Goal: Task Accomplishment & Management: Manage account settings

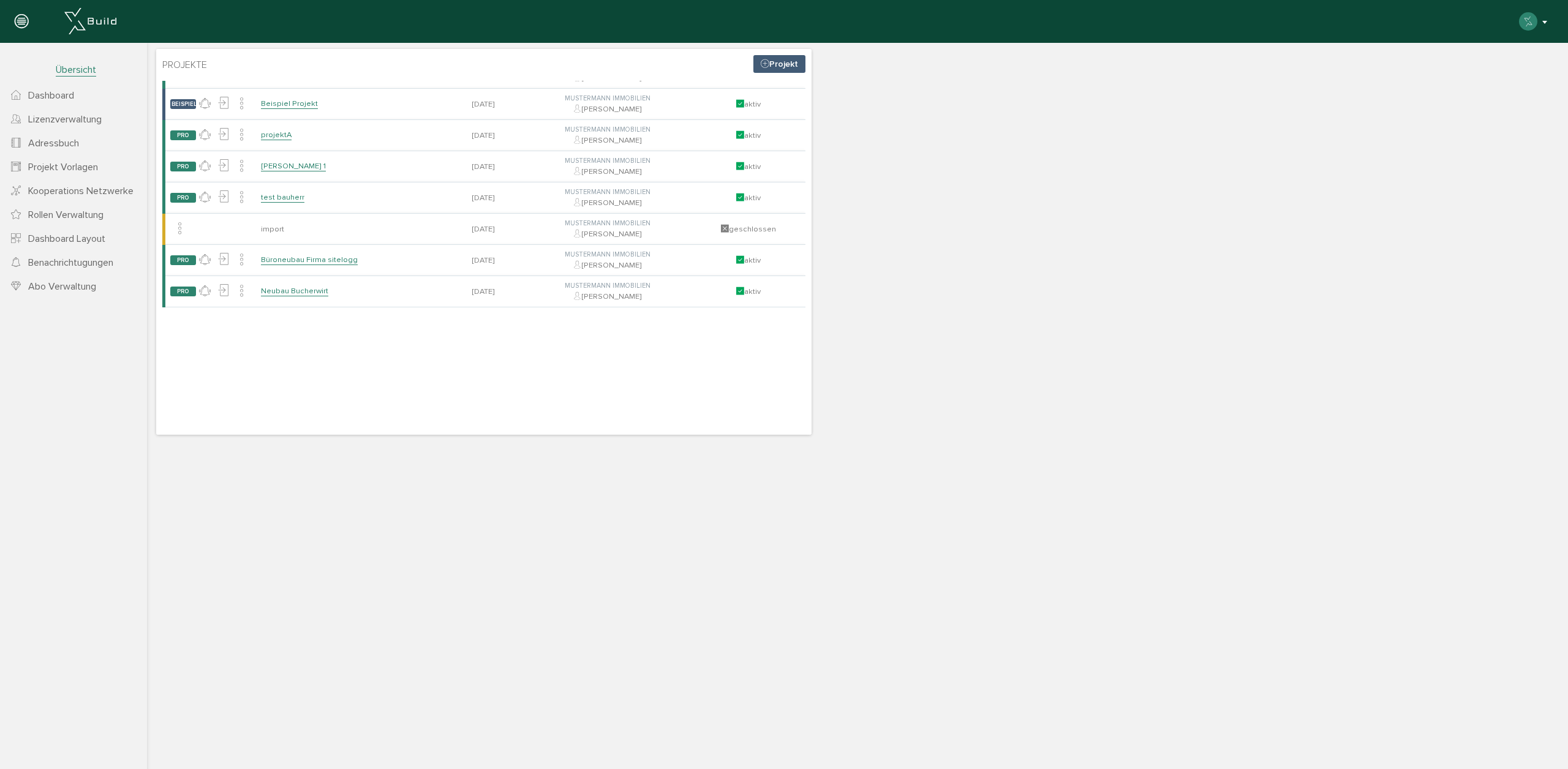
click at [1539, 26] on button "button" at bounding box center [1534, 22] width 31 height 18
click at [1466, 219] on span "Logout" at bounding box center [1469, 214] width 29 height 11
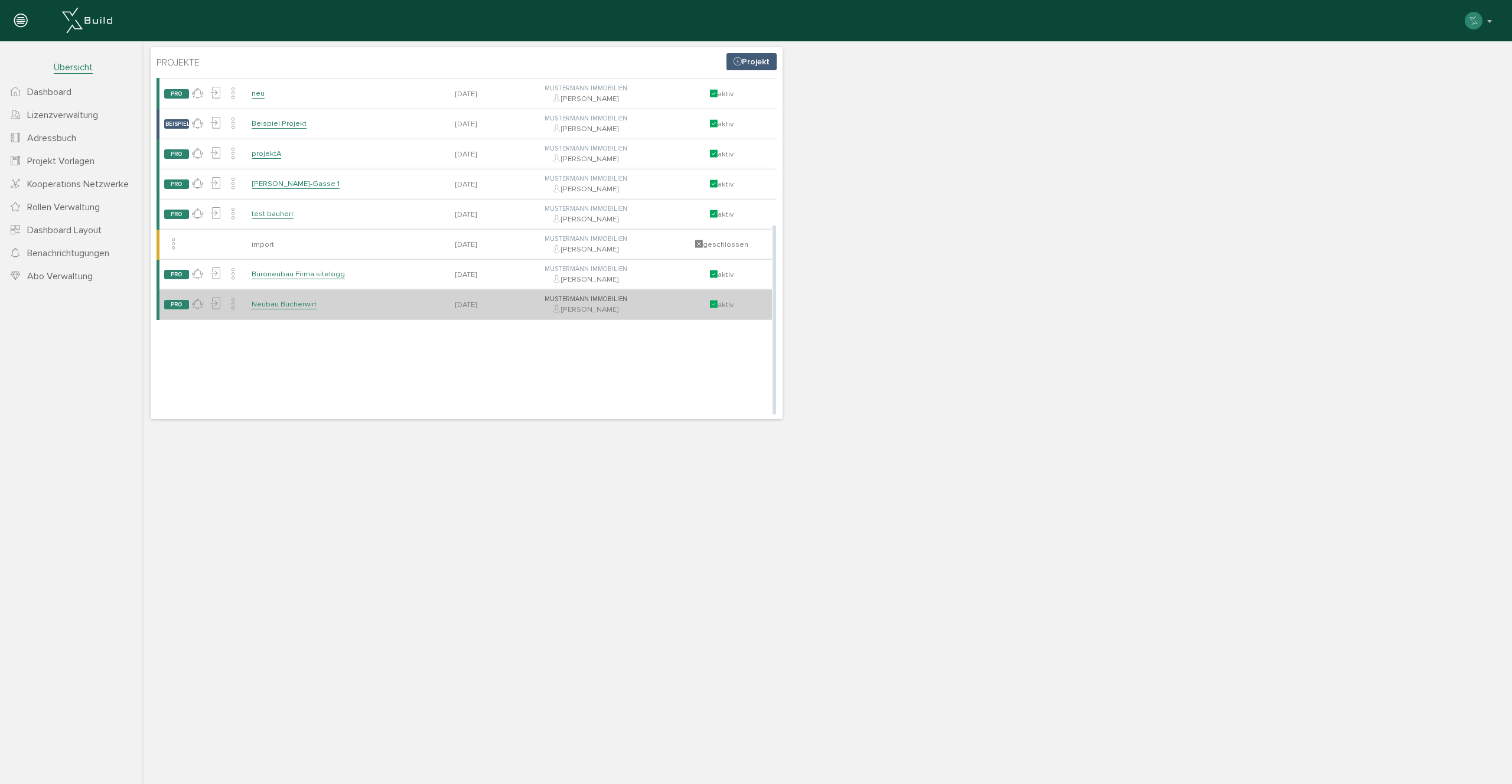
click at [281, 300] on link "Neubau Bucherwirt" at bounding box center [284, 305] width 65 height 10
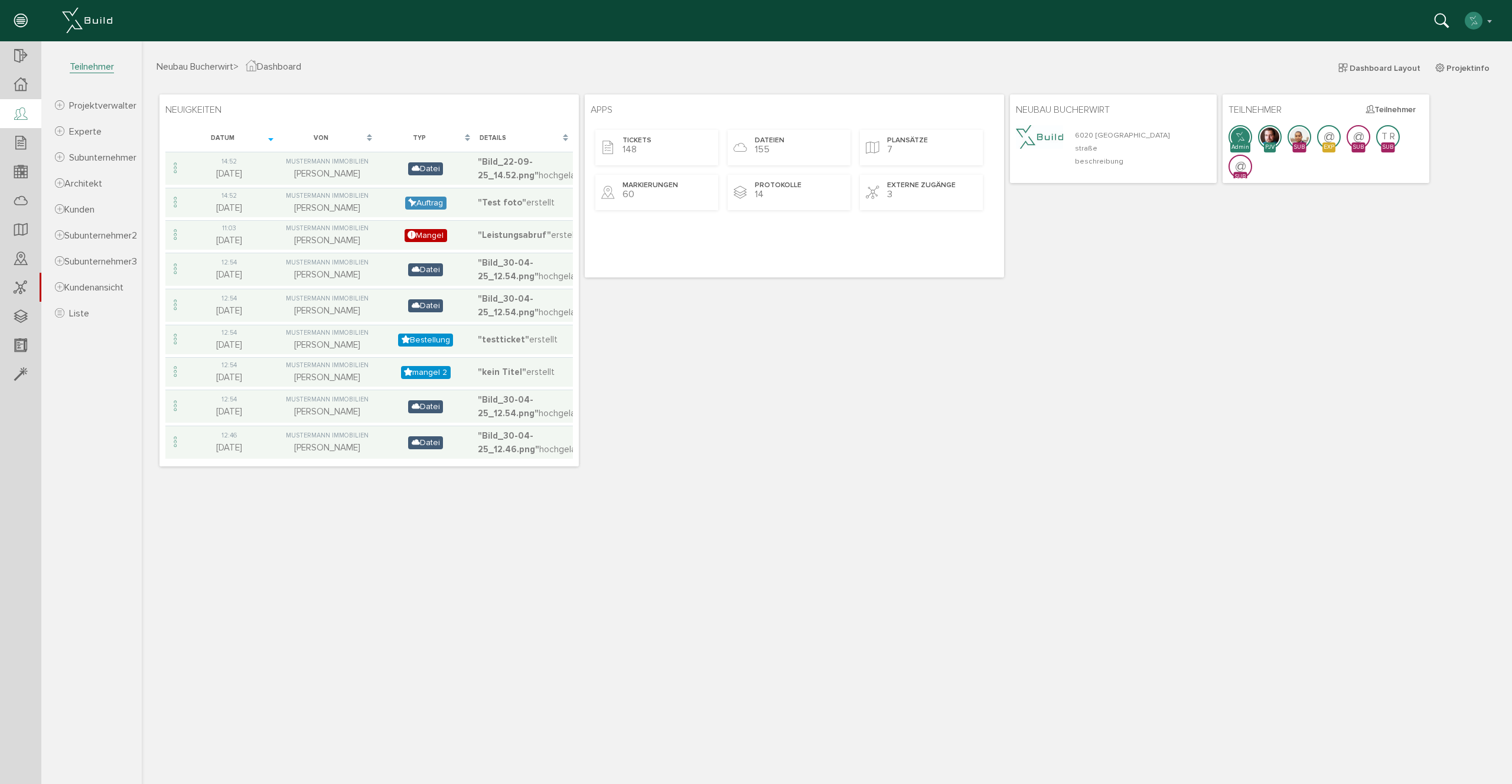
click at [24, 124] on div at bounding box center [20, 114] width 41 height 30
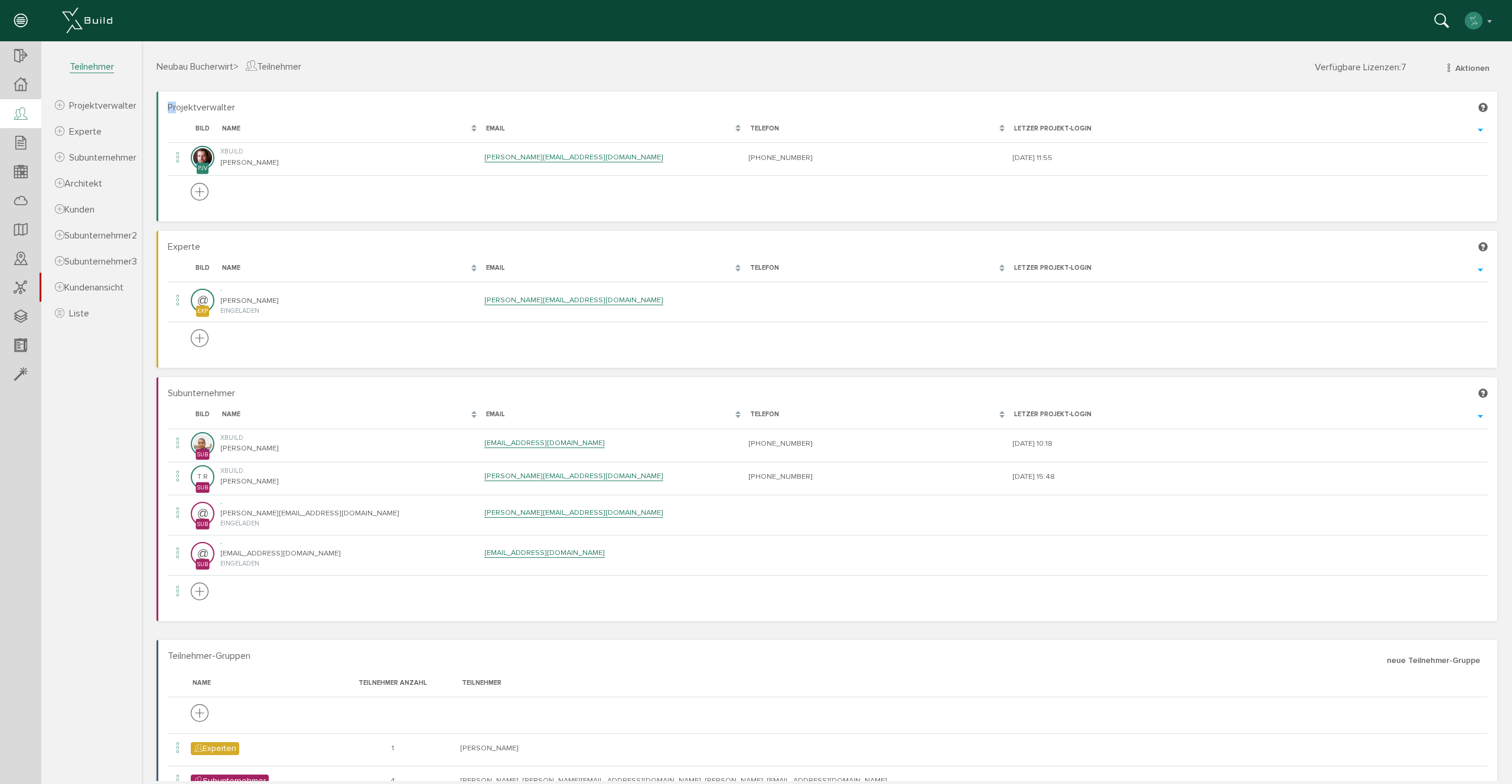
drag, startPoint x: 250, startPoint y: 96, endPoint x: 238, endPoint y: 128, distance: 34.2
click at [182, 112] on section "Projektverwalter [PERSON_NAME], bitte warten... Bild Name Email Telefon Letzer …" at bounding box center [827, 157] width 1341 height 130
drag, startPoint x: 246, startPoint y: 124, endPoint x: 247, endPoint y: 106, distance: 18.0
click at [247, 124] on div "Name" at bounding box center [343, 129] width 241 height 10
click at [184, 248] on span "Experte" at bounding box center [183, 246] width 32 height 12
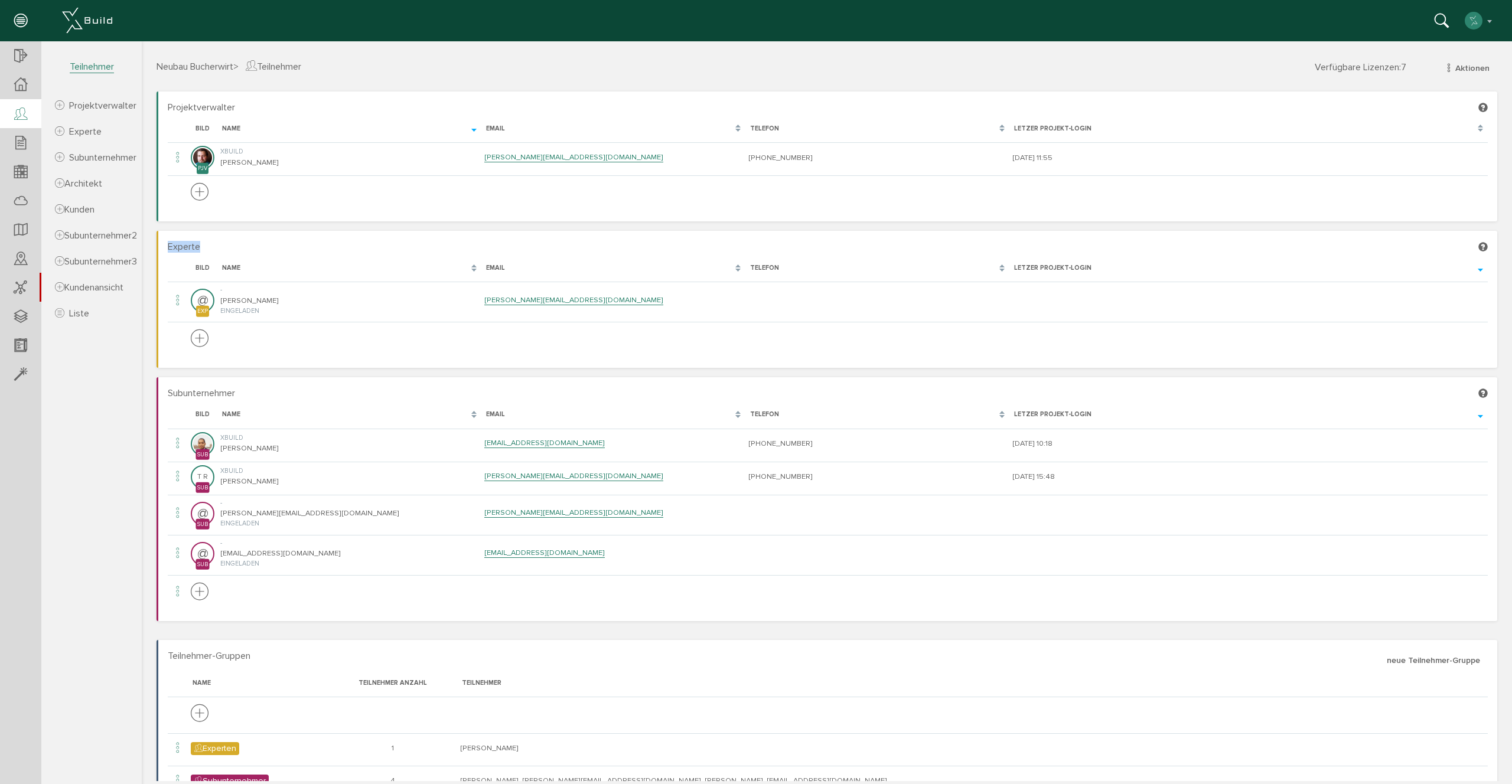
click at [184, 248] on span "Experte" at bounding box center [183, 246] width 32 height 12
click at [198, 248] on span "Experte" at bounding box center [183, 246] width 32 height 12
click at [26, 59] on icon at bounding box center [20, 57] width 13 height 16
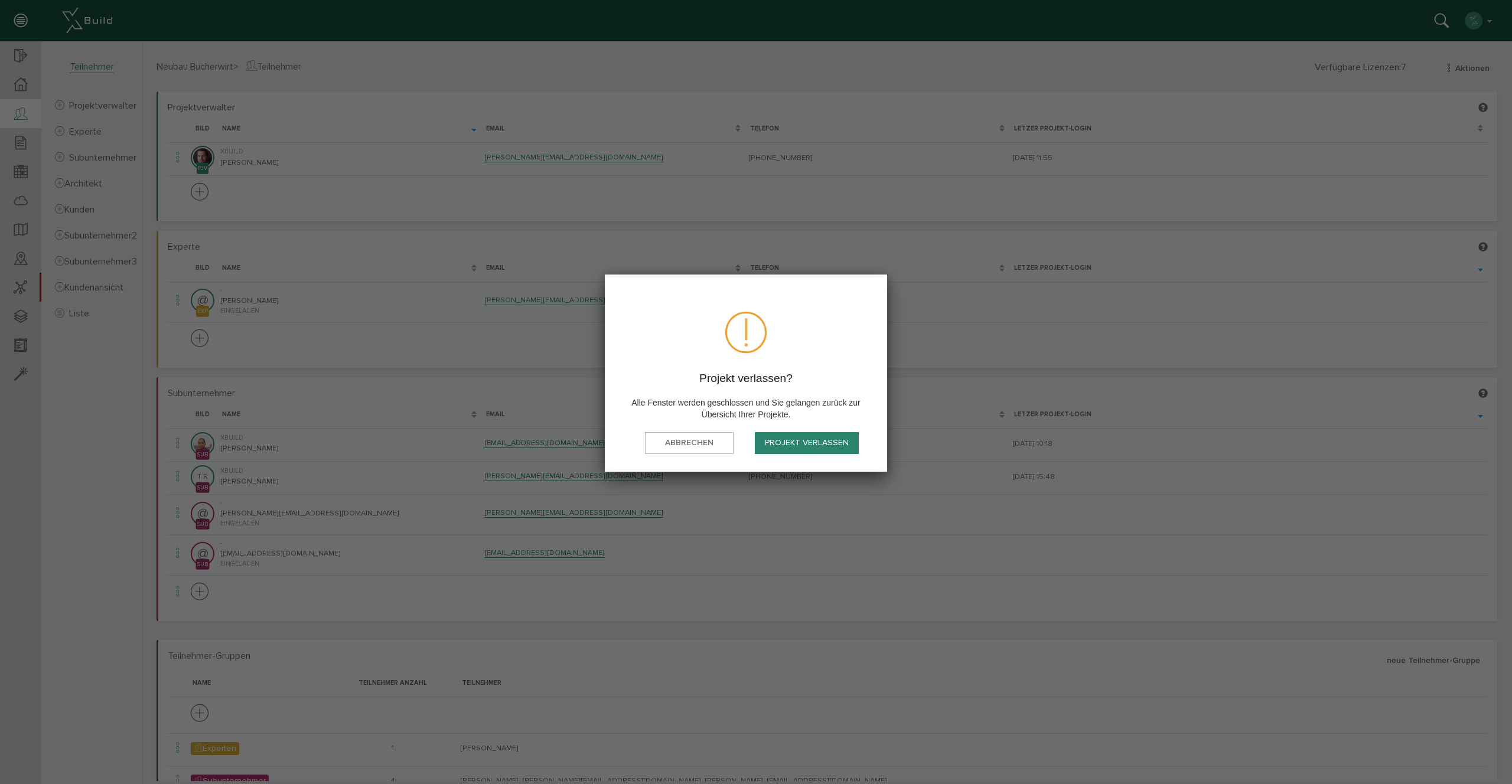
click at [826, 441] on button "Projekt verlassen" at bounding box center [807, 443] width 104 height 22
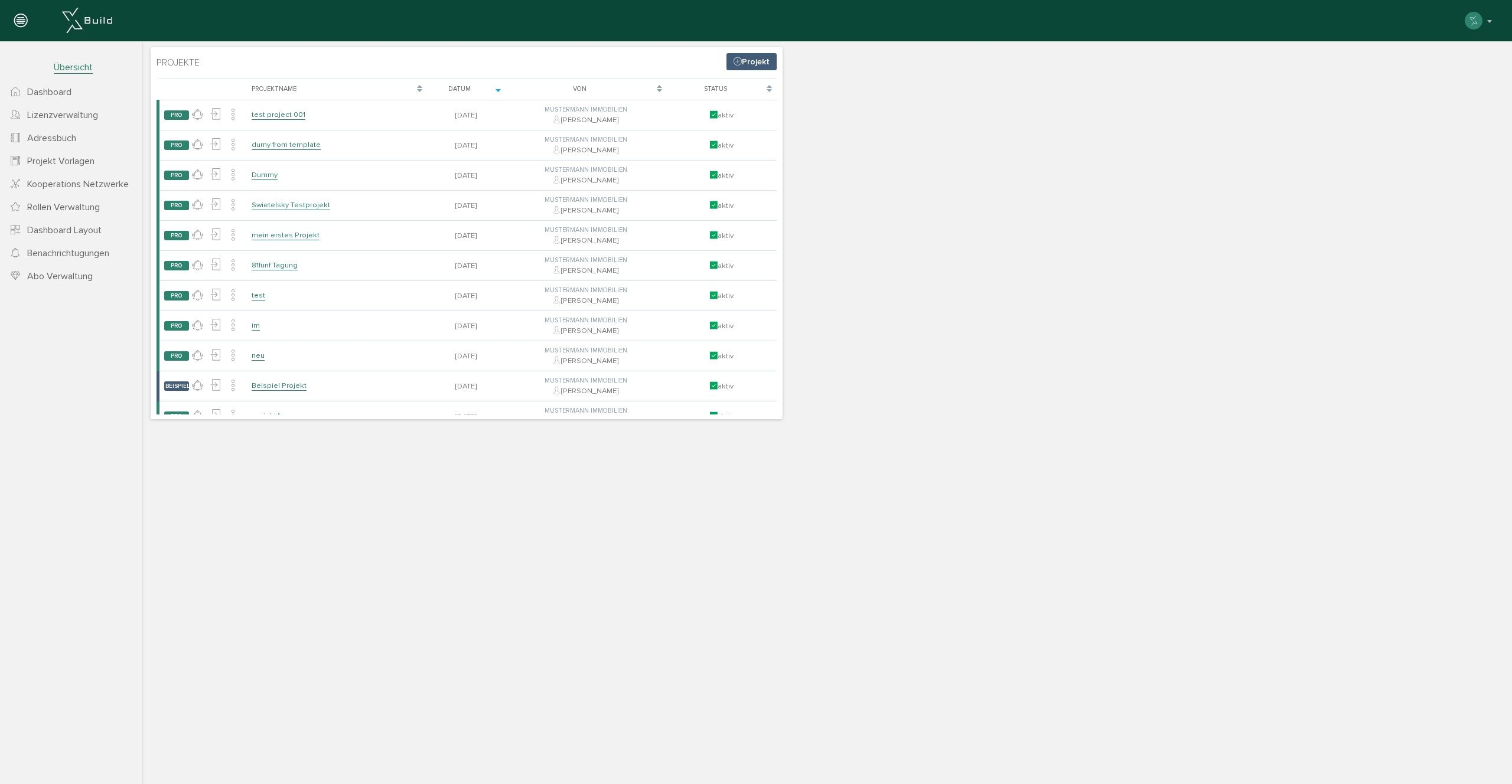
click at [63, 205] on span "Rollen Verwaltung" at bounding box center [63, 207] width 73 height 12
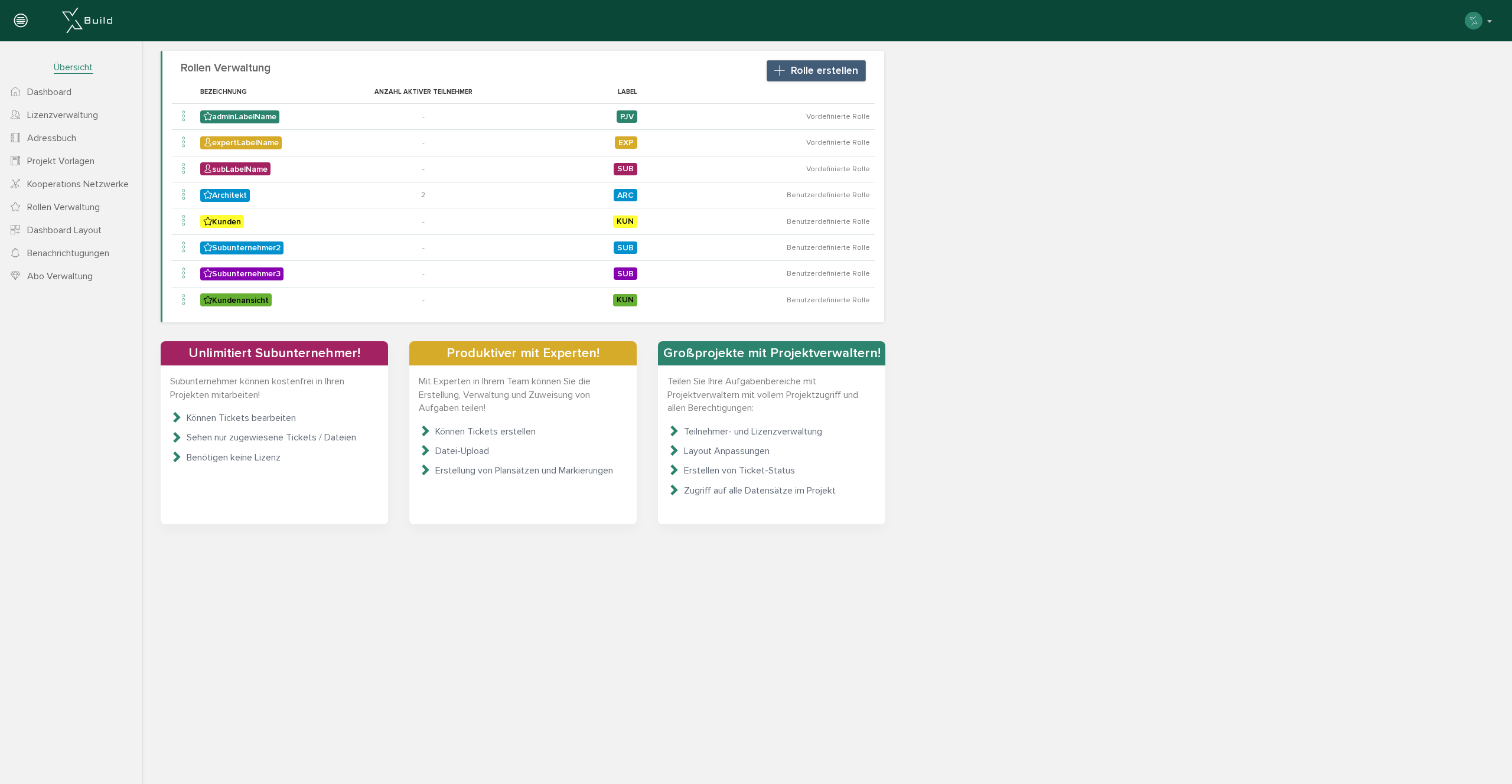
click at [821, 72] on span "Rolle erstellen" at bounding box center [824, 71] width 68 height 13
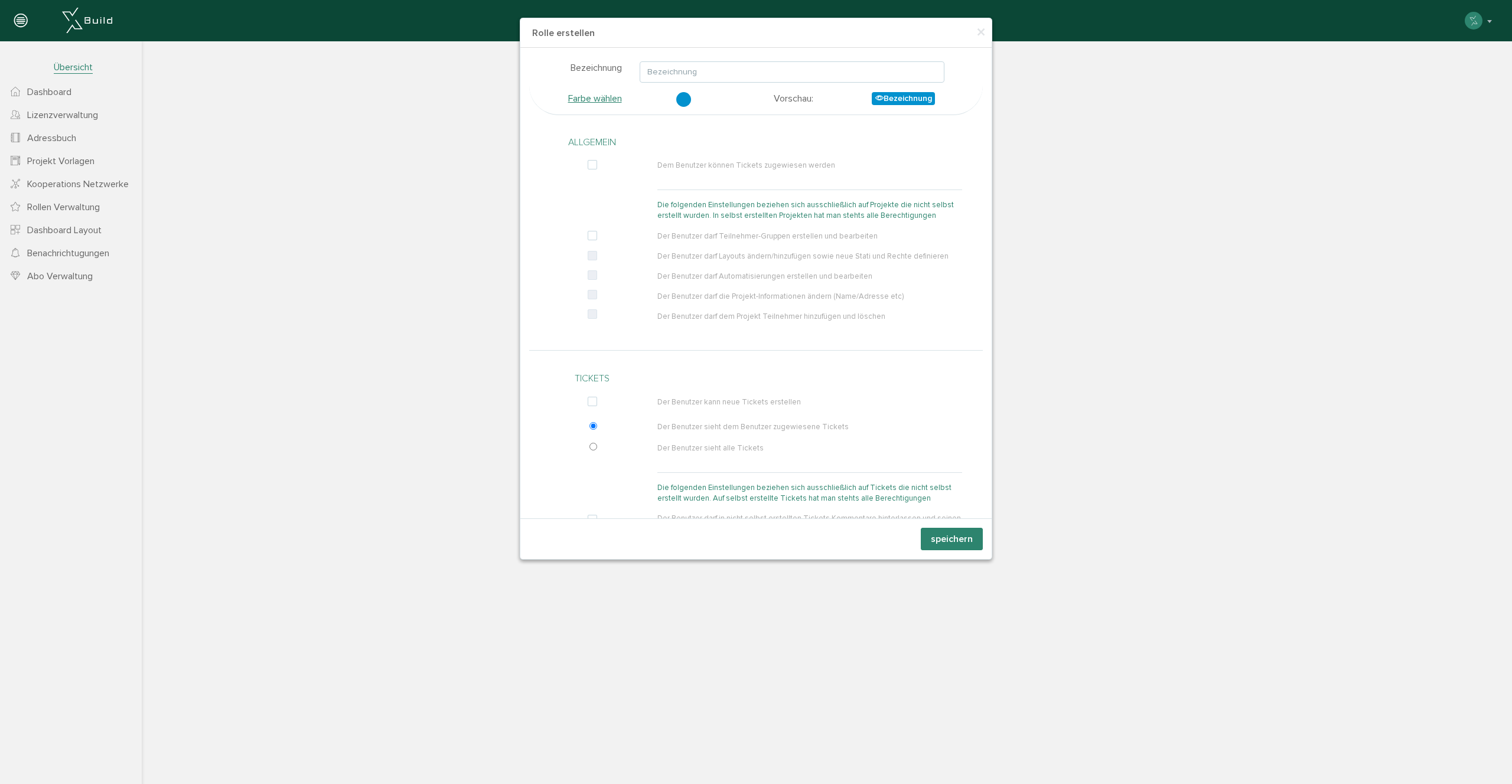
click at [714, 70] on input "text" at bounding box center [792, 72] width 305 height 21
type input "Bauleiter"
click at [604, 95] on link "Farbe wählen" at bounding box center [595, 99] width 54 height 12
click at [595, 165] on label at bounding box center [595, 165] width 14 height 11
click at [593, 165] on input "checkbox" at bounding box center [589, 167] width 8 height 11
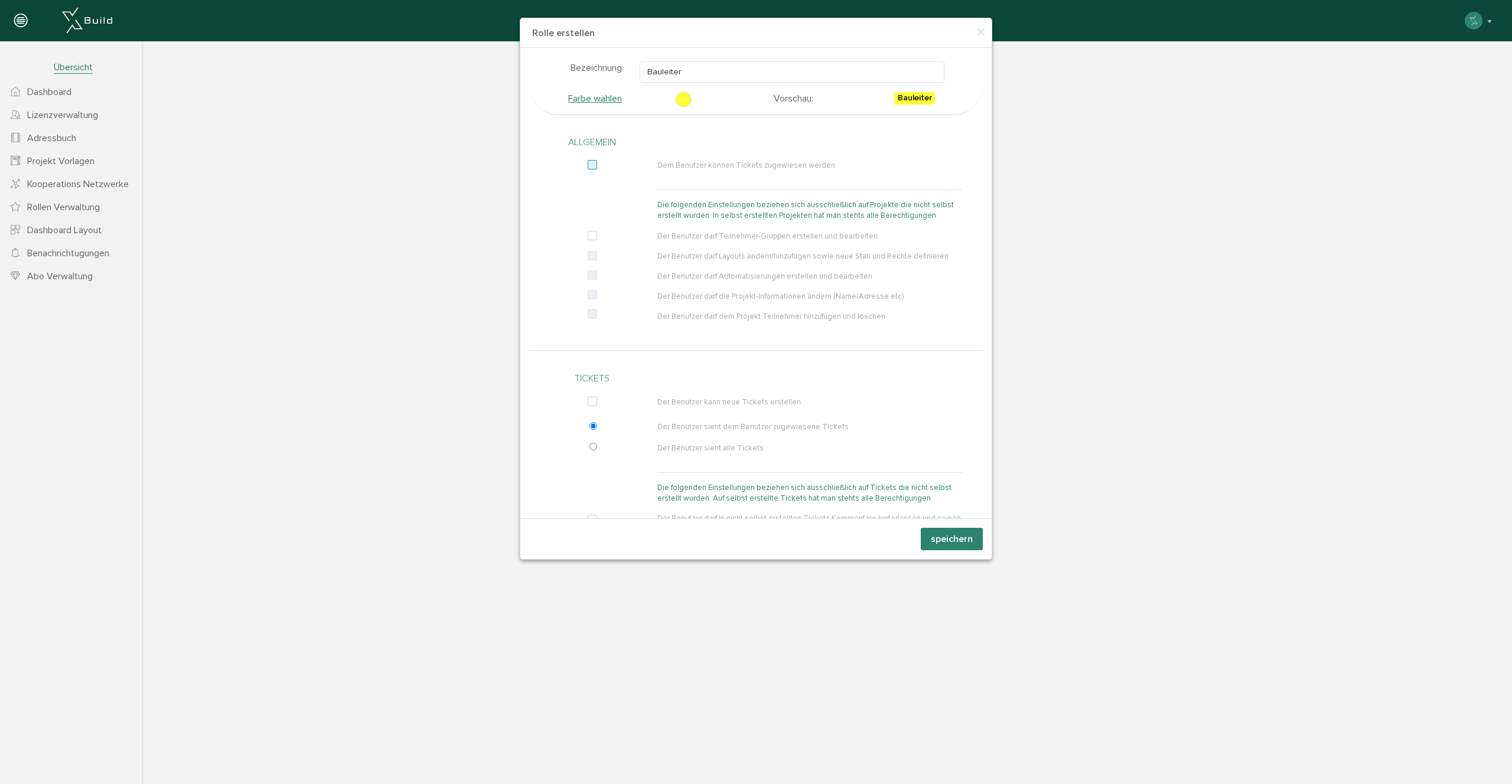
checkbox input "true"
click at [594, 234] on label at bounding box center [595, 236] width 14 height 11
click at [593, 234] on input "checkbox" at bounding box center [589, 238] width 8 height 11
checkbox input "true"
click at [596, 256] on label at bounding box center [595, 256] width 14 height 11
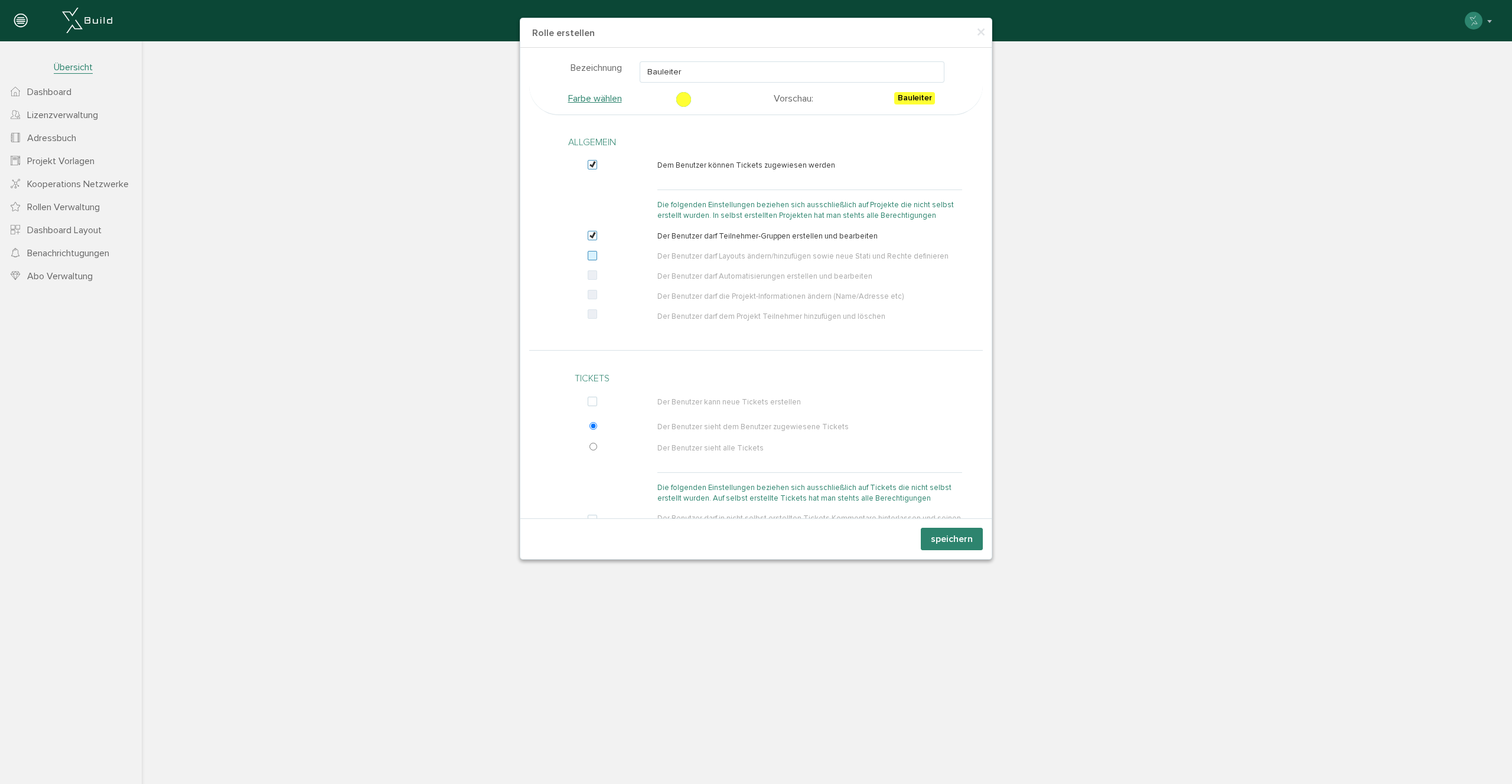
click at [593, 256] on input "checkbox" at bounding box center [589, 258] width 8 height 11
checkbox input "true"
click at [594, 279] on label at bounding box center [595, 275] width 14 height 11
click at [593, 279] on input "checkbox" at bounding box center [589, 278] width 8 height 11
checkbox input "true"
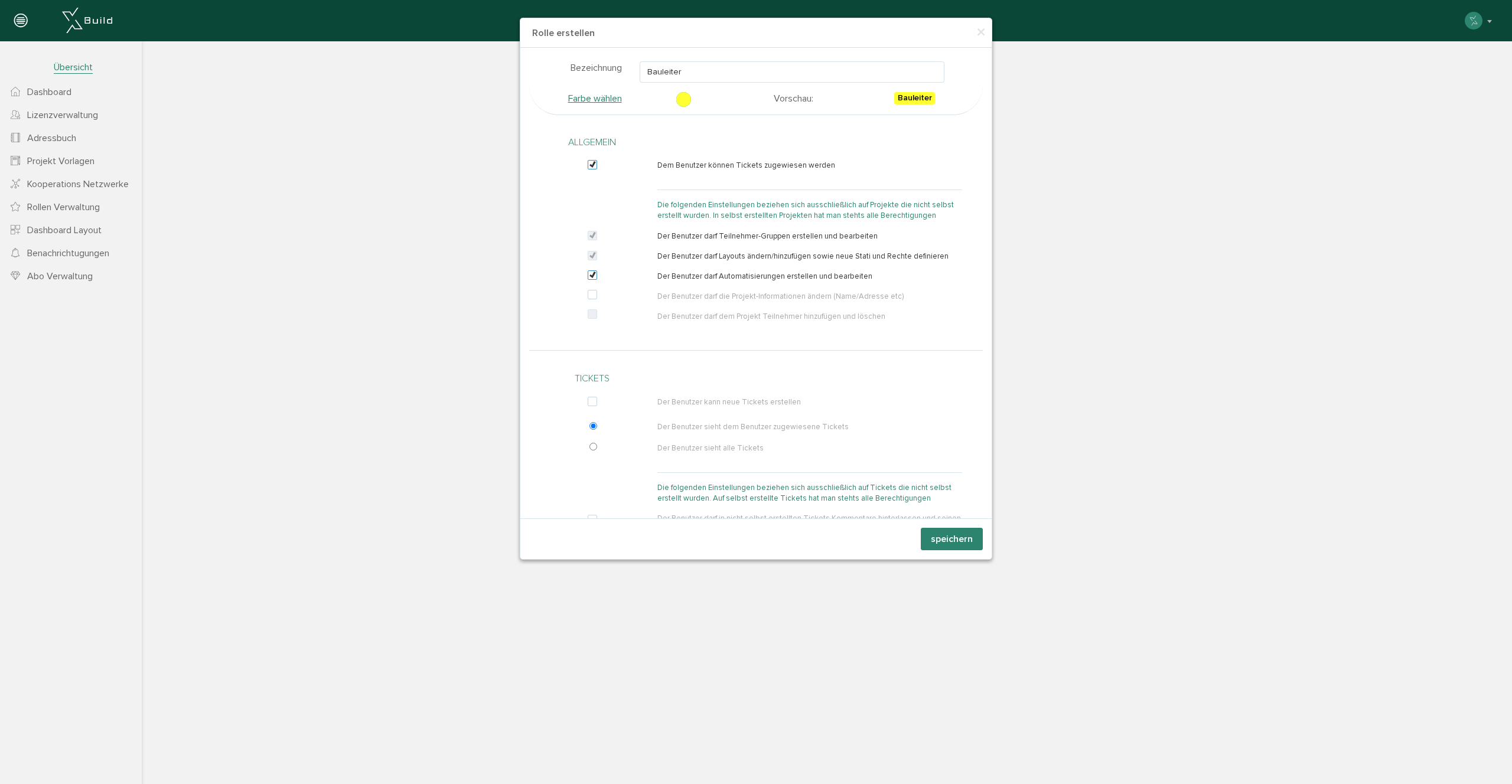
click at [594, 303] on div at bounding box center [595, 246] width 107 height 172
drag, startPoint x: 592, startPoint y: 295, endPoint x: 601, endPoint y: 303, distance: 12.0
click at [592, 295] on label at bounding box center [595, 295] width 14 height 11
click at [592, 295] on input "checkbox" at bounding box center [589, 297] width 8 height 11
checkbox input "true"
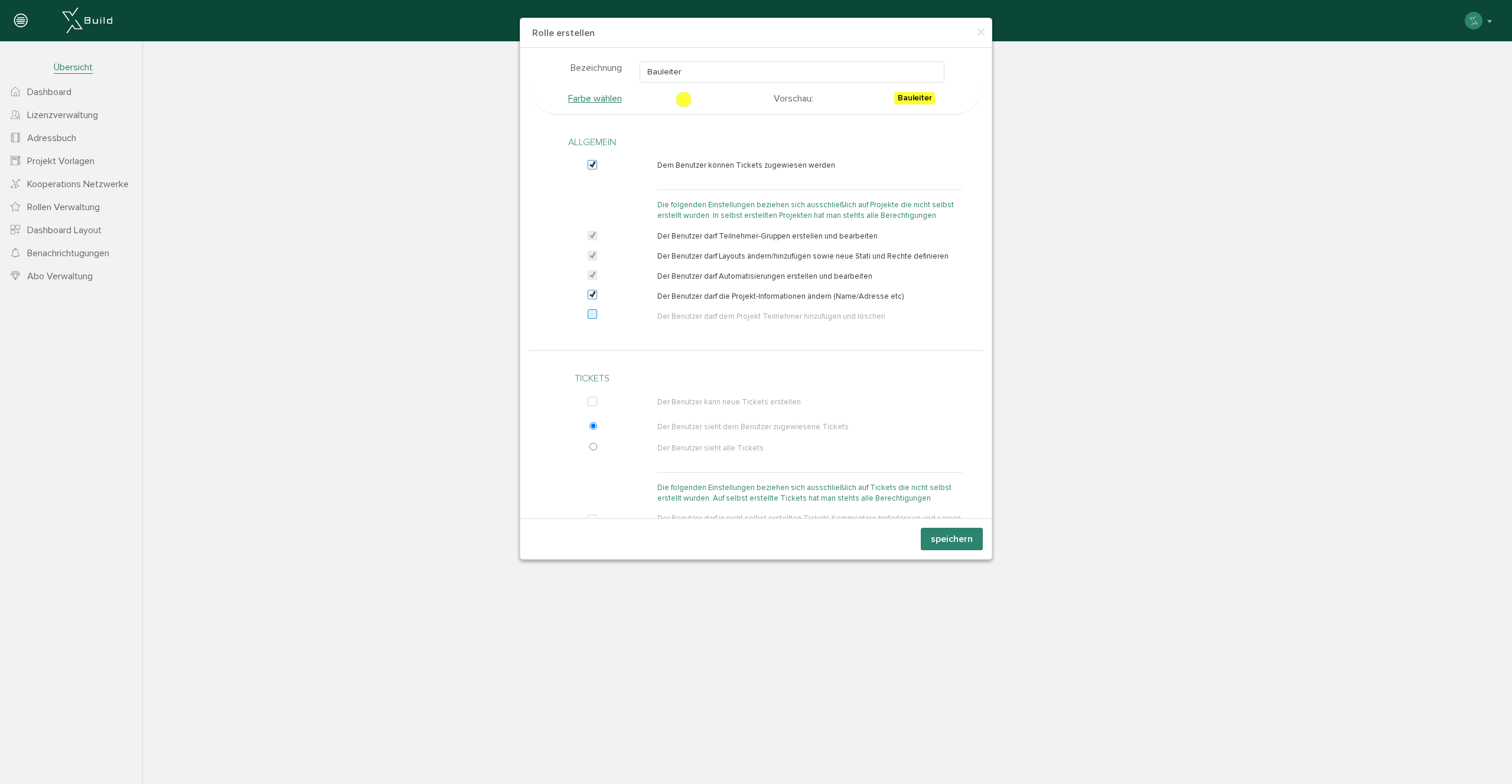
click at [592, 310] on label at bounding box center [595, 315] width 14 height 11
click at [592, 311] on input "checkbox" at bounding box center [589, 317] width 8 height 11
checkbox input "true"
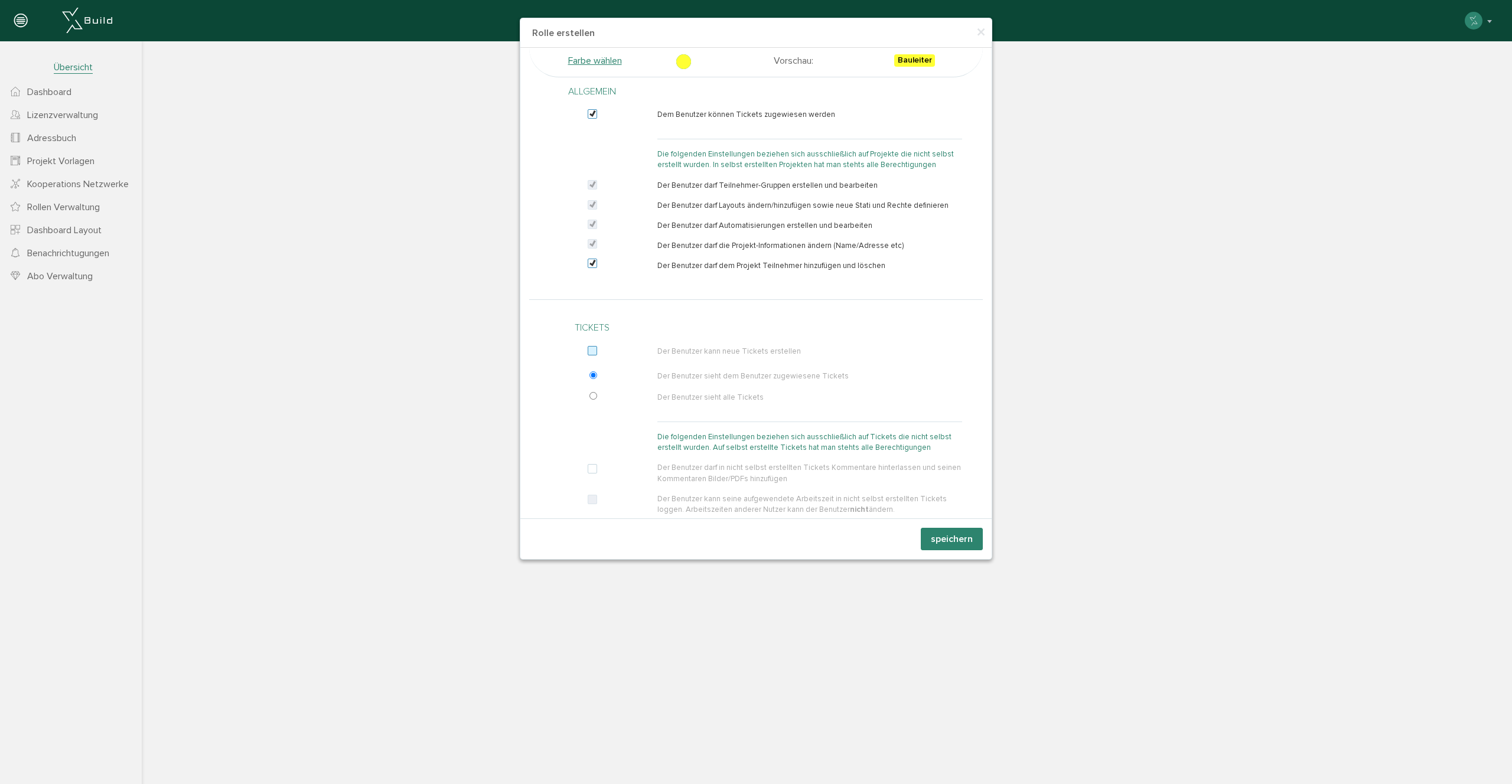
click at [590, 355] on label at bounding box center [595, 351] width 14 height 11
click at [590, 355] on input "checkbox" at bounding box center [589, 353] width 8 height 11
checkbox input "true"
drag, startPoint x: 668, startPoint y: 349, endPoint x: 802, endPoint y: 350, distance: 134.0
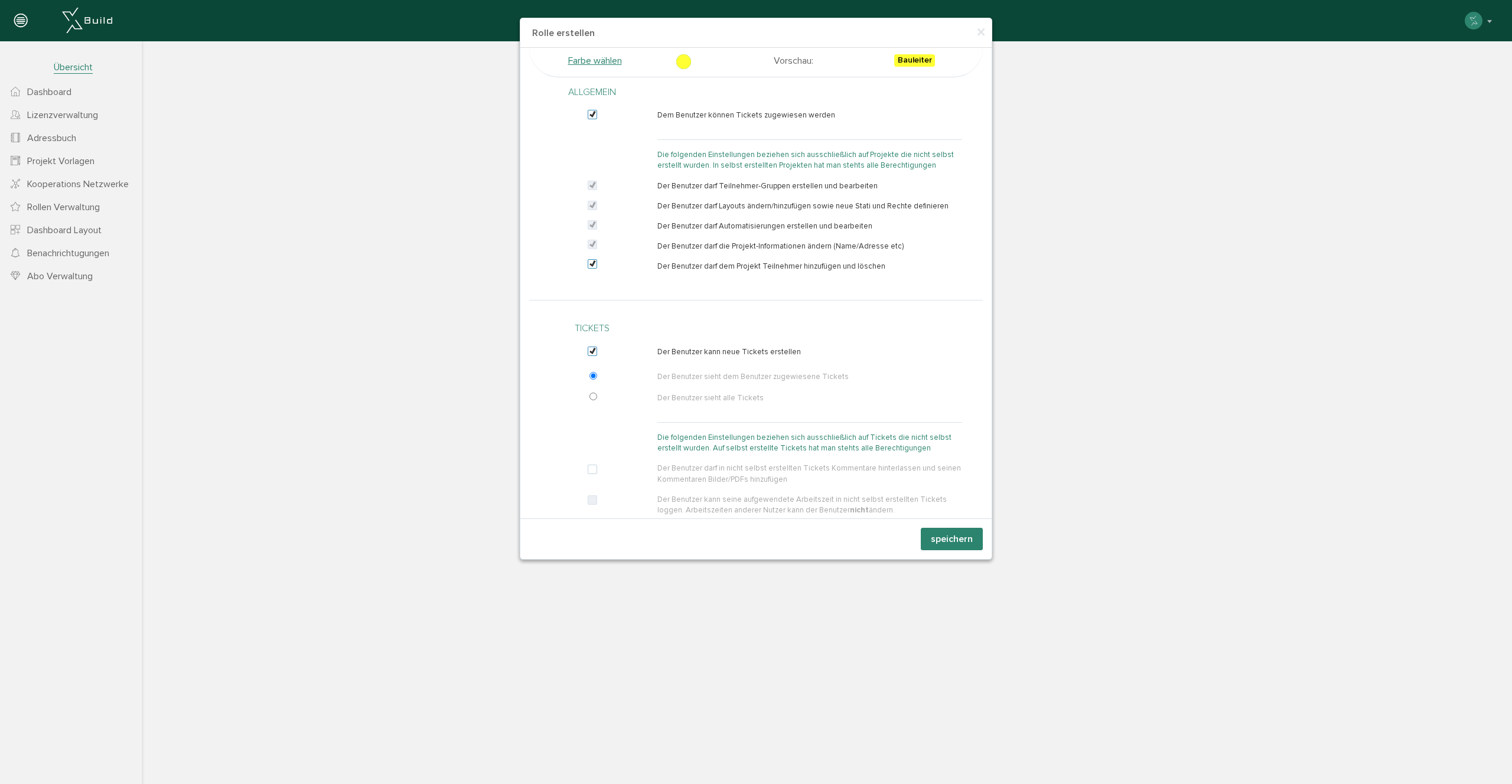
click at [802, 350] on p "Der Benutzer kann neue Tickets erstellen" at bounding box center [810, 351] width 305 height 11
drag, startPoint x: 643, startPoint y: 377, endPoint x: 803, endPoint y: 370, distance: 160.2
click at [803, 370] on div "nicht ändern." at bounding box center [756, 491] width 454 height 292
drag, startPoint x: 803, startPoint y: 370, endPoint x: 820, endPoint y: 373, distance: 17.3
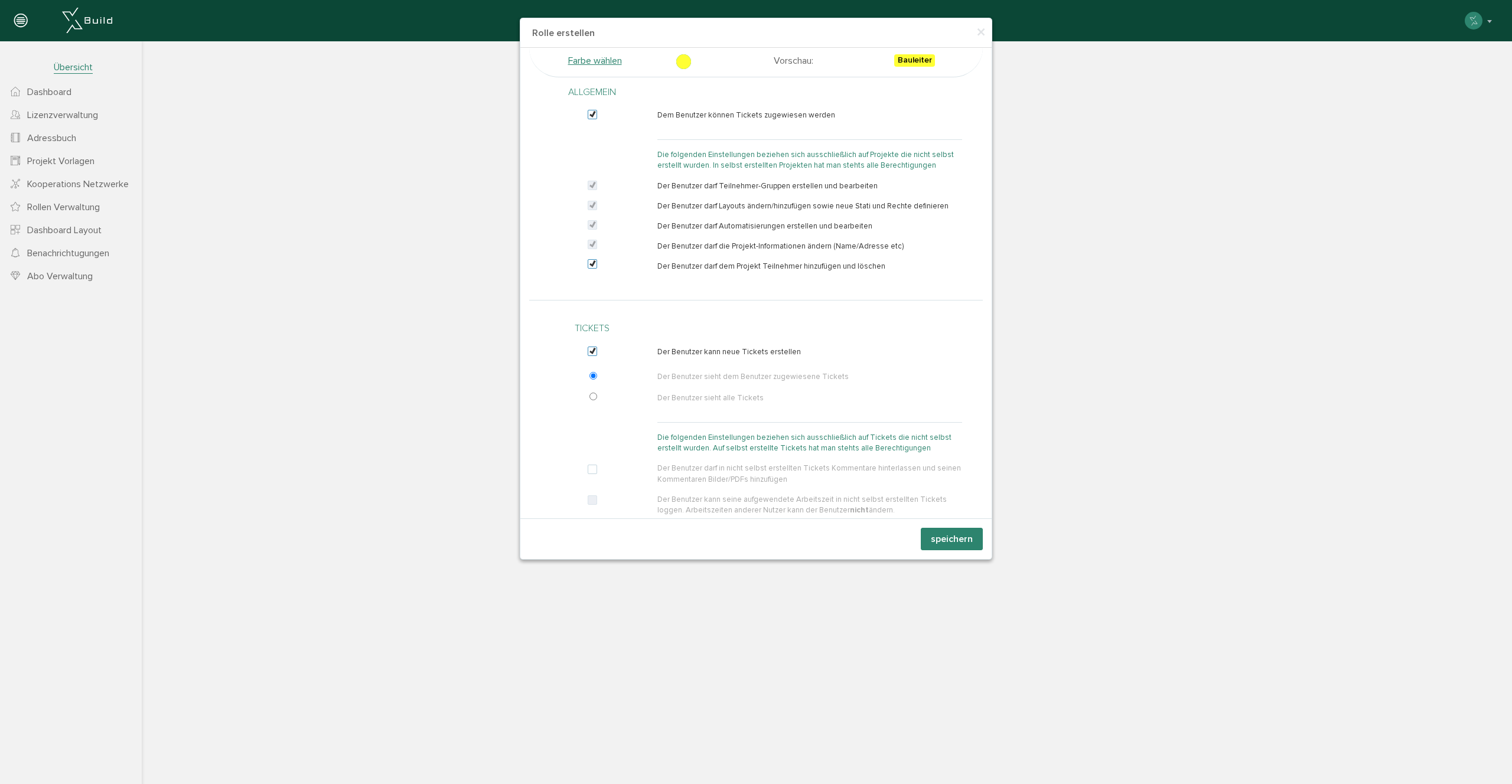
click at [818, 373] on div "Der Benutzer kann neue Tickets erstellen Der Benutzer sieht dem Benutzer zugewi…" at bounding box center [810, 491] width 322 height 290
click at [836, 377] on p "Der Benutzer sieht dem Benutzer zugewiesene Tickets" at bounding box center [810, 377] width 305 height 11
click at [592, 397] on input "radio" at bounding box center [593, 396] width 8 height 8
radio input "true"
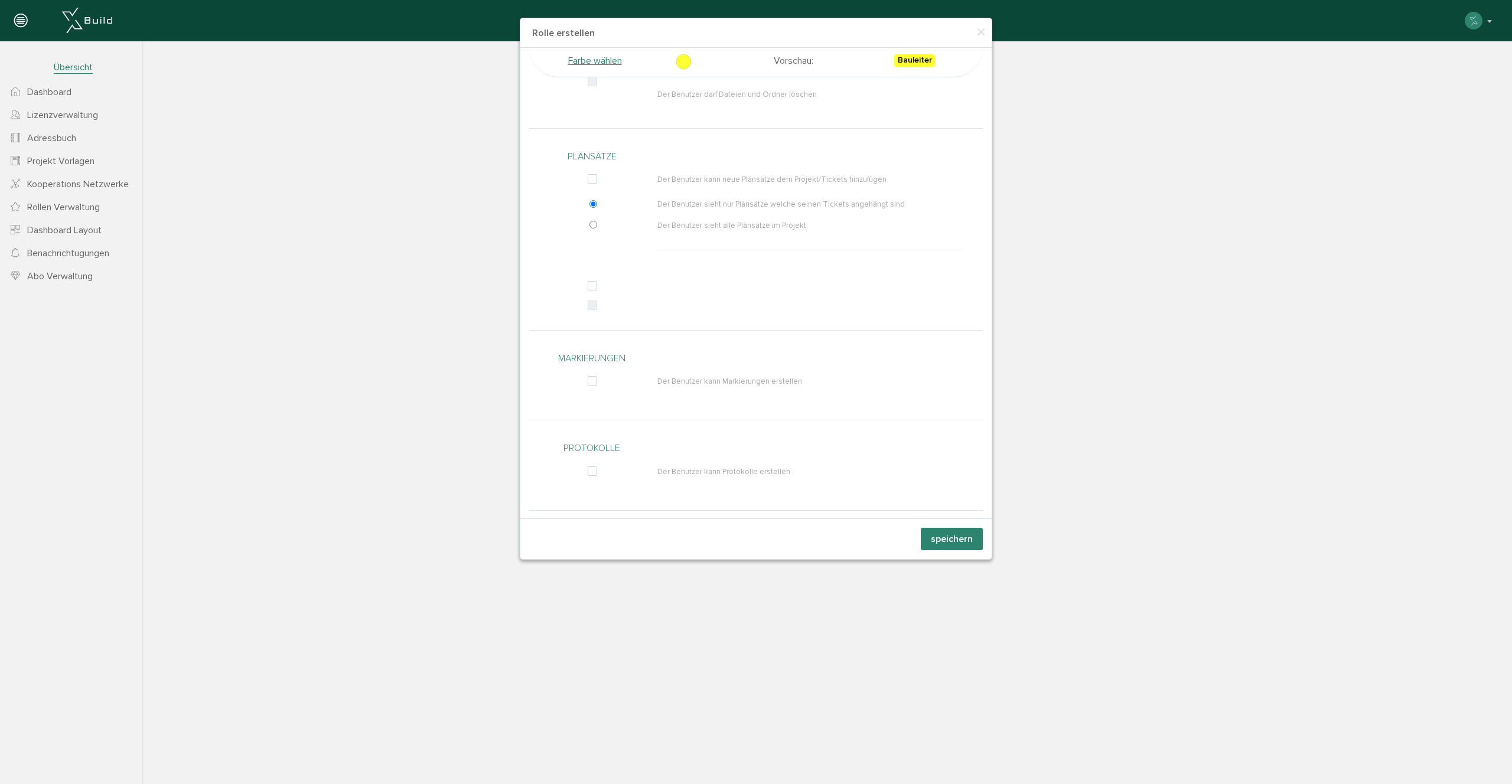
scroll to position [804, 0]
click at [979, 31] on span "×" at bounding box center [980, 33] width 9 height 23
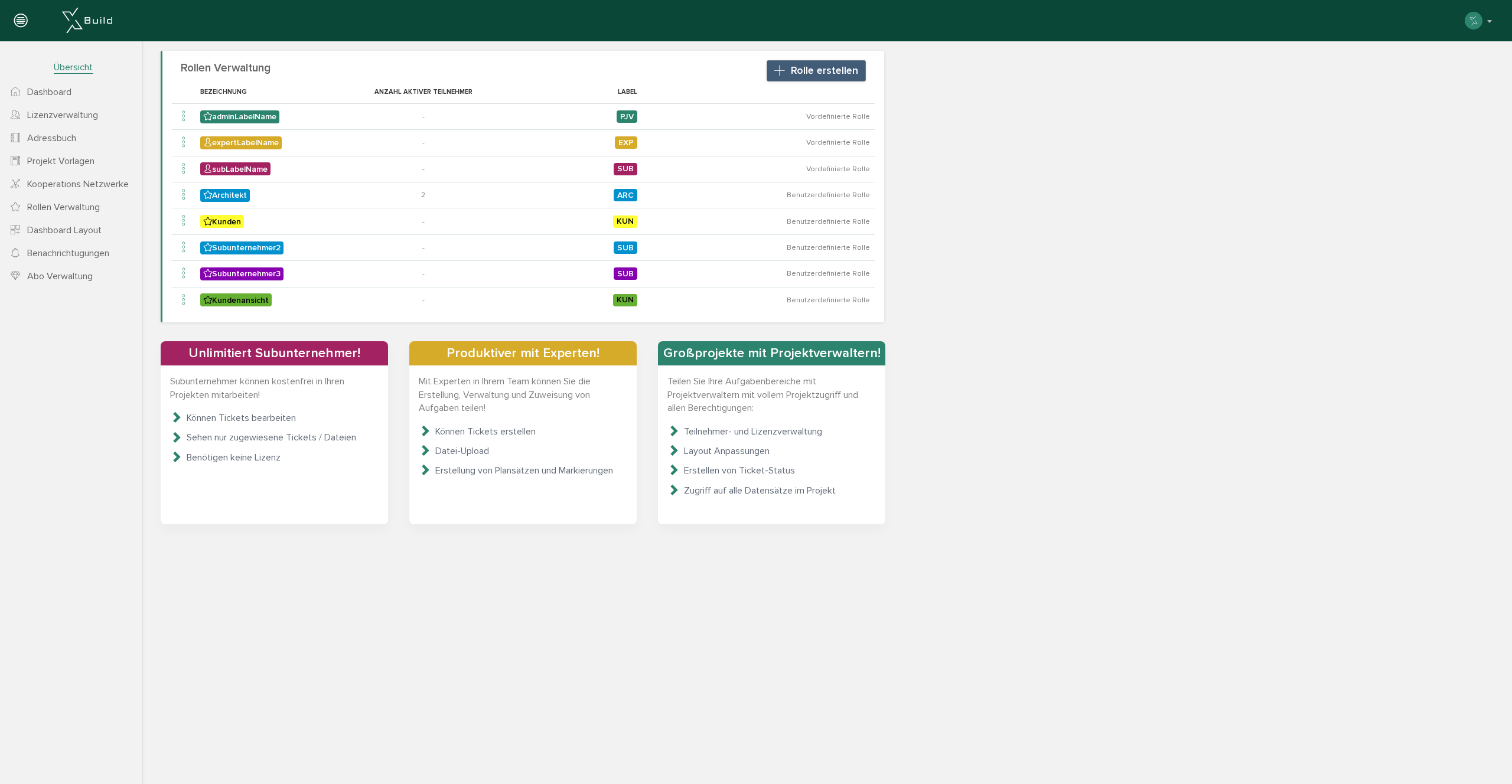
click at [49, 91] on span "Dashboard" at bounding box center [49, 92] width 44 height 12
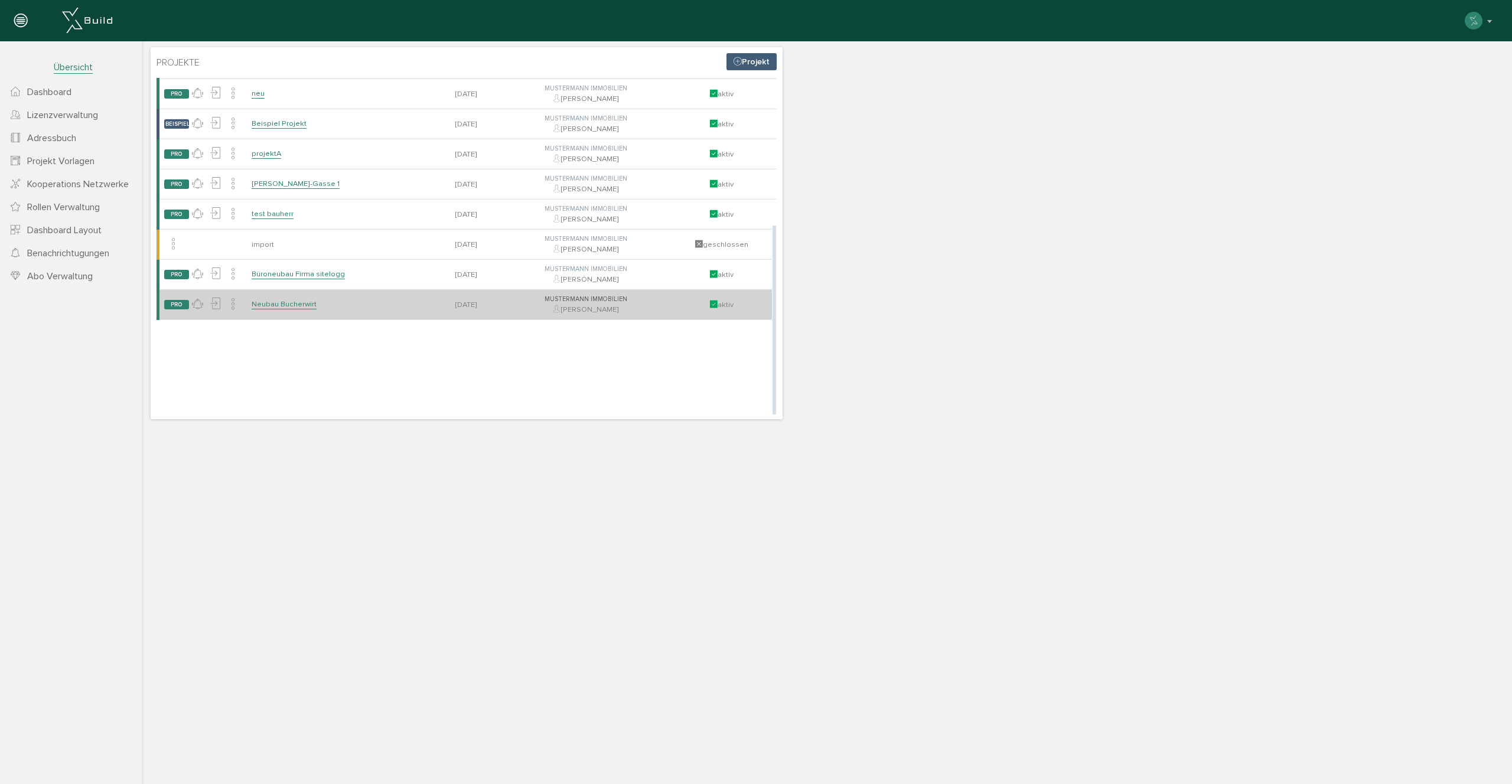
click at [280, 301] on link "Neubau Bucherwirt" at bounding box center [284, 305] width 65 height 10
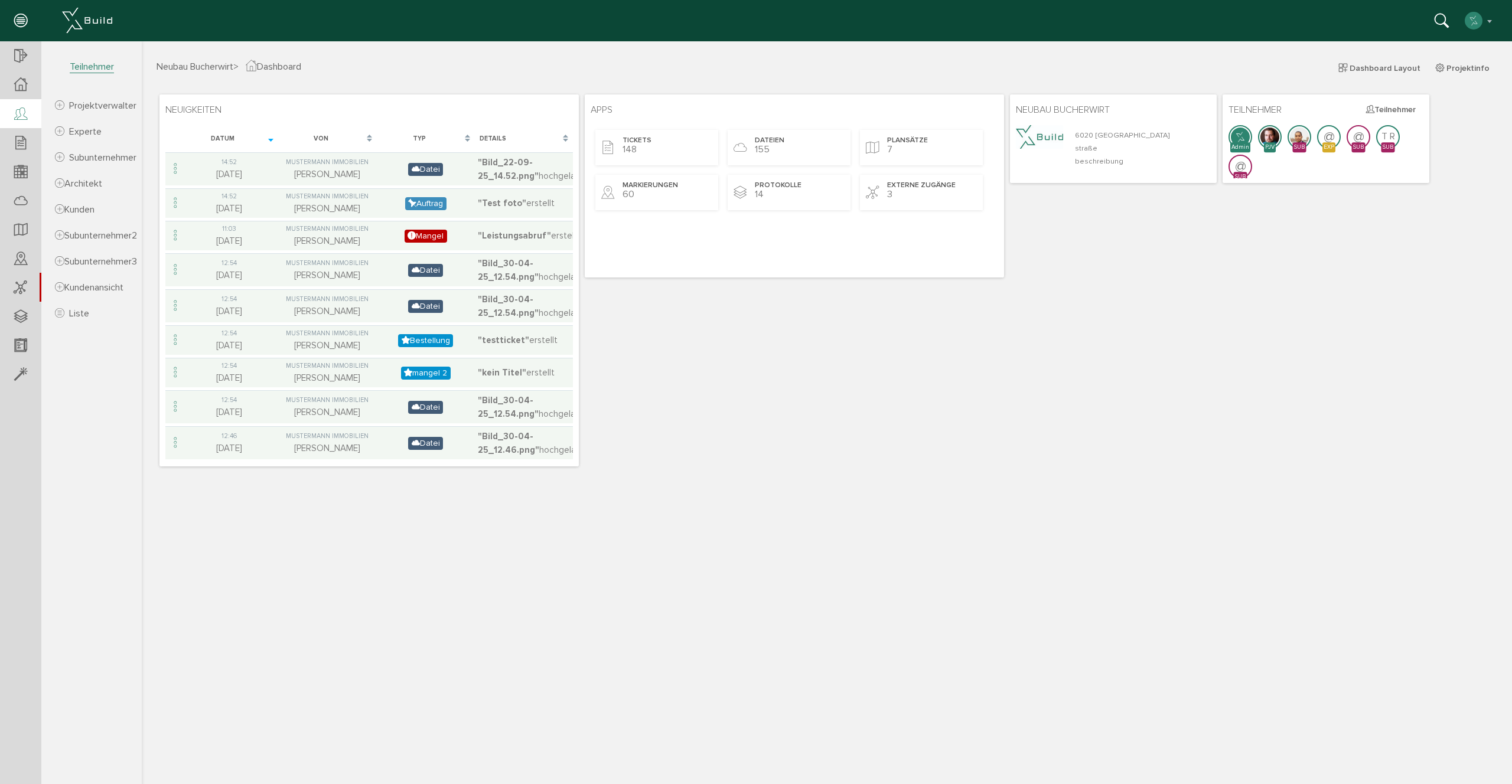
click at [23, 119] on icon at bounding box center [20, 114] width 13 height 16
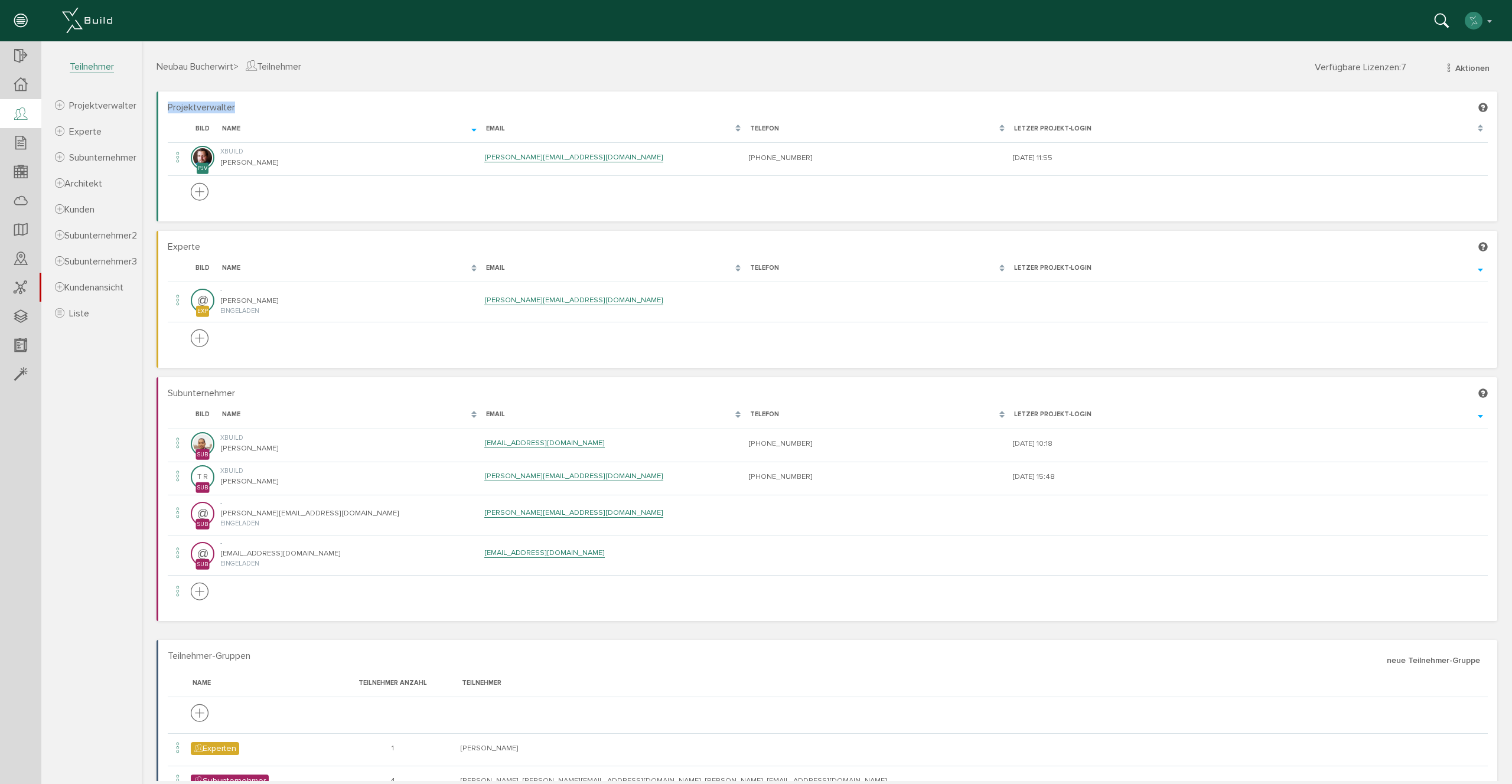
drag, startPoint x: 164, startPoint y: 106, endPoint x: 245, endPoint y: 99, distance: 81.3
click at [284, 110] on section "Projektverwalter [PERSON_NAME], bitte warten... Bild Name Email Telefon Letzer …" at bounding box center [827, 157] width 1341 height 130
drag, startPoint x: 220, startPoint y: 107, endPoint x: 192, endPoint y: 104, distance: 28.2
click at [220, 107] on span "Projektverwalter" at bounding box center [201, 107] width 68 height 12
drag, startPoint x: 171, startPoint y: 104, endPoint x: 247, endPoint y: 108, distance: 76.1
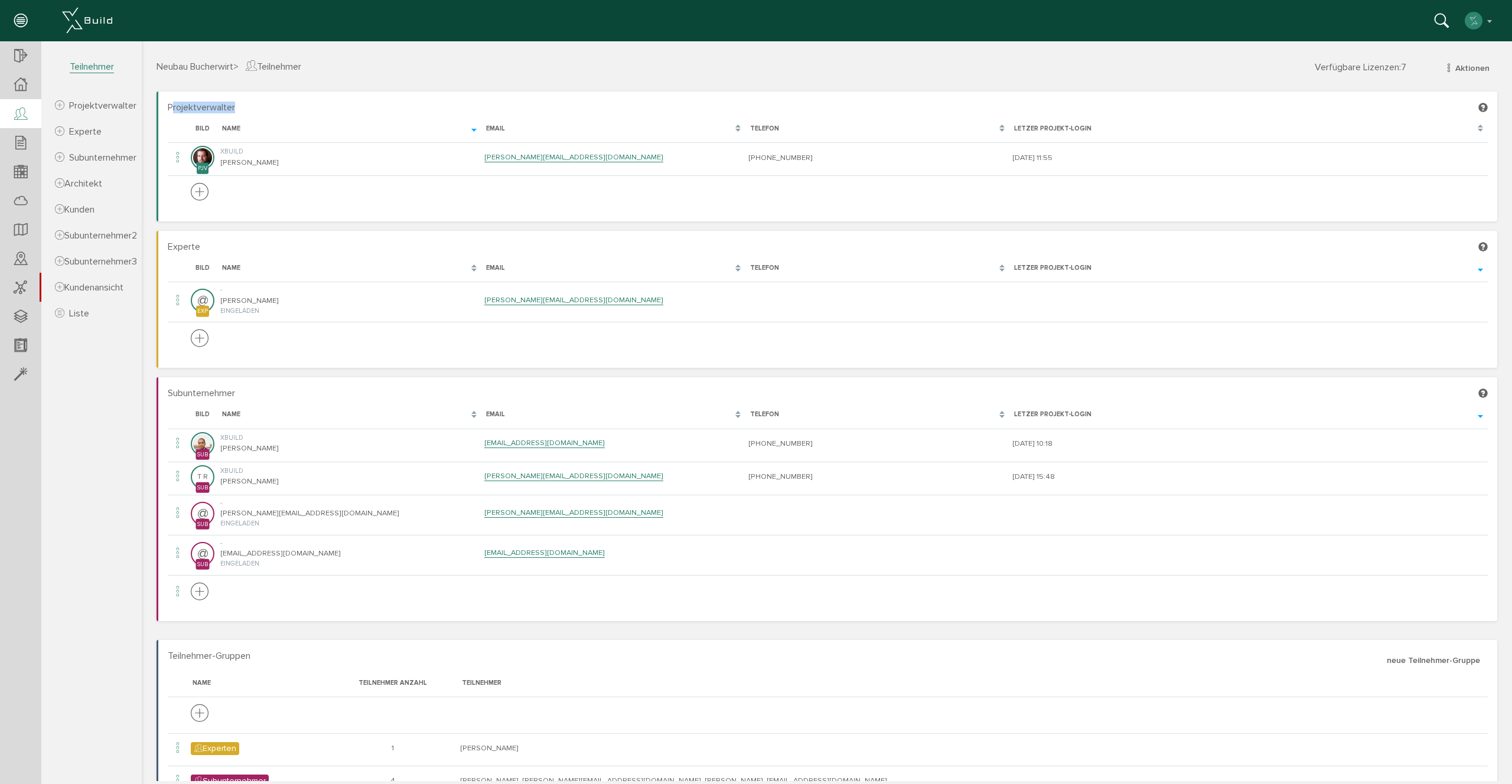
click at [247, 108] on h4 "Projektverwalter" at bounding box center [827, 108] width 1320 height 11
drag, startPoint x: 170, startPoint y: 103, endPoint x: 303, endPoint y: 106, distance: 133.0
click at [303, 106] on h4 "Projektverwalter" at bounding box center [827, 108] width 1320 height 11
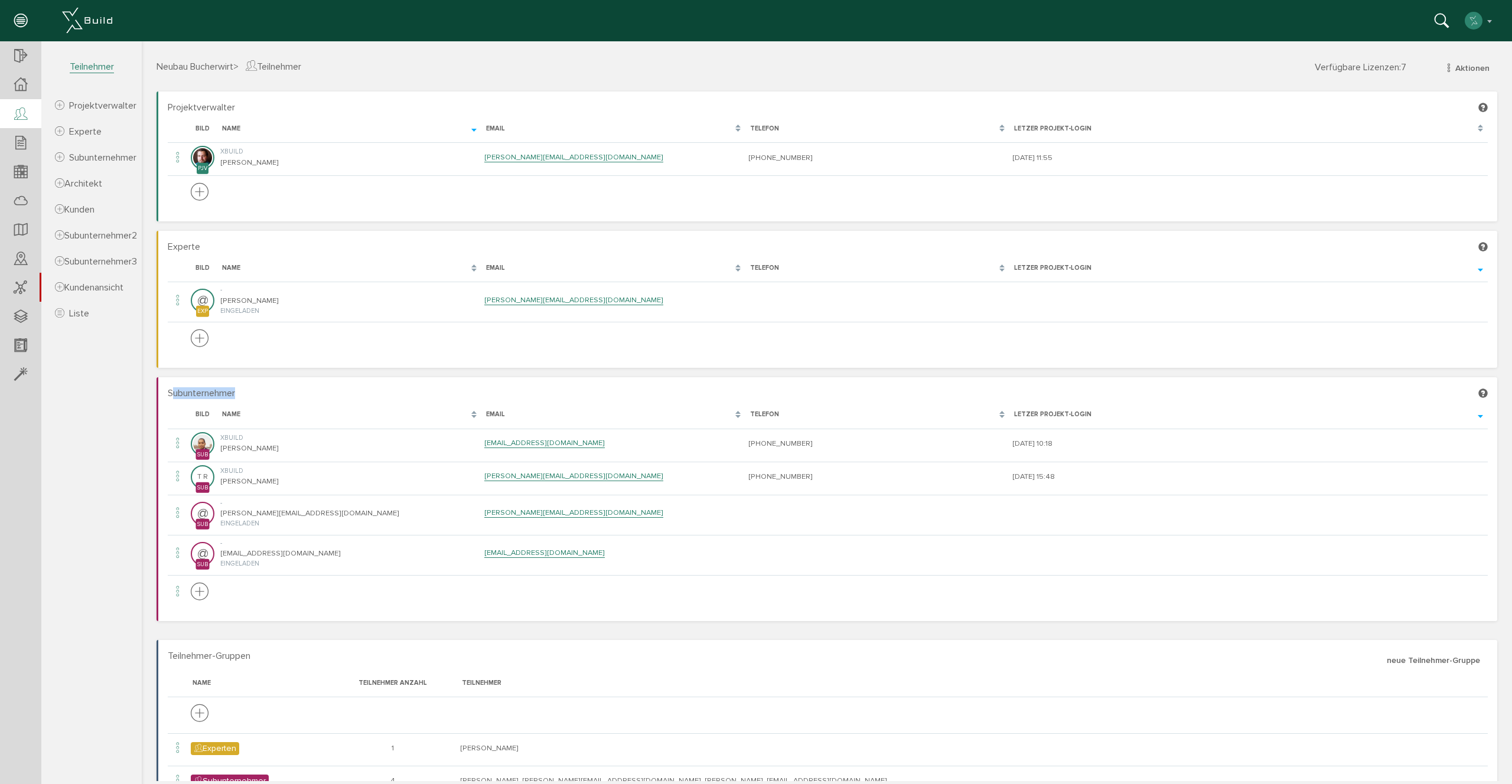
drag, startPoint x: 172, startPoint y: 394, endPoint x: 241, endPoint y: 395, distance: 69.0
click at [241, 395] on h4 "Subunternehmer" at bounding box center [827, 394] width 1320 height 11
click at [240, 395] on h4 "Subunternehmer" at bounding box center [827, 394] width 1320 height 11
click at [20, 200] on icon at bounding box center [20, 202] width 13 height 16
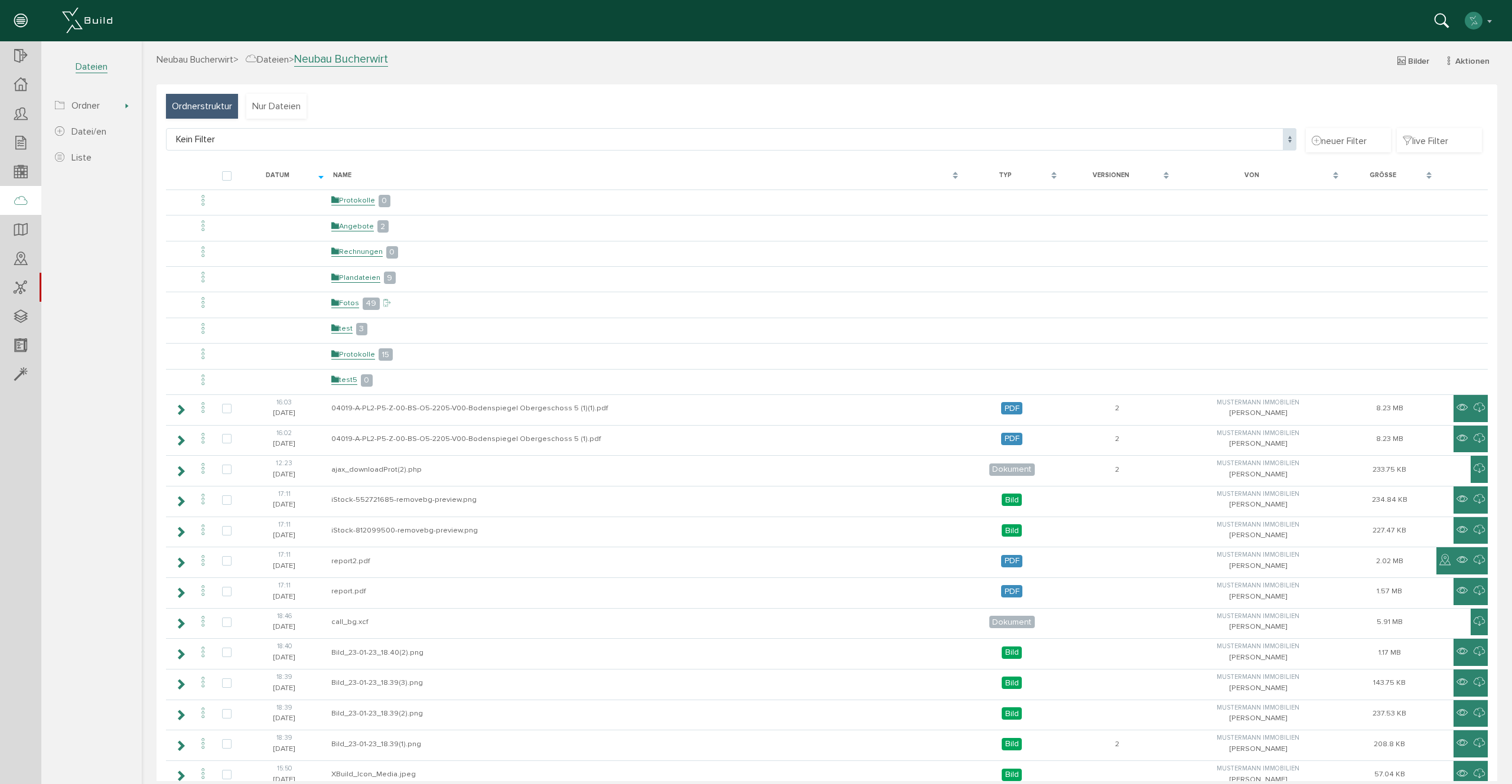
scroll to position [2, 0]
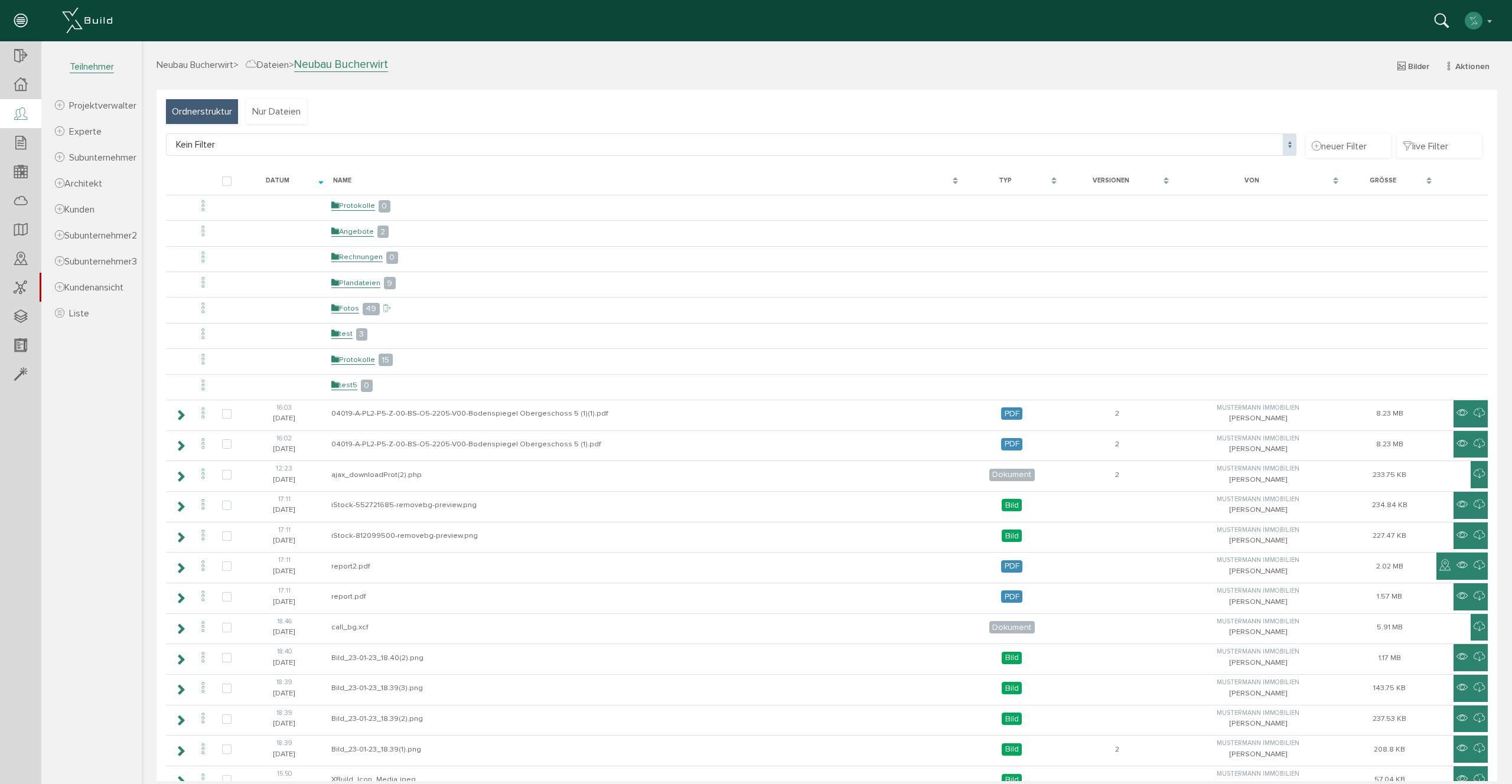
click at [23, 112] on icon at bounding box center [20, 114] width 13 height 16
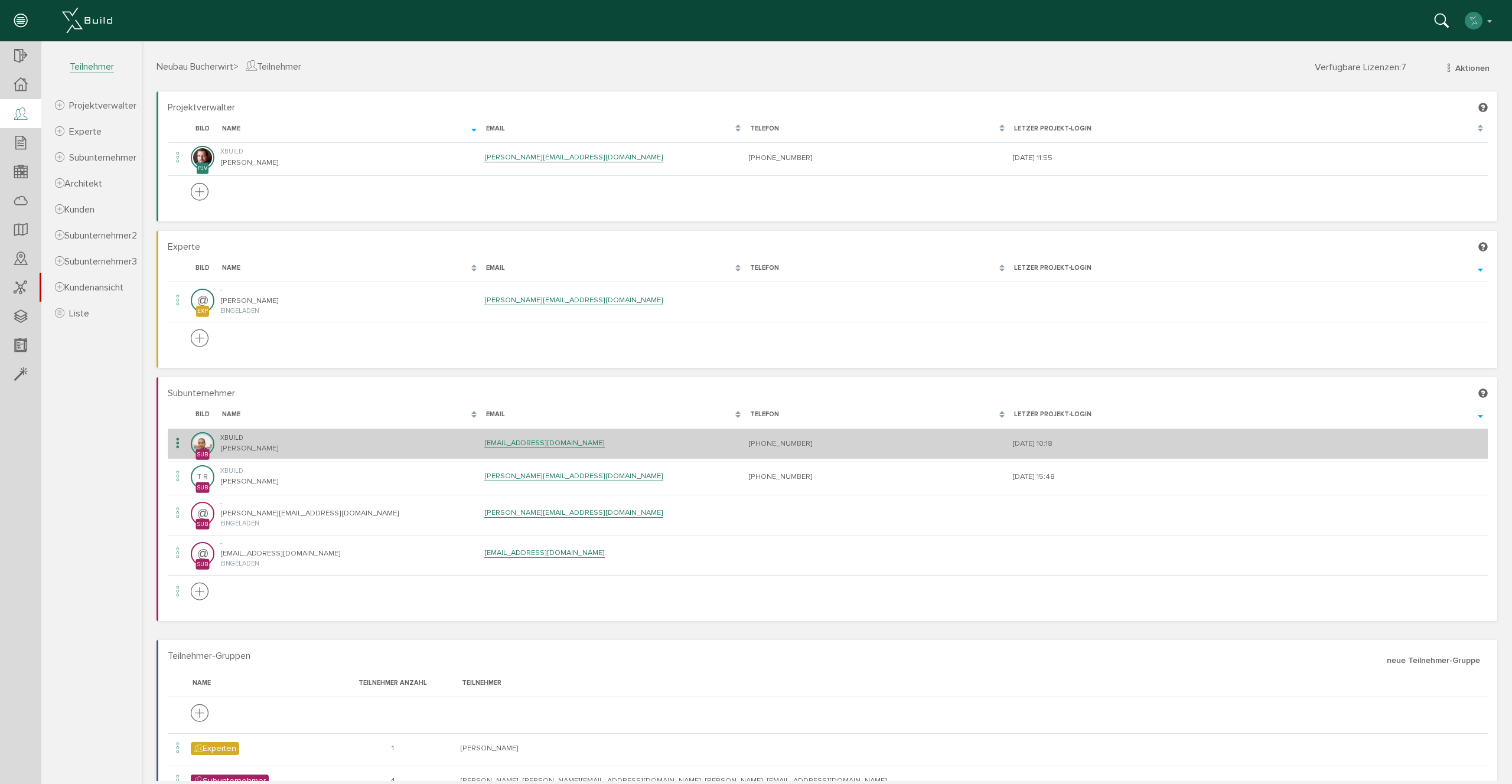
click at [173, 442] on icon at bounding box center [178, 443] width 14 height 16
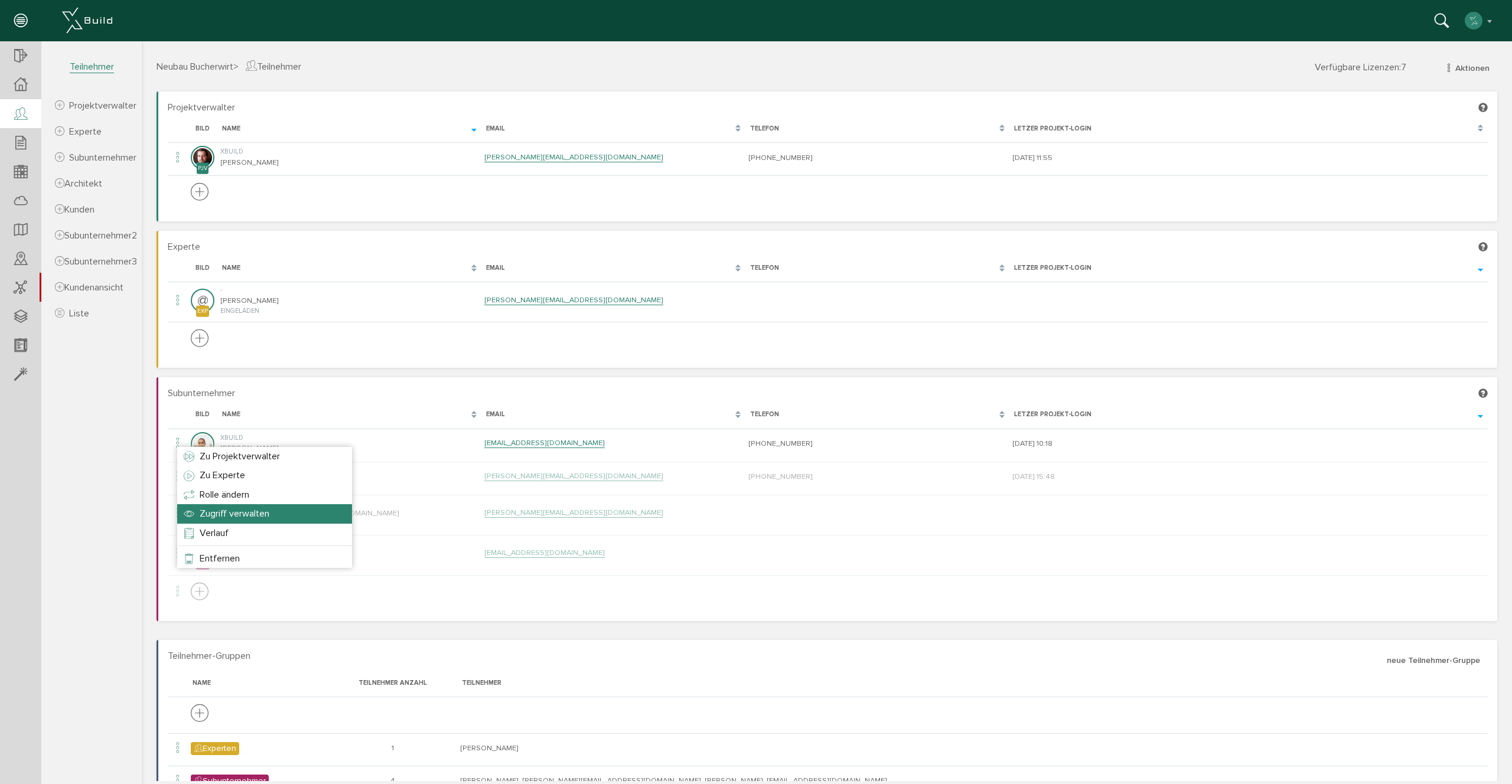
click at [231, 514] on span "Zugriff verwalten" at bounding box center [235, 513] width 70 height 12
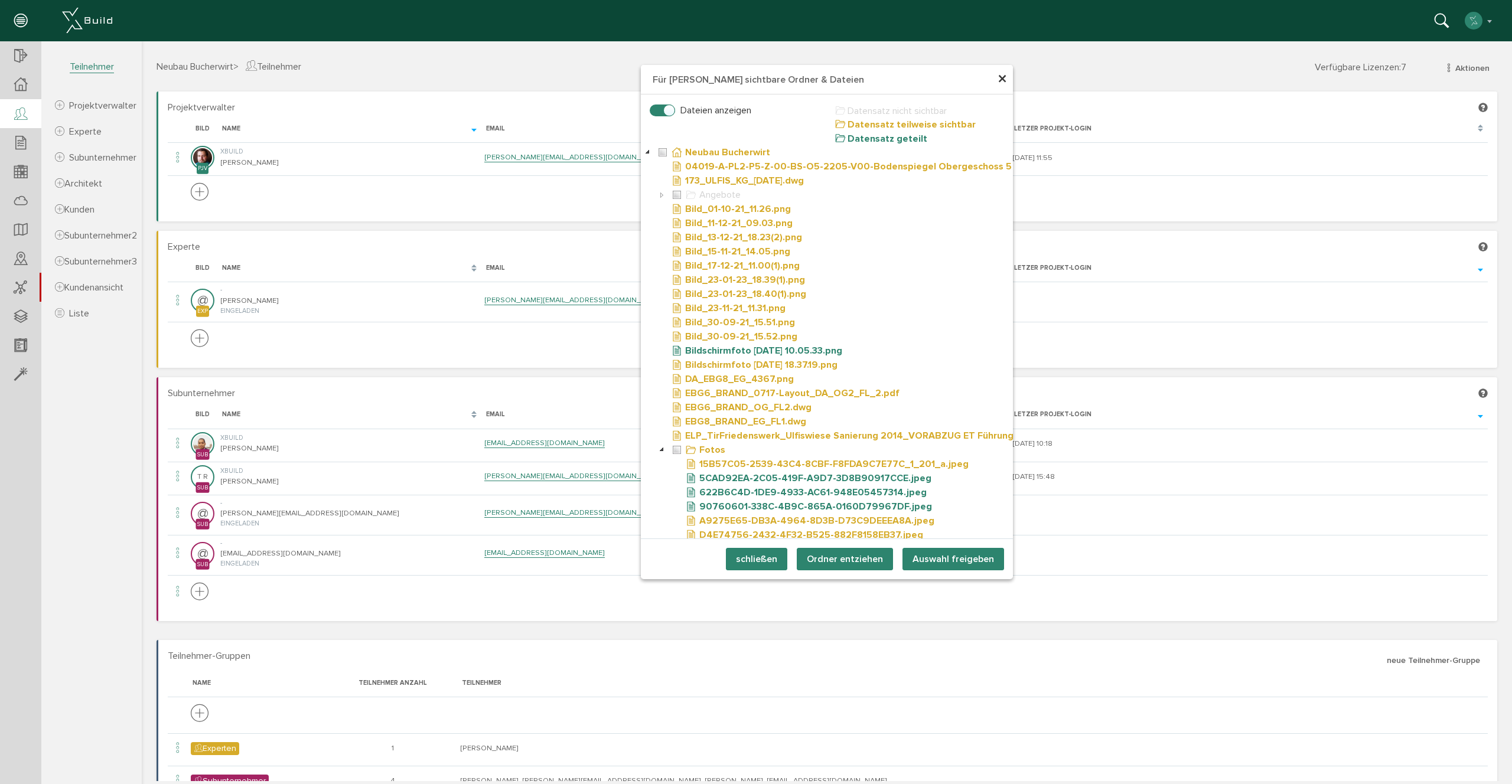
click at [672, 111] on label "Dateien anzeigen" at bounding box center [700, 110] width 102 height 11
click at [657, 111] on input "Dateien anzeigen" at bounding box center [654, 107] width 8 height 8
checkbox input "false"
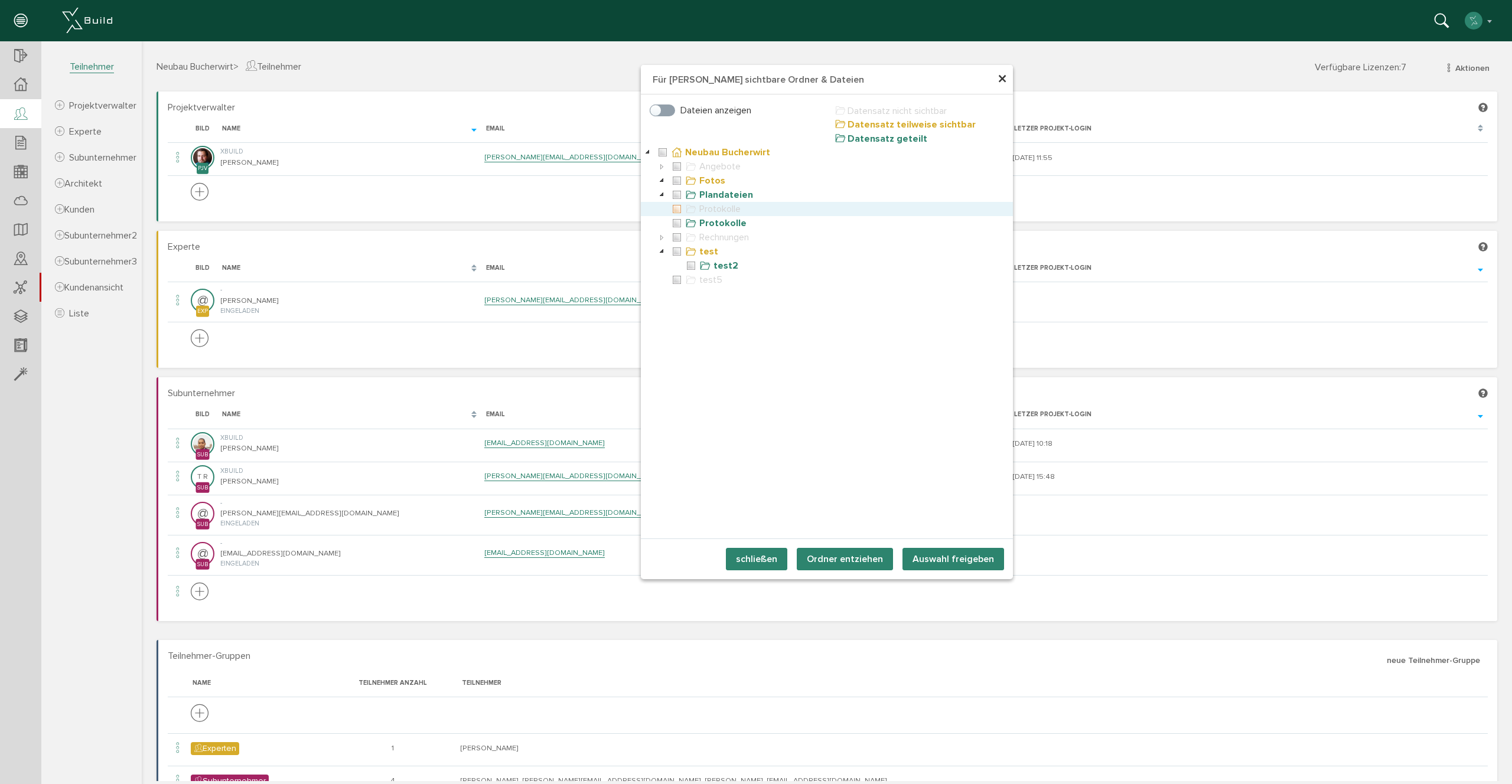
click at [678, 209] on icon at bounding box center [676, 209] width 14 height 14
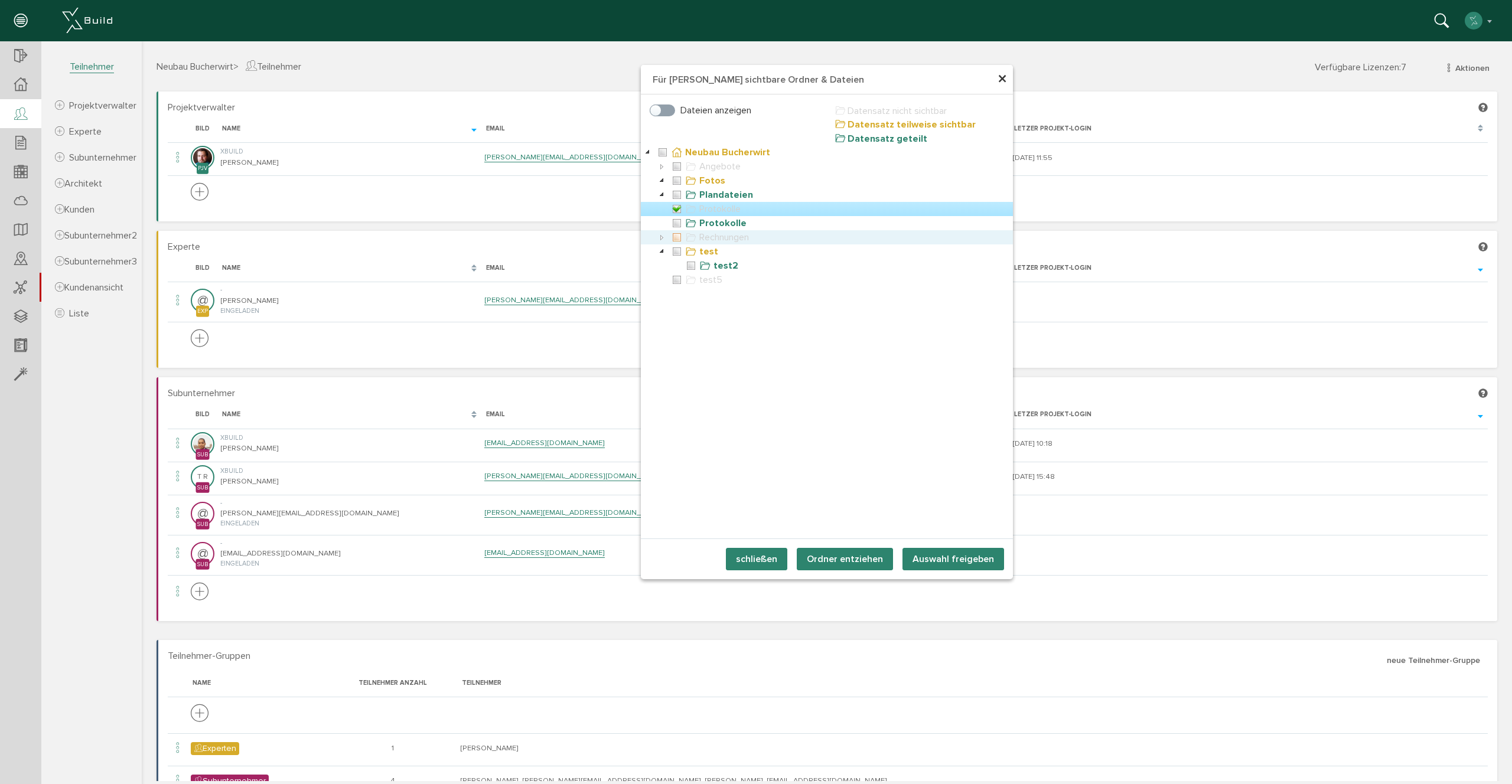
click at [679, 235] on icon at bounding box center [676, 237] width 14 height 14
click at [828, 358] on div "Dateien anzeigen Datensatz nicht sichtbar Datensatz teilweise sichtbar Datensat…" at bounding box center [827, 316] width 372 height 444
click at [1002, 74] on span "×" at bounding box center [1002, 79] width 9 height 23
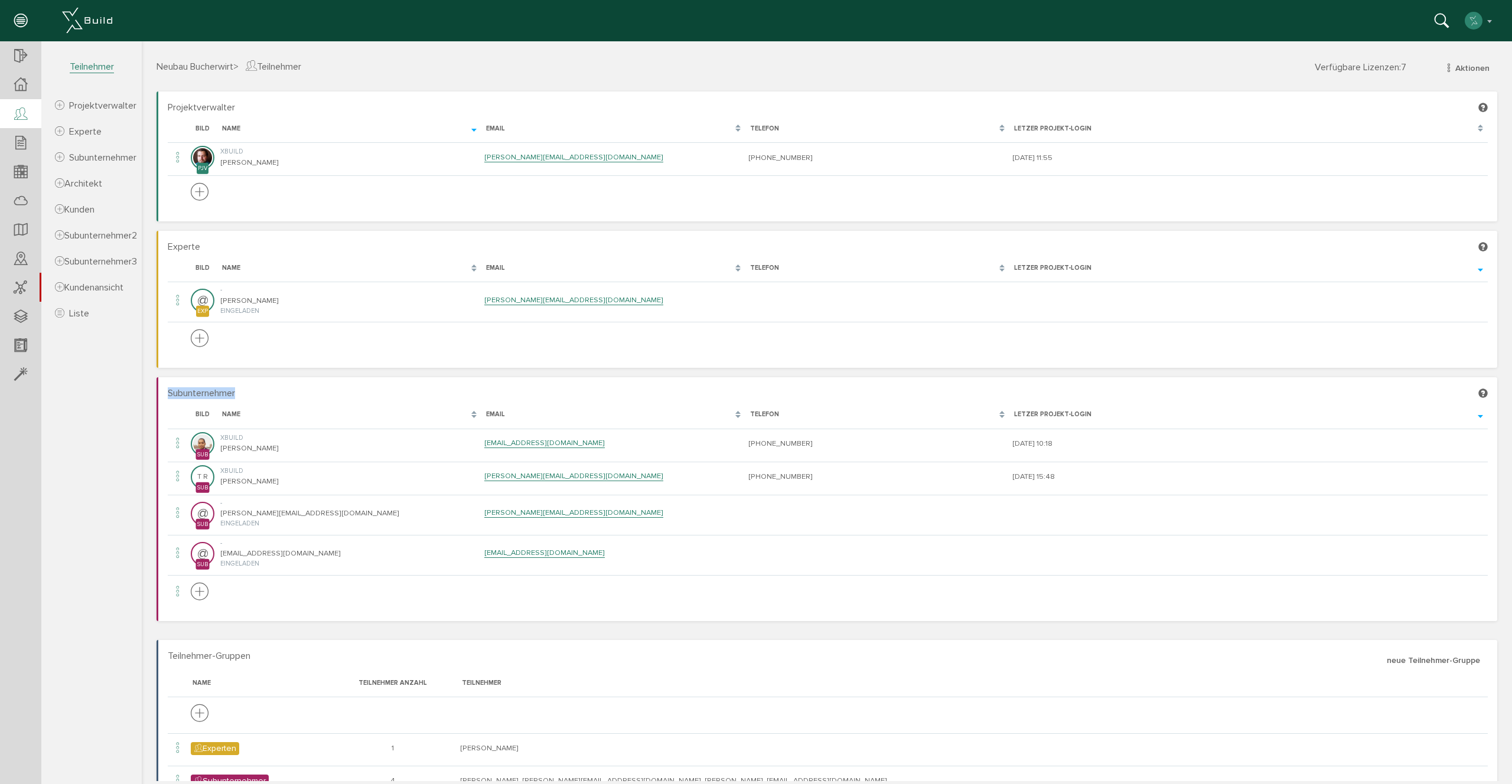
drag, startPoint x: 251, startPoint y: 395, endPoint x: 154, endPoint y: 385, distance: 97.5
click at [154, 385] on div "Projektverwalter [PERSON_NAME], bitte warten... Bild Name Email Telefon Letzer …" at bounding box center [827, 552] width 1358 height 920
click at [235, 393] on span "Subunternehmer" at bounding box center [201, 393] width 68 height 12
drag, startPoint x: 226, startPoint y: 392, endPoint x: 220, endPoint y: 389, distance: 6.7
click at [228, 391] on span "Subunternehmer" at bounding box center [201, 393] width 68 height 12
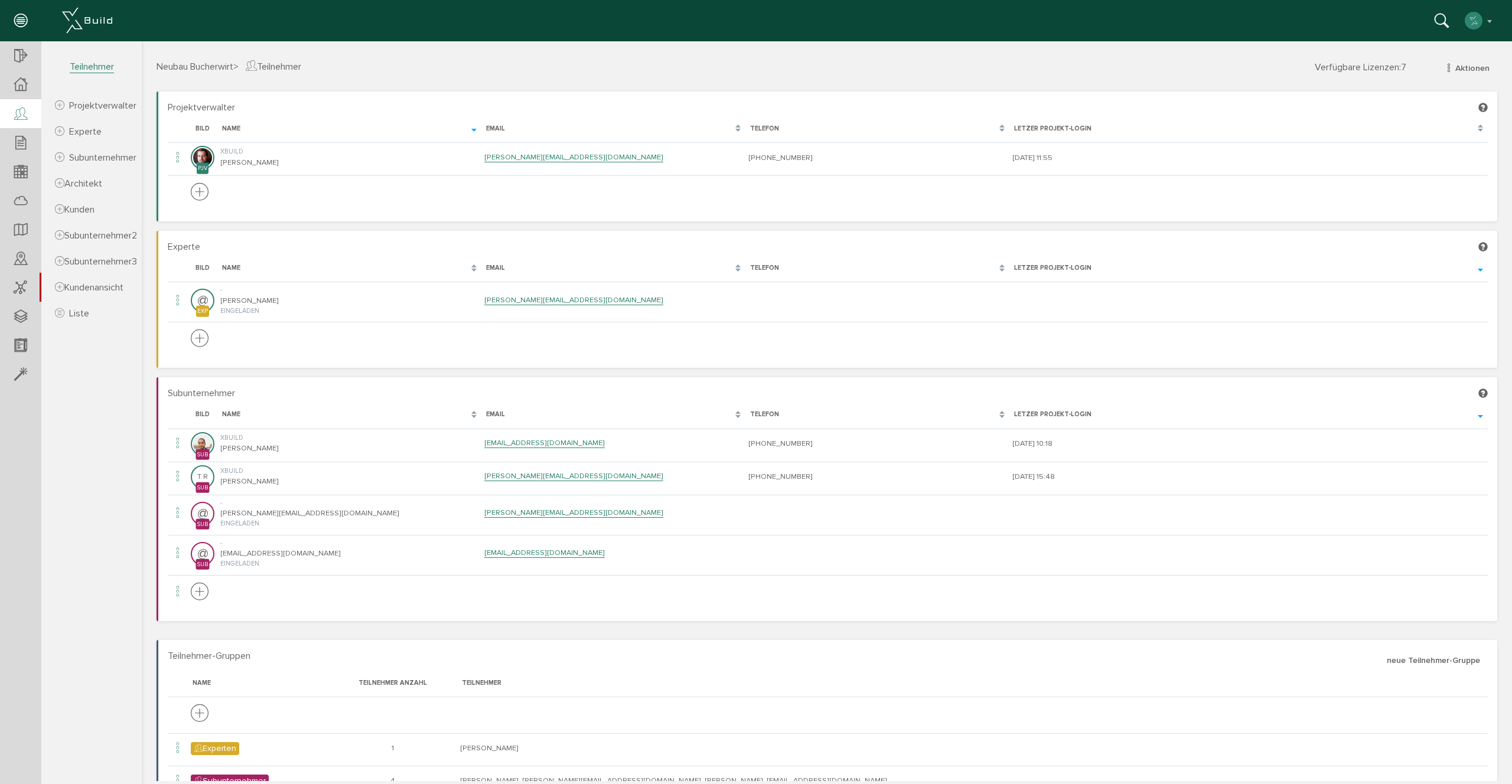
click at [221, 389] on span "Subunternehmer" at bounding box center [201, 393] width 68 height 12
click at [220, 389] on span "Subunternehmer" at bounding box center [201, 393] width 68 height 12
click at [221, 389] on span "Subunternehmer" at bounding box center [201, 393] width 68 height 12
click at [259, 389] on h4 "Subunternehmer" at bounding box center [827, 394] width 1320 height 11
drag, startPoint x: 166, startPoint y: 390, endPoint x: 272, endPoint y: 395, distance: 106.1
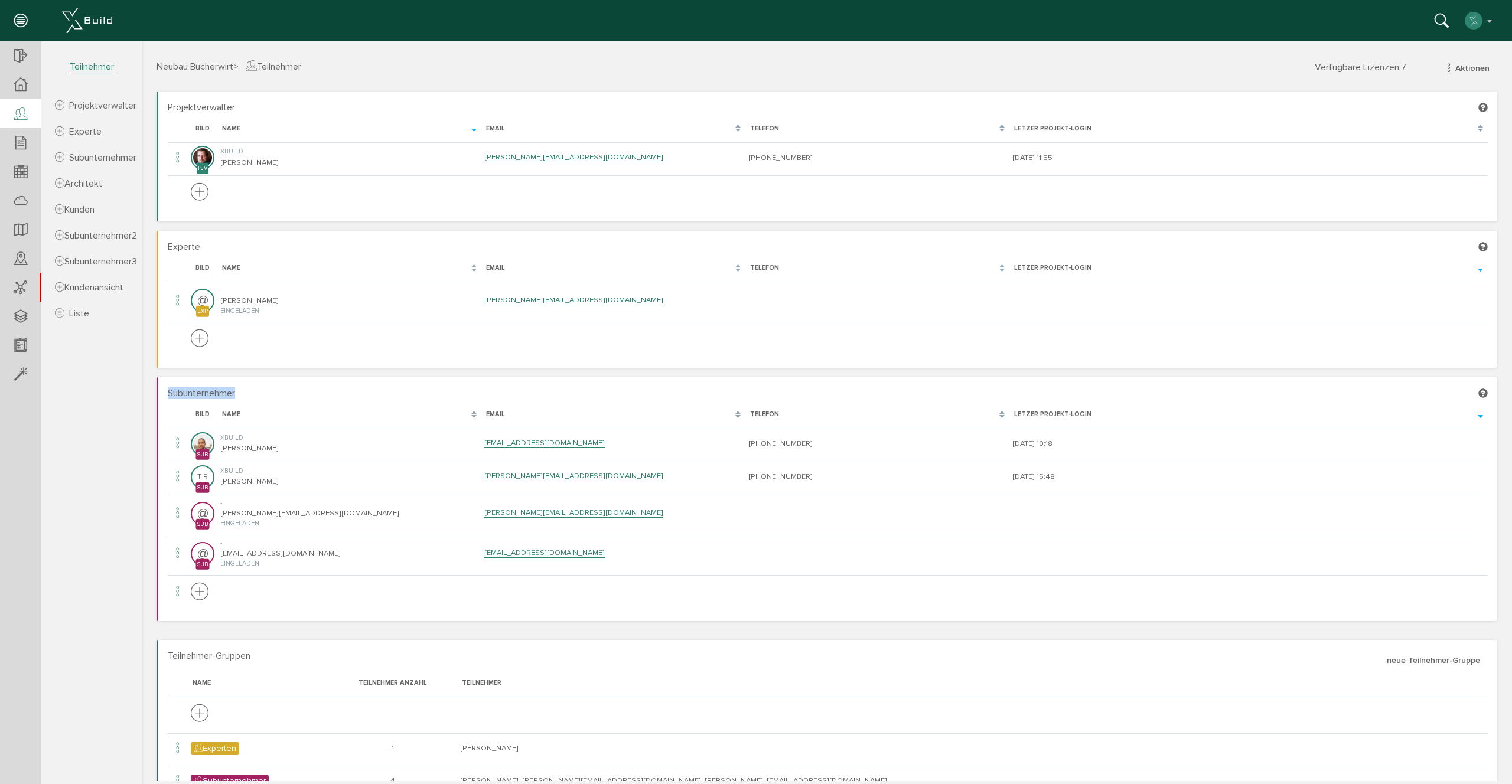
click at [274, 397] on section "Subunternehmer [PERSON_NAME], bitte warten... Bild Name Email Telefon Letzer Pr…" at bounding box center [827, 498] width 1341 height 243
click at [271, 394] on h4 "Subunternehmer" at bounding box center [827, 394] width 1320 height 11
click at [218, 395] on span "Subunternehmer" at bounding box center [201, 393] width 68 height 12
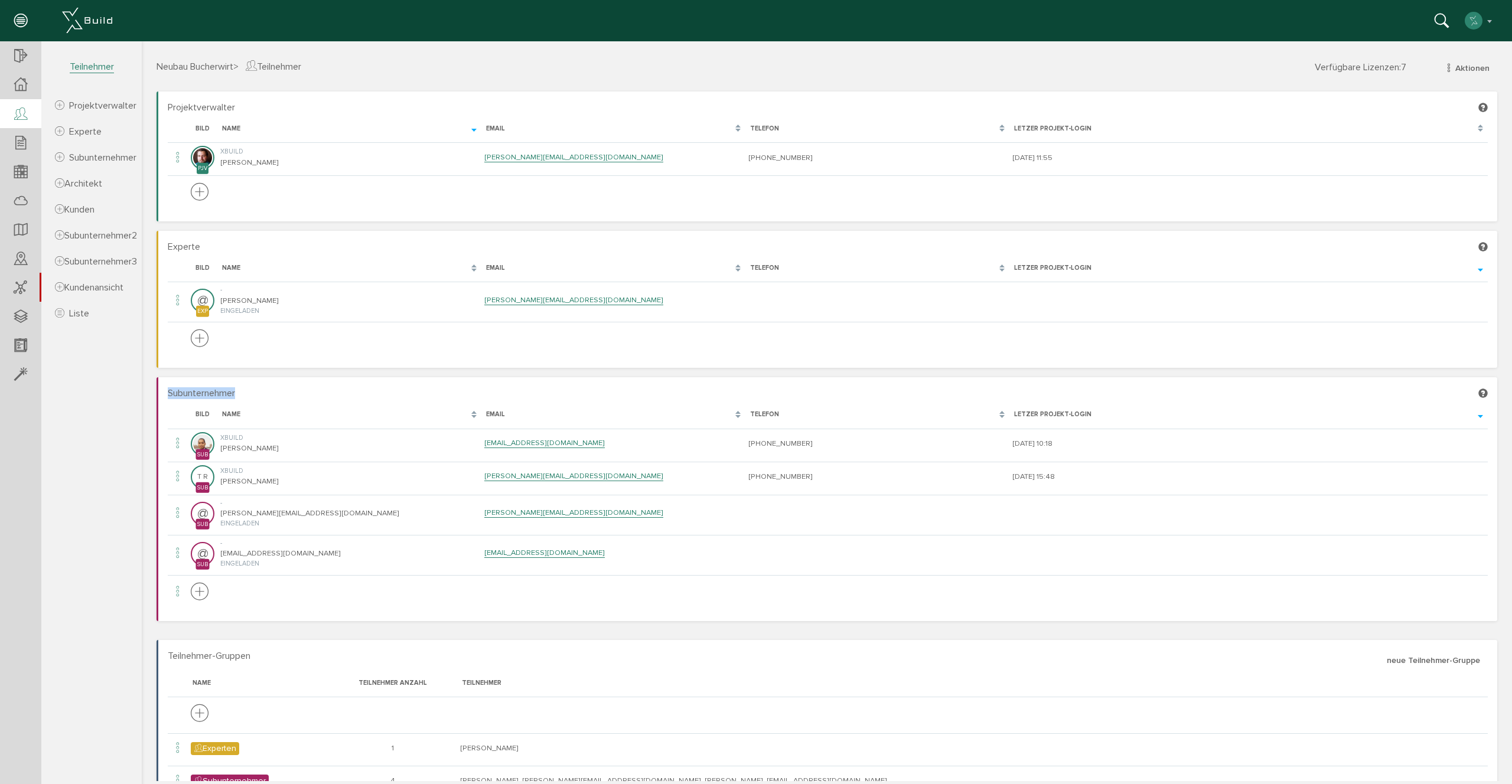
click at [218, 391] on span "Subunternehmer" at bounding box center [201, 393] width 68 height 12
drag, startPoint x: 159, startPoint y: 373, endPoint x: 210, endPoint y: 379, distance: 51.4
click at [210, 379] on div "Projektverwalter [PERSON_NAME], bitte warten... Bild Name Email Telefon Letzer …" at bounding box center [827, 552] width 1358 height 920
click at [170, 383] on section "Subunternehmer [PERSON_NAME], bitte warten... Bild Name Email Telefon Letzer Pr…" at bounding box center [827, 498] width 1341 height 243
click at [19, 55] on icon at bounding box center [20, 57] width 13 height 16
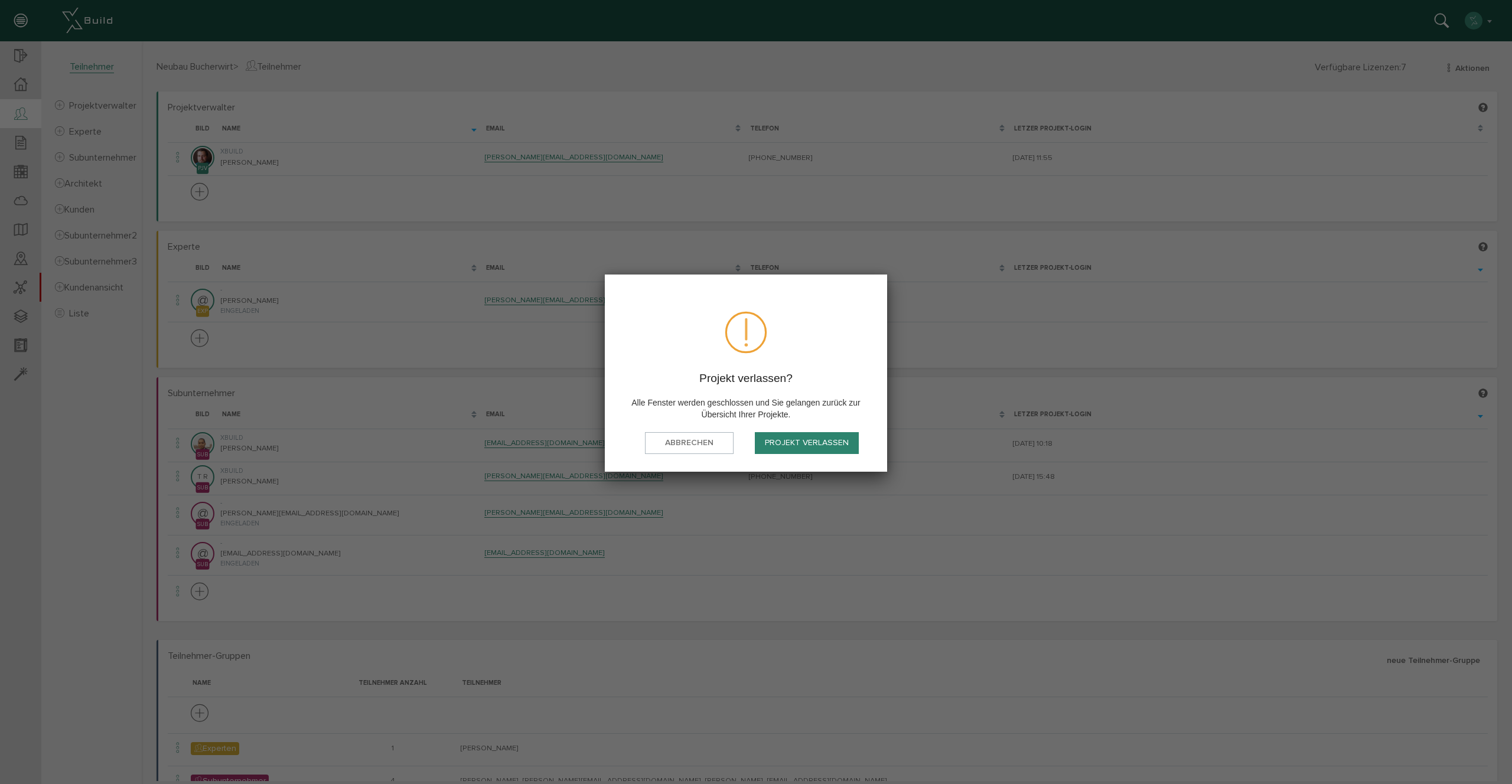
click at [788, 447] on button "Projekt verlassen" at bounding box center [807, 443] width 104 height 22
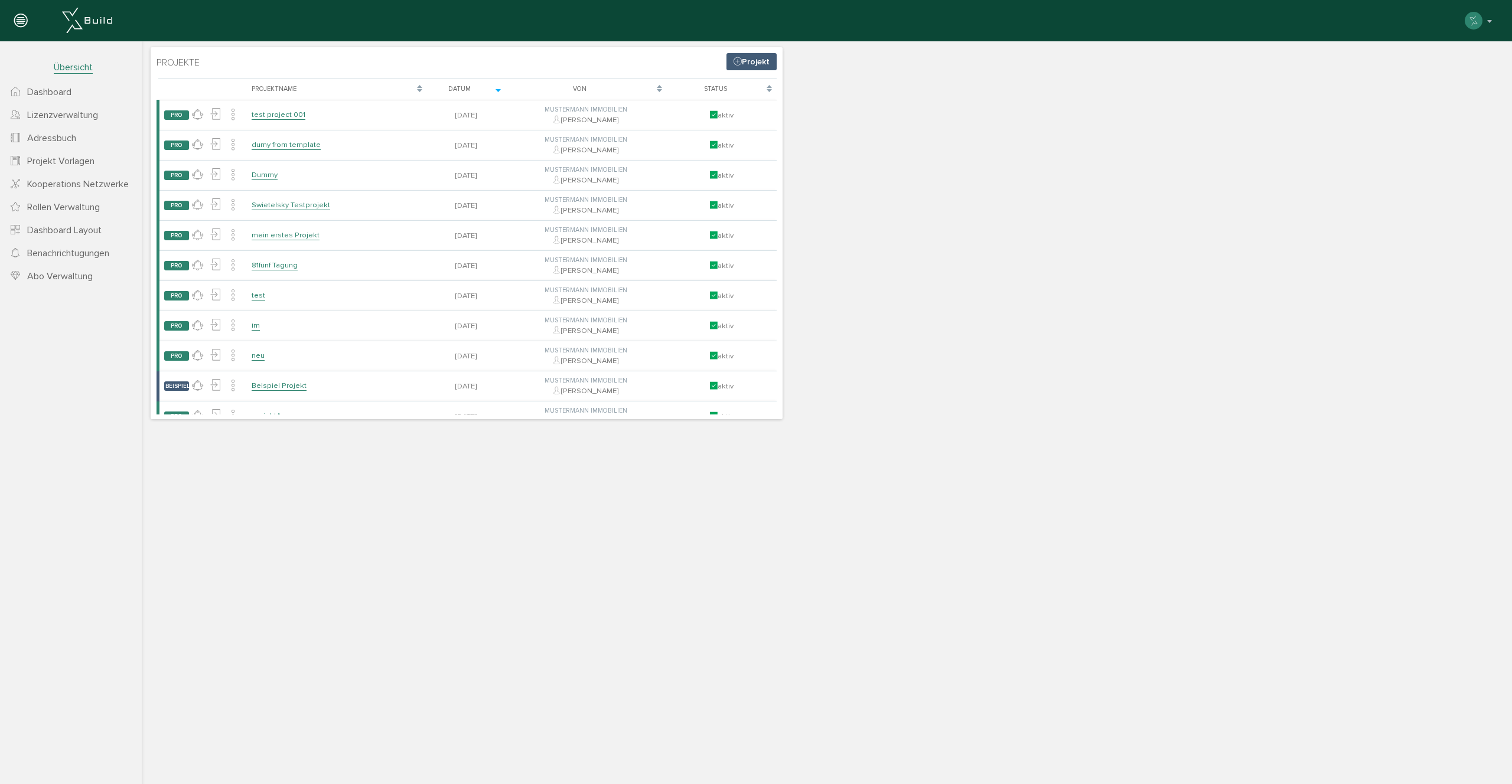
click at [70, 109] on span "Lizenzverwaltung" at bounding box center [63, 115] width 71 height 12
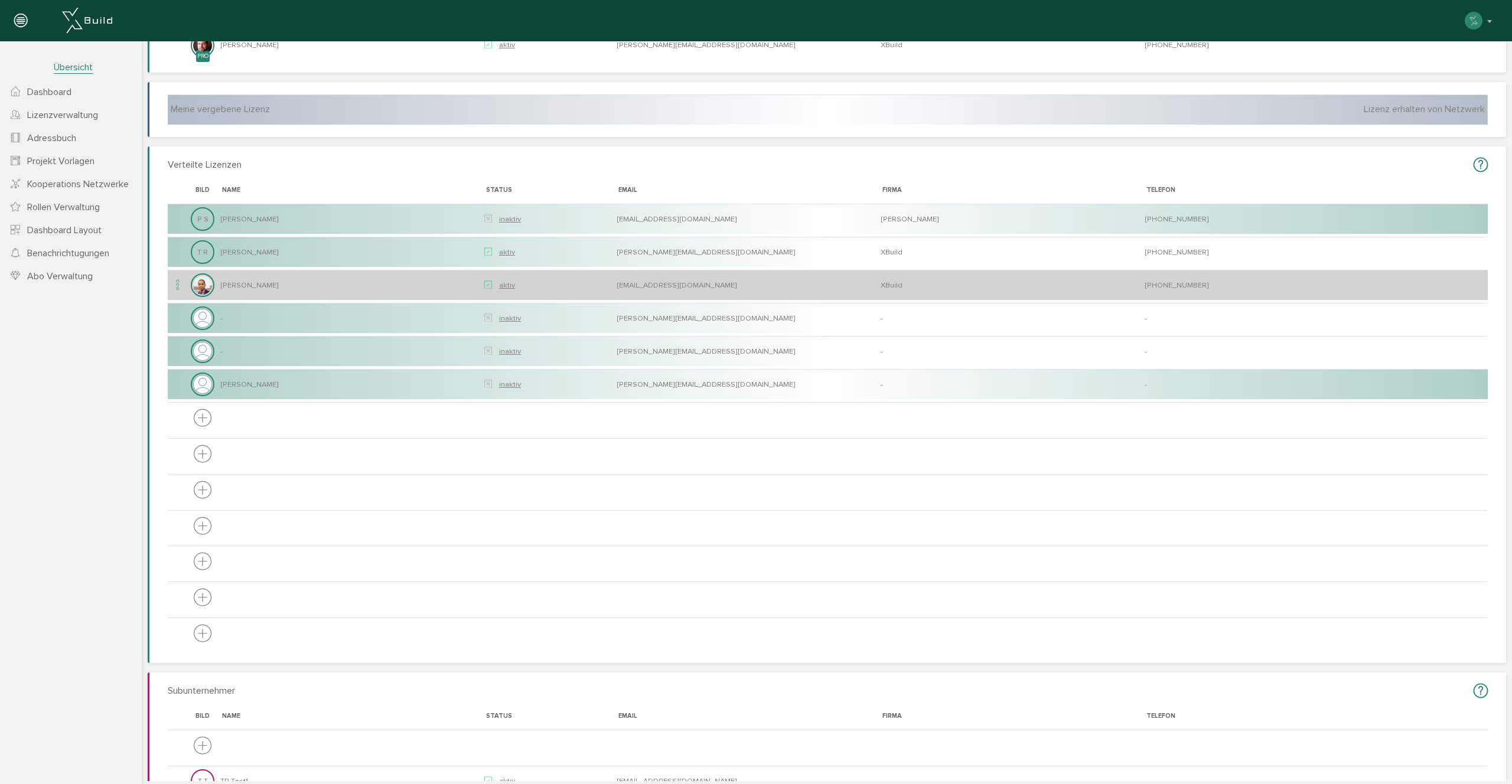
scroll to position [126, 0]
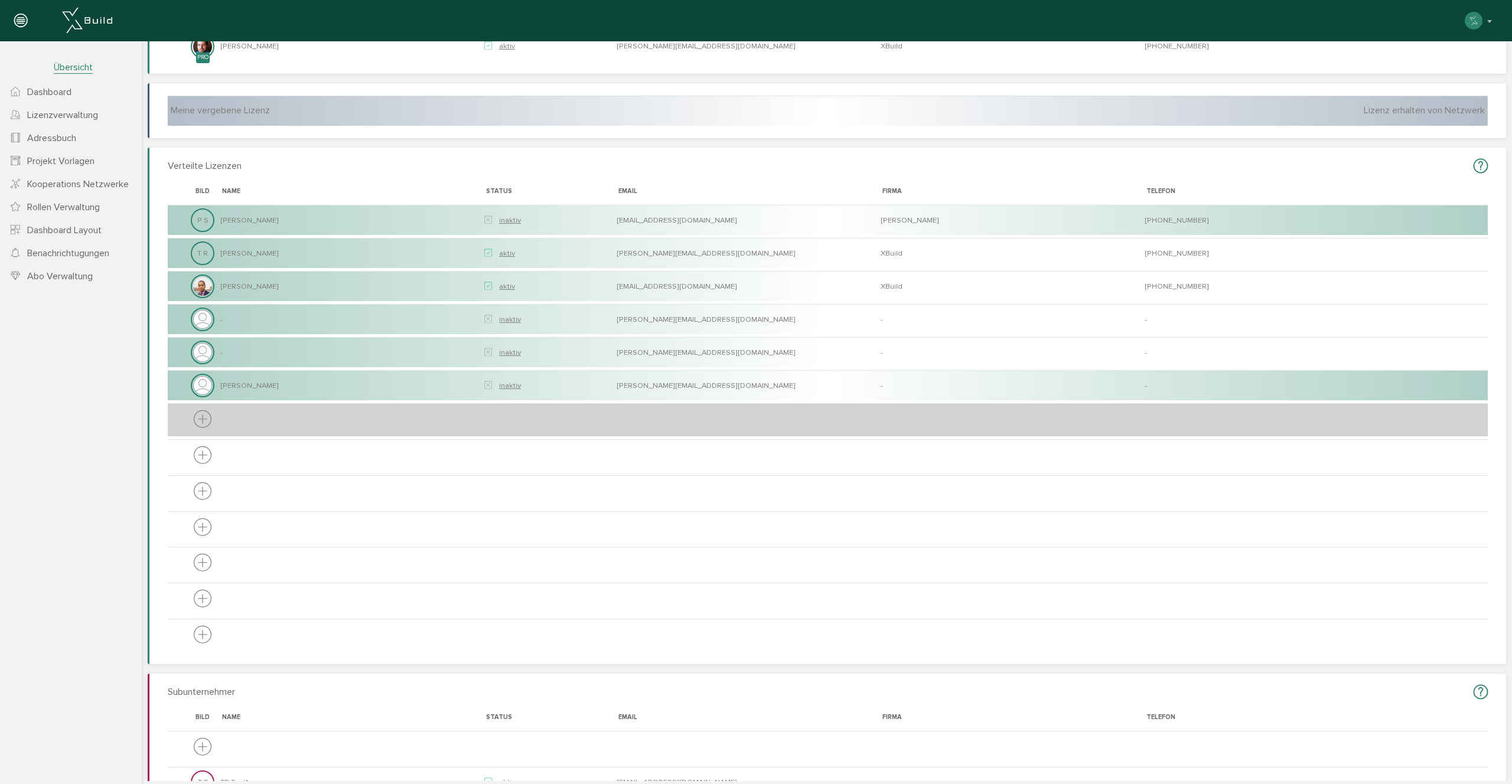
click at [201, 412] on icon at bounding box center [202, 419] width 18 height 22
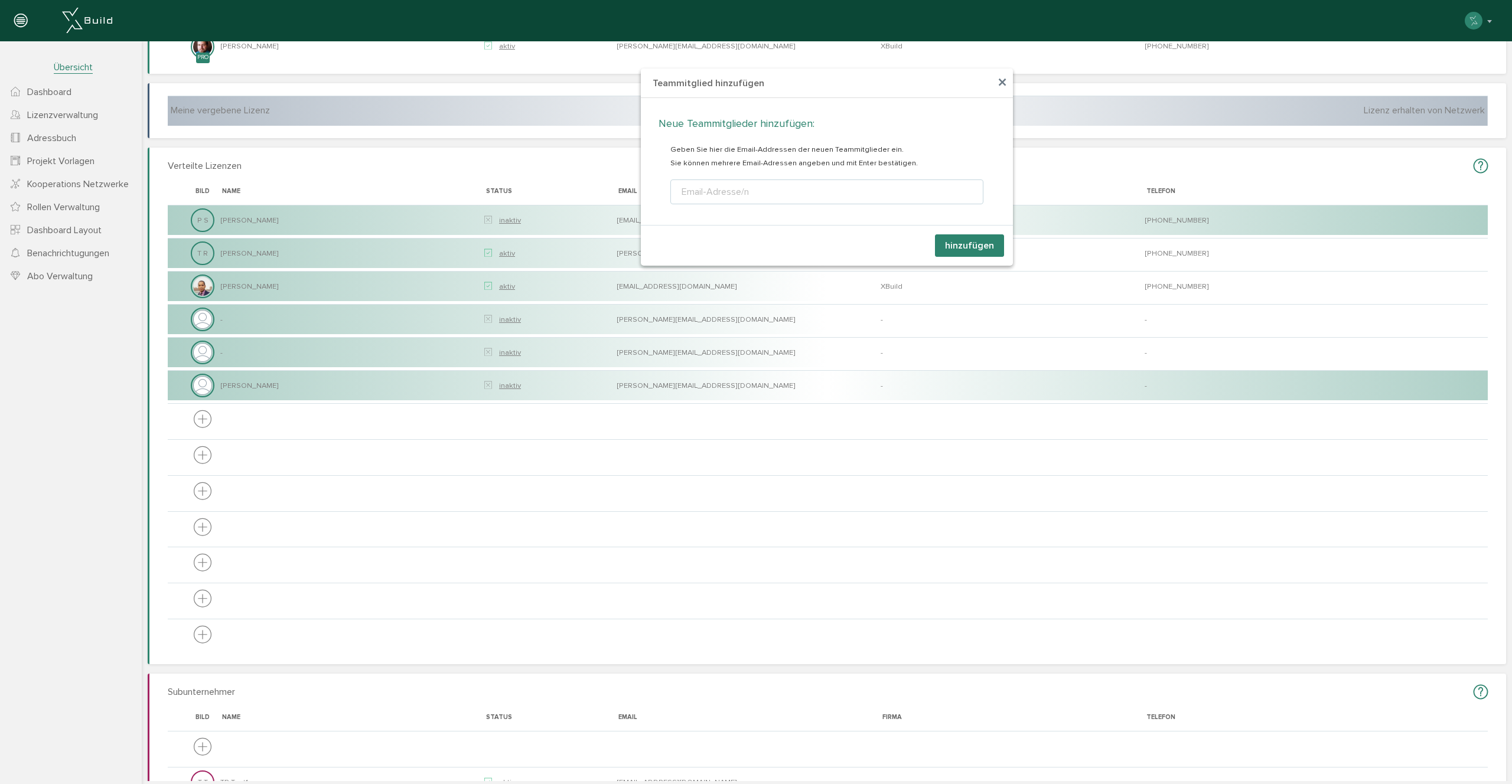
click at [721, 188] on div "Email-Adresse/n" at bounding box center [715, 191] width 72 height 14
click at [997, 78] on span "×" at bounding box center [1002, 83] width 9 height 23
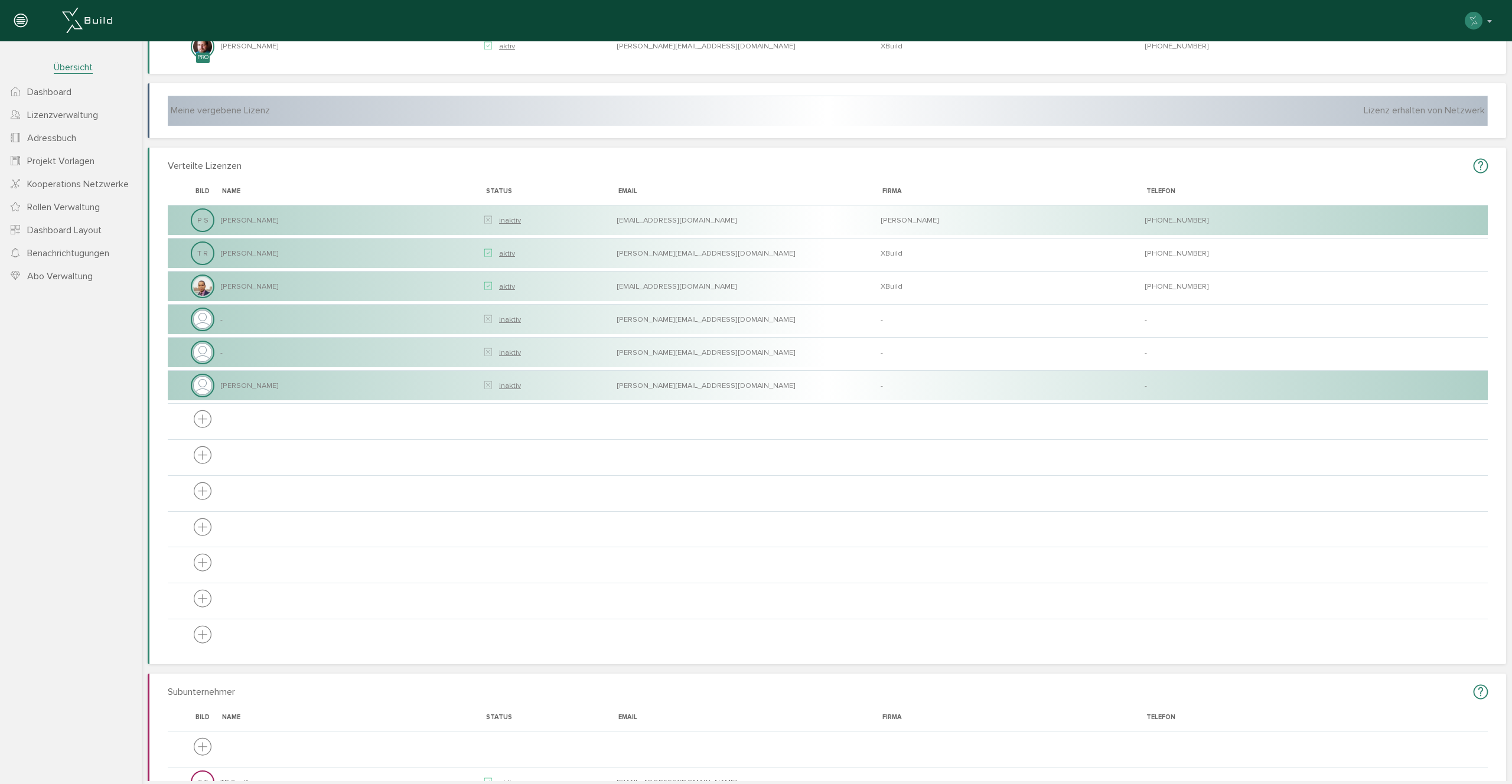
click at [367, 167] on h3 "Verteilte Lizenzen" at bounding box center [827, 166] width 1320 height 18
click at [367, 171] on h3 "Verteilte Lizenzen" at bounding box center [827, 166] width 1320 height 18
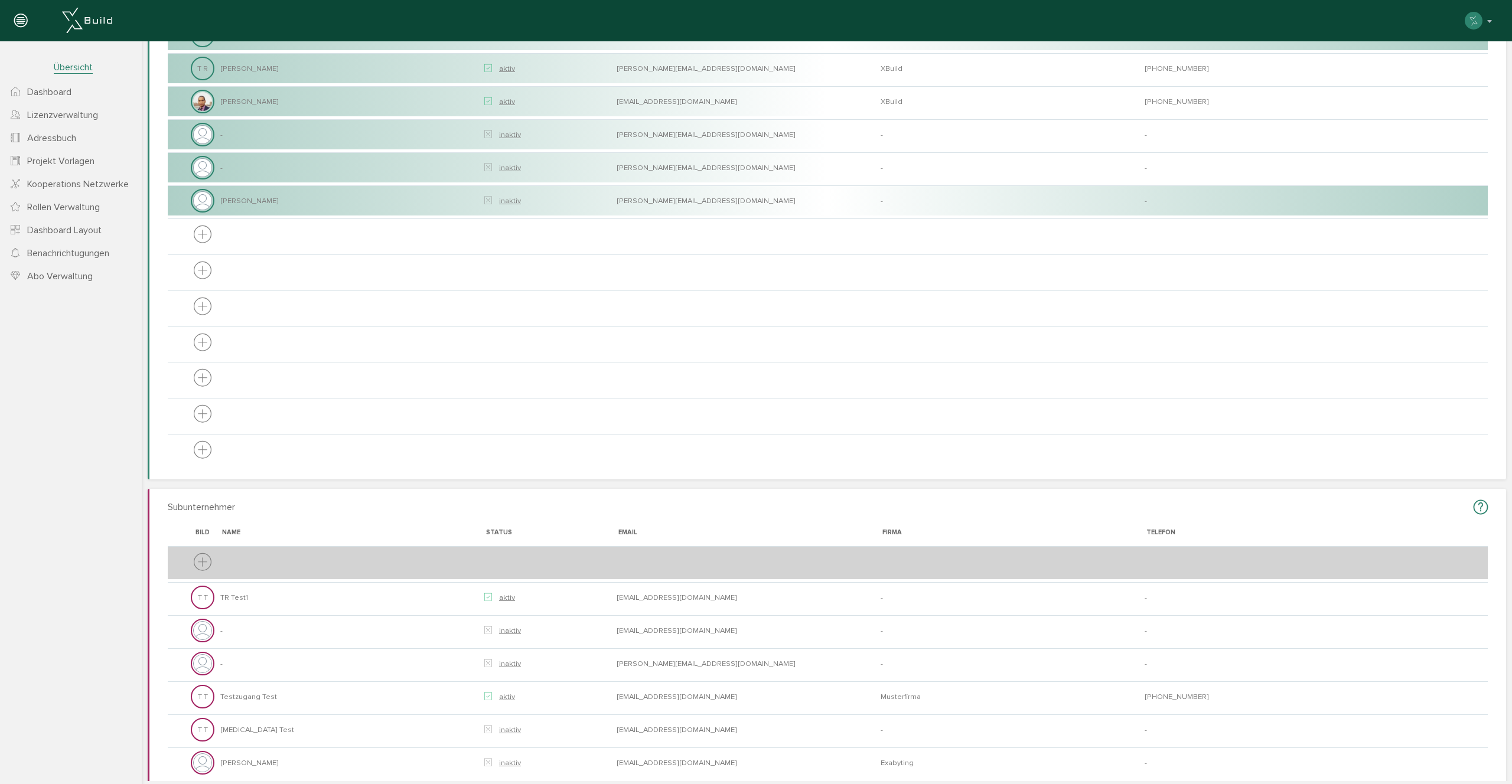
scroll to position [319, 0]
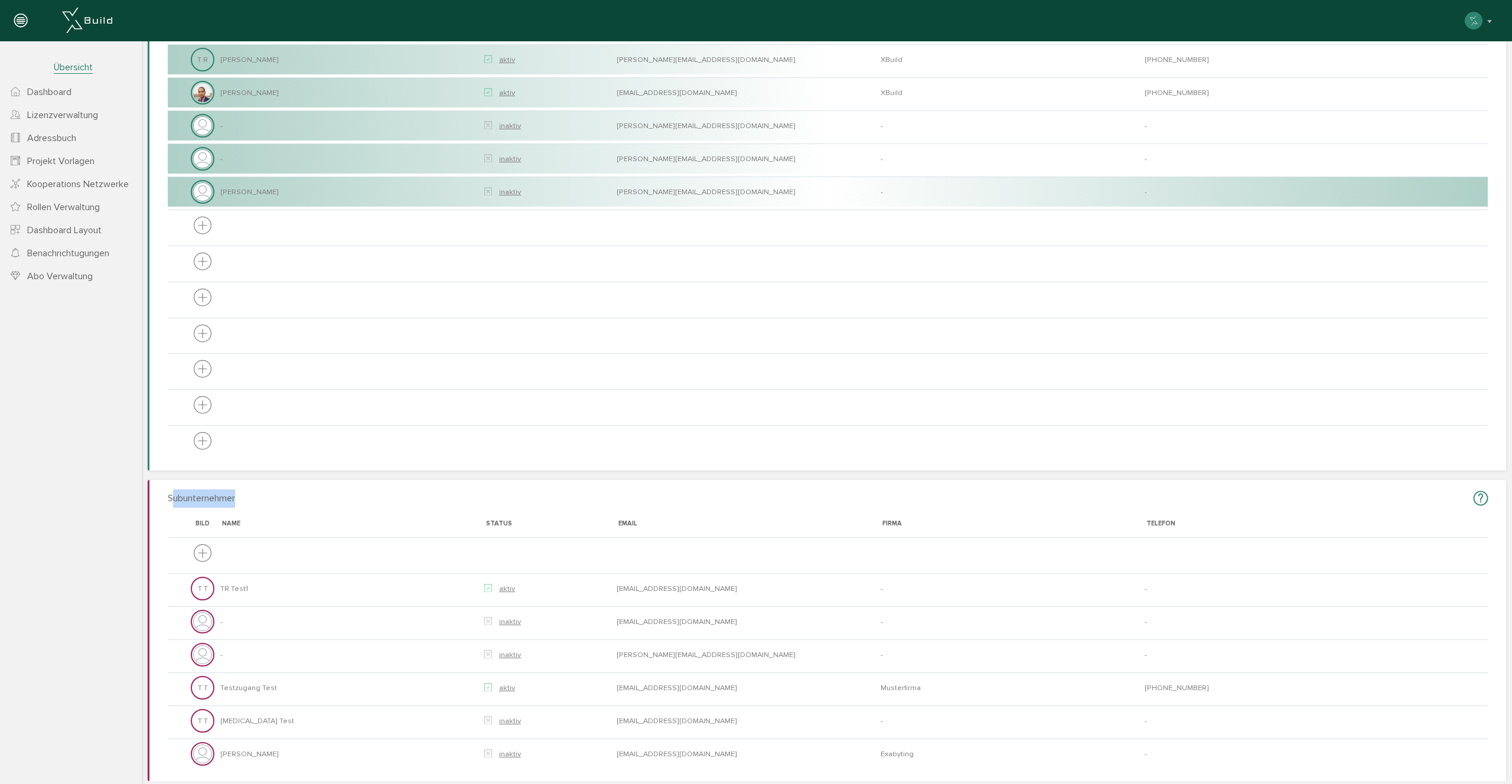
drag, startPoint x: 174, startPoint y: 500, endPoint x: 262, endPoint y: 498, distance: 88.0
click at [261, 498] on h3 "Subunternehmer" at bounding box center [827, 498] width 1320 height 18
click at [262, 498] on h3 "Subunternehmer" at bounding box center [827, 498] width 1320 height 18
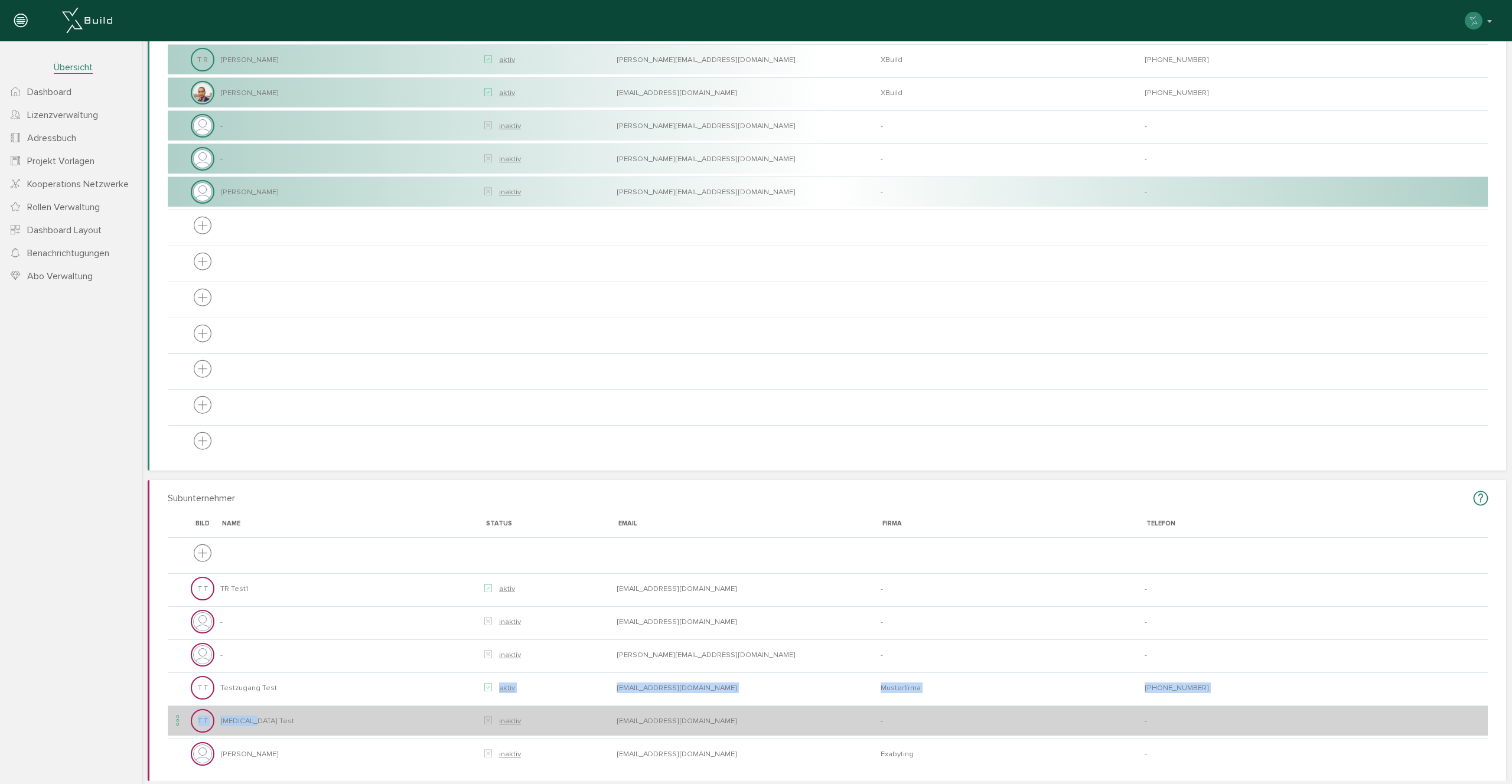
click at [265, 718] on tbody "T T TR Test1 aktiv [EMAIL_ADDRESS][DOMAIN_NAME] - - - inaktiv [EMAIL_ADDRESS][D…" at bounding box center [827, 653] width 1320 height 231
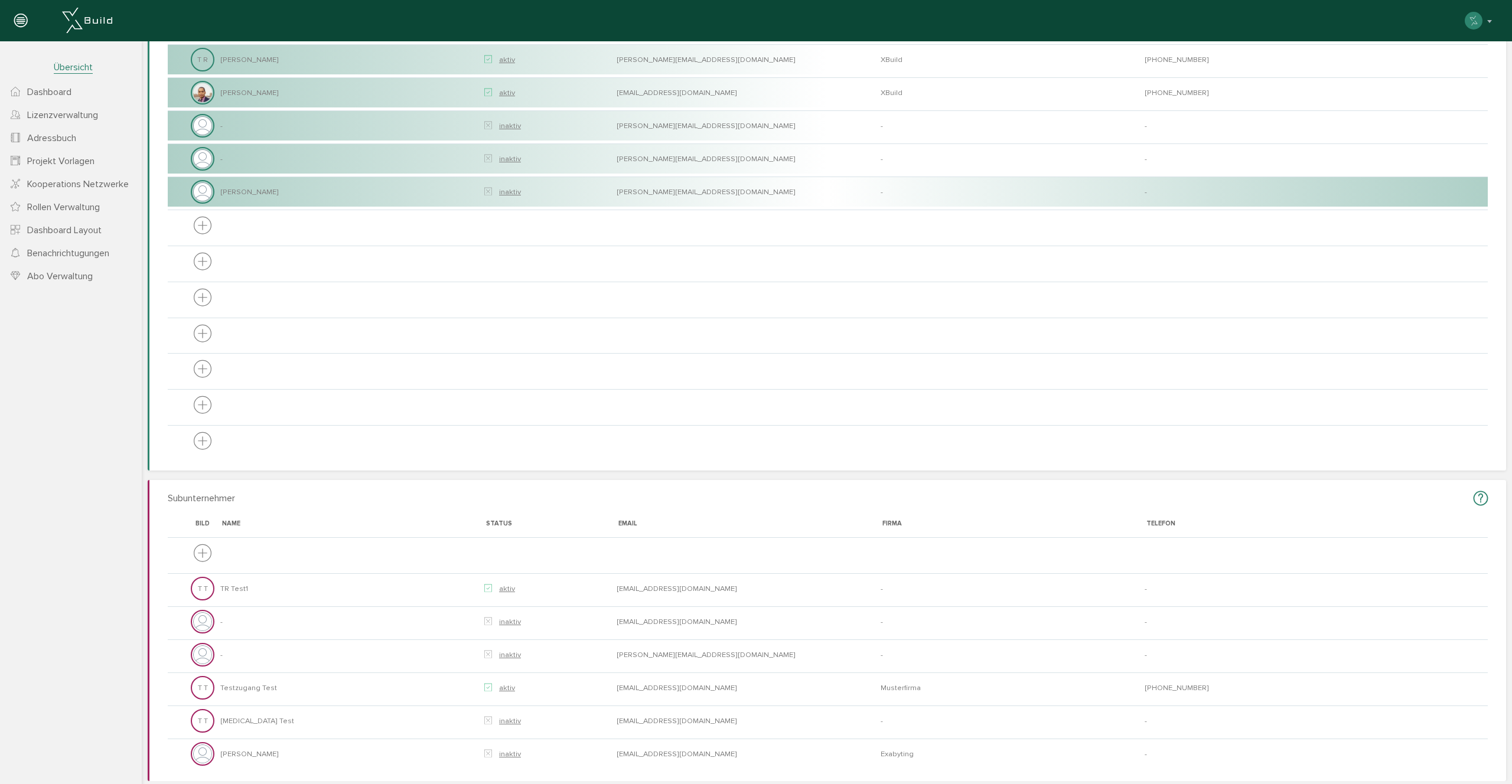
click at [339, 493] on h3 "Subunternehmer" at bounding box center [827, 498] width 1320 height 18
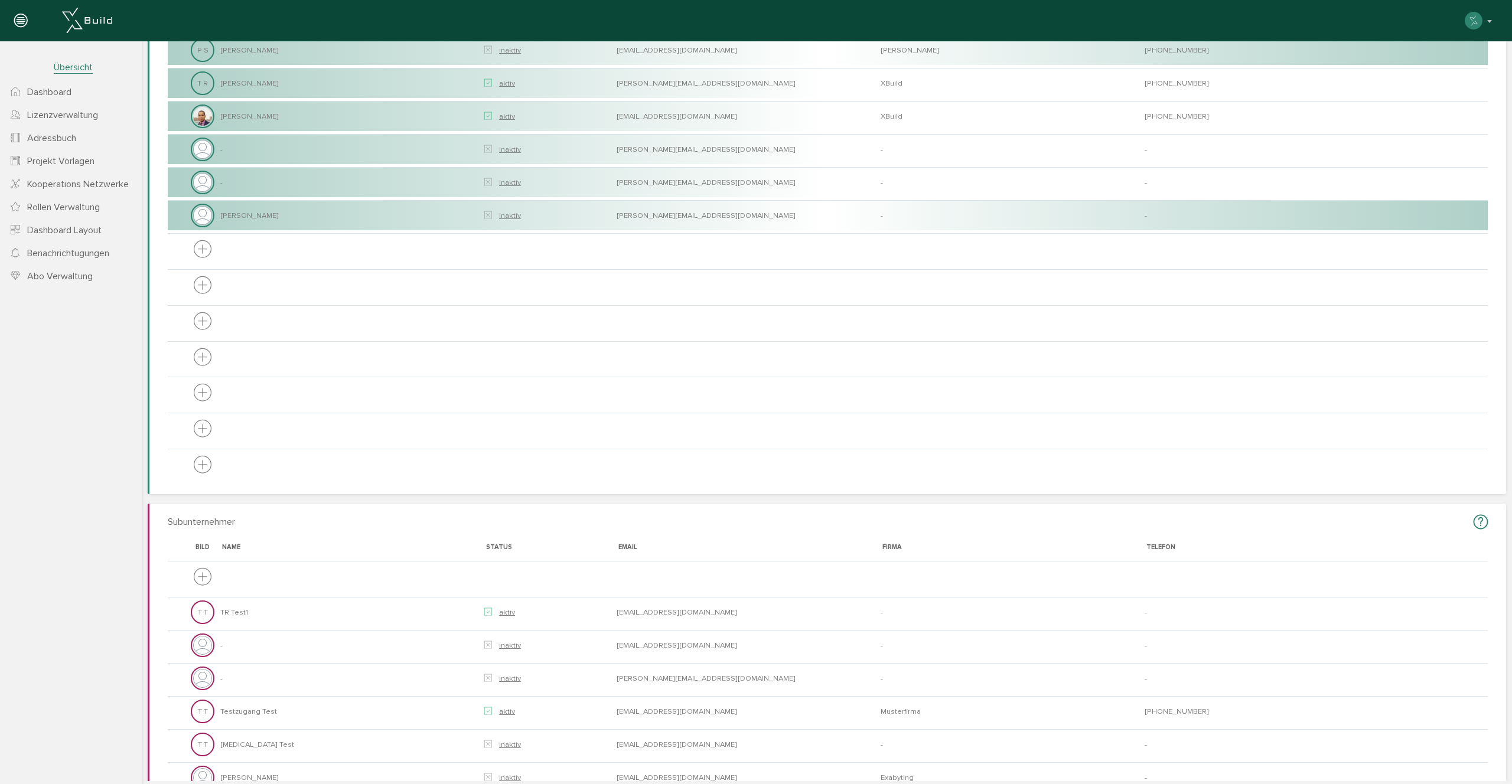
scroll to position [291, 0]
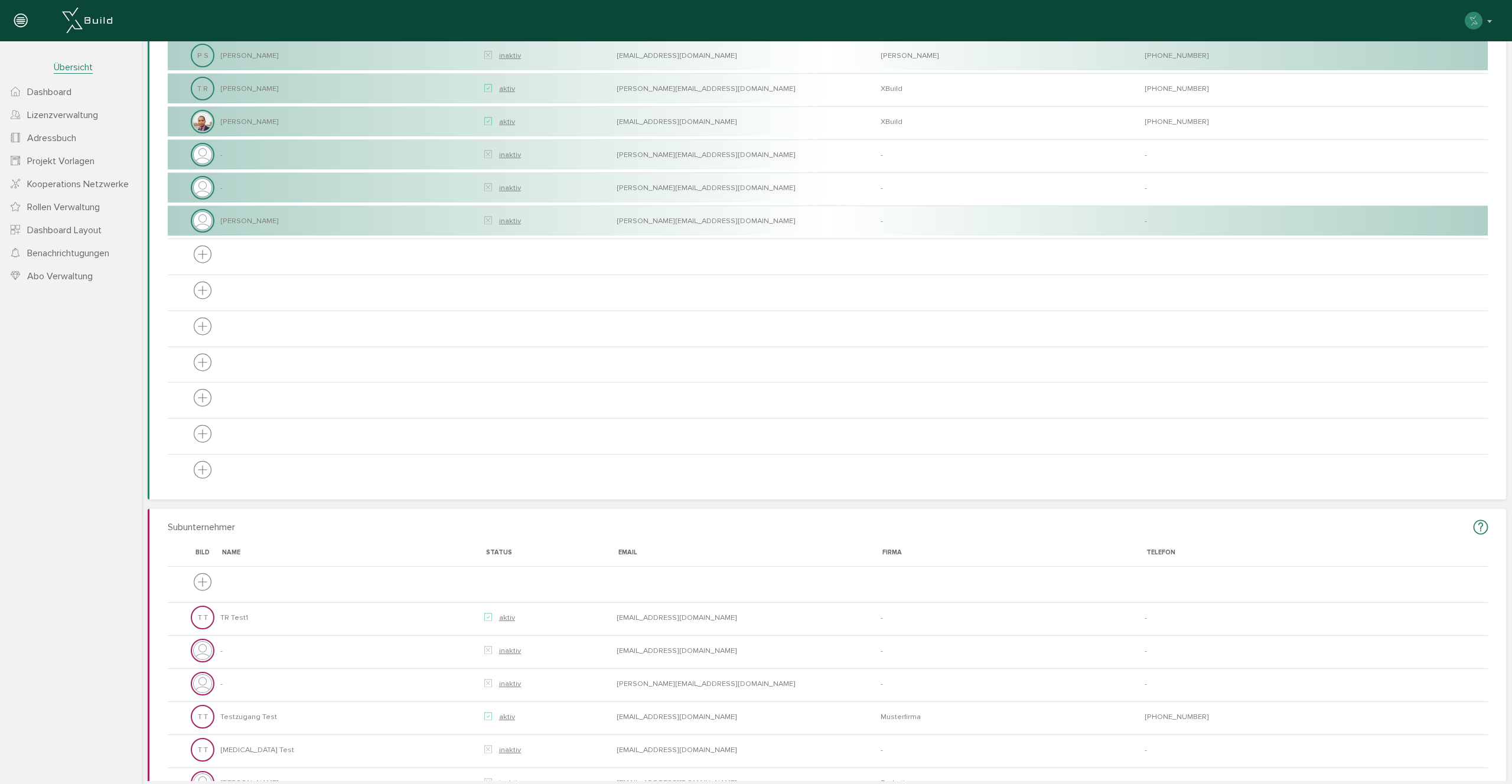
click at [39, 92] on span "Dashboard" at bounding box center [49, 92] width 44 height 12
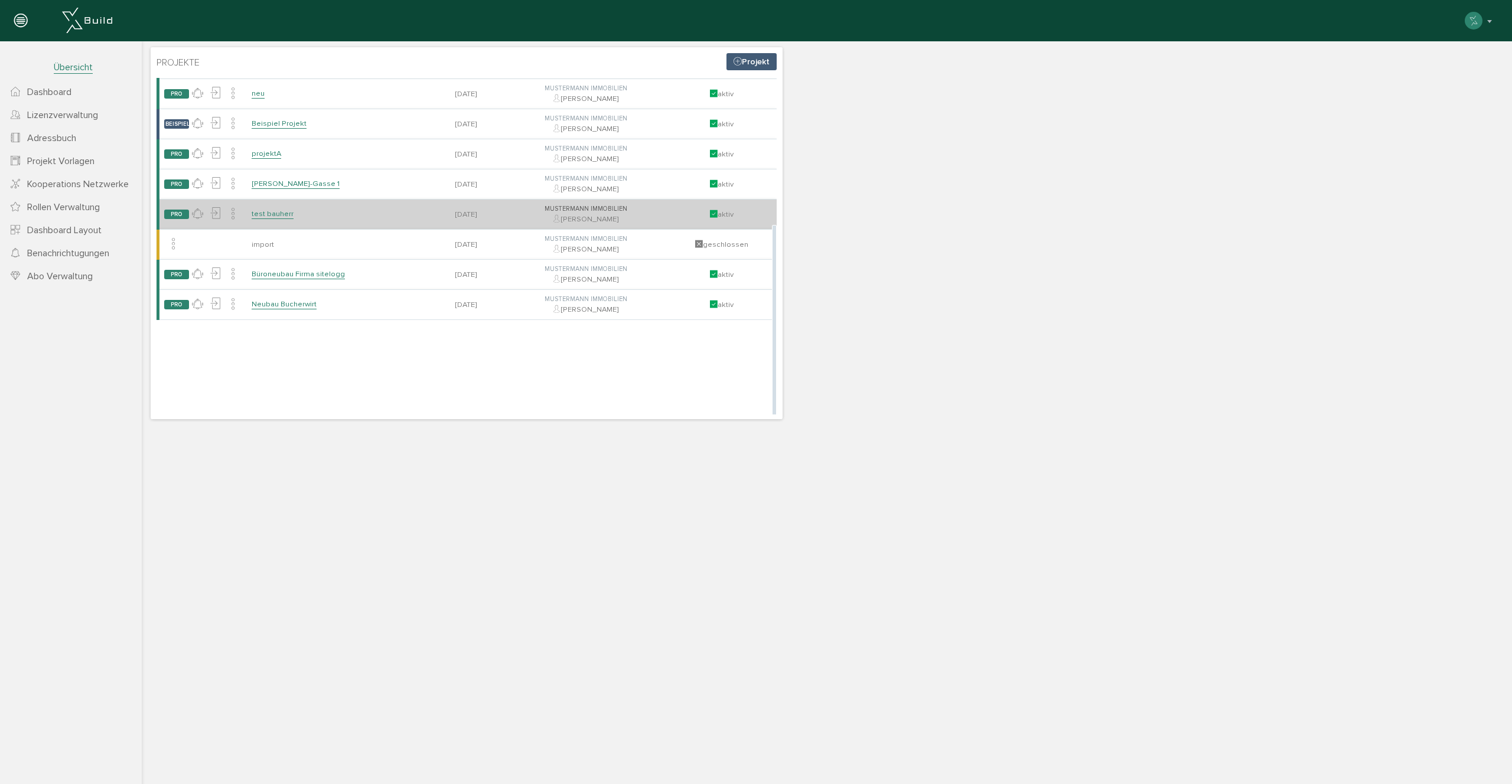
click at [302, 308] on link "Neubau Bucherwirt" at bounding box center [284, 305] width 65 height 10
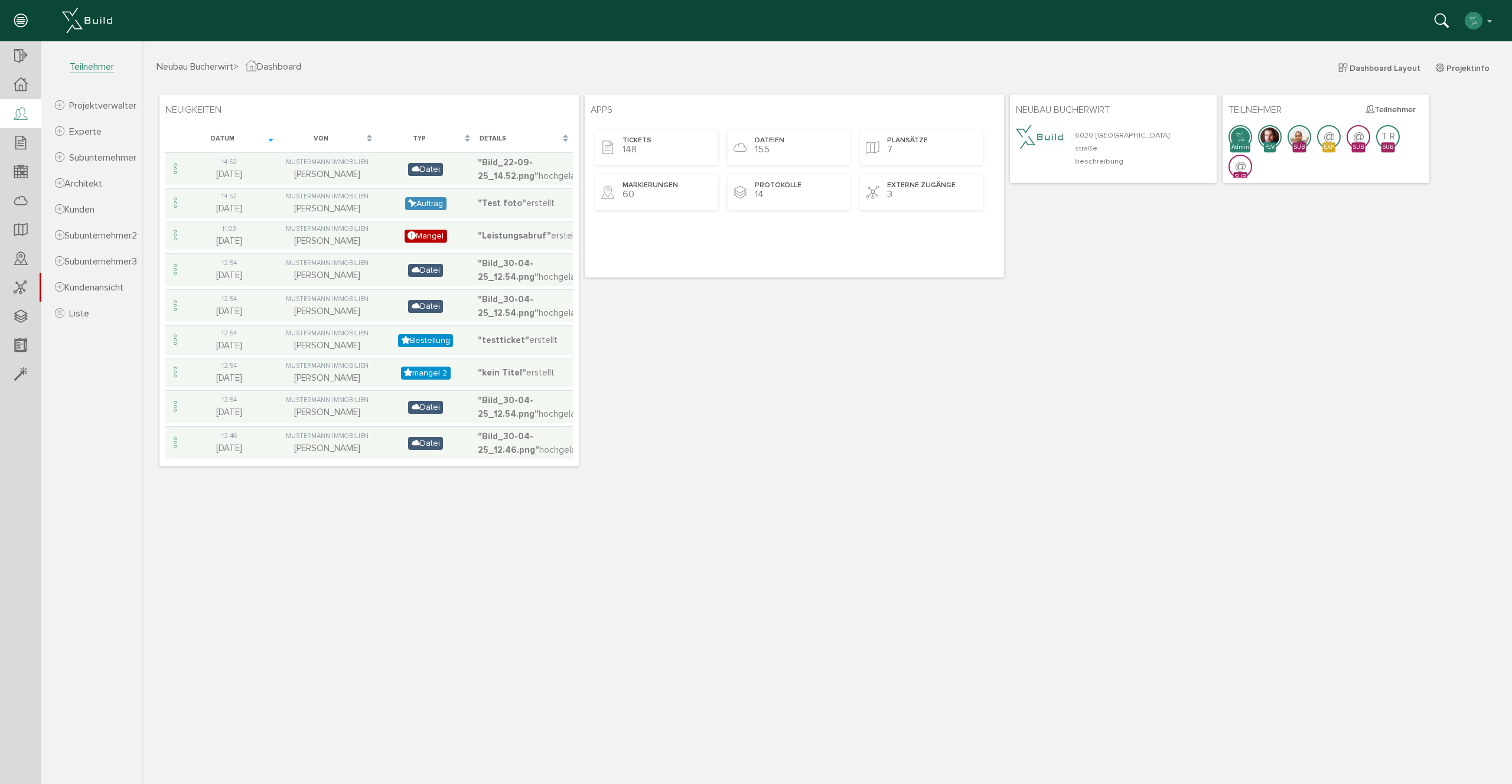
click at [16, 113] on icon at bounding box center [20, 114] width 13 height 16
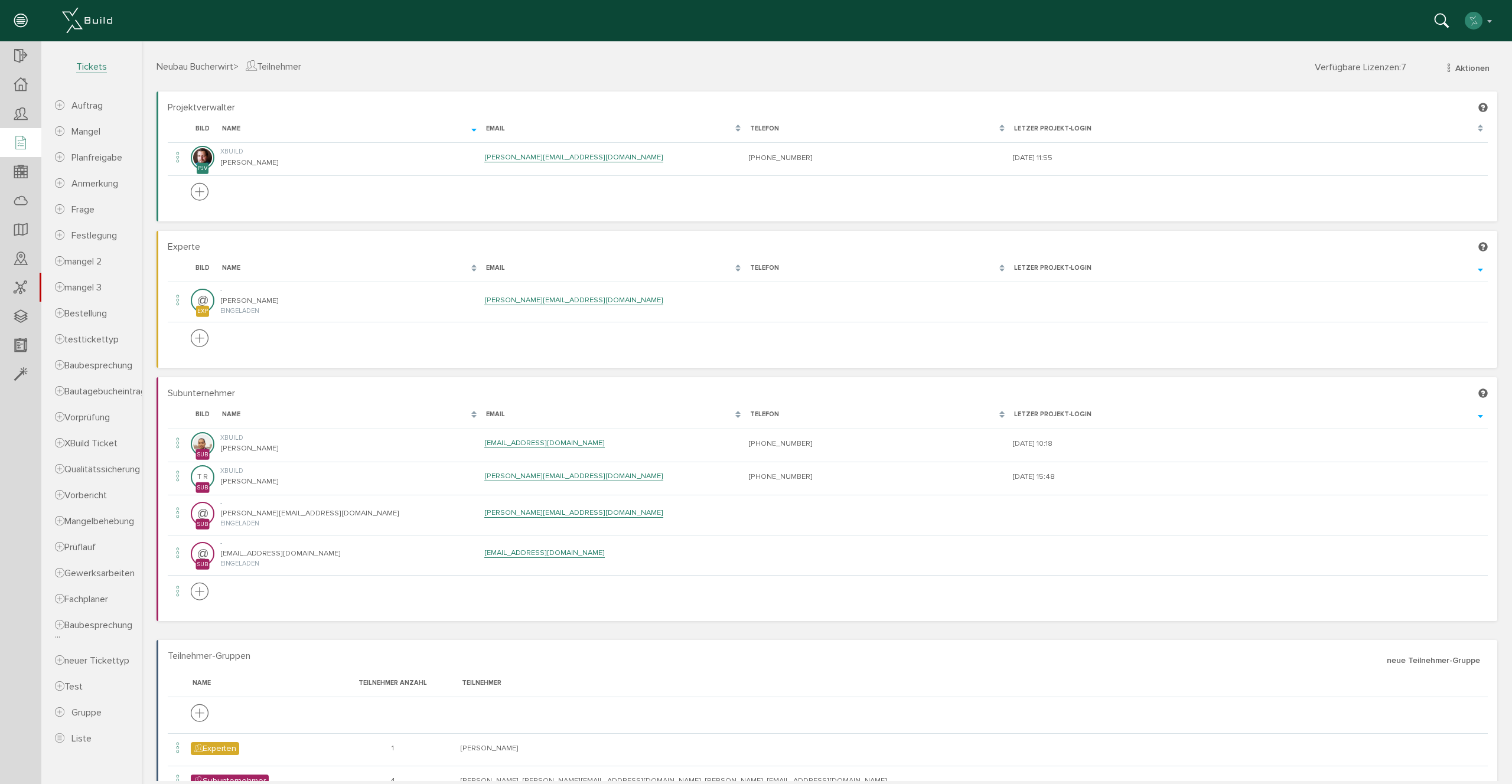
click at [11, 140] on div at bounding box center [20, 143] width 41 height 30
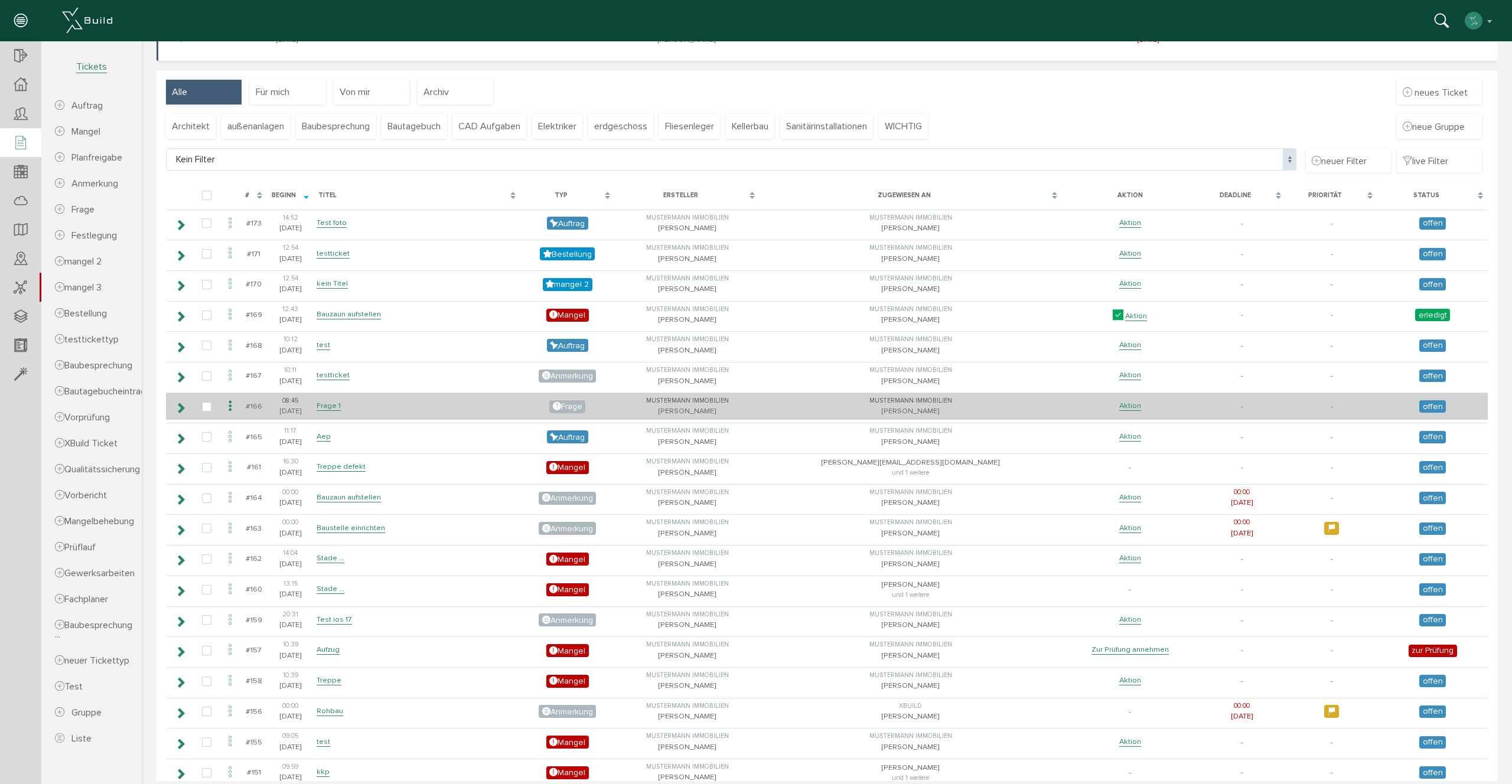
scroll to position [275, 0]
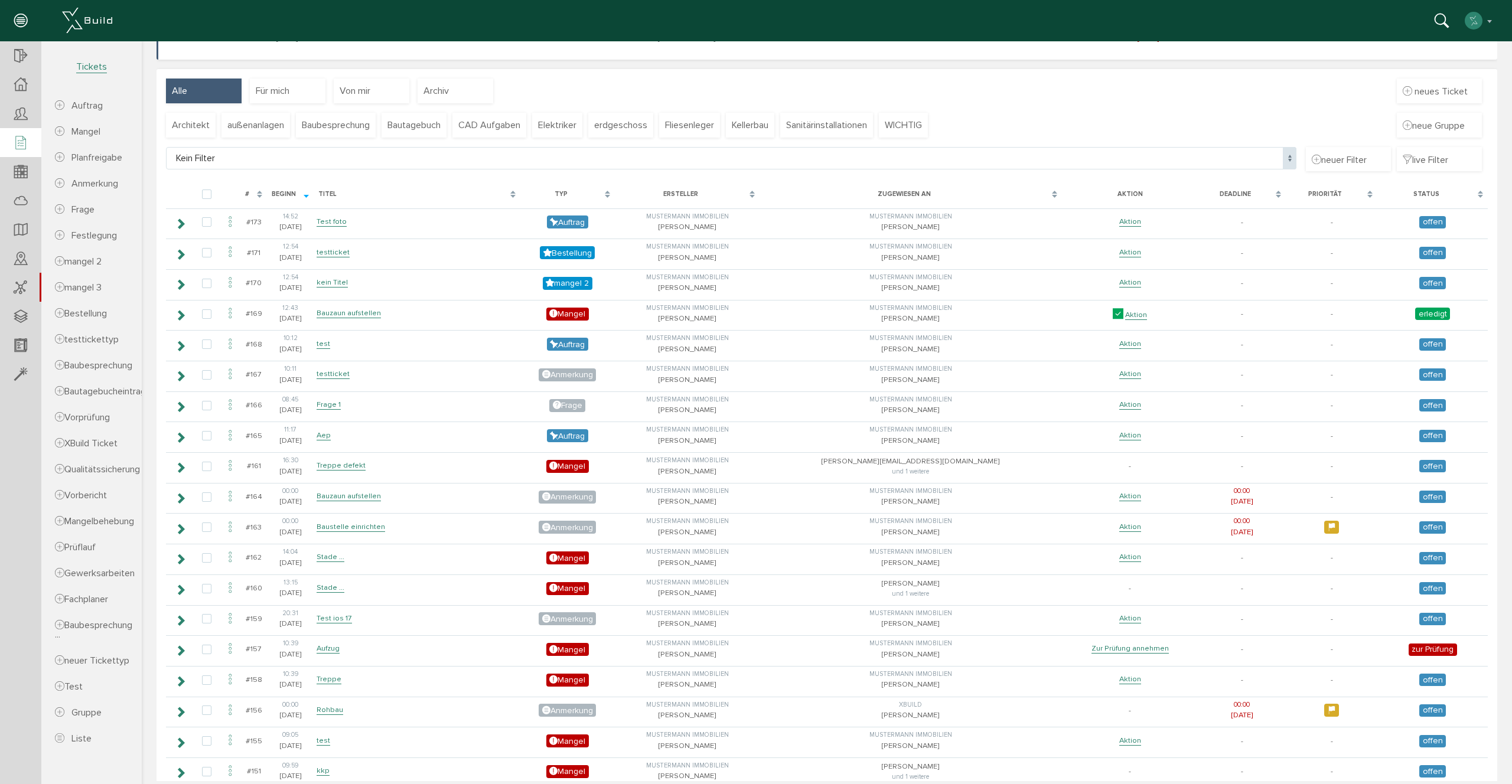
click at [258, 194] on div "#" at bounding box center [253, 195] width 27 height 22
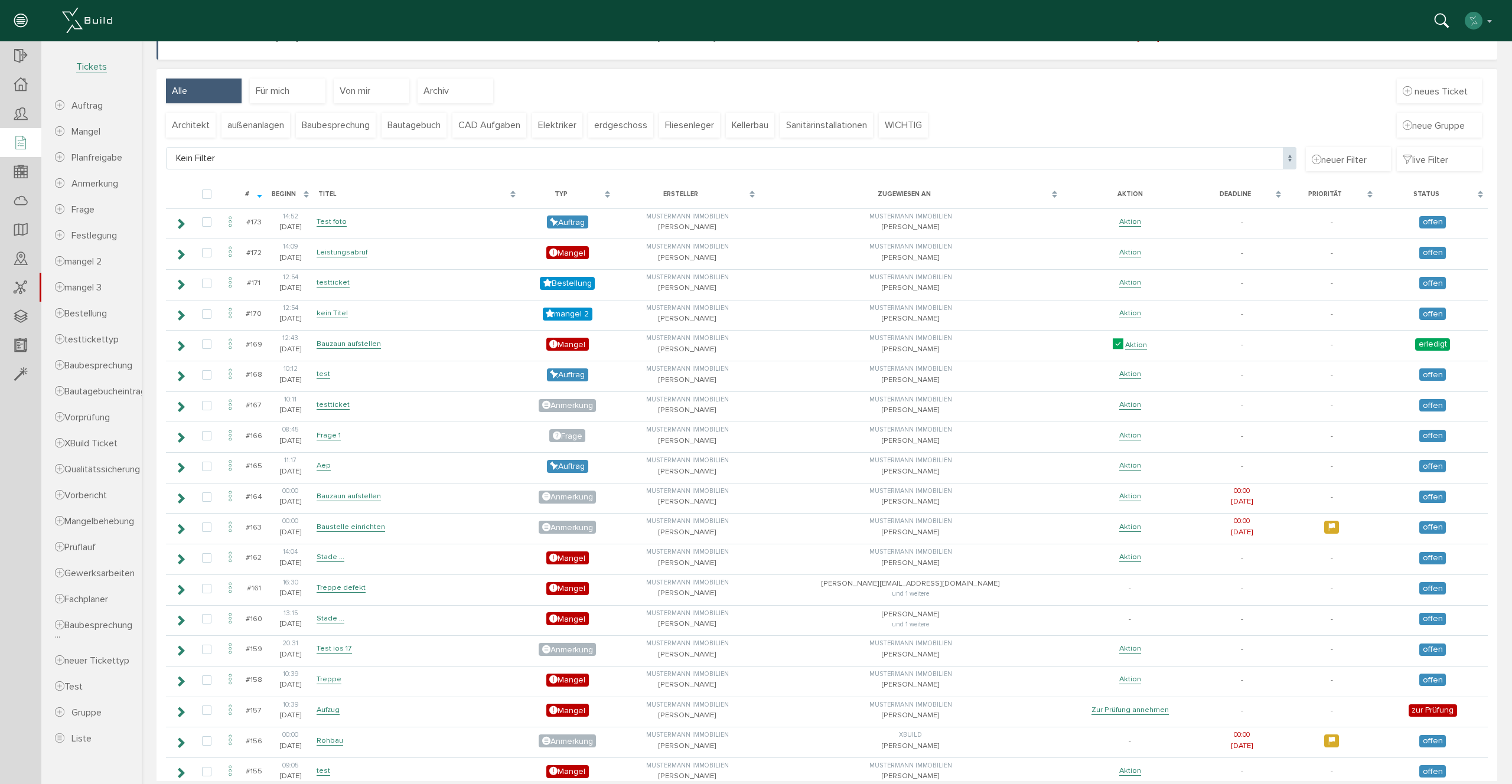
click at [253, 193] on div "#" at bounding box center [253, 195] width 27 height 22
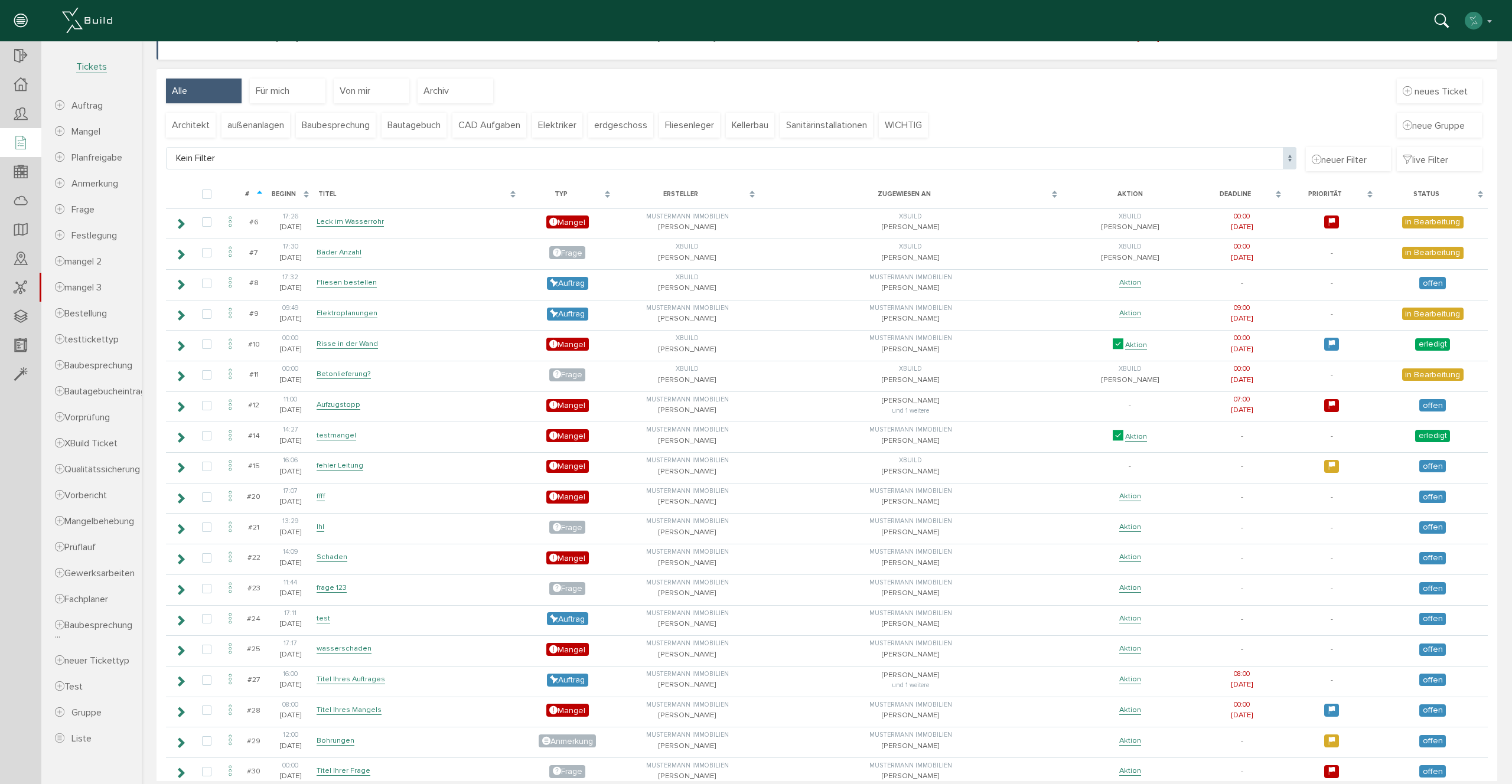
scroll to position [286, 0]
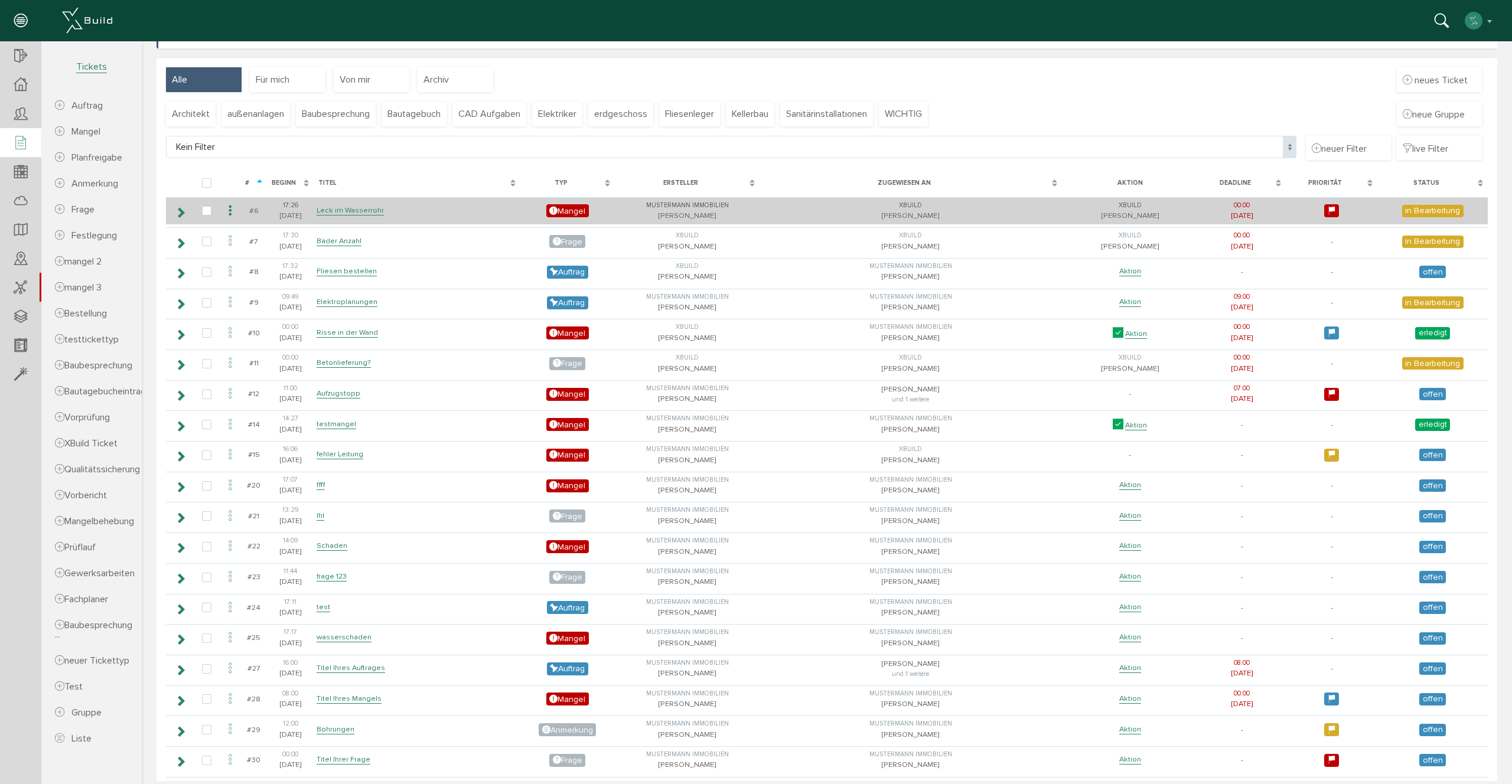
click at [180, 208] on icon at bounding box center [181, 212] width 11 height 9
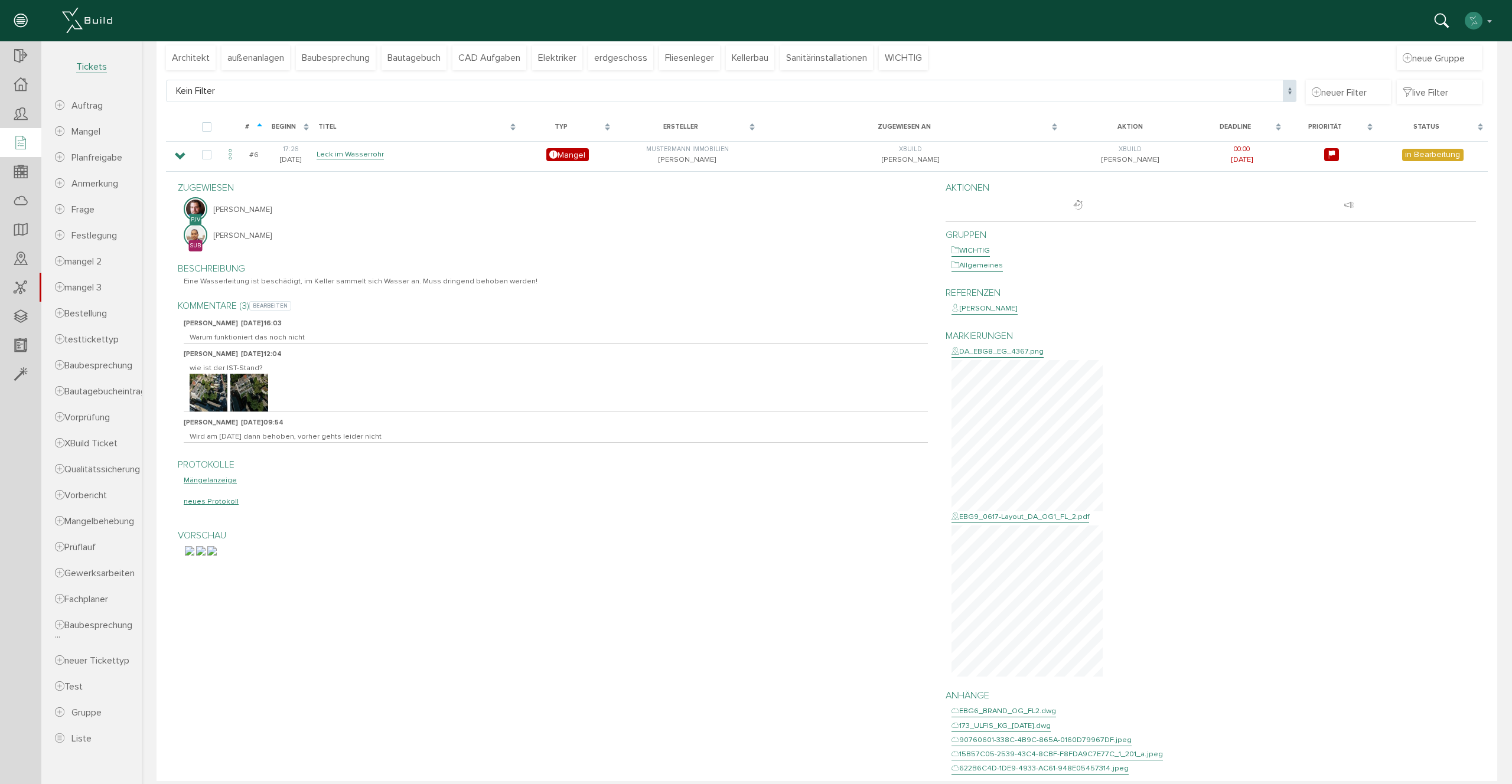
scroll to position [353, 0]
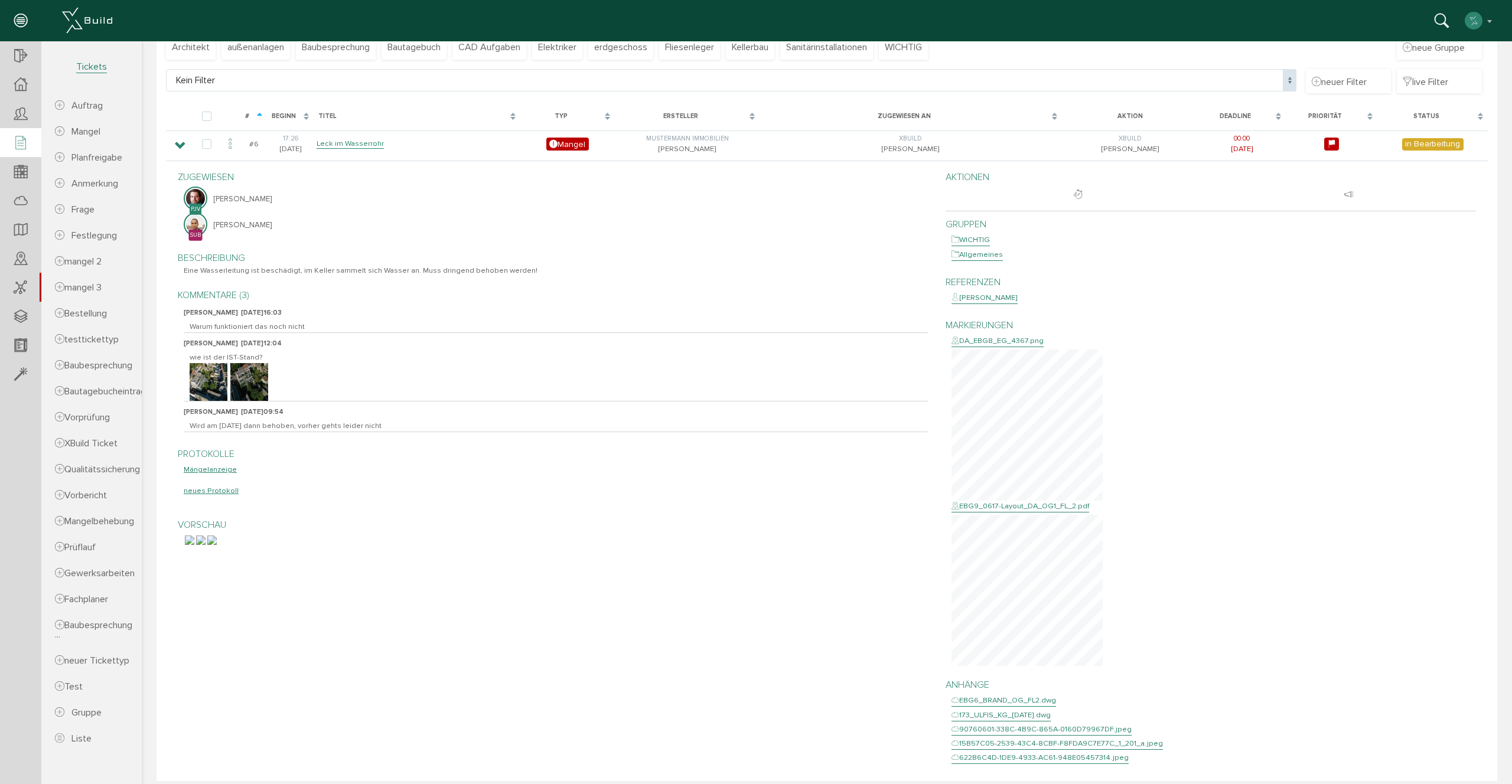
click at [994, 339] on div "DA_EBG8_EG_4367.png" at bounding box center [997, 341] width 92 height 12
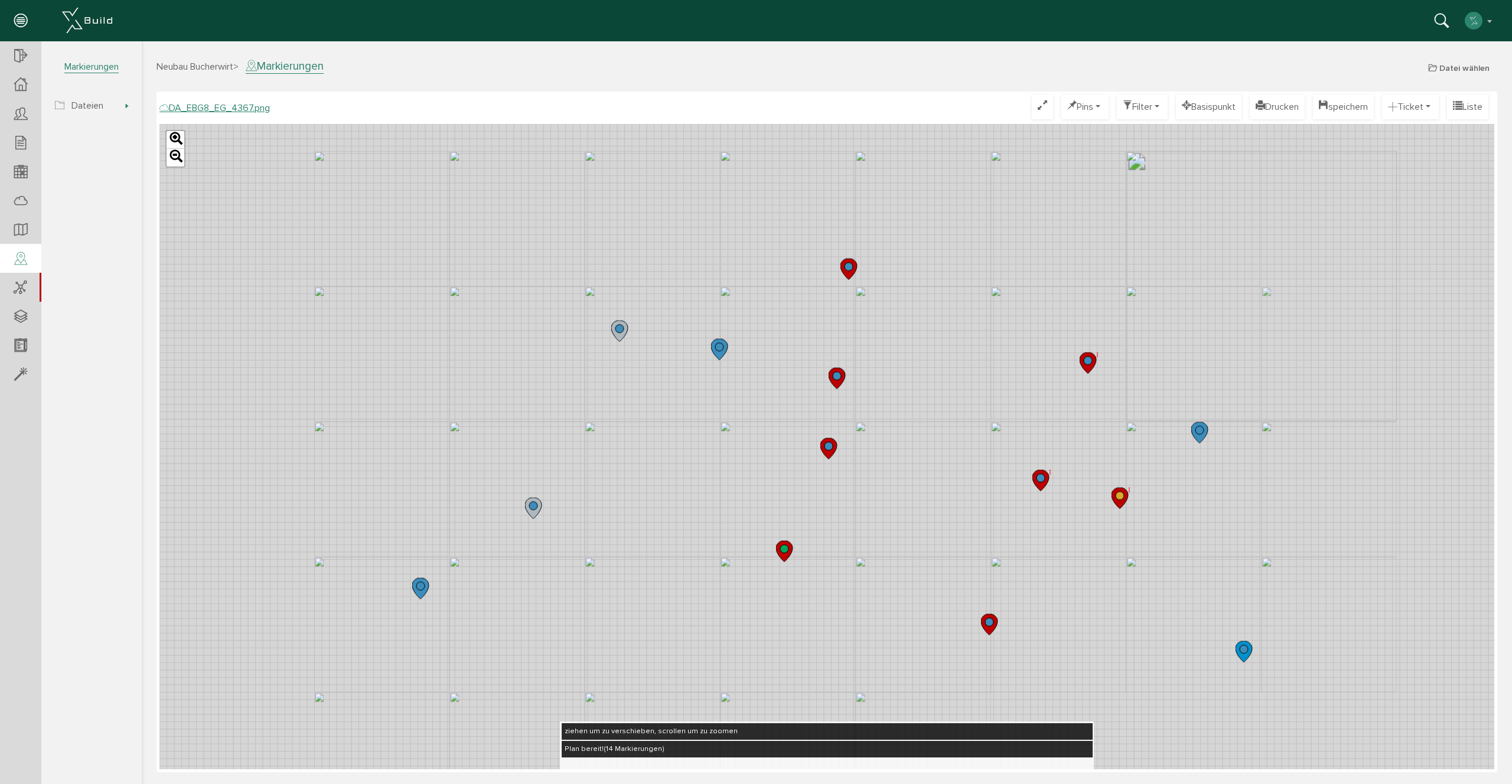
drag, startPoint x: 929, startPoint y: 344, endPoint x: 944, endPoint y: 305, distance: 41.8
click at [944, 305] on div "Leaflet" at bounding box center [826, 446] width 1334 height 645
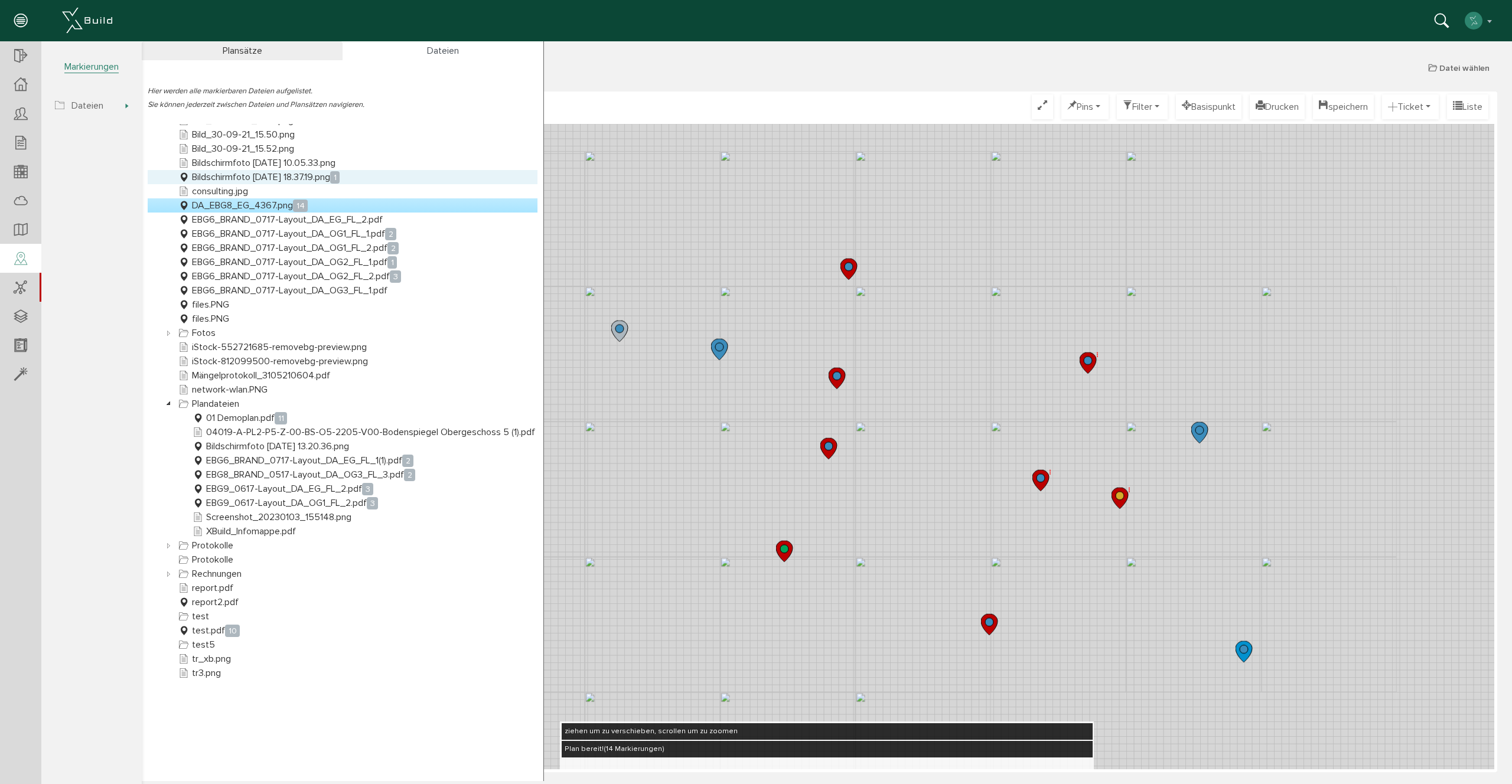
scroll to position [678, 0]
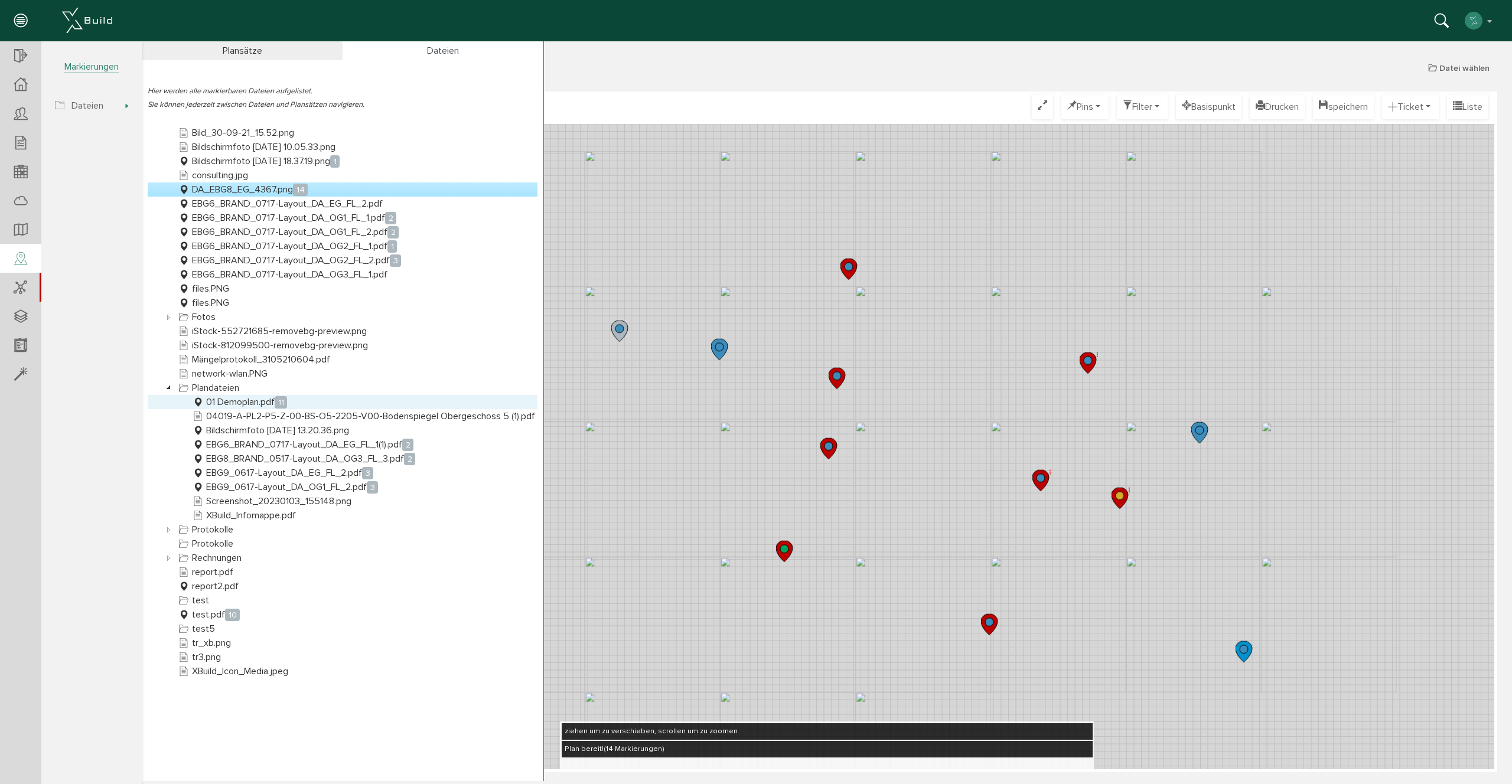
click at [259, 402] on link "01 Demoplan.pdf 11" at bounding box center [240, 402] width 99 height 14
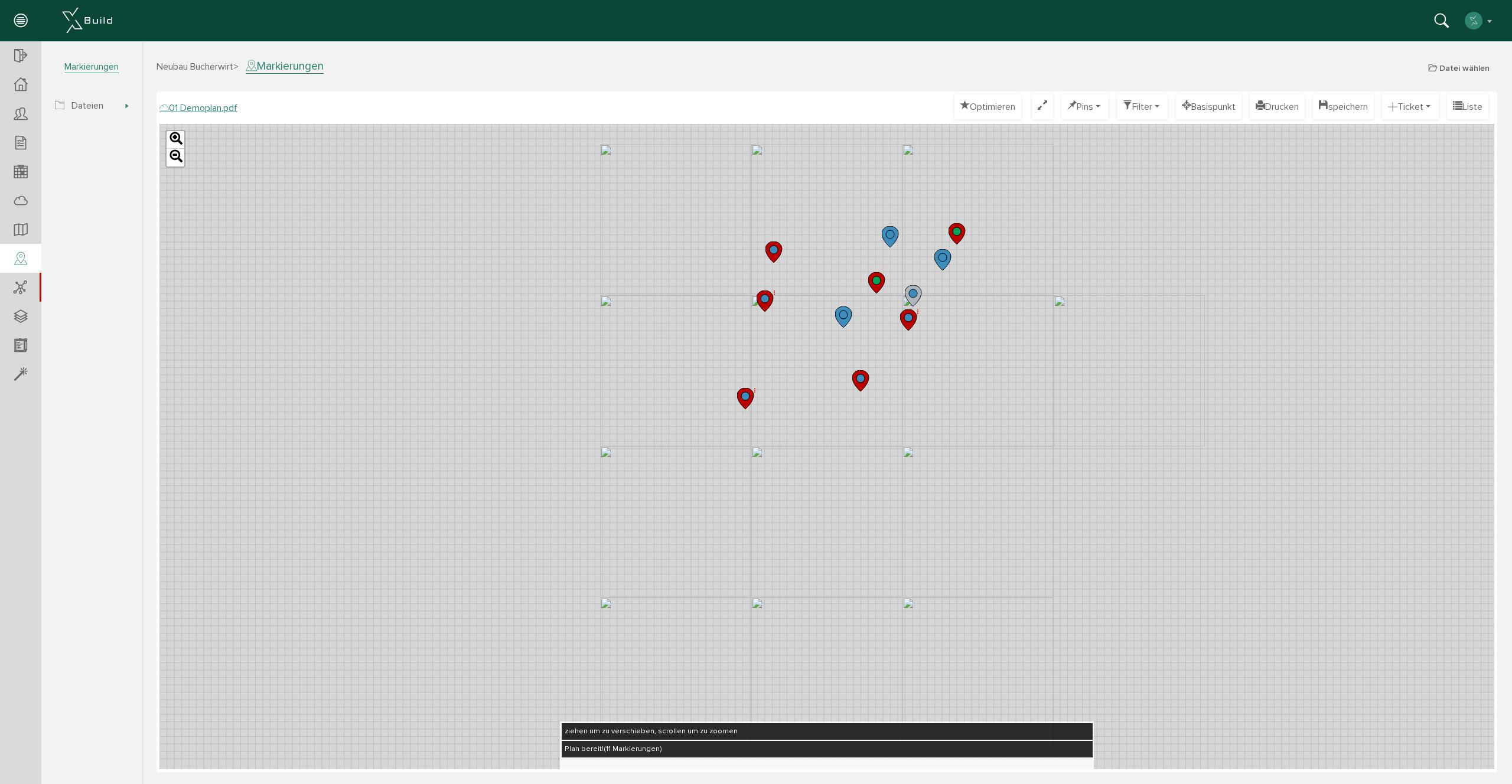
click at [867, 304] on div "Leaflet" at bounding box center [826, 446] width 1334 height 645
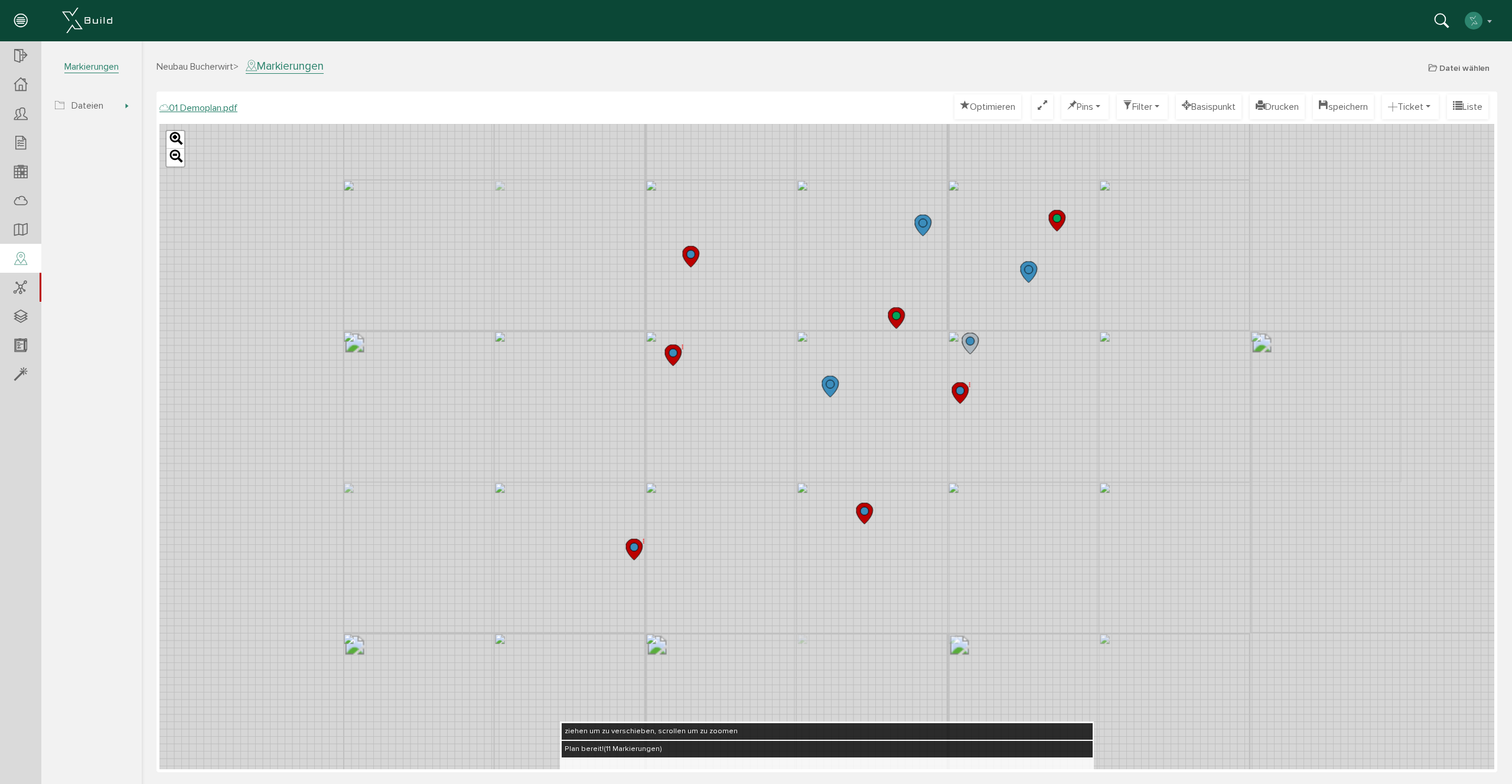
drag, startPoint x: 788, startPoint y: 237, endPoint x: 800, endPoint y: 366, distance: 129.6
click at [808, 369] on div "Leaflet" at bounding box center [826, 446] width 1334 height 645
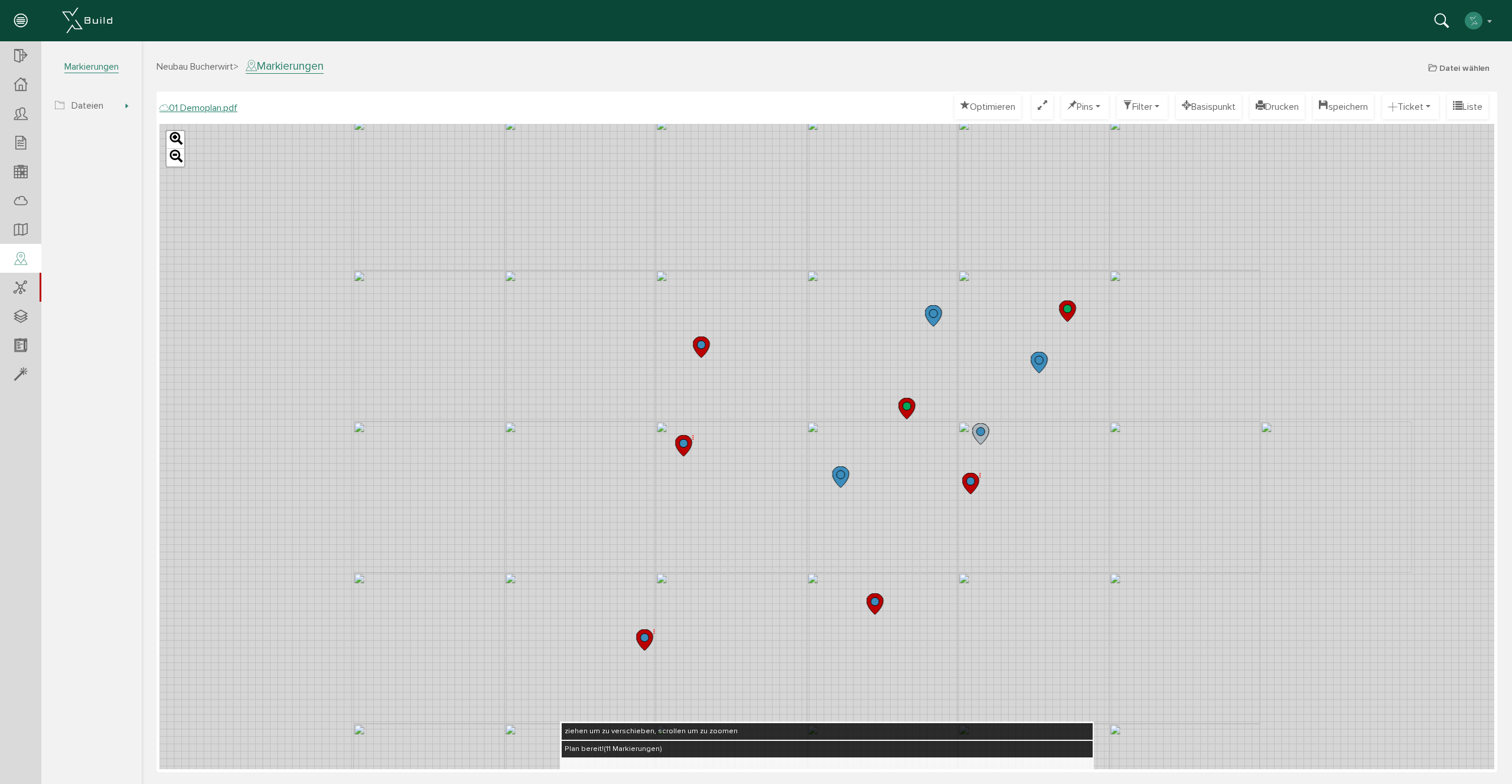
click at [800, 366] on div "Leaflet" at bounding box center [826, 446] width 1334 height 645
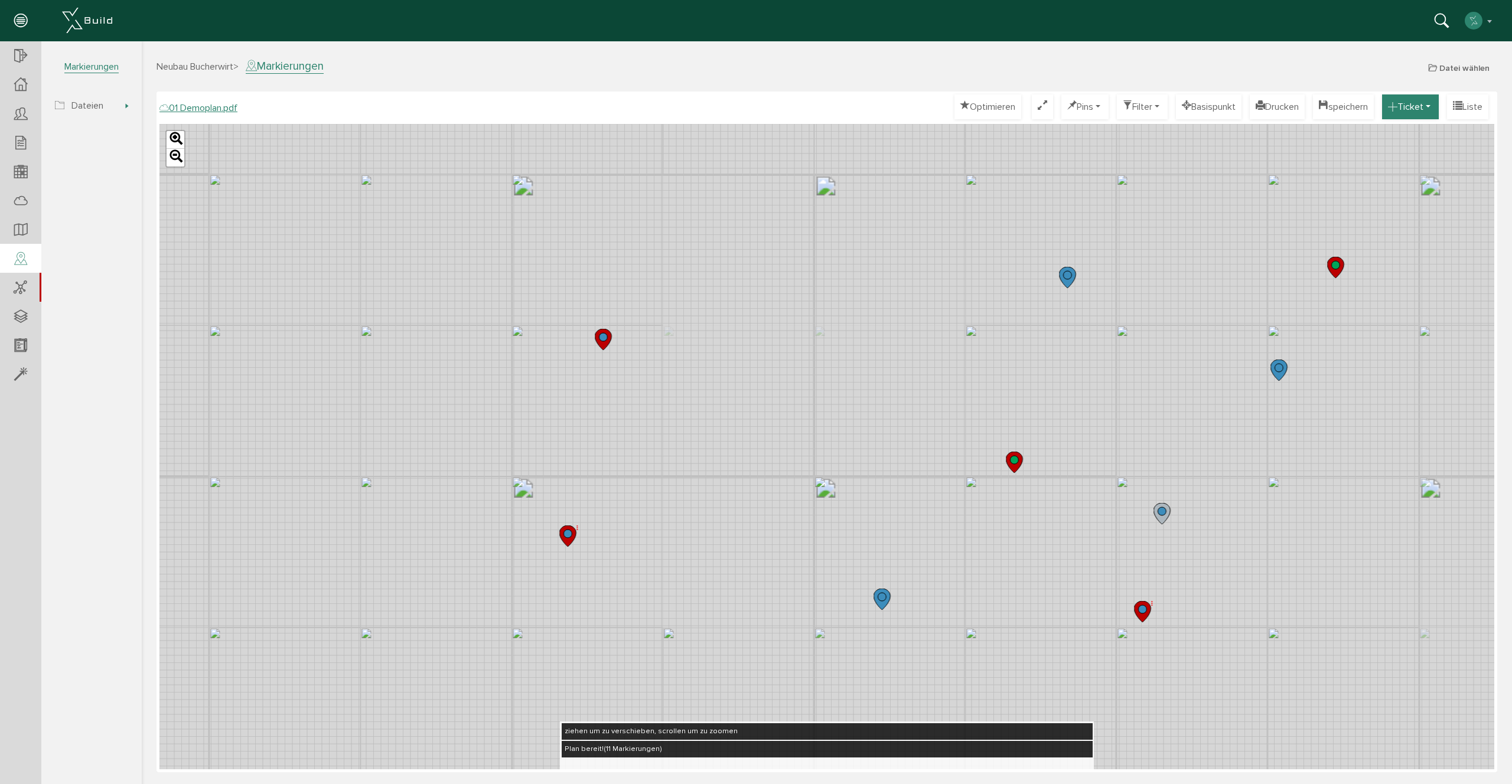
click at [1393, 108] on button "Ticket" at bounding box center [1410, 106] width 57 height 25
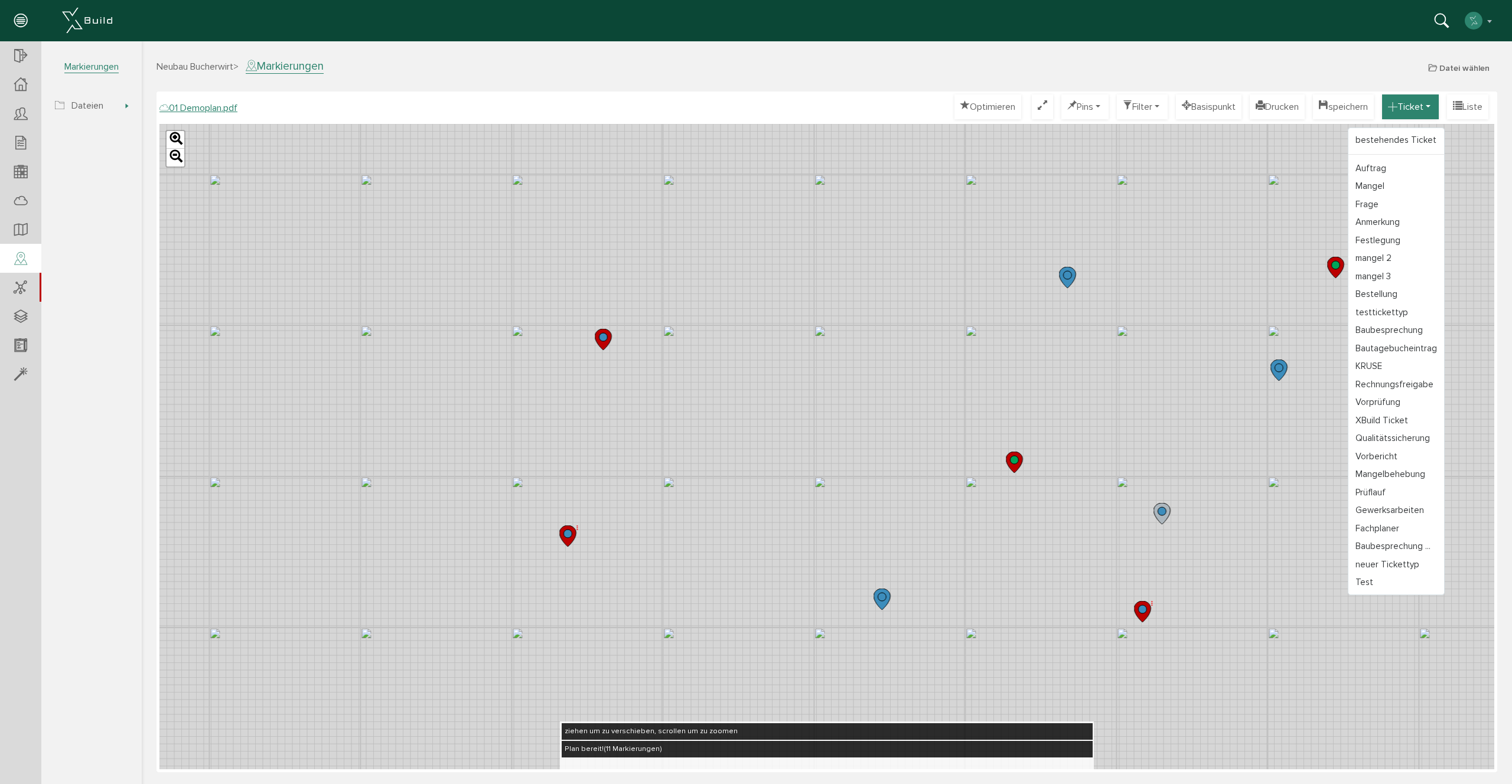
click at [1415, 108] on button "Ticket" at bounding box center [1410, 106] width 57 height 25
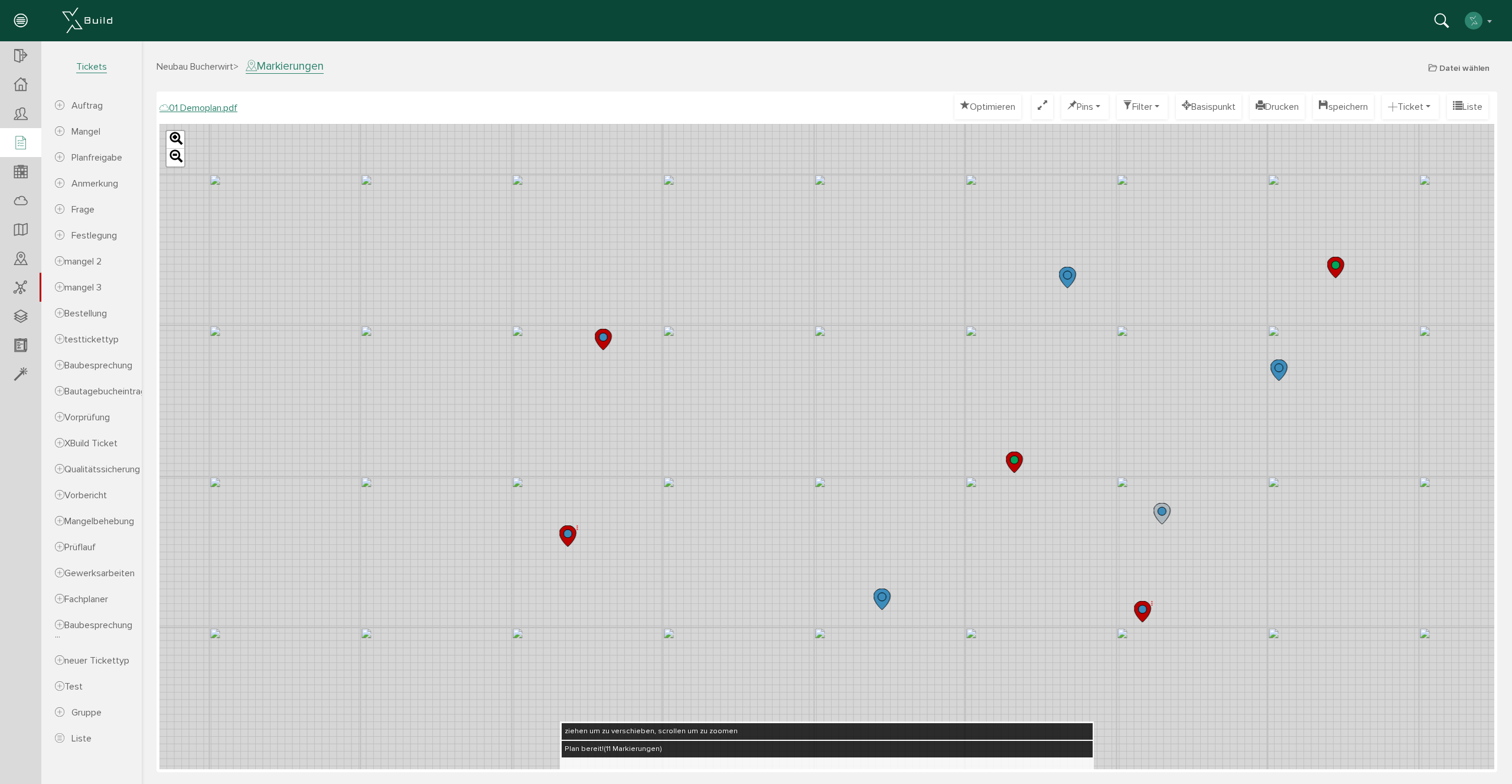
click at [25, 145] on icon at bounding box center [20, 143] width 13 height 16
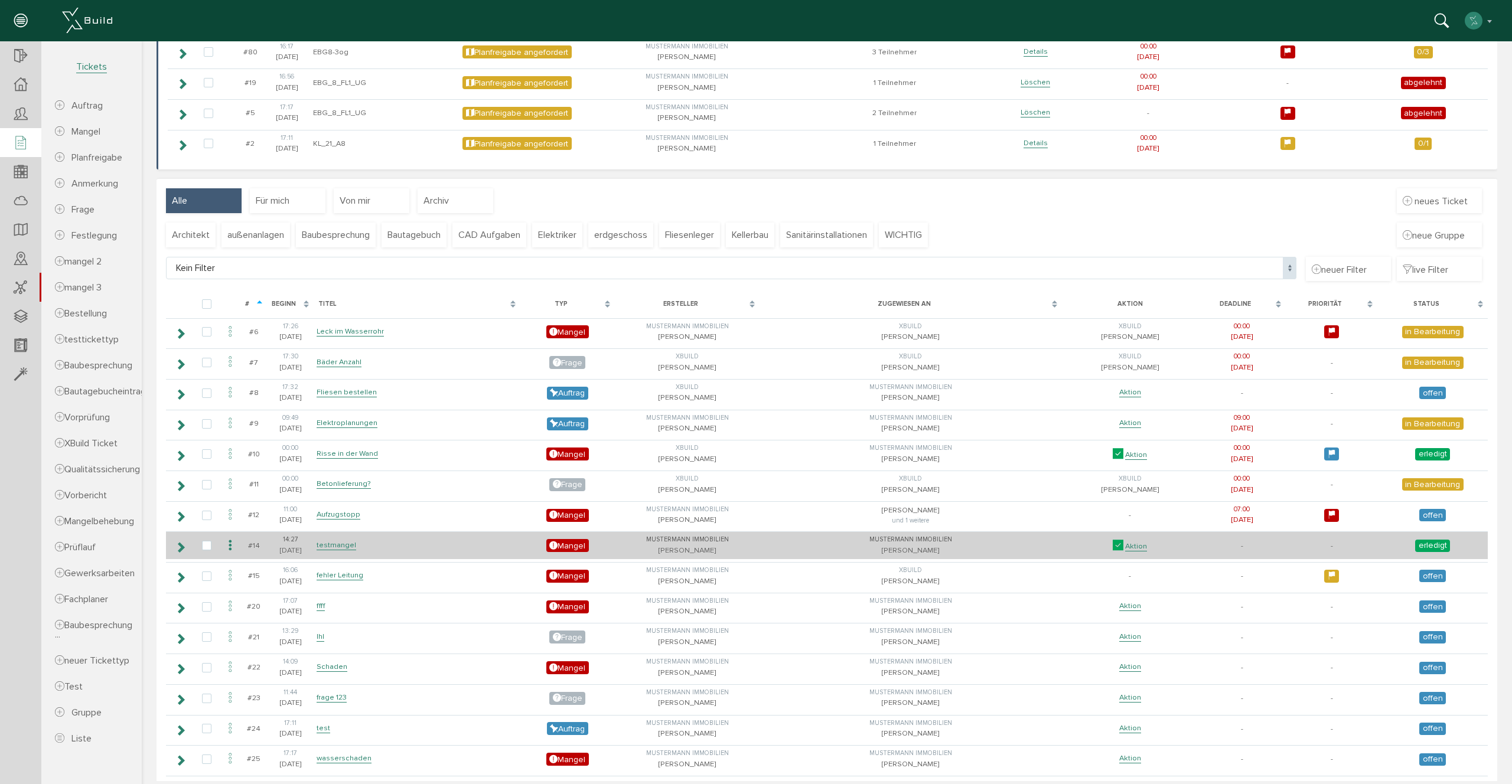
scroll to position [175, 0]
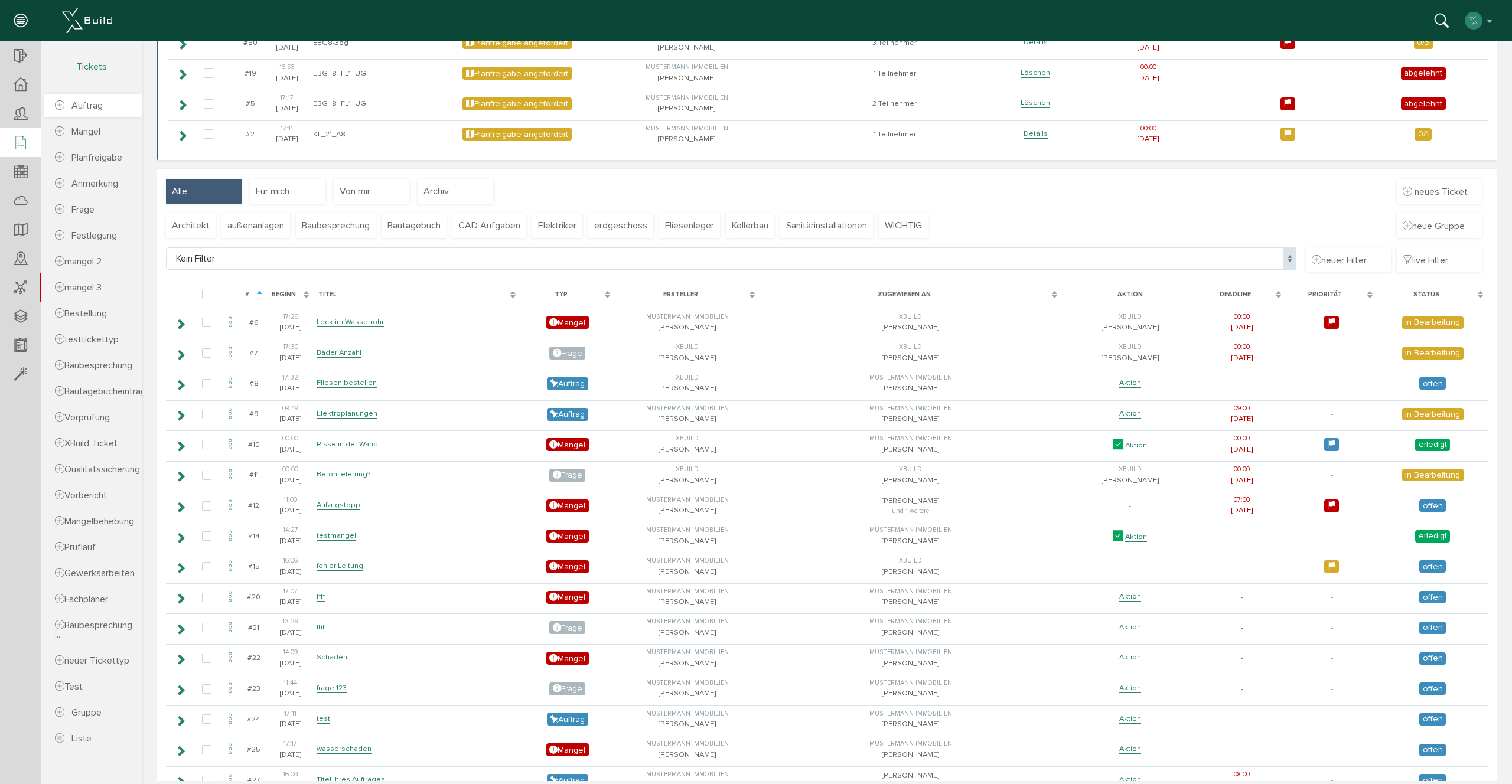
click at [77, 115] on link "Auftrag" at bounding box center [93, 106] width 97 height 23
select select
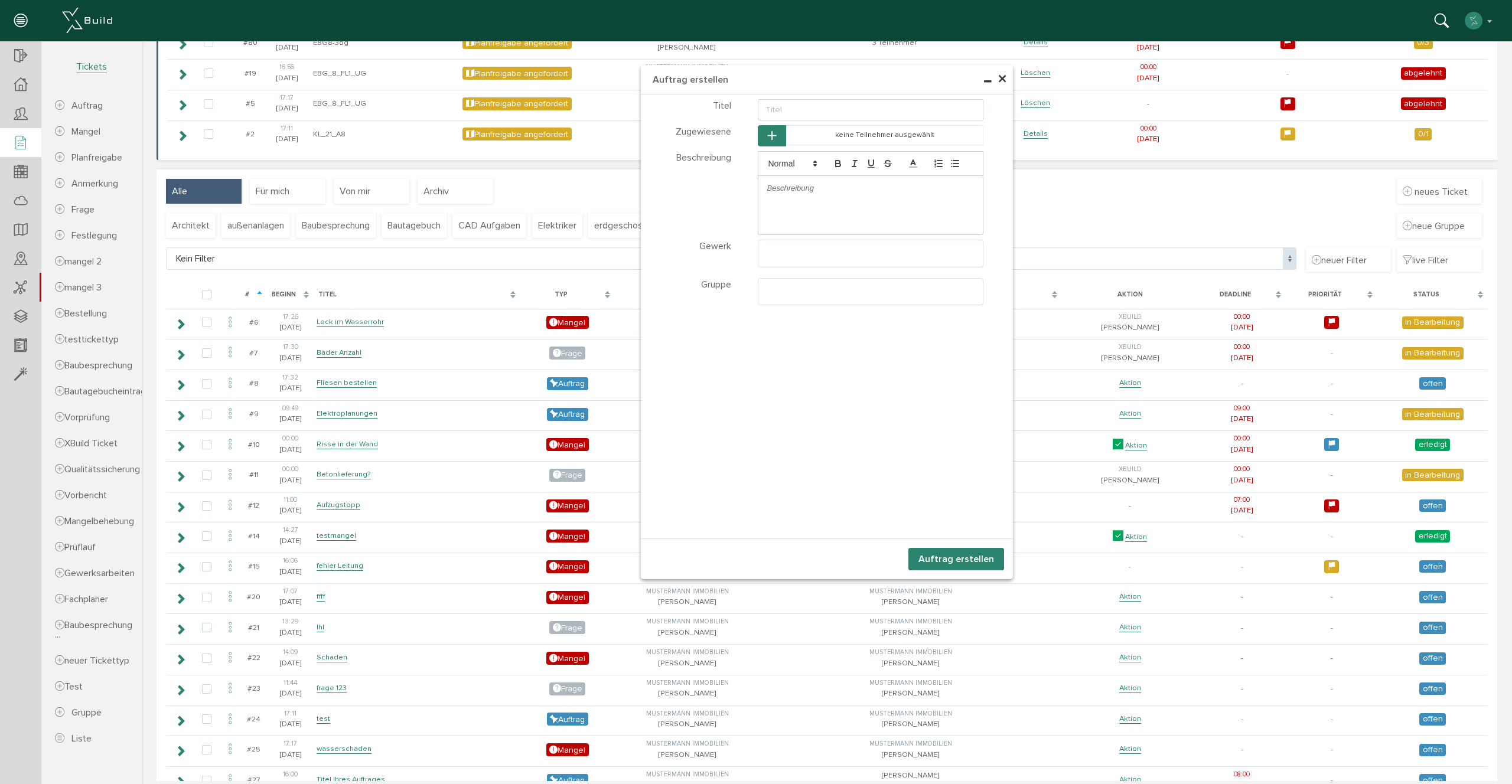
select select
click at [1002, 76] on span "×" at bounding box center [1002, 79] width 9 height 23
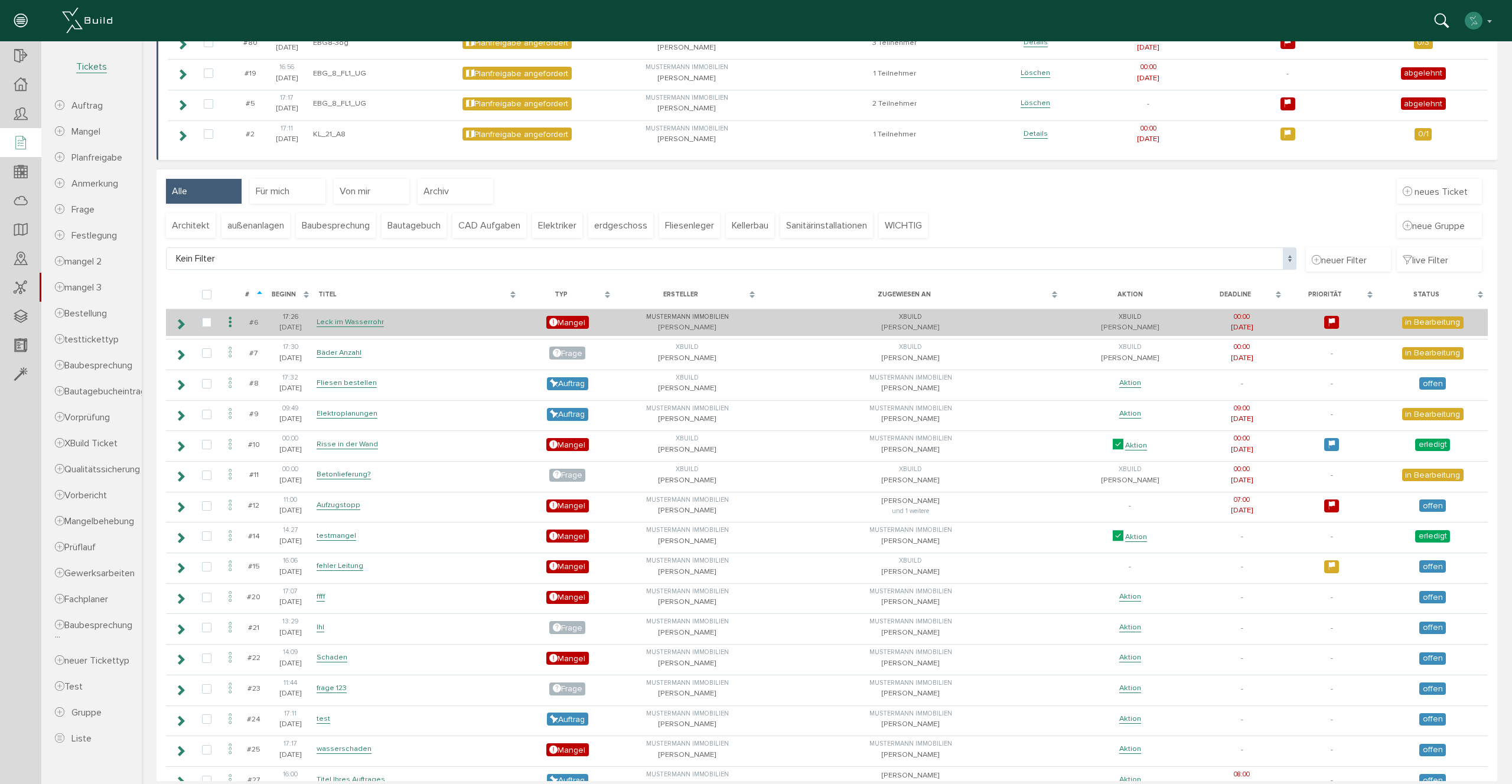
click at [175, 323] on icon at bounding box center [181, 323] width 11 height 9
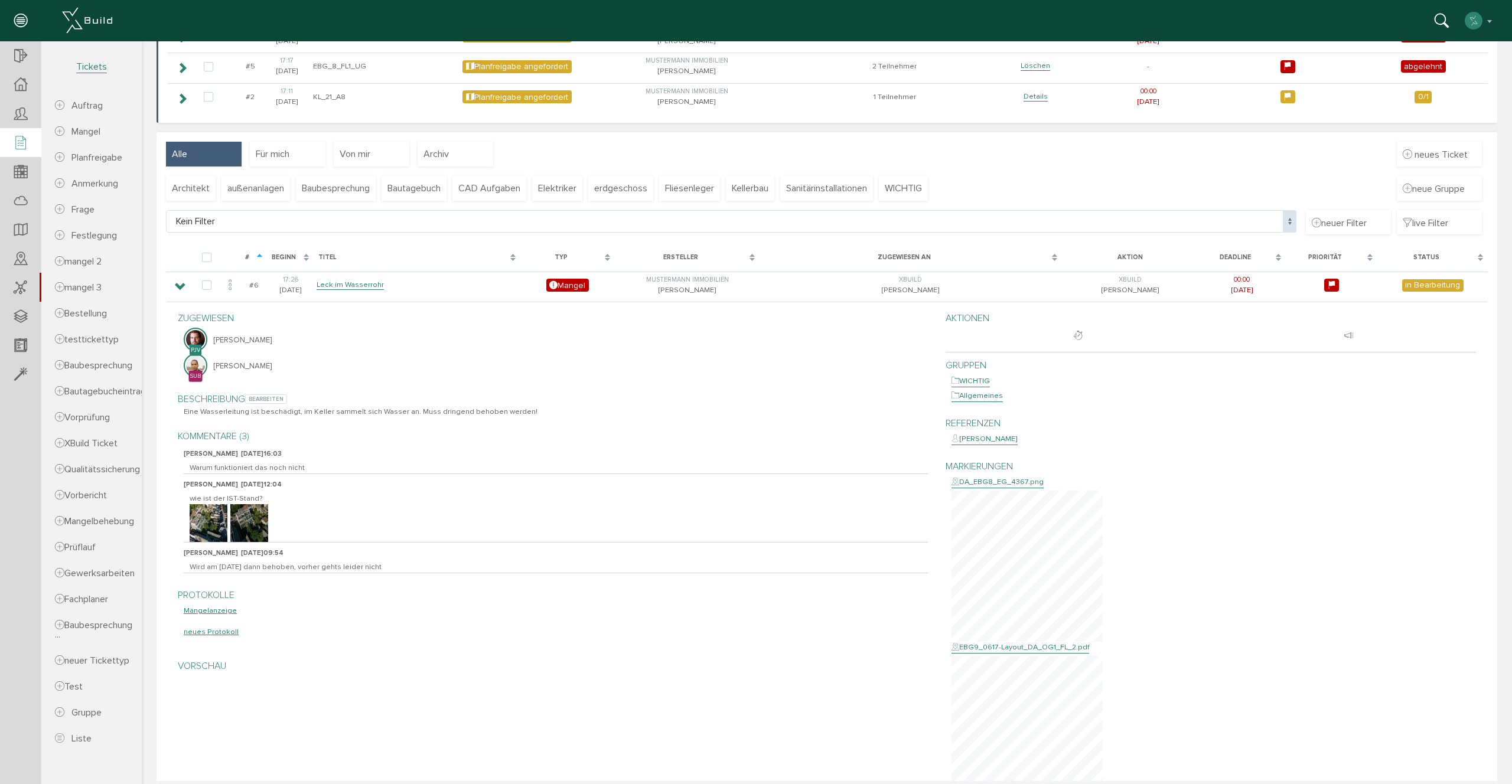
scroll to position [217, 0]
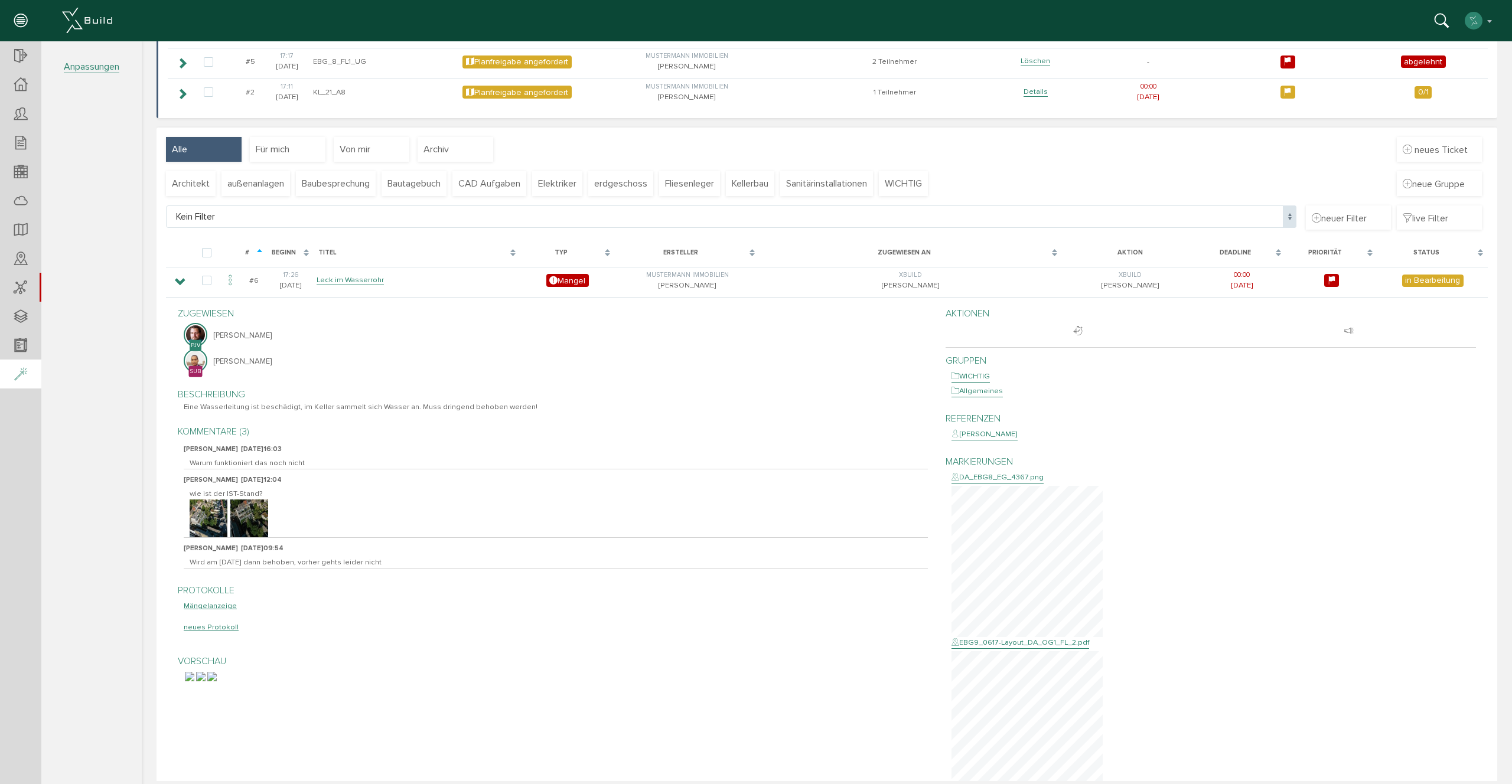
click at [22, 373] on icon at bounding box center [20, 375] width 13 height 16
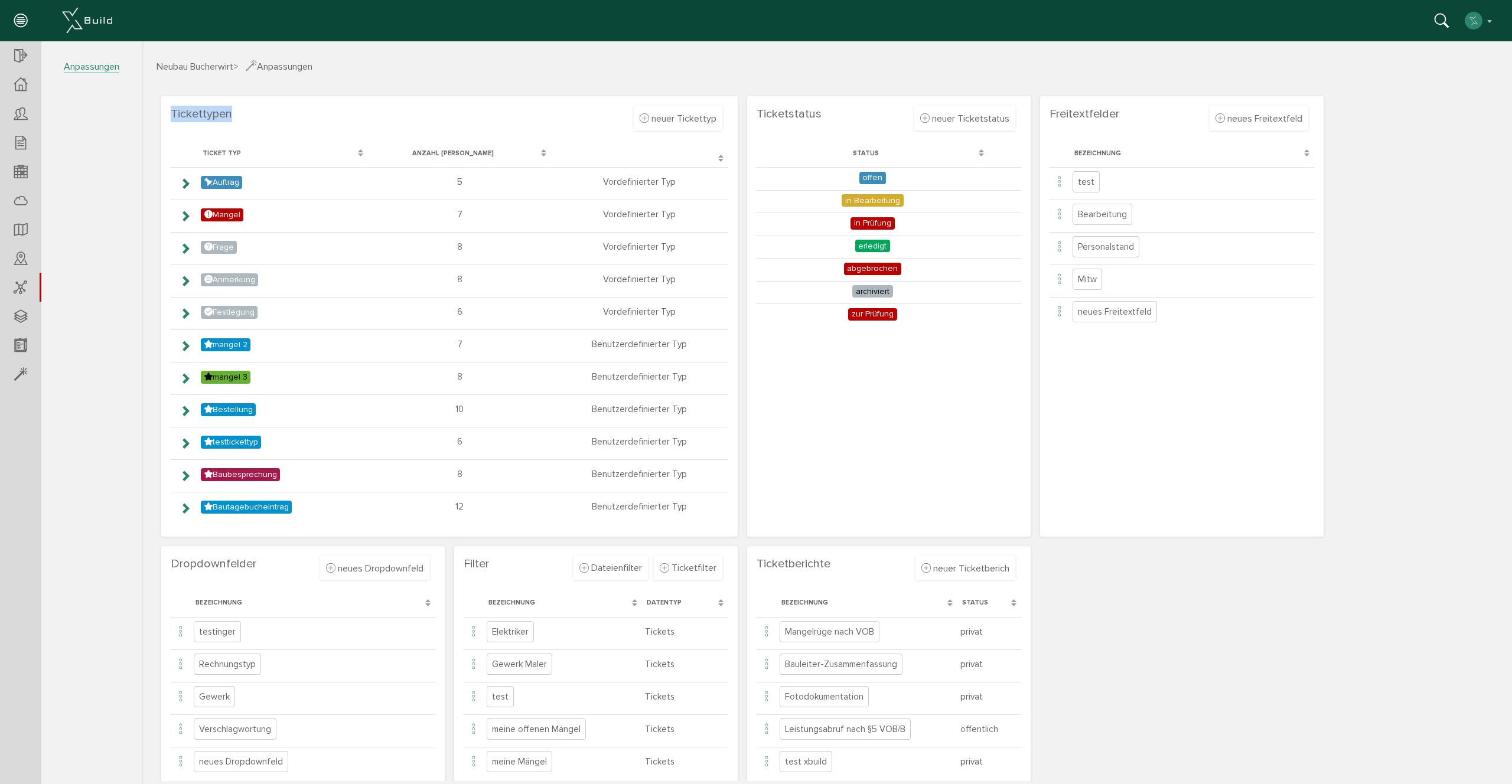
drag, startPoint x: 167, startPoint y: 112, endPoint x: 391, endPoint y: 119, distance: 224.1
click at [391, 119] on section "Tickettypen neuer Tickettyp Verwerfen [GEOGRAPHIC_DATA] Bezeichnung Farbe wähle…" at bounding box center [449, 316] width 576 height 440
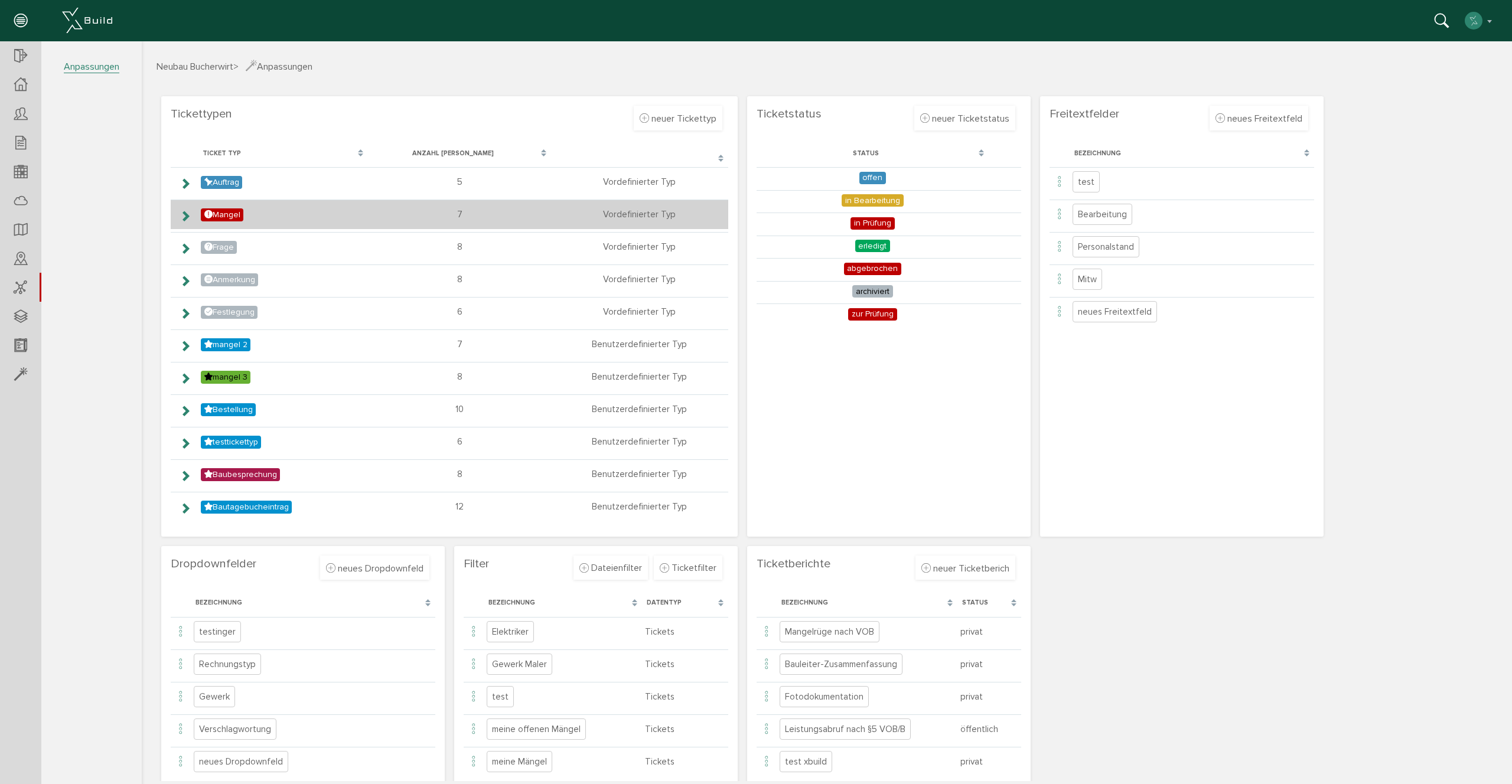
click at [190, 218] on icon at bounding box center [185, 215] width 11 height 9
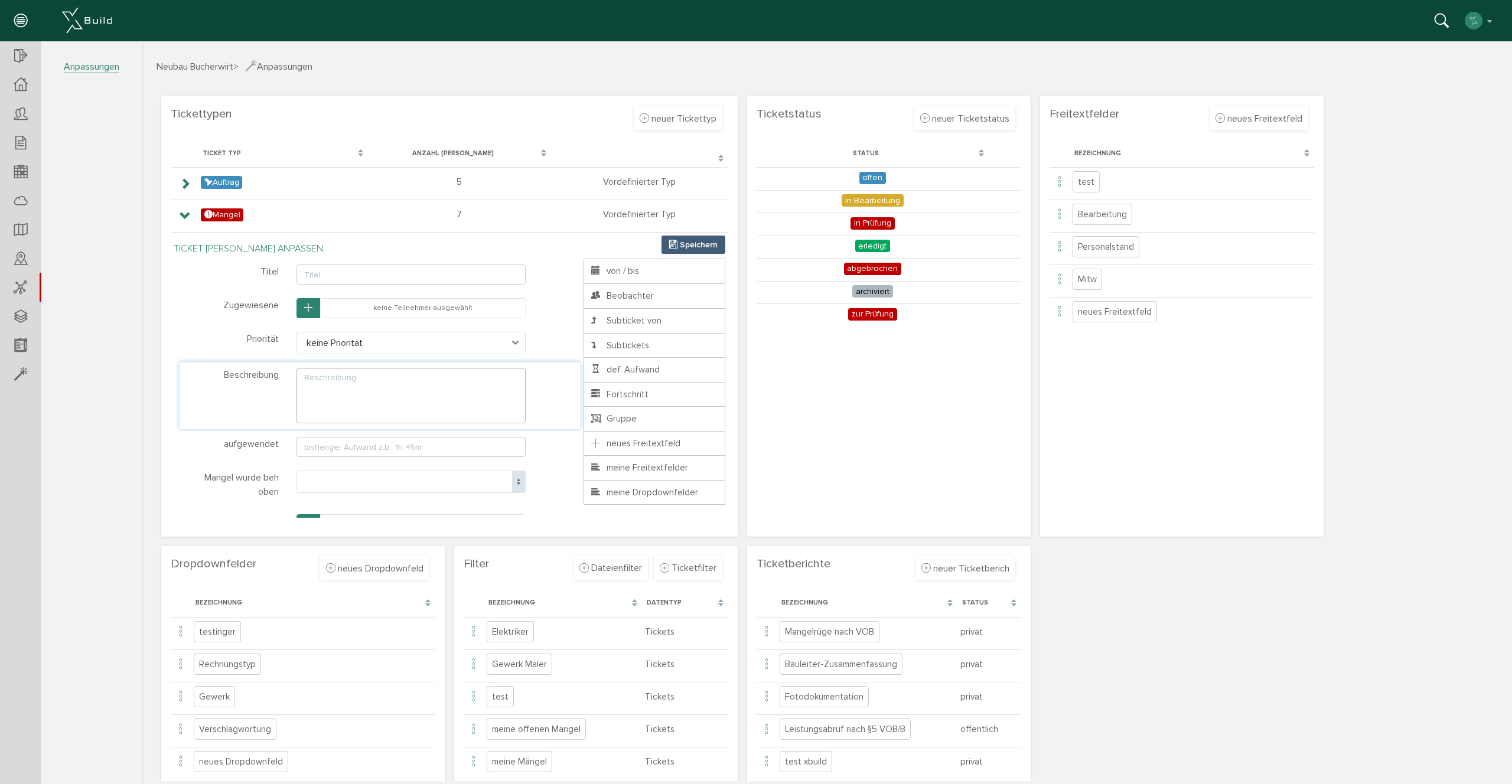
drag, startPoint x: 568, startPoint y: 334, endPoint x: 578, endPoint y: 363, distance: 30.7
click at [568, 334] on link at bounding box center [571, 335] width 19 height 19
click at [564, 401] on link at bounding box center [571, 404] width 19 height 19
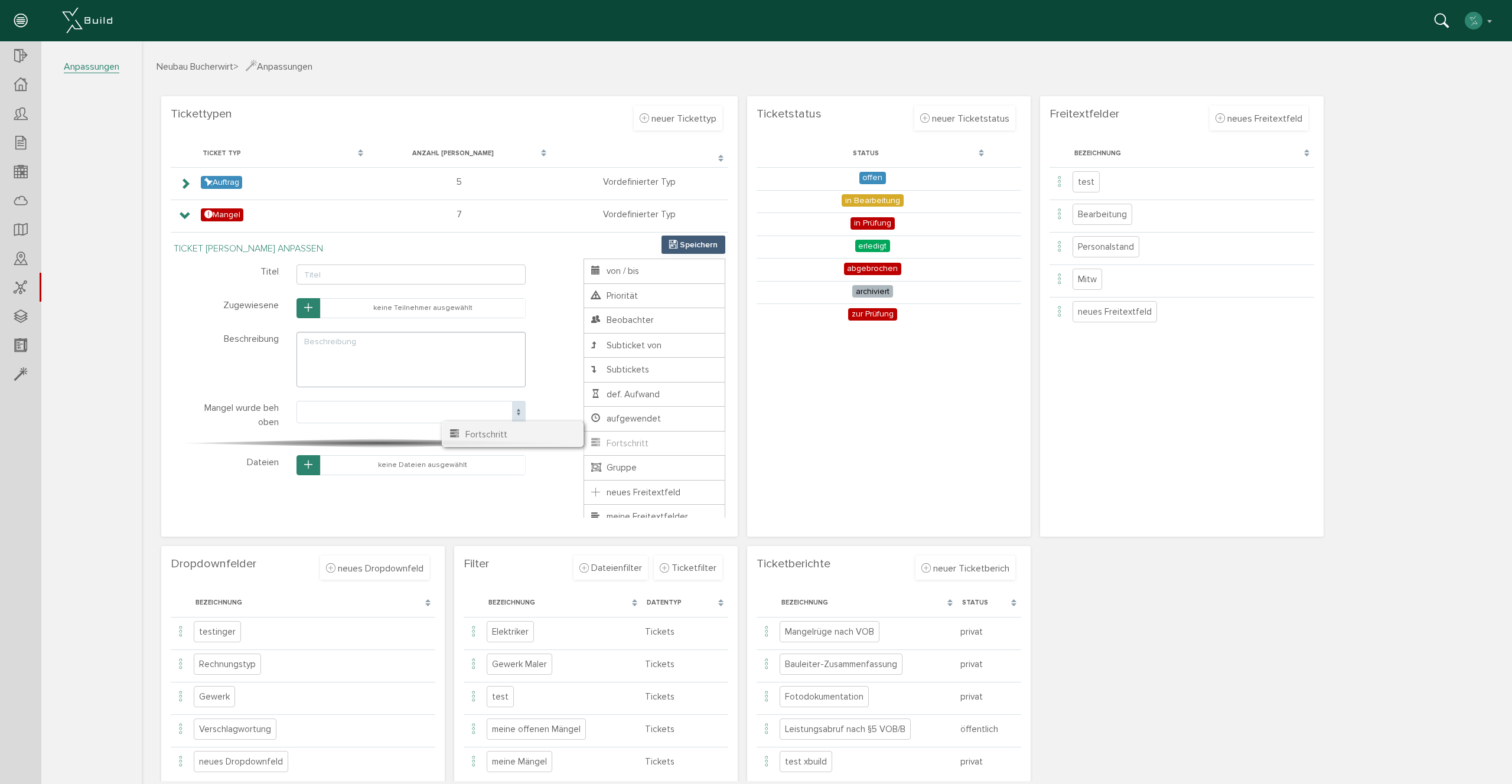
drag, startPoint x: 645, startPoint y: 445, endPoint x: 492, endPoint y: 436, distance: 153.3
click at [583, 436] on ul "Titel von / bis Priorität Zugewiesene Beobachter Dateien Subticket von Subticke…" at bounding box center [654, 406] width 142 height 295
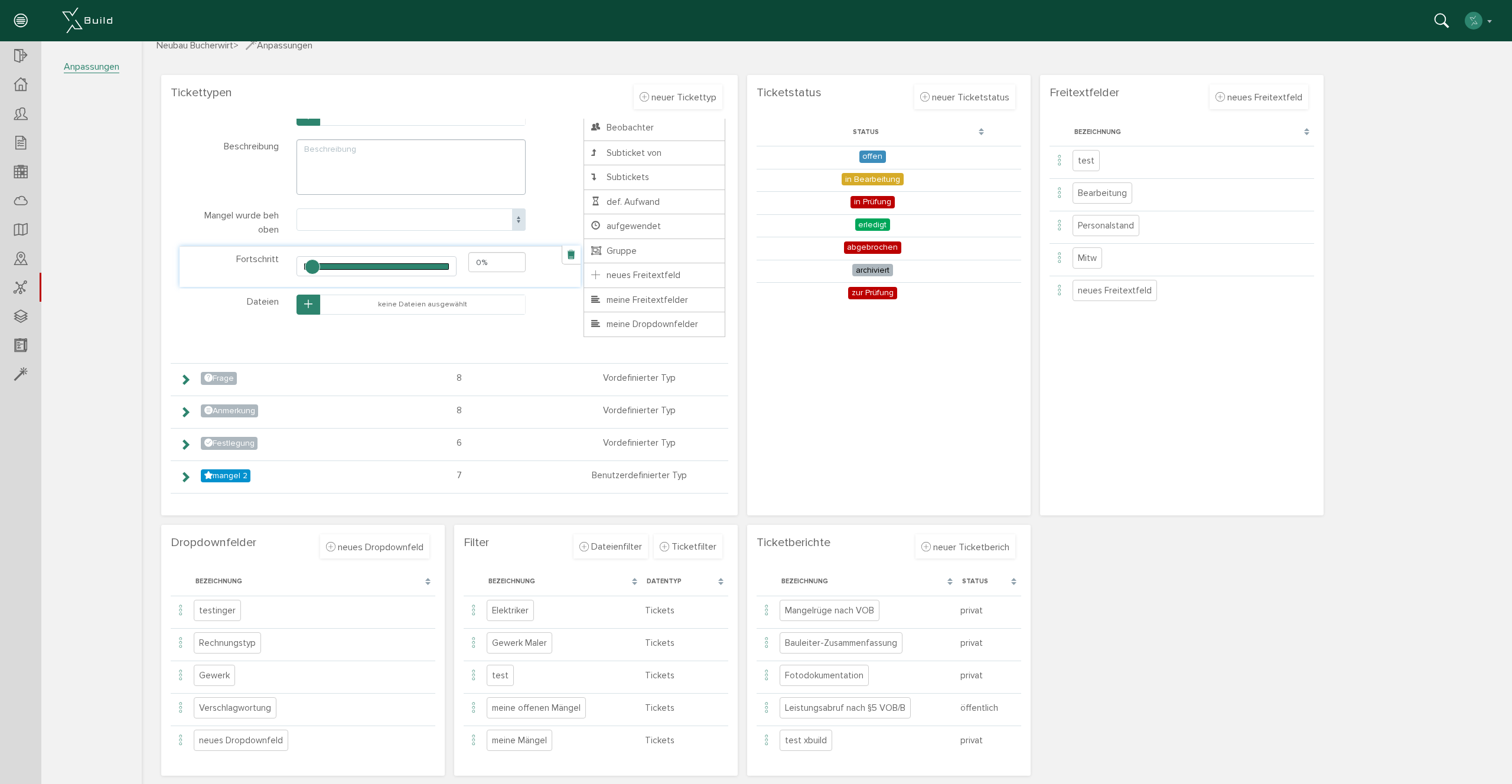
scroll to position [169, 0]
click at [687, 97] on span "neuer Tickettyp" at bounding box center [684, 97] width 65 height 12
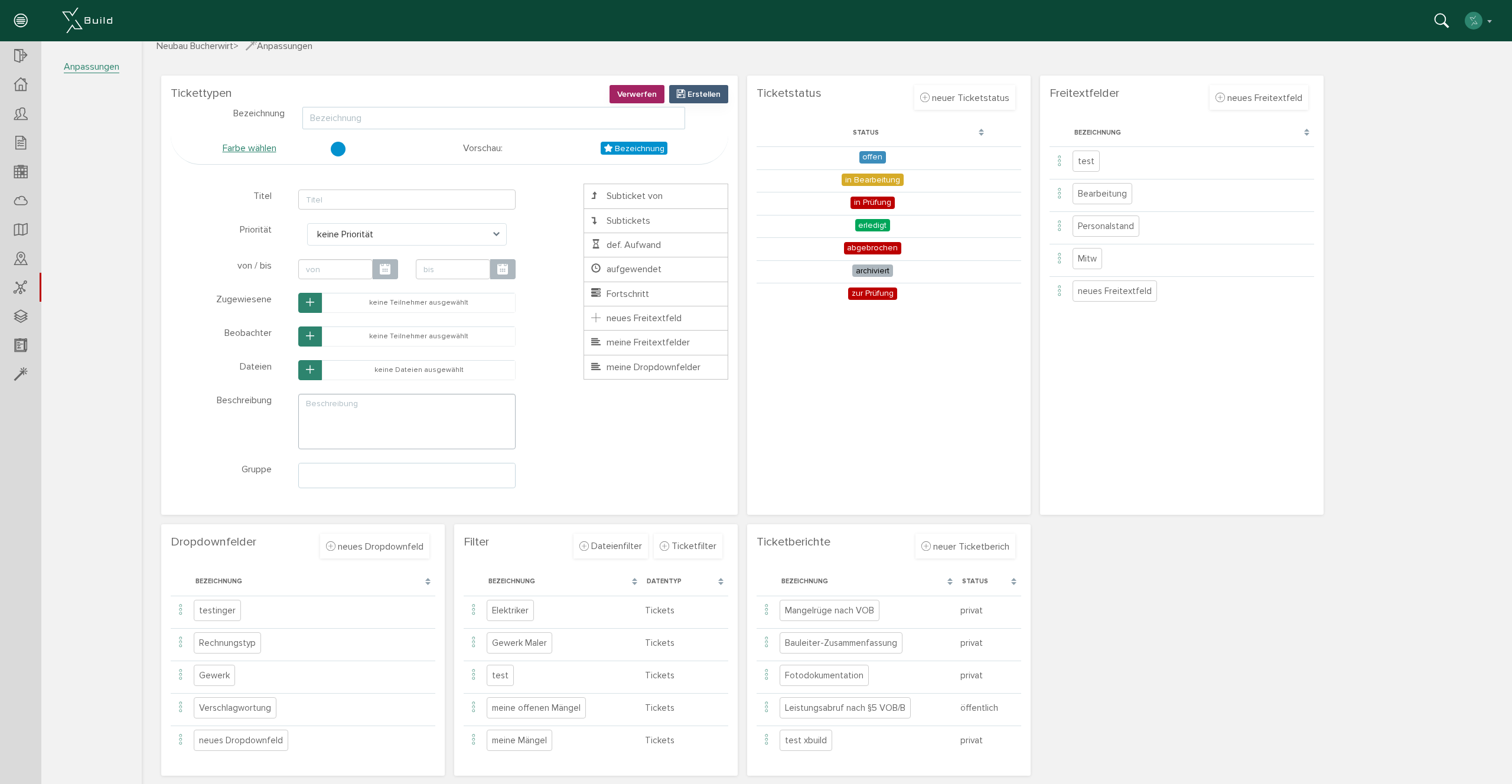
drag, startPoint x: 411, startPoint y: 120, endPoint x: 405, endPoint y: 116, distance: 7.2
click at [410, 119] on input "text" at bounding box center [493, 118] width 382 height 23
click at [365, 549] on span "neues Dropdownfeld" at bounding box center [380, 546] width 85 height 12
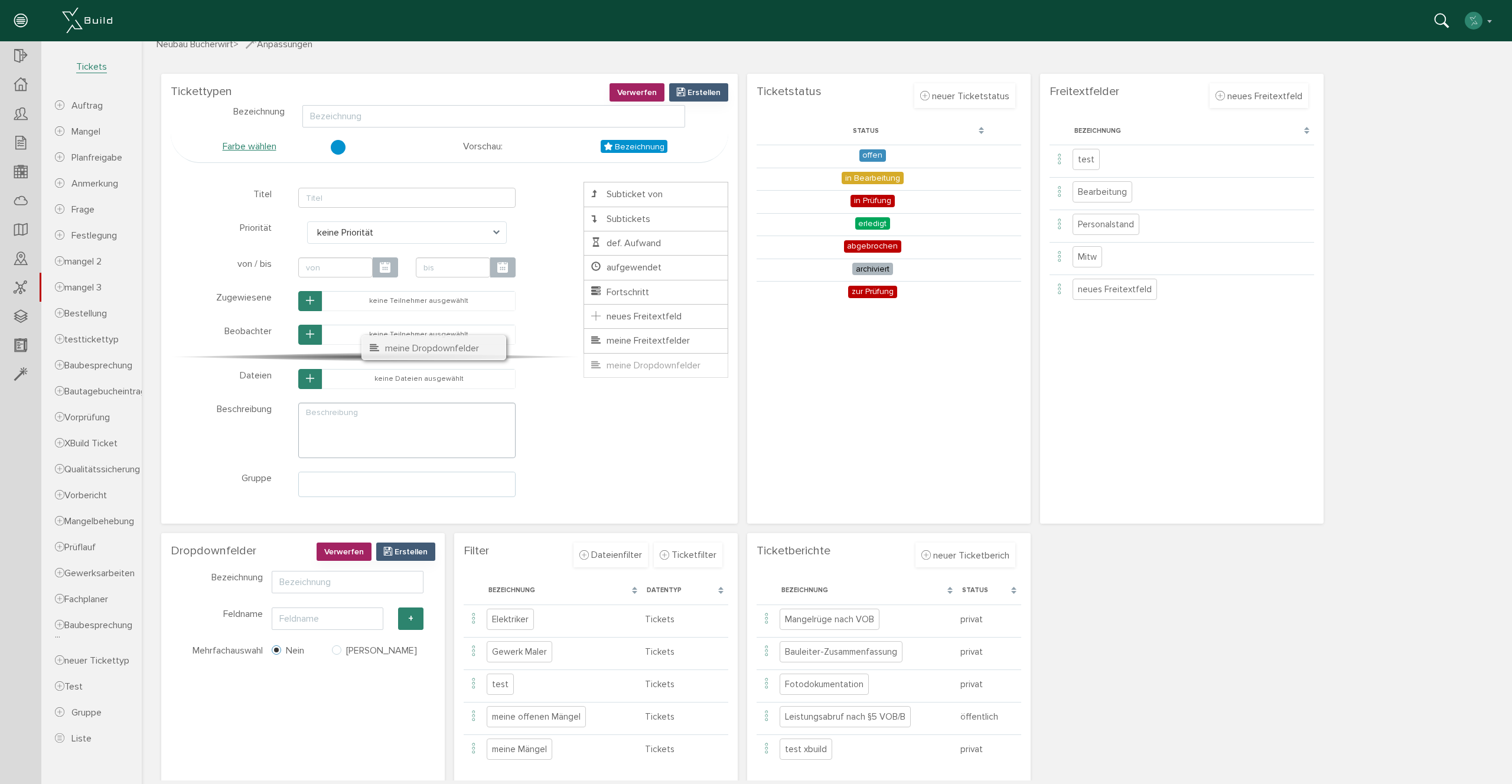
drag, startPoint x: 666, startPoint y: 359, endPoint x: 444, endPoint y: 341, distance: 222.7
click at [583, 341] on ul "Titel von / bis Priorität Zugewiesene Beobachter Dateien Subticket von Subticke…" at bounding box center [655, 280] width 145 height 196
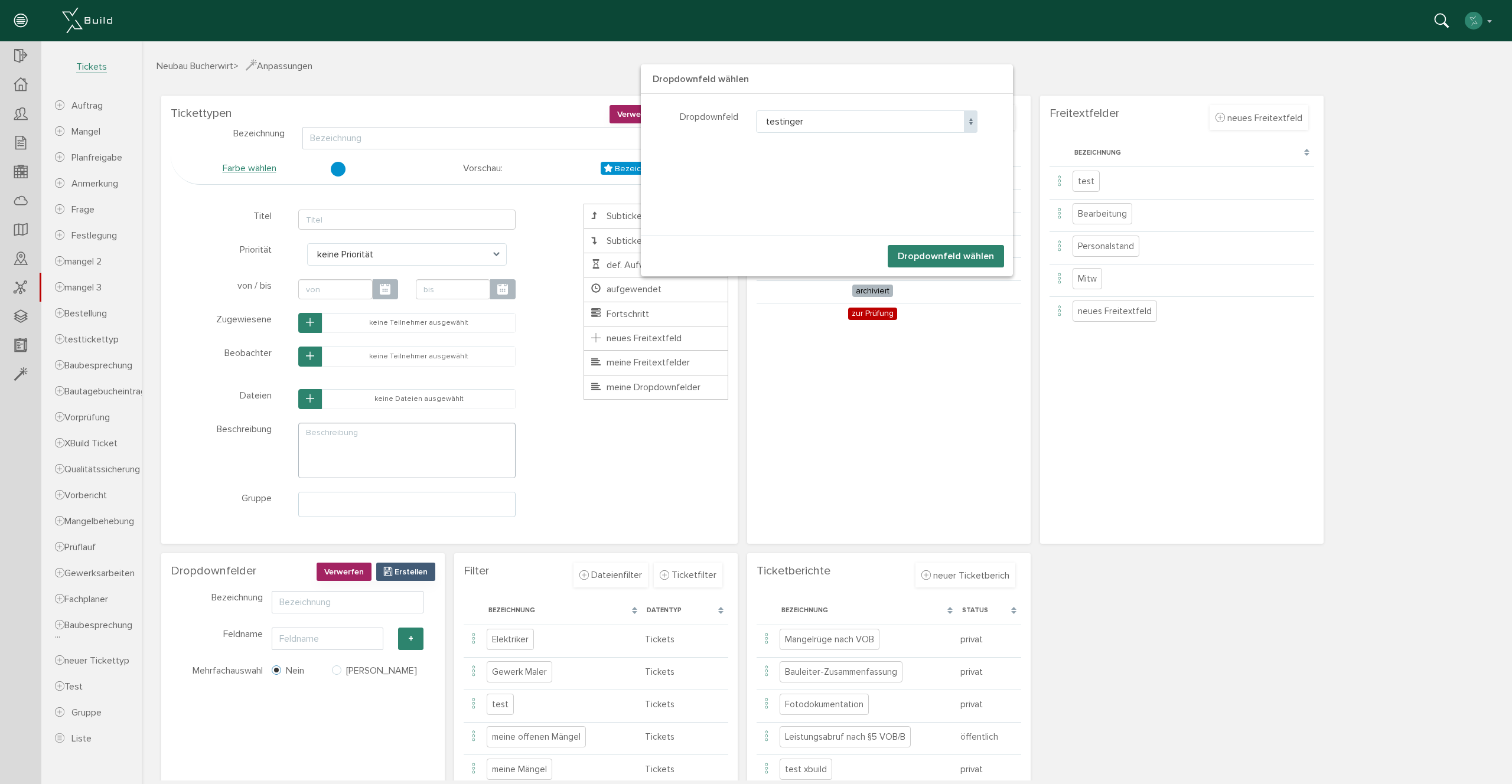
drag, startPoint x: 921, startPoint y: 112, endPoint x: 911, endPoint y: 124, distance: 15.6
click at [921, 112] on span "testinger" at bounding box center [867, 122] width 221 height 23
select select "Verschlagwortung"
click at [970, 256] on button "Dropdownfeld wählen" at bounding box center [946, 256] width 116 height 23
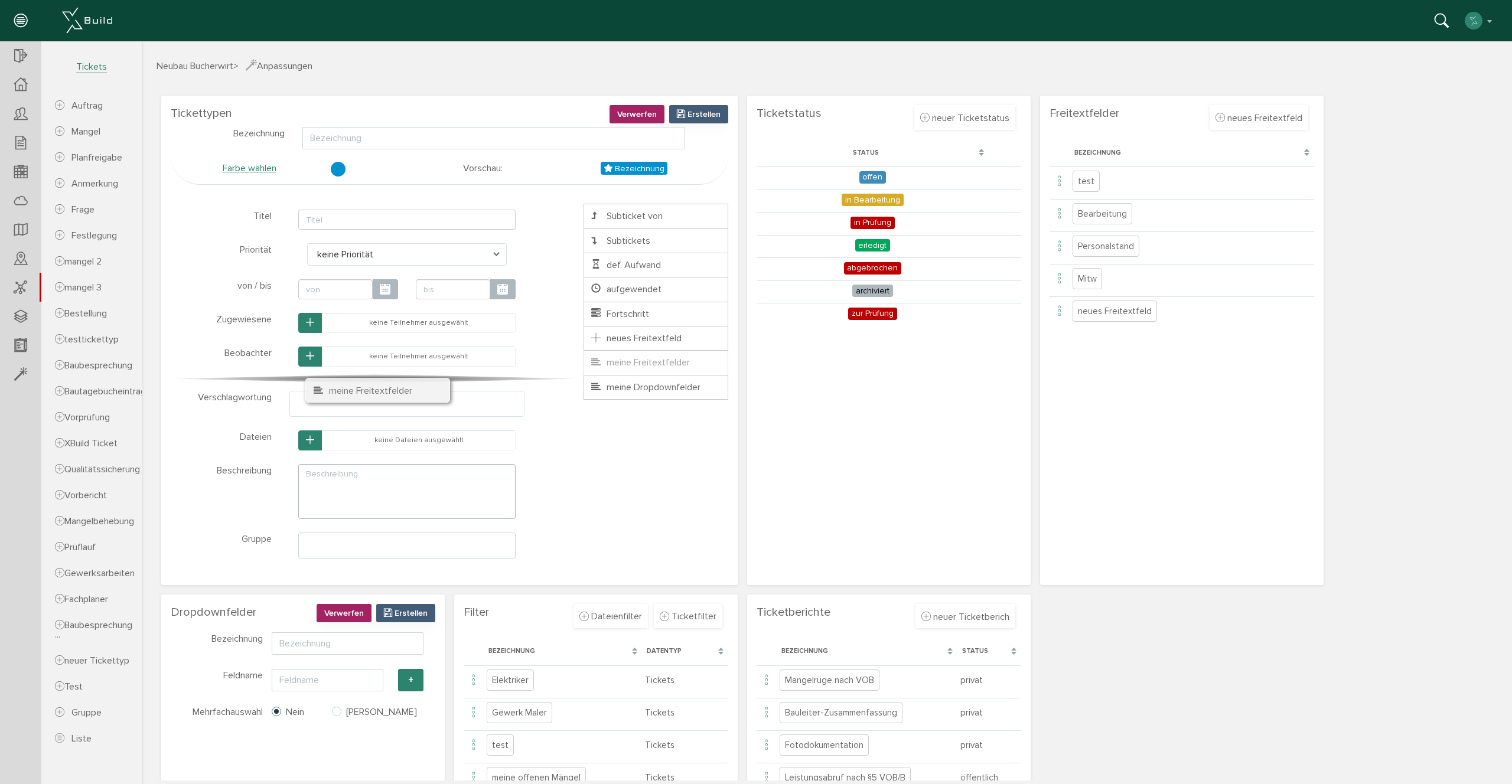
drag, startPoint x: 642, startPoint y: 359, endPoint x: 364, endPoint y: 382, distance: 278.9
click at [583, 382] on ul "Titel von / bis Priorität Zugewiesene Beobachter Dateien Subticket von Subticke…" at bounding box center [655, 301] width 145 height 196
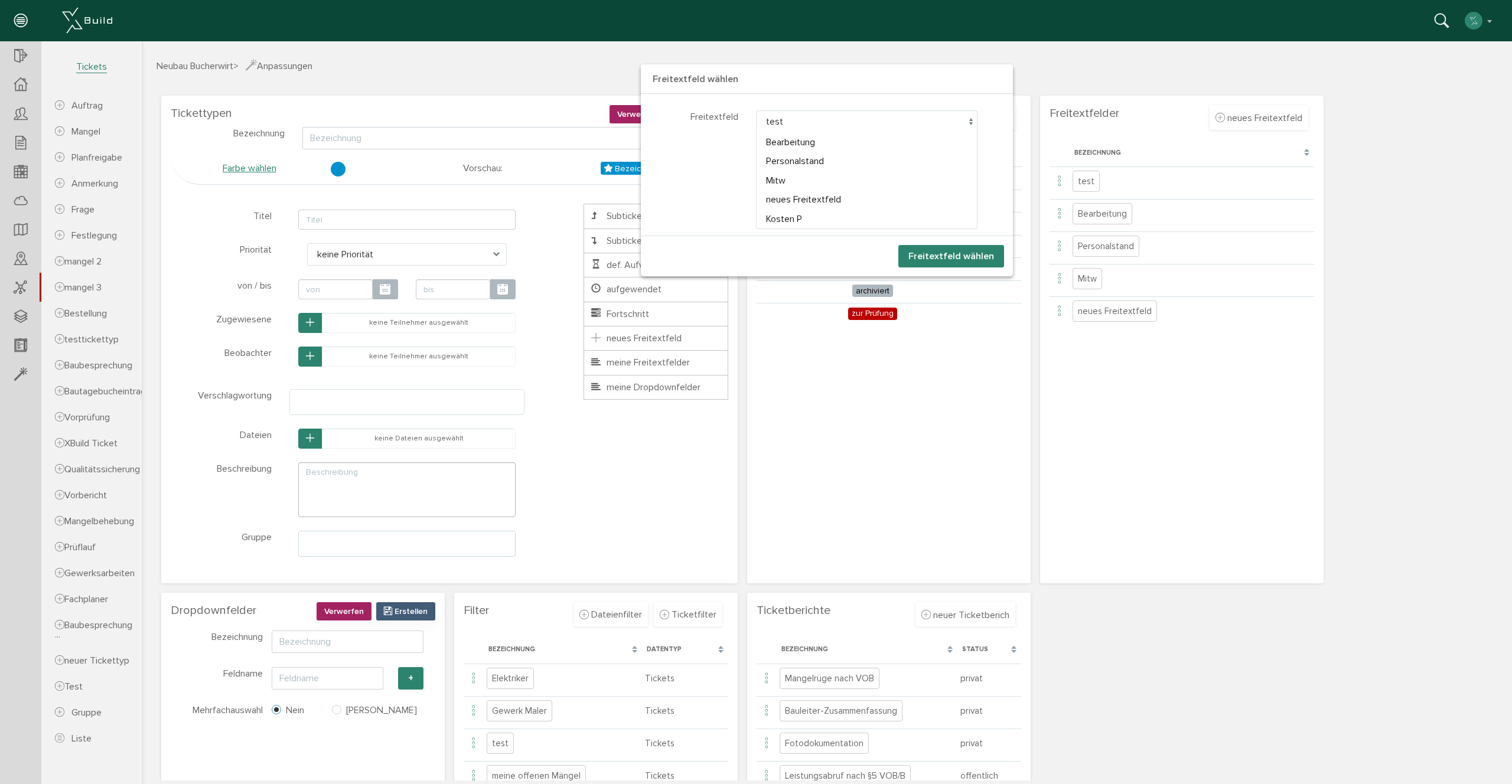
drag, startPoint x: 798, startPoint y: 121, endPoint x: 813, endPoint y: 164, distance: 45.5
click at [798, 121] on span "test" at bounding box center [867, 122] width 221 height 23
select select "203"
click at [975, 256] on button "Freitextfeld wählen" at bounding box center [951, 256] width 106 height 23
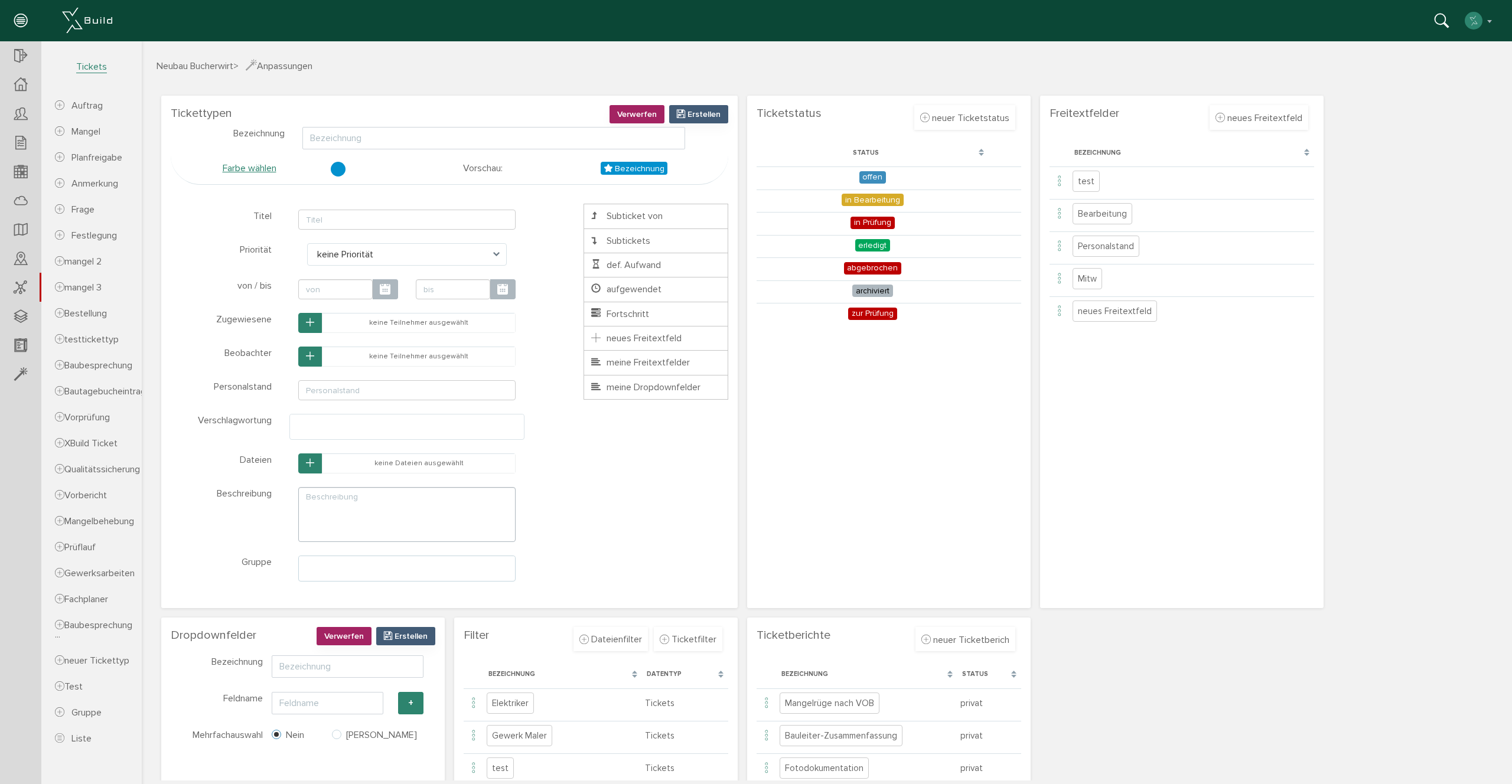
click at [786, 109] on span "Ticketstatus" at bounding box center [789, 113] width 65 height 14
click at [876, 341] on section "Ticketstatus Verwerfen [GEOGRAPHIC_DATA] neuer Ticketstatus Bezeichnung Farbe w…" at bounding box center [889, 351] width 283 height 512
click at [17, 137] on icon at bounding box center [20, 143] width 13 height 16
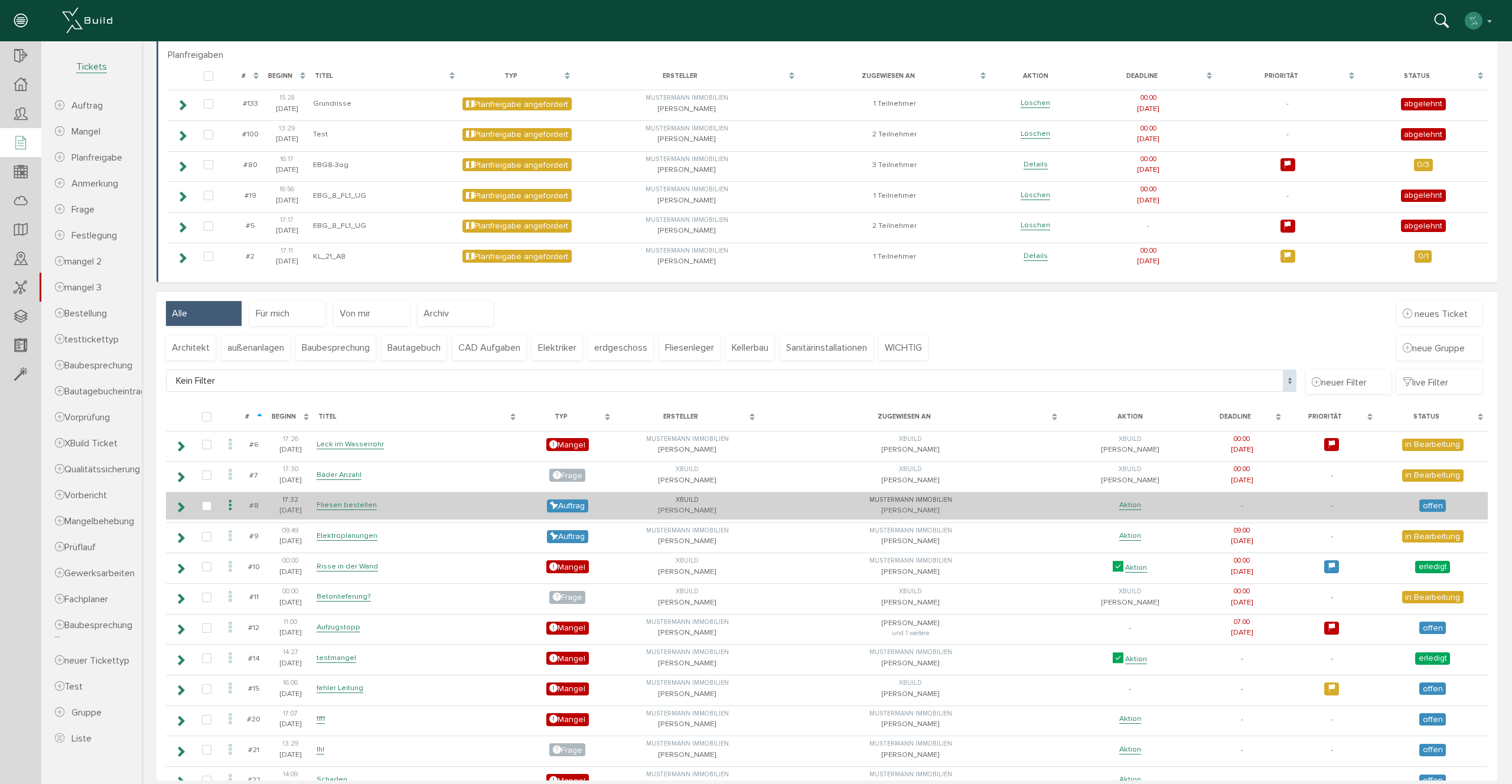
scroll to position [52, 0]
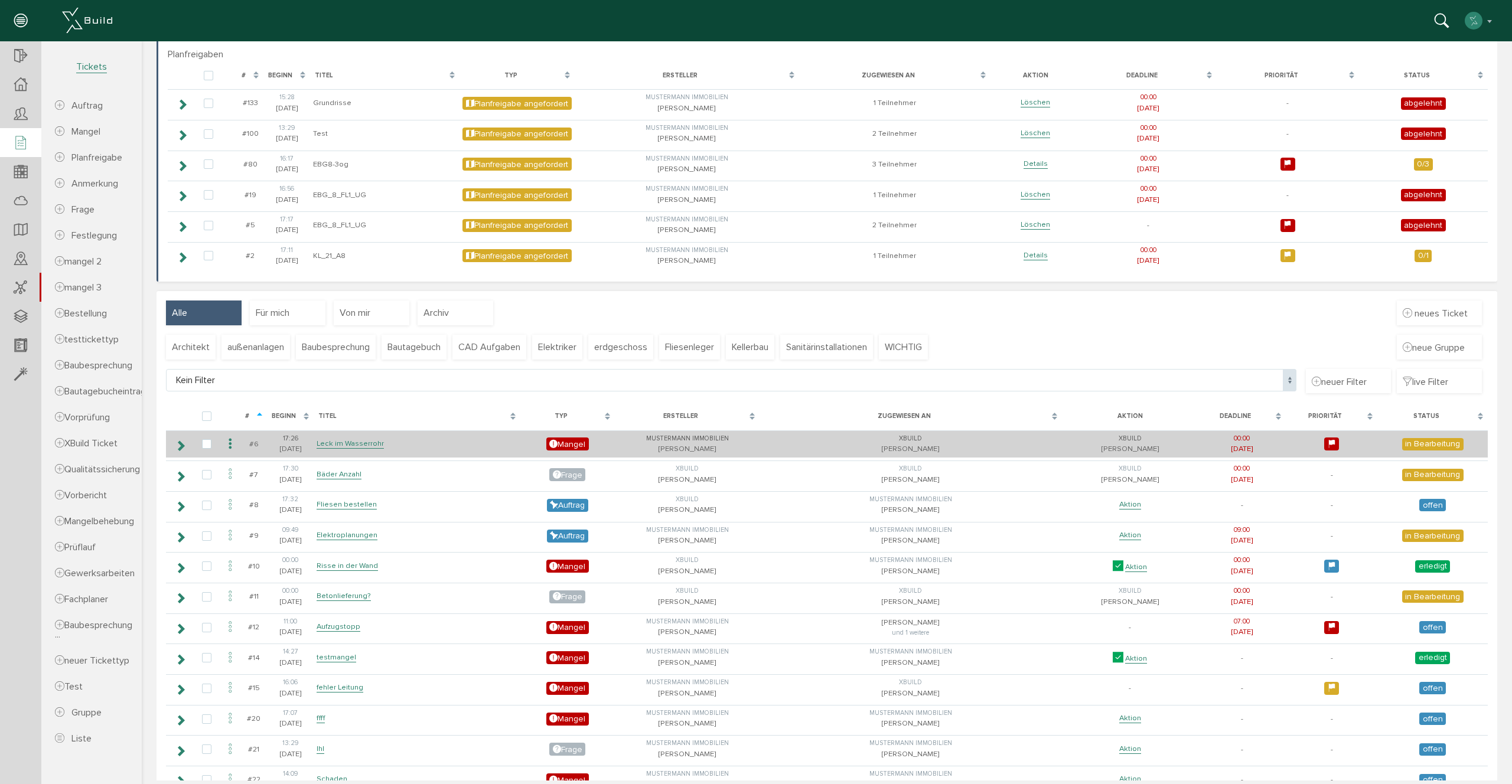
click at [228, 443] on icon at bounding box center [230, 443] width 14 height 16
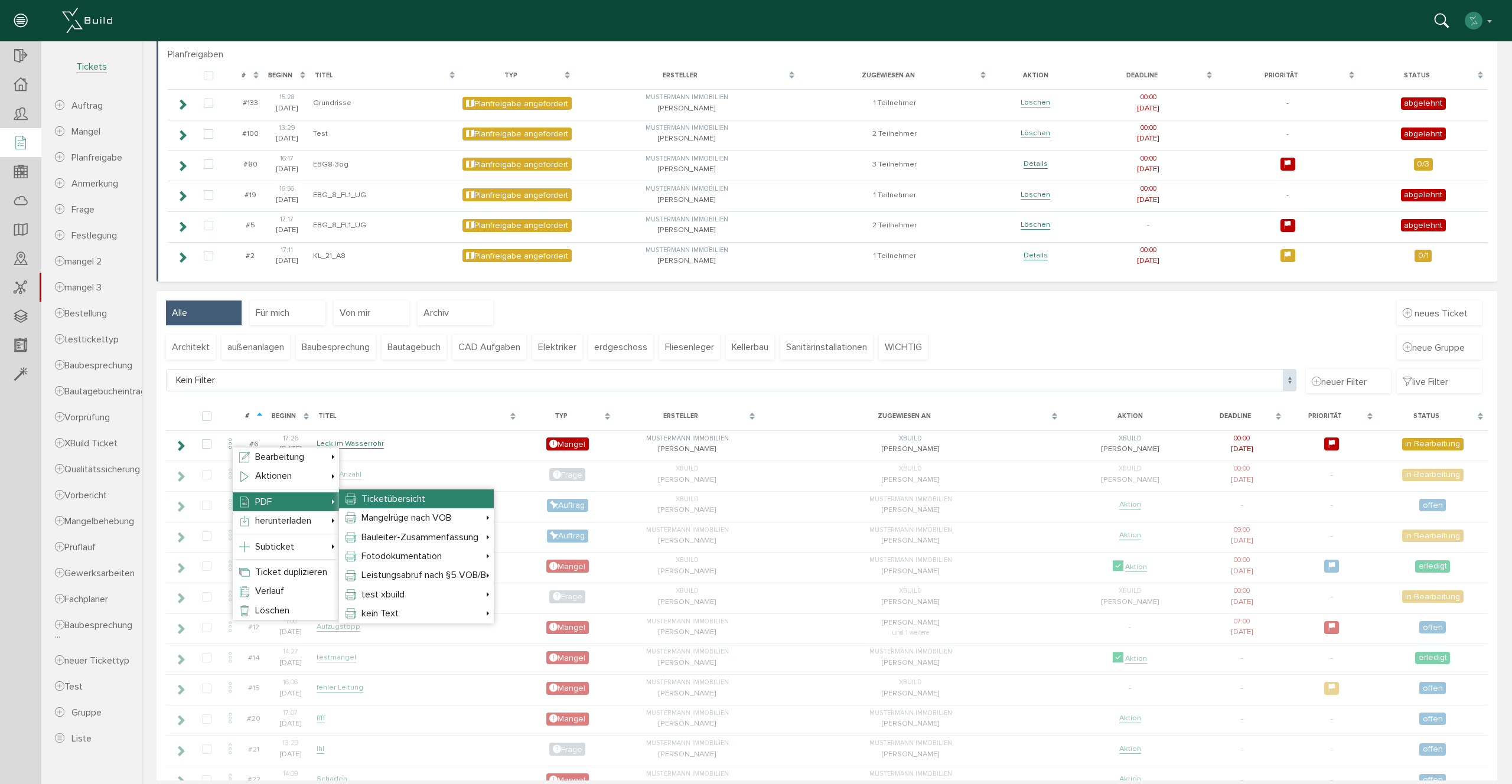
click at [399, 495] on span "Ticketübersicht" at bounding box center [393, 498] width 64 height 12
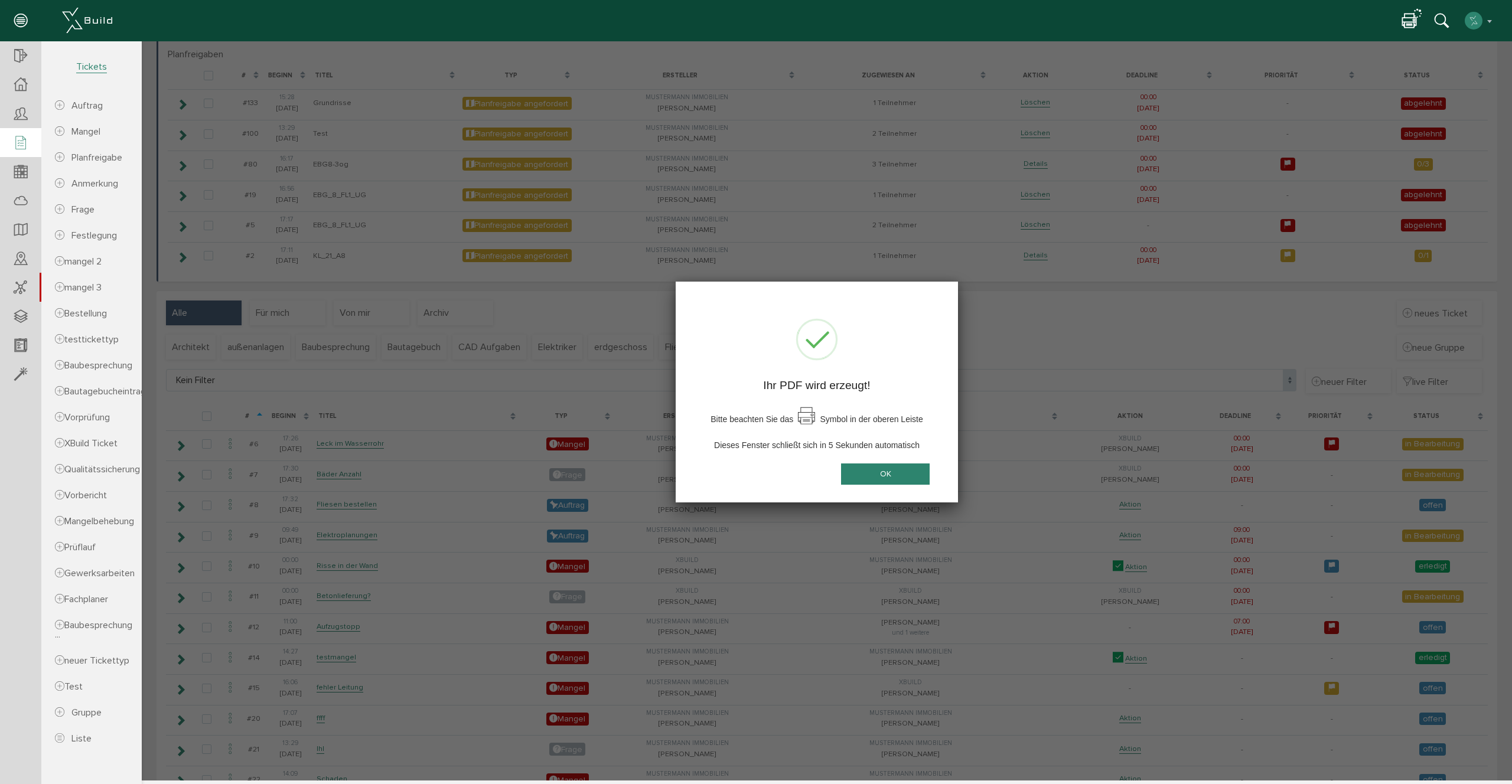
click at [893, 479] on button "OK" at bounding box center [885, 473] width 88 height 22
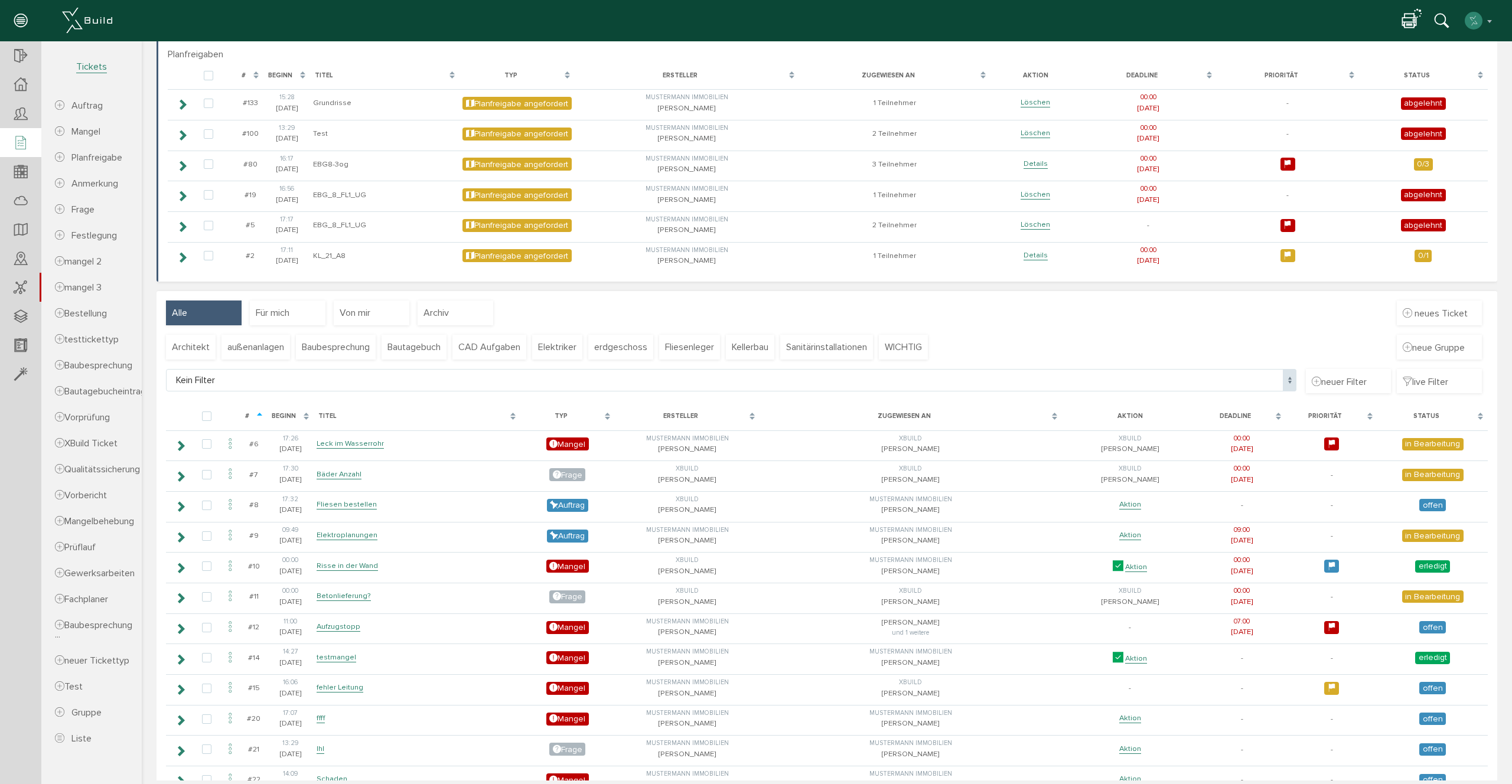
click at [1416, 21] on div at bounding box center [1412, 21] width 21 height 18
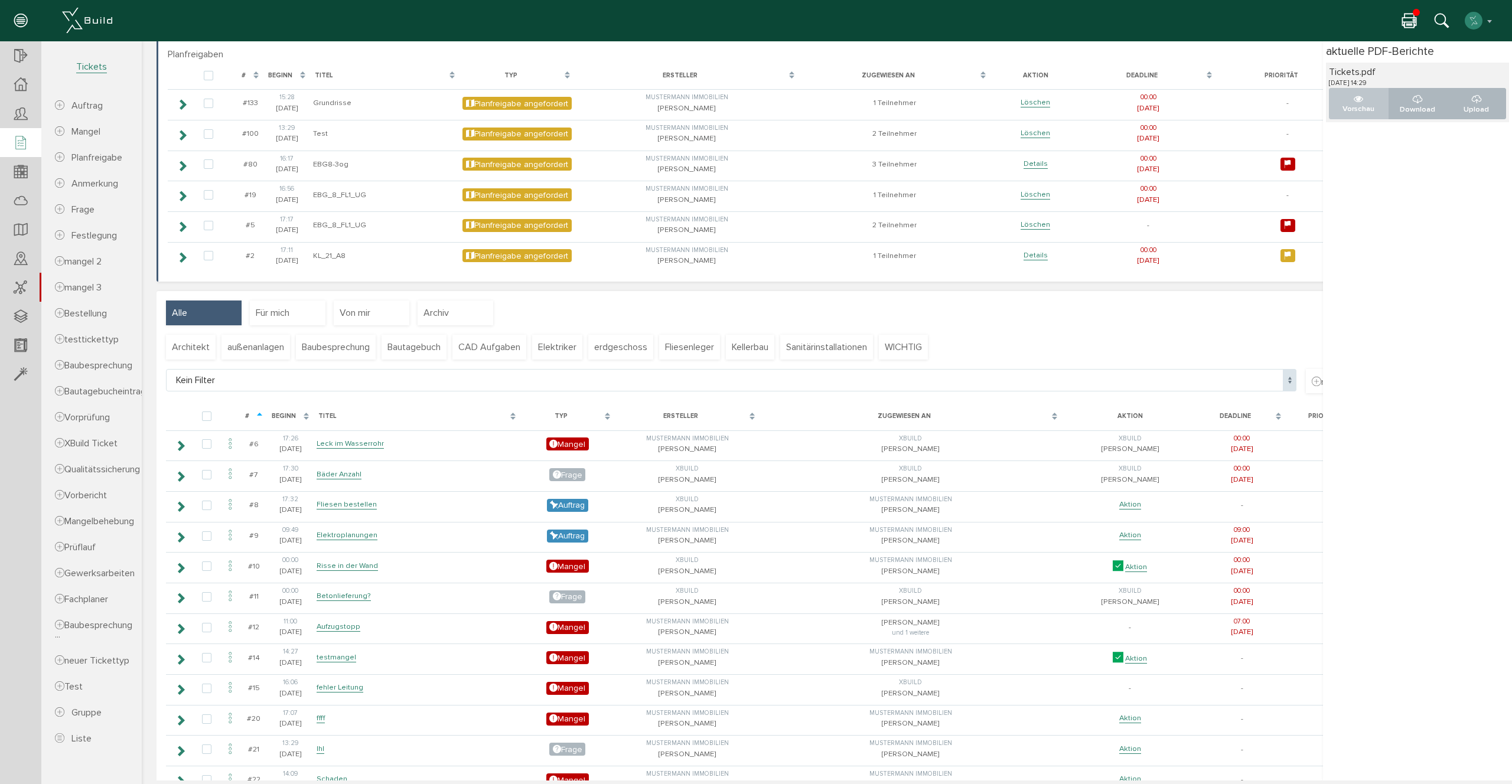
click at [1355, 111] on p "Vorschau" at bounding box center [1358, 109] width 40 height 11
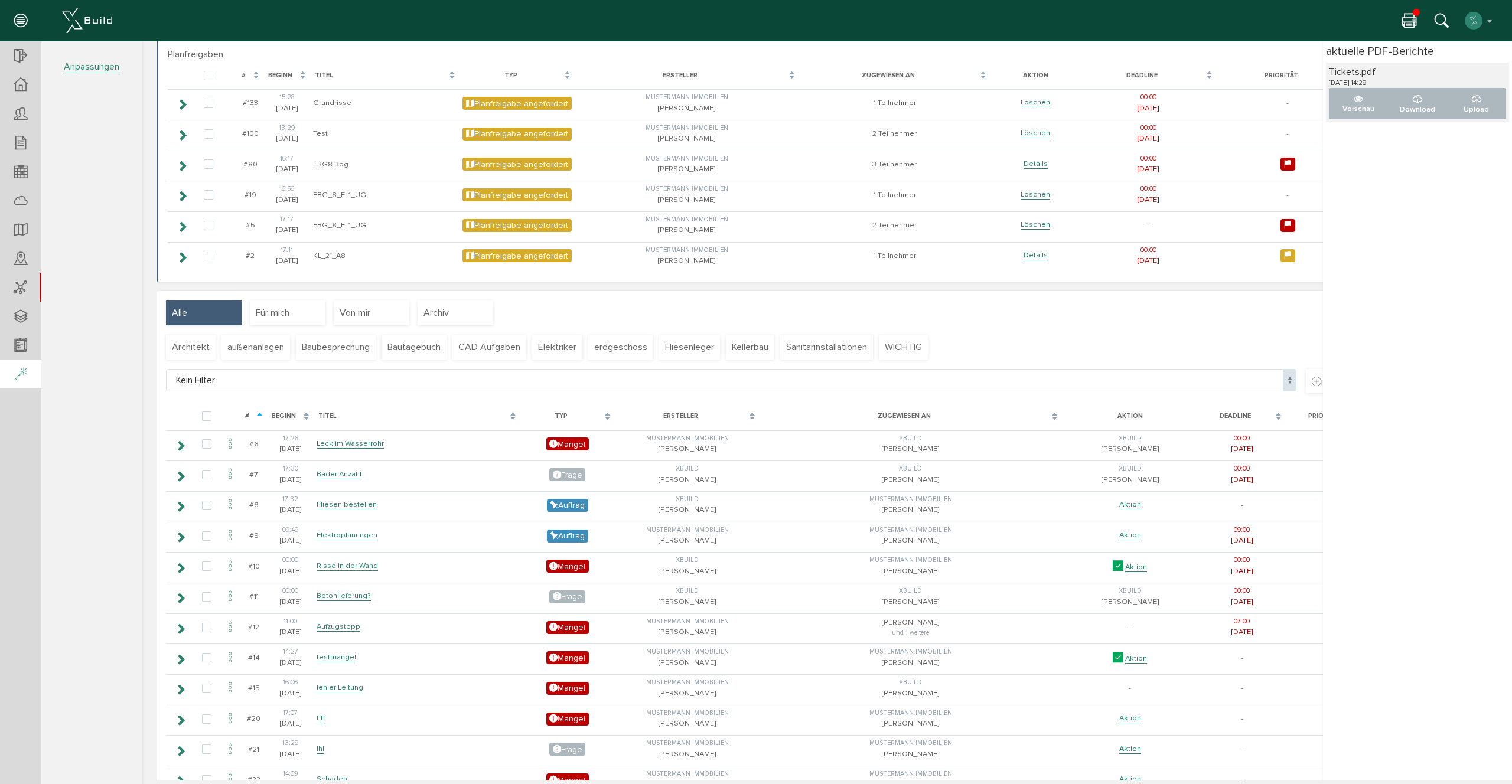
click at [13, 373] on div at bounding box center [20, 375] width 41 height 30
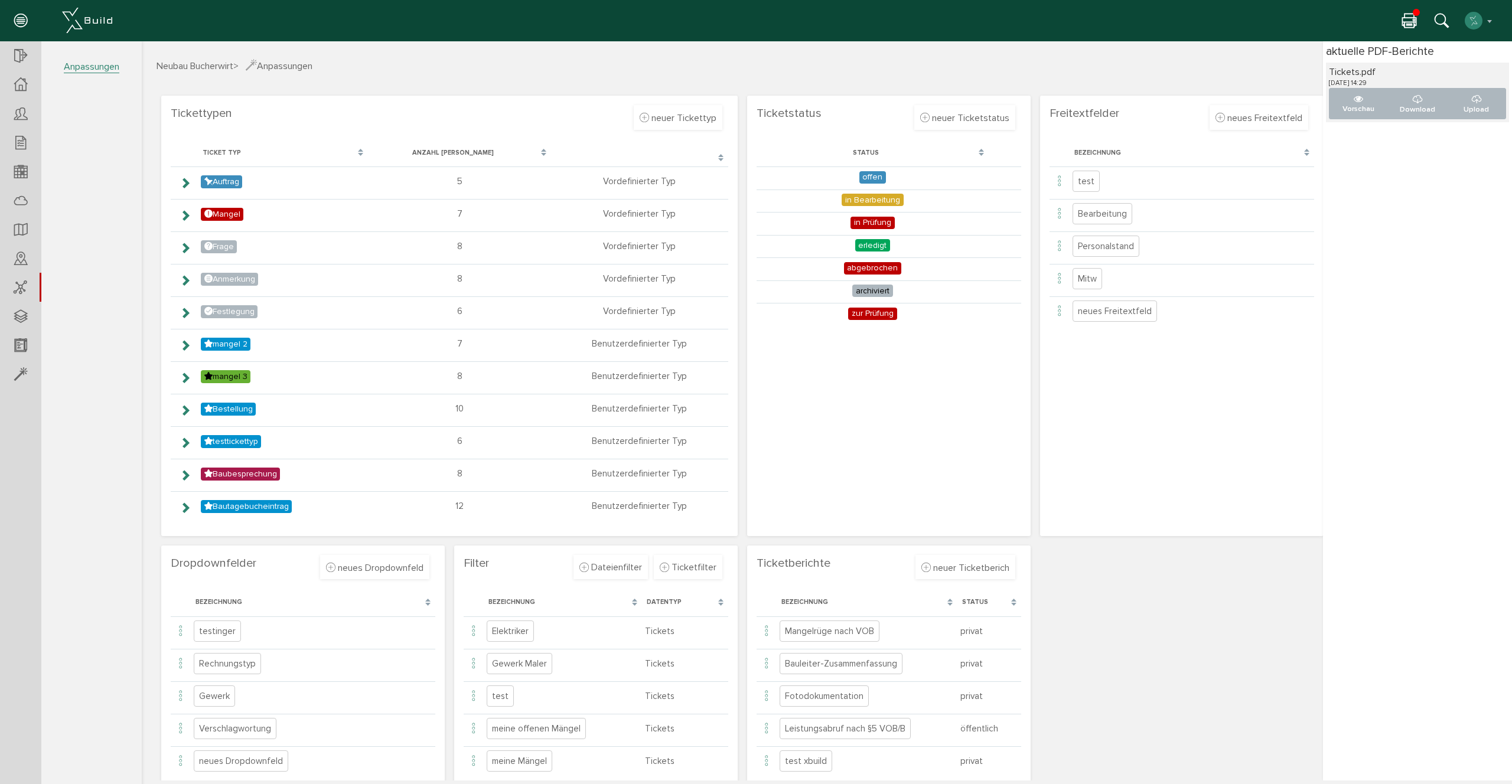
click at [1407, 21] on icon at bounding box center [1409, 21] width 14 height 17
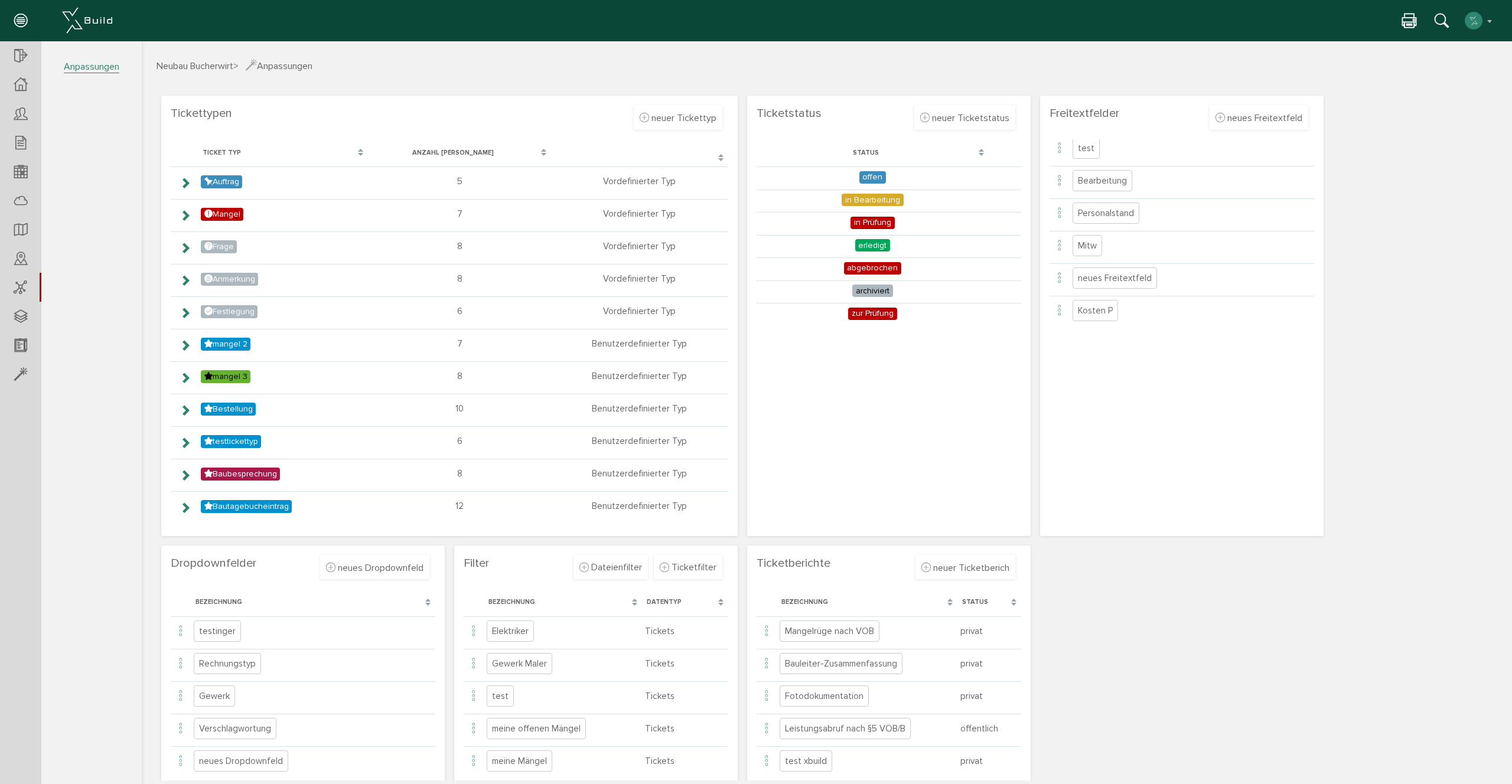
scroll to position [21, 0]
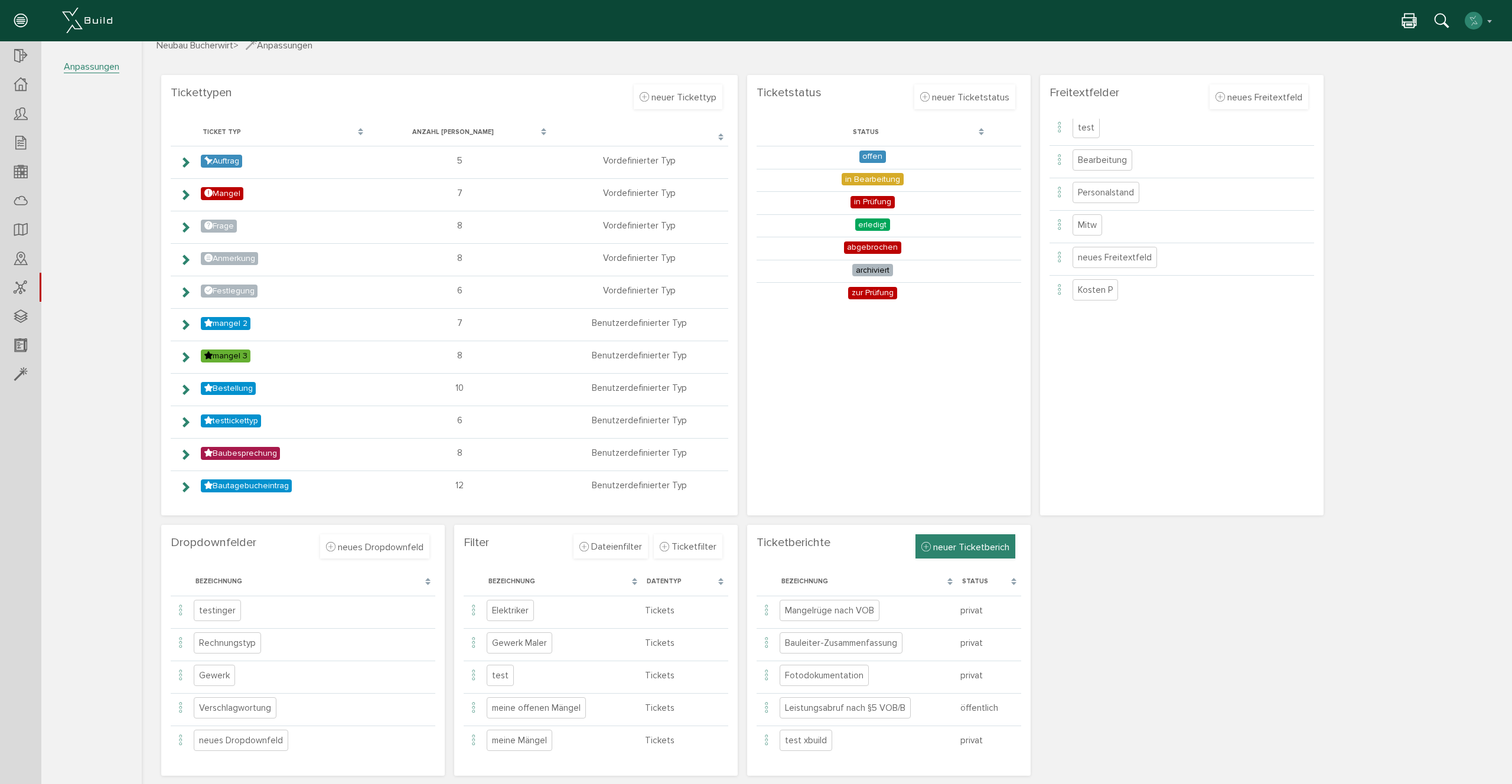
click at [952, 536] on div "neuer Ticketberich" at bounding box center [965, 546] width 100 height 25
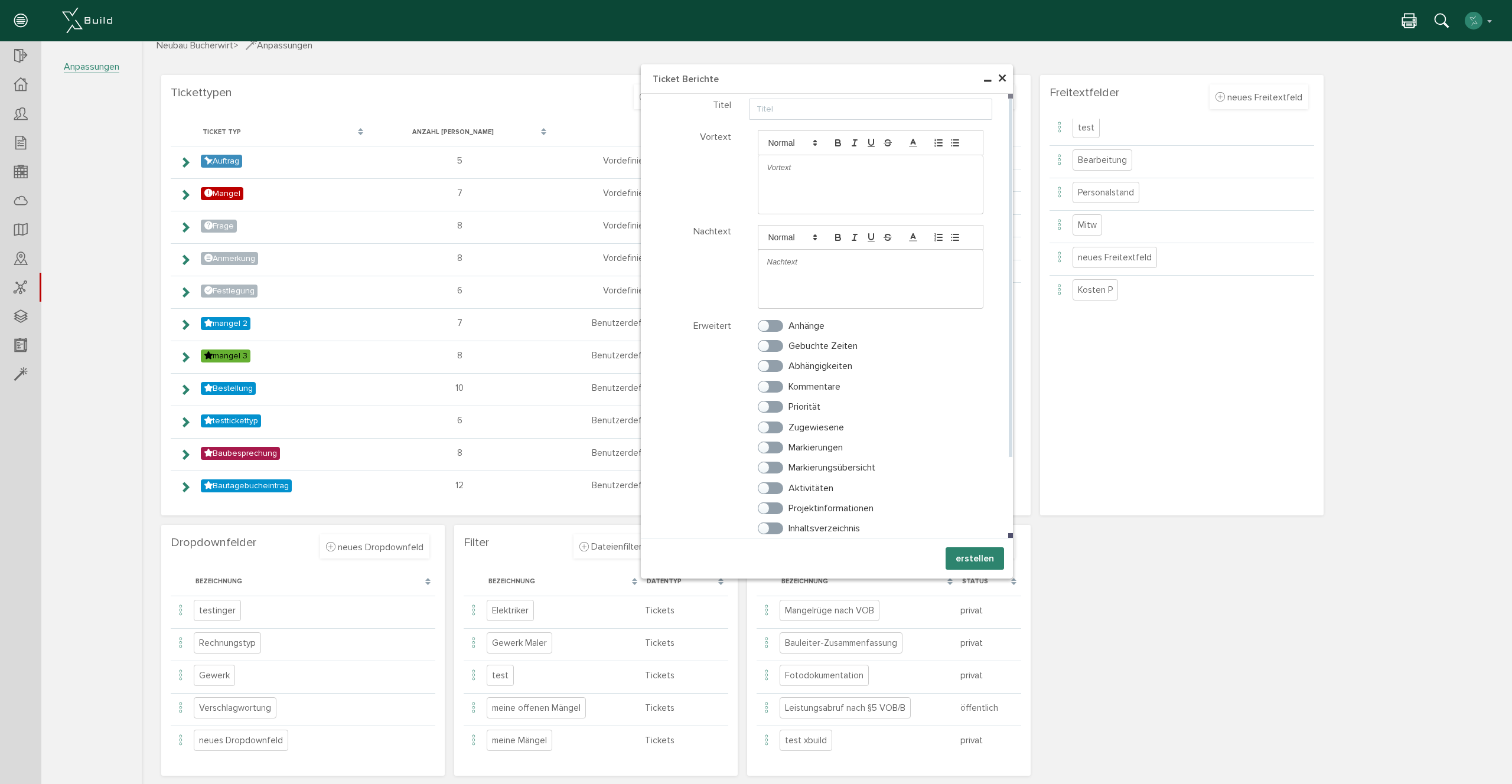
click at [804, 175] on div at bounding box center [871, 167] width 225 height 25
click at [811, 265] on p at bounding box center [871, 262] width 207 height 11
click at [798, 335] on div "Anhänge" at bounding box center [871, 329] width 244 height 20
drag, startPoint x: 795, startPoint y: 354, endPoint x: 784, endPoint y: 397, distance: 44.4
click at [795, 359] on div "Gebuchte Zeiten" at bounding box center [871, 349] width 244 height 20
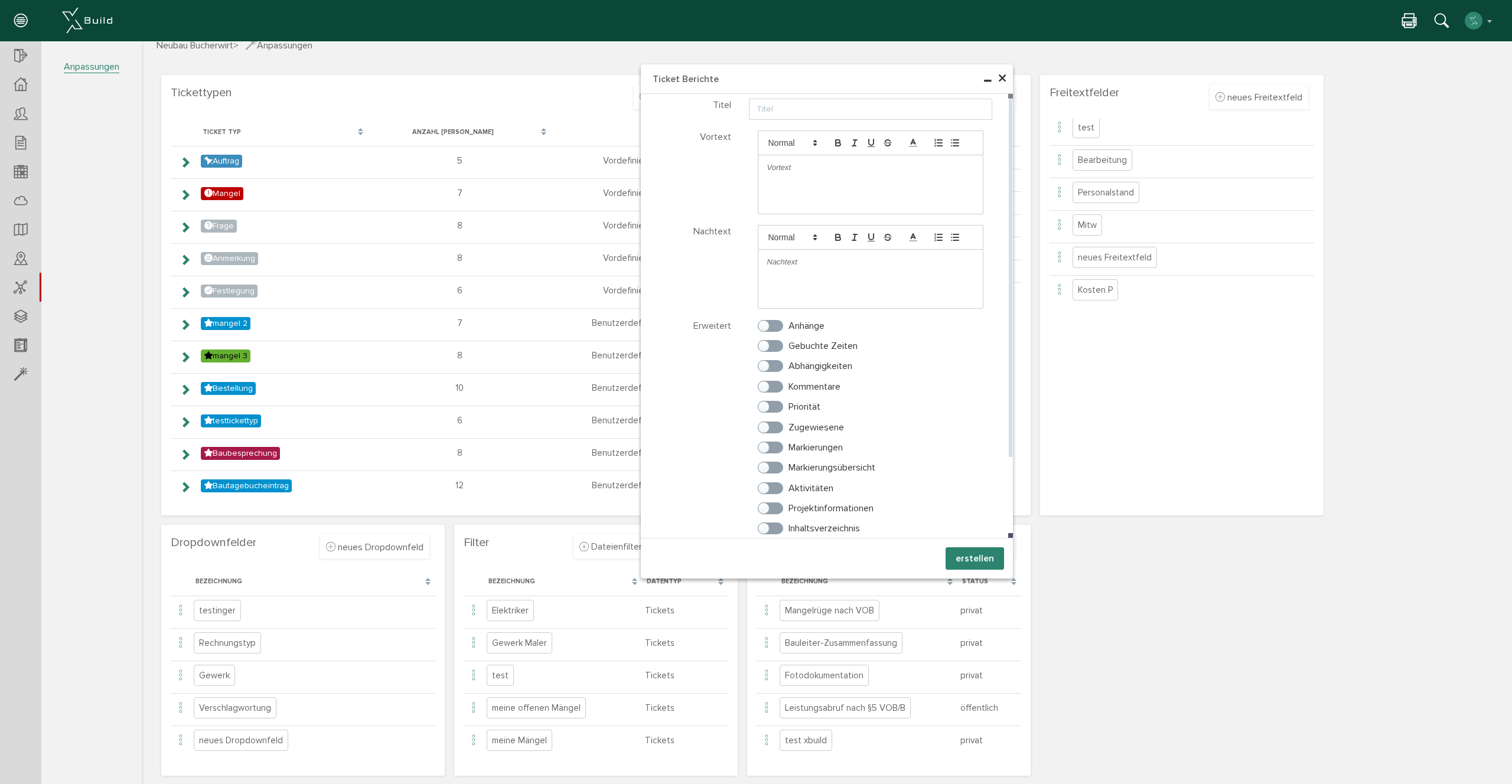
drag, startPoint x: 780, startPoint y: 396, endPoint x: 776, endPoint y: 414, distance: 18.4
click at [780, 397] on div "Kommentare" at bounding box center [871, 390] width 244 height 20
drag, startPoint x: 777, startPoint y: 431, endPoint x: 775, endPoint y: 454, distance: 23.1
click at [778, 433] on label "Zugewiesene" at bounding box center [801, 427] width 86 height 11
click at [765, 428] on input "Zugewiesene" at bounding box center [762, 425] width 8 height 8
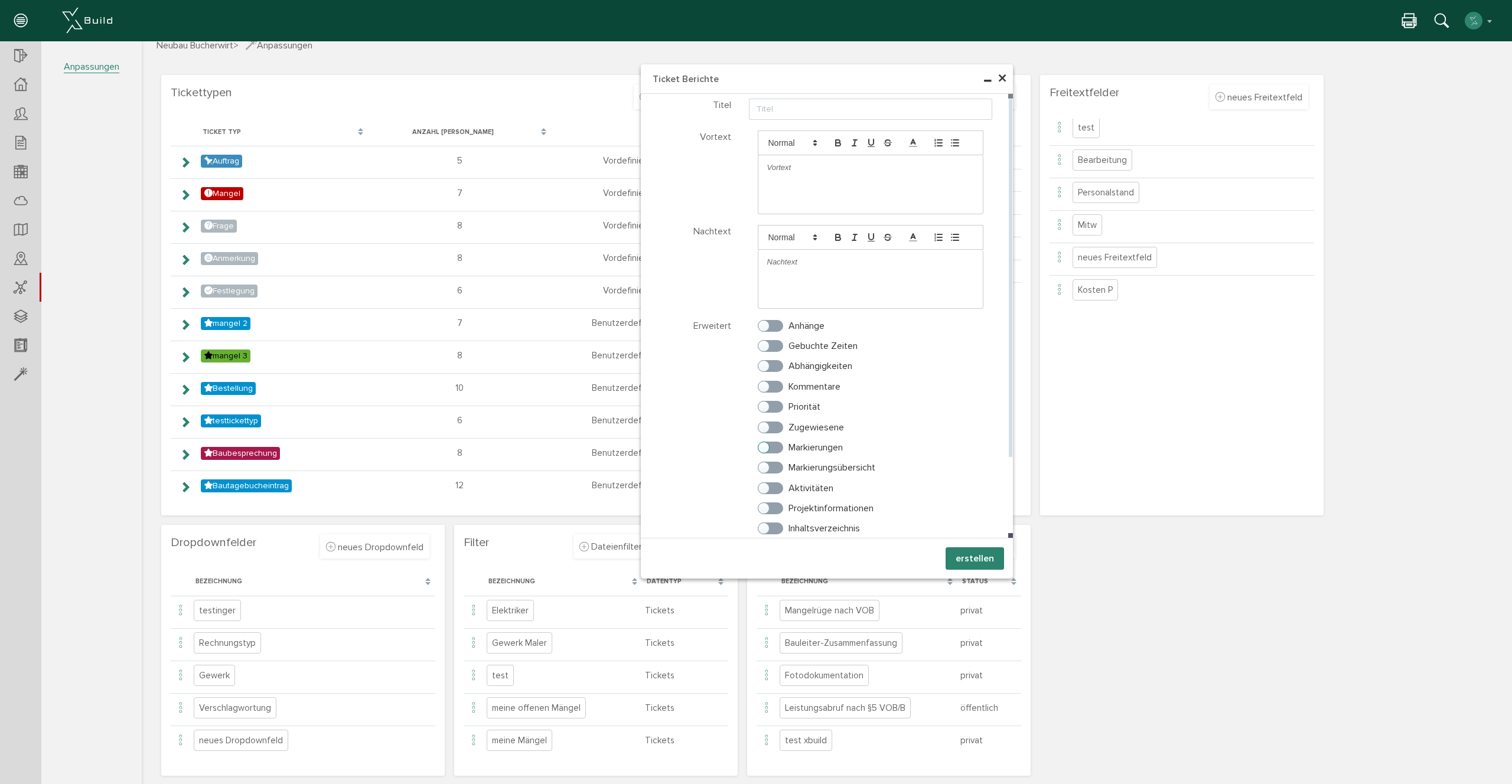
checkbox input "true"
drag, startPoint x: 769, startPoint y: 462, endPoint x: 766, endPoint y: 481, distance: 19.2
click at [769, 465] on label "Markierungsübersicht" at bounding box center [817, 467] width 118 height 11
click at [765, 465] on input "Markierungsübersicht" at bounding box center [762, 465] width 8 height 8
checkbox input "true"
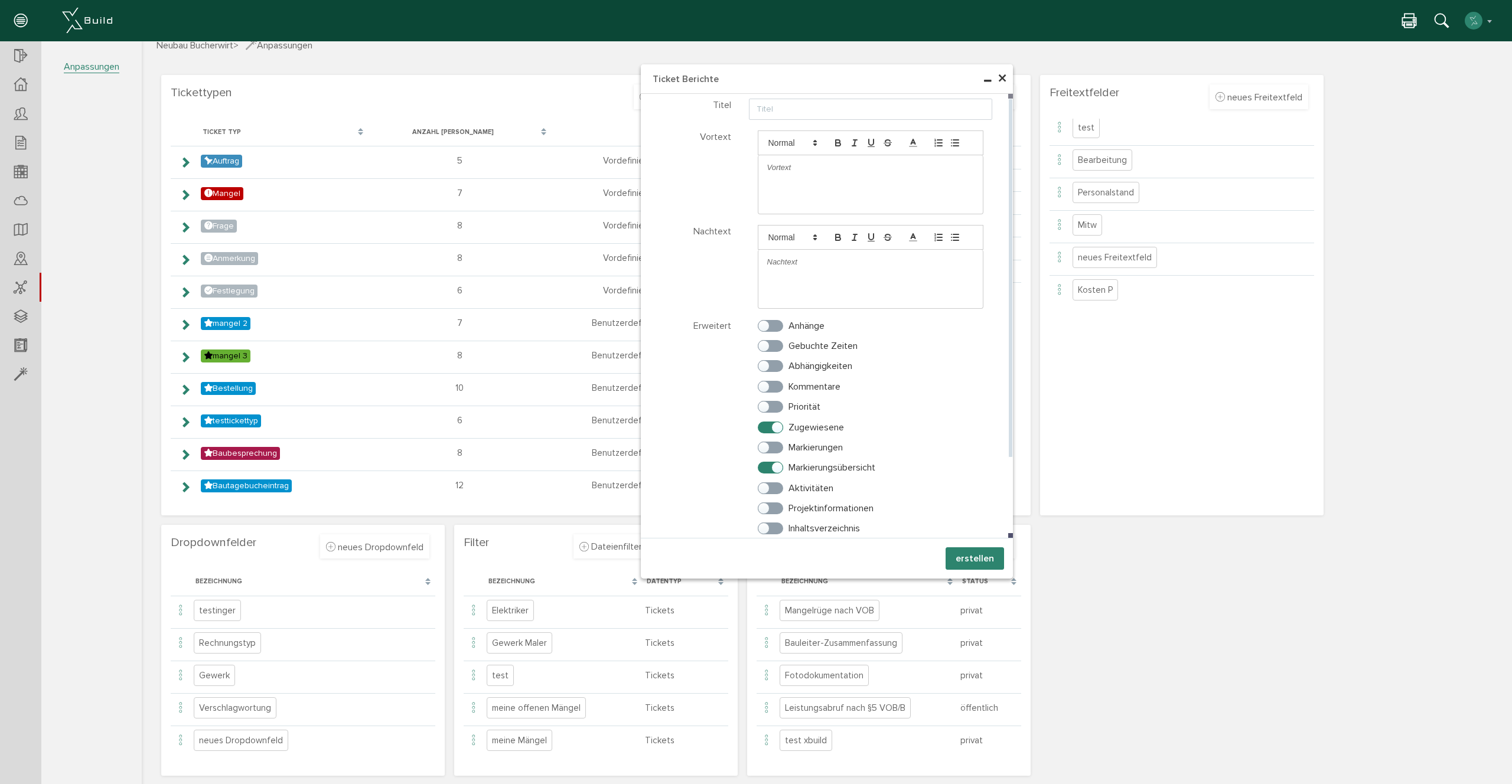
click at [764, 497] on div "Aktivitäten" at bounding box center [871, 492] width 244 height 20
drag, startPoint x: 767, startPoint y: 501, endPoint x: 779, endPoint y: 524, distance: 25.9
click at [767, 502] on div "Aktivitäten" at bounding box center [871, 492] width 244 height 20
click at [999, 76] on span "×" at bounding box center [1002, 79] width 9 height 23
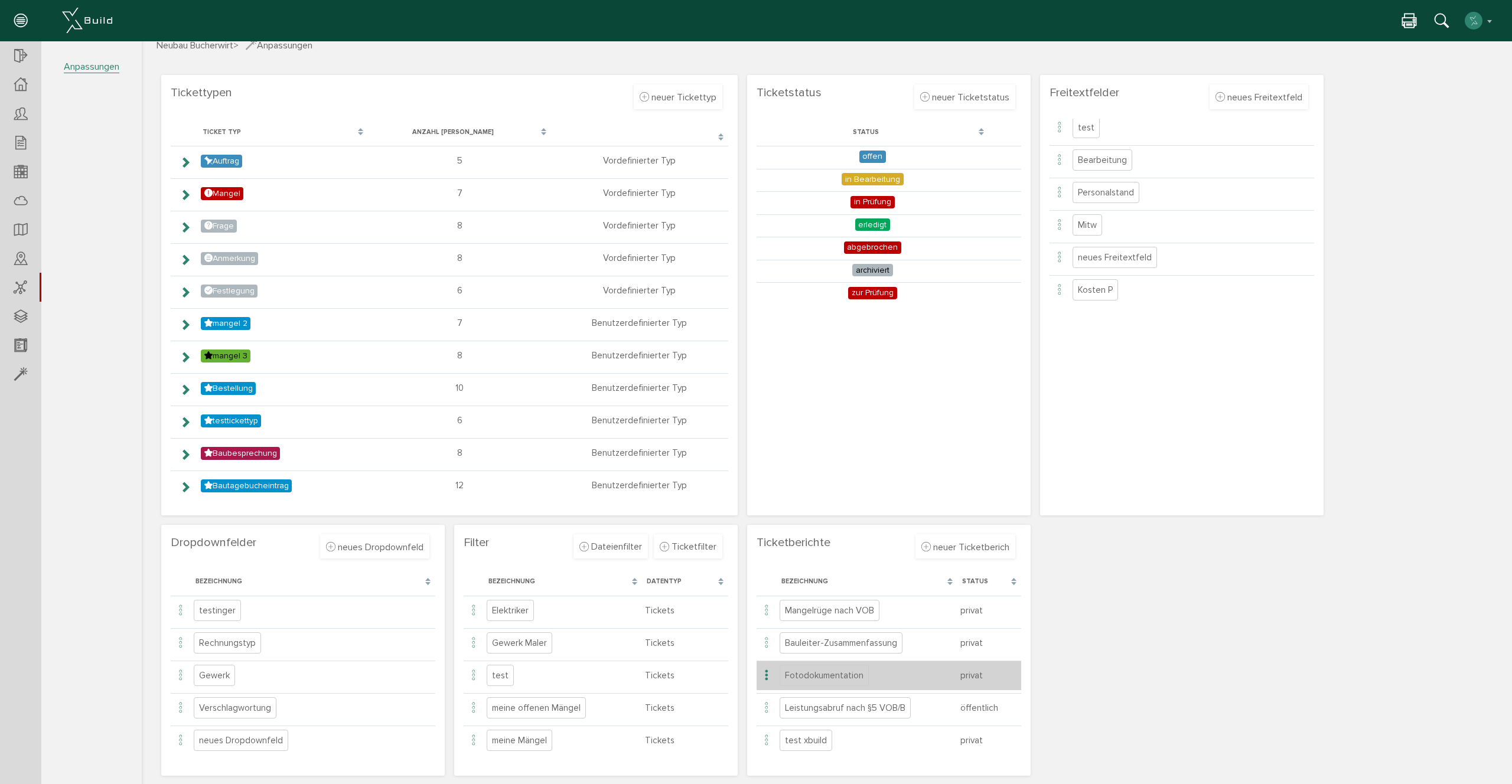
scroll to position [33, 0]
click at [759, 678] on icon at bounding box center [766, 674] width 14 height 16
click at [800, 691] on span "bearbeiten" at bounding box center [808, 692] width 44 height 12
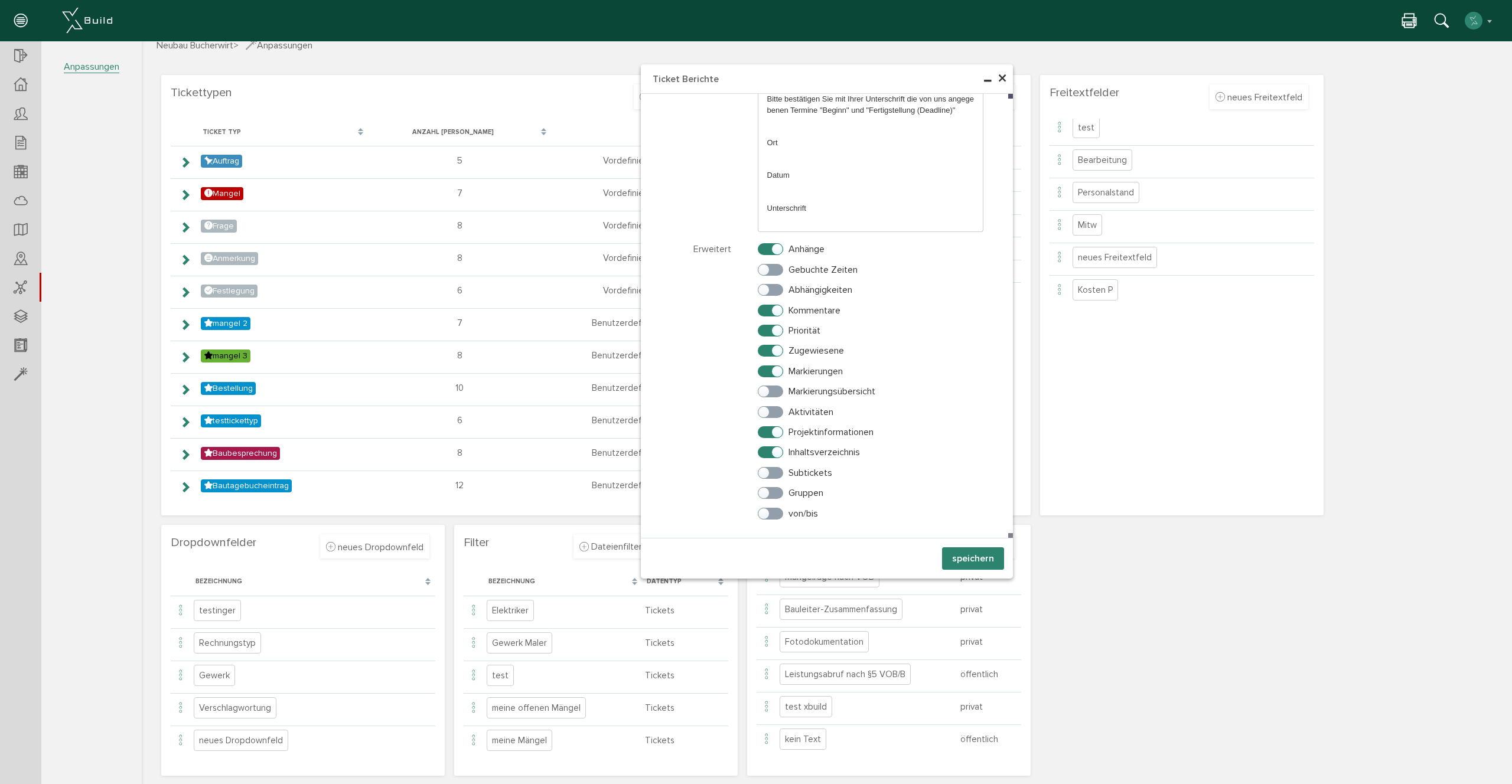
click at [1003, 78] on span "×" at bounding box center [1002, 79] width 9 height 23
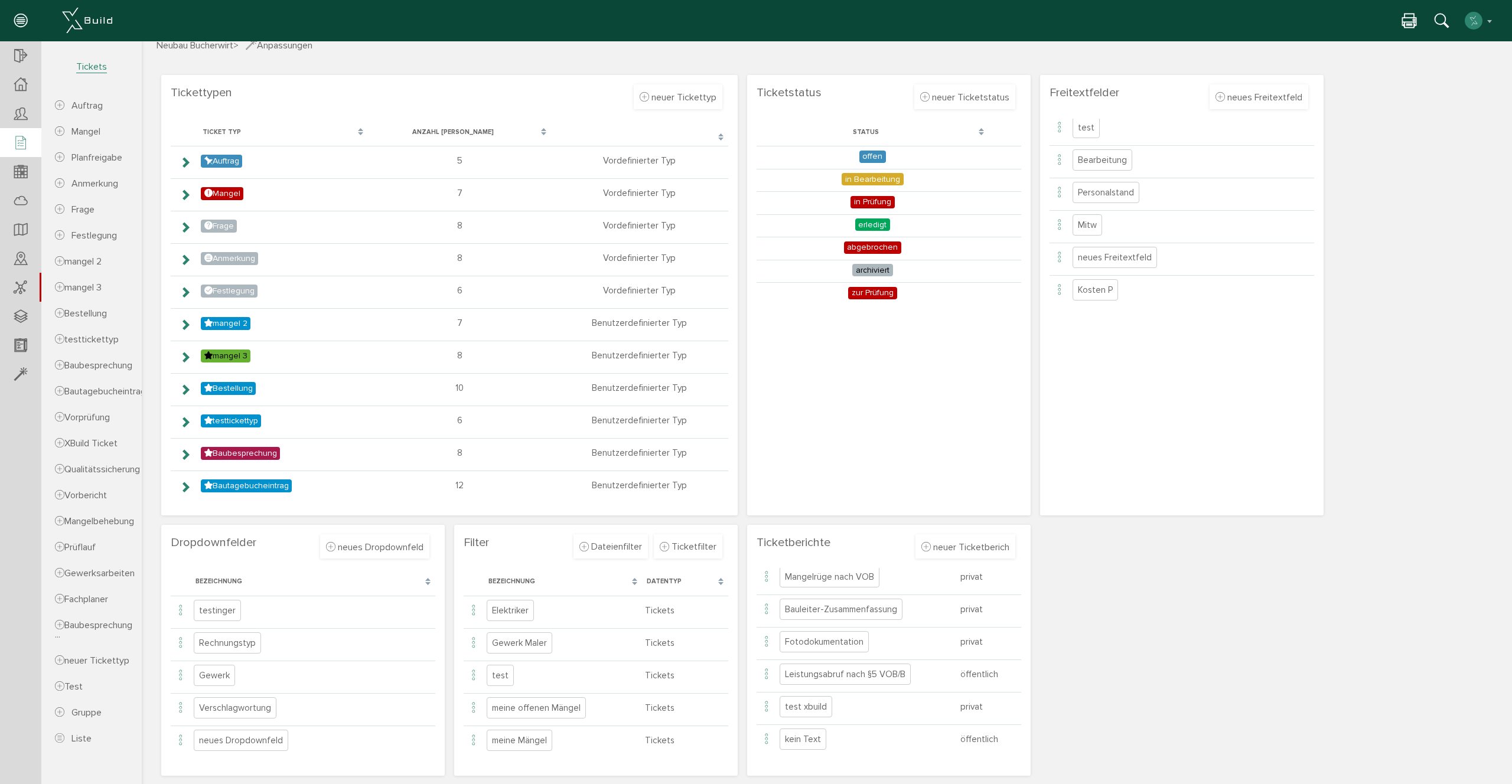
click at [27, 147] on div at bounding box center [20, 143] width 41 height 30
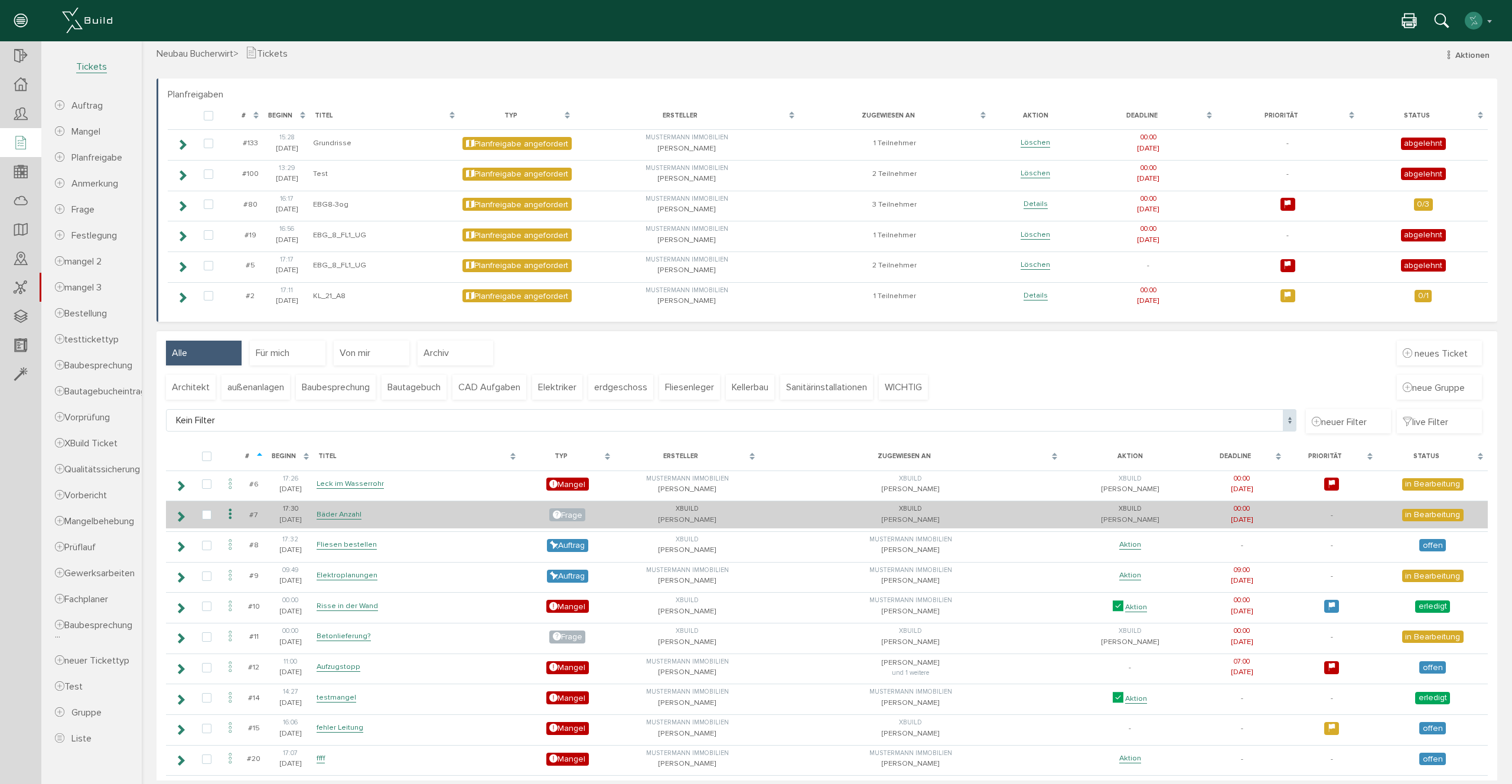
scroll to position [14, 0]
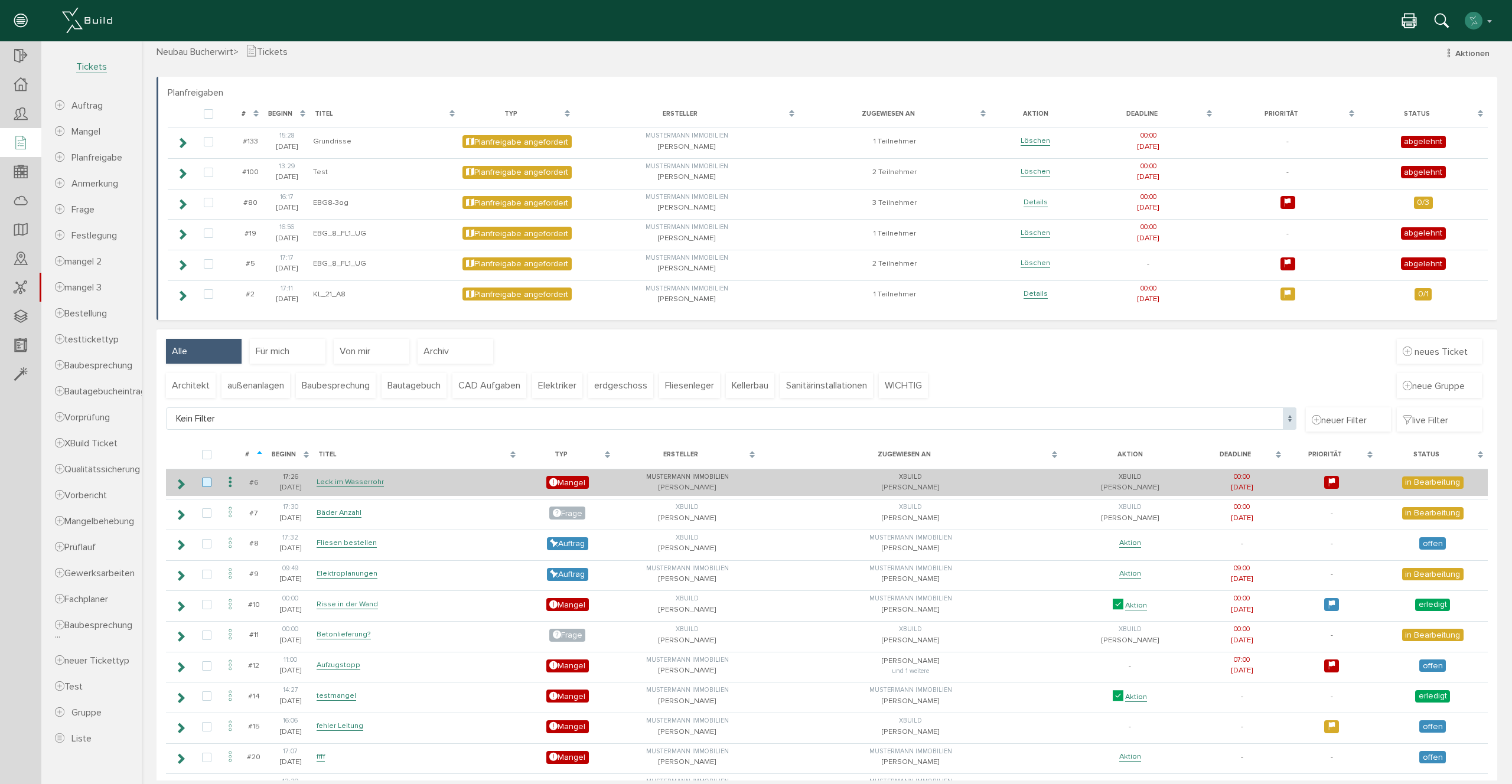
drag, startPoint x: 207, startPoint y: 481, endPoint x: 206, endPoint y: 488, distance: 7.1
click at [208, 481] on label at bounding box center [209, 483] width 14 height 11
click at [208, 481] on input "checkbox" at bounding box center [206, 481] width 8 height 8
checkbox input "true"
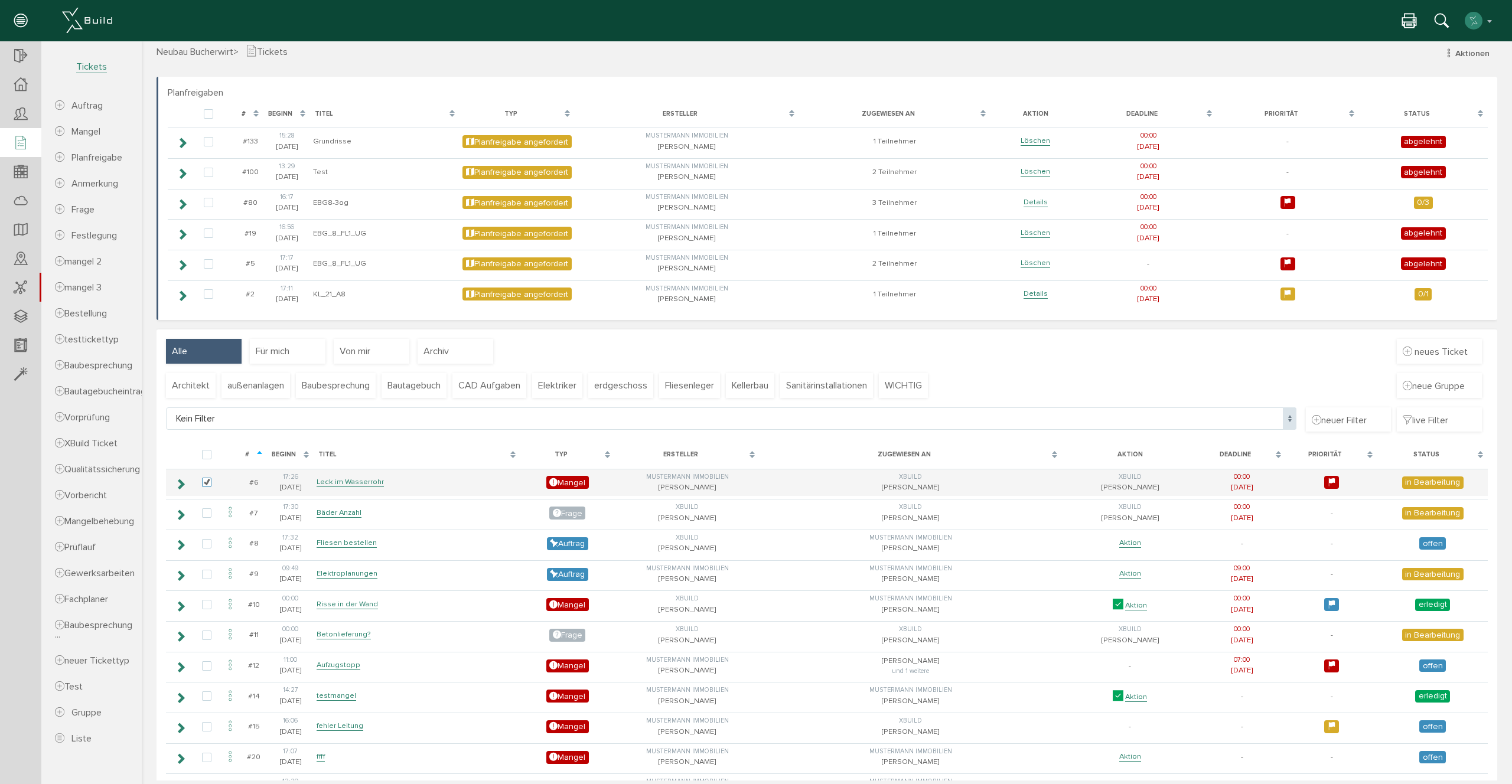
scroll to position [13, 0]
drag, startPoint x: 208, startPoint y: 512, endPoint x: 209, endPoint y: 529, distance: 17.0
click at [209, 512] on label at bounding box center [209, 514] width 14 height 11
click at [209, 512] on input "checkbox" at bounding box center [206, 512] width 8 height 8
checkbox input "true"
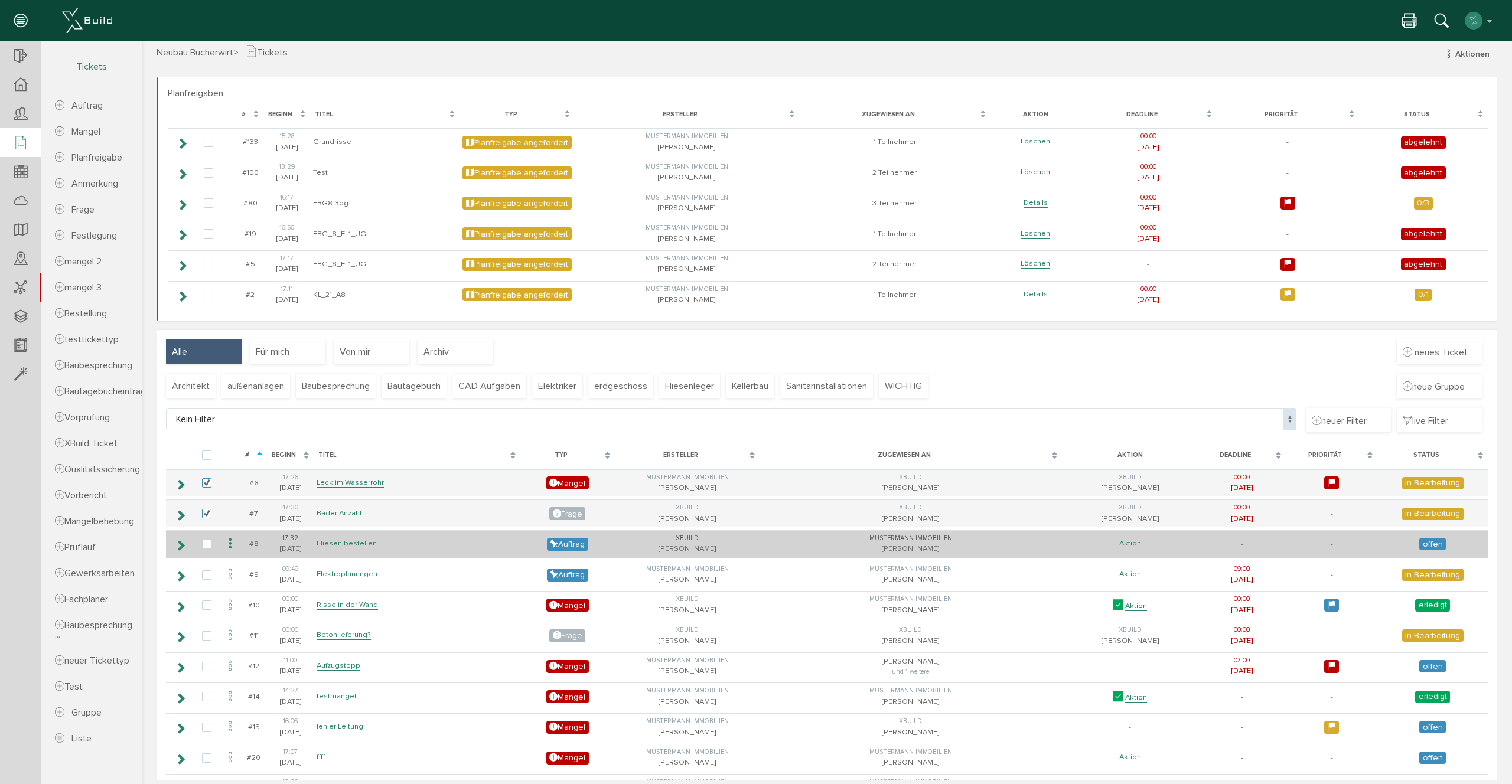
click at [201, 544] on td at bounding box center [207, 544] width 27 height 28
click at [202, 543] on label at bounding box center [209, 545] width 14 height 11
click at [202, 543] on input "checkbox" at bounding box center [206, 543] width 8 height 8
checkbox input "true"
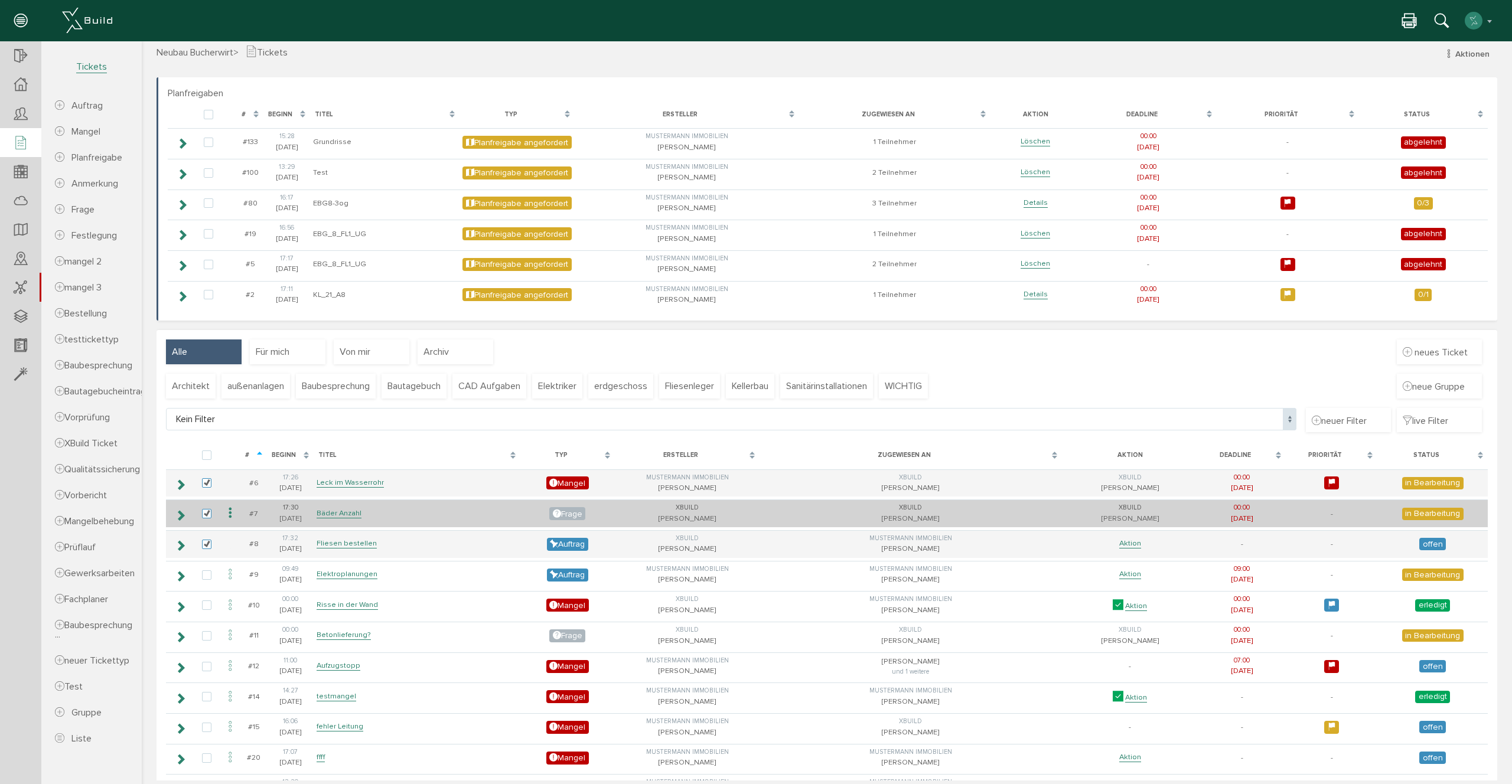
click at [228, 516] on icon at bounding box center [230, 513] width 14 height 16
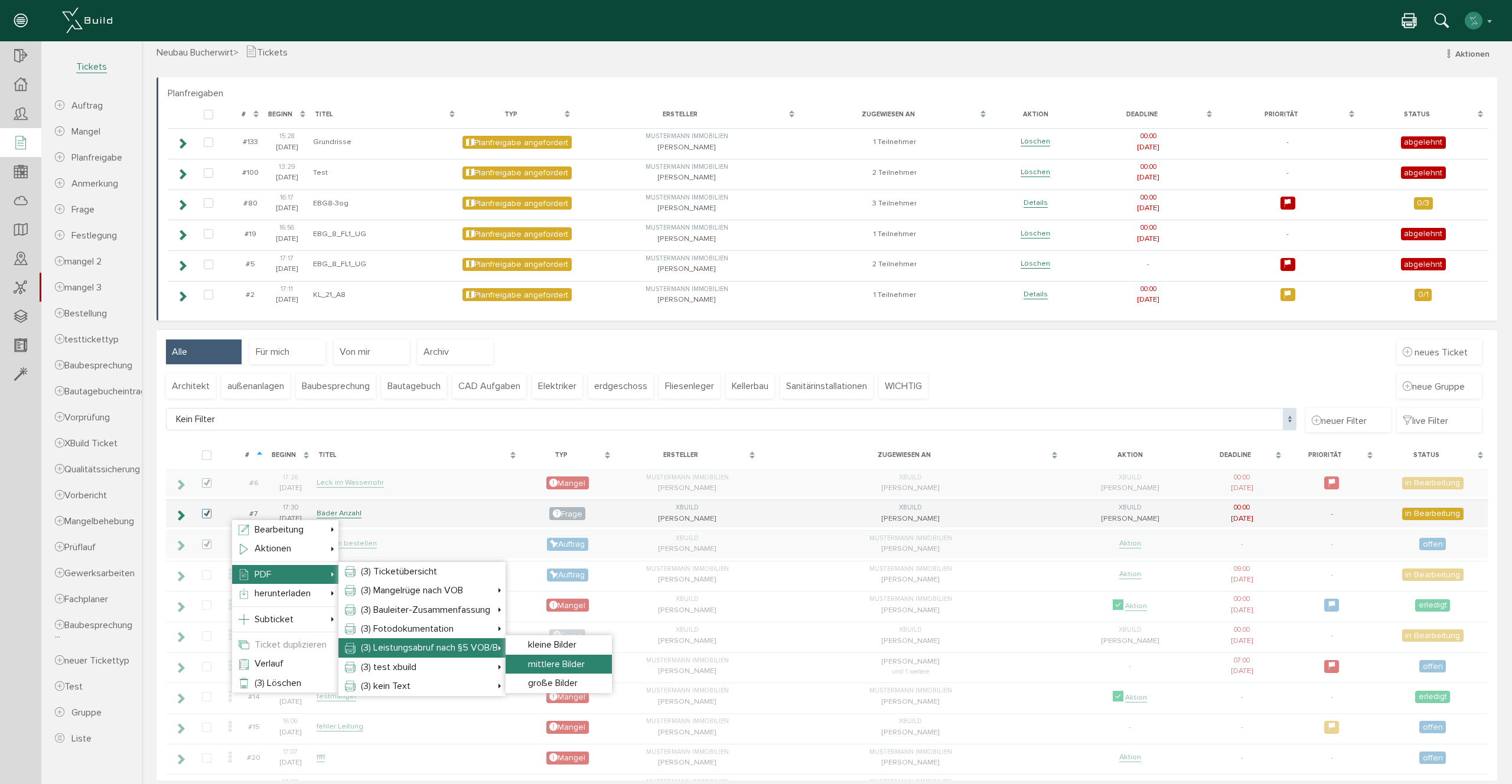
click at [548, 663] on span "mittlere Bilder" at bounding box center [556, 664] width 57 height 12
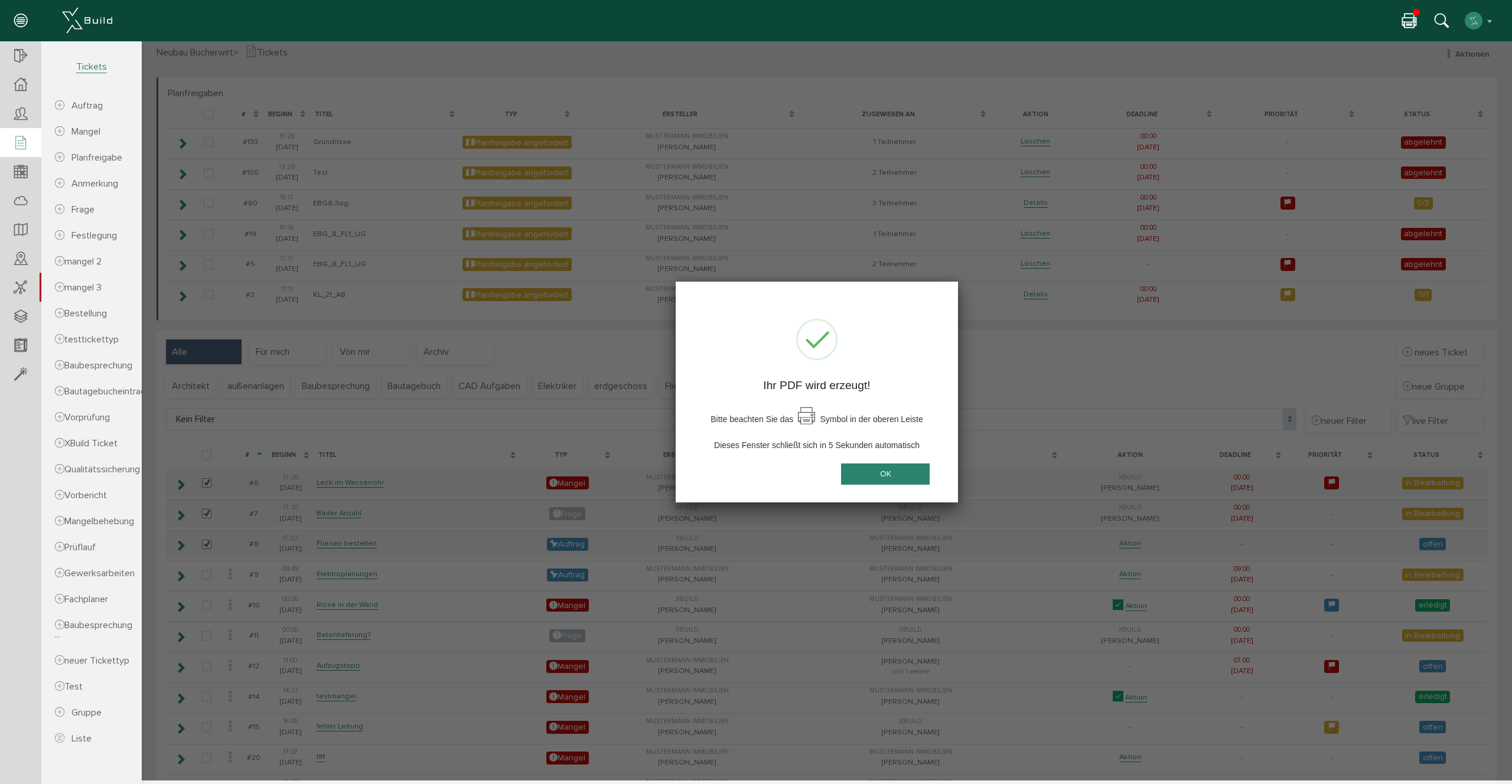
click at [905, 476] on button "OK" at bounding box center [885, 473] width 88 height 22
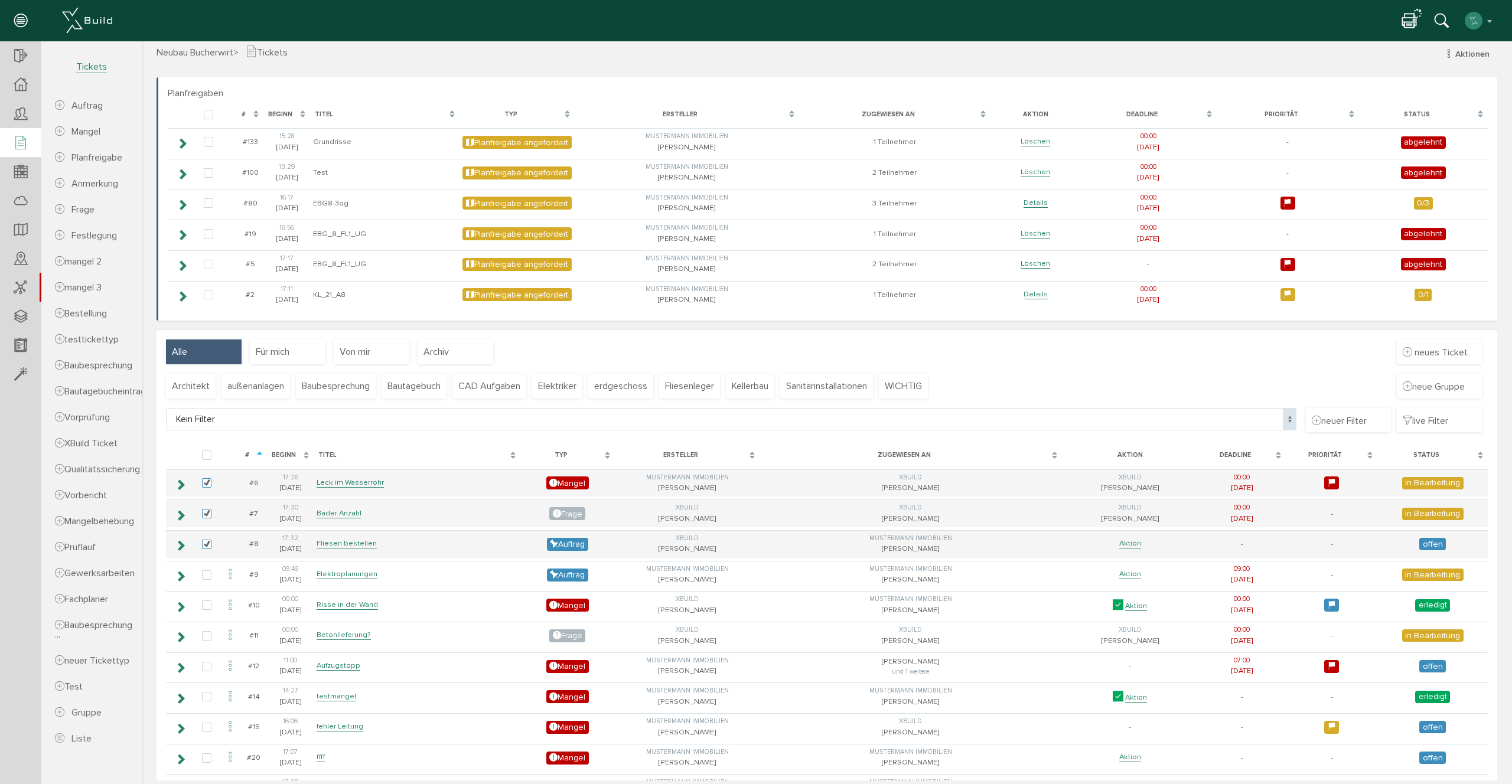
click at [1412, 17] on icon at bounding box center [1409, 21] width 14 height 17
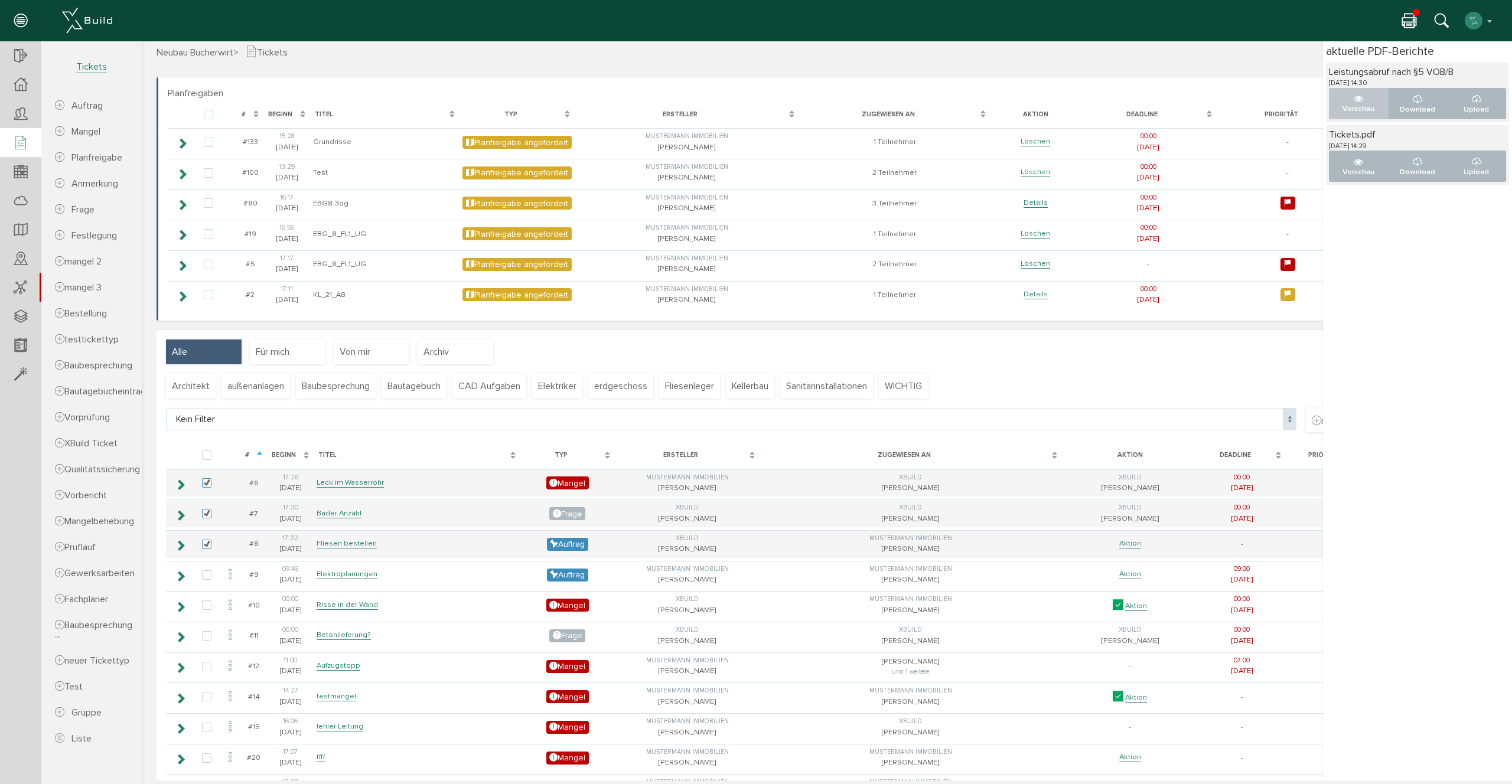
click at [1353, 101] on button "Vorschau" at bounding box center [1358, 104] width 59 height 32
click at [1413, 23] on icon at bounding box center [1409, 21] width 14 height 17
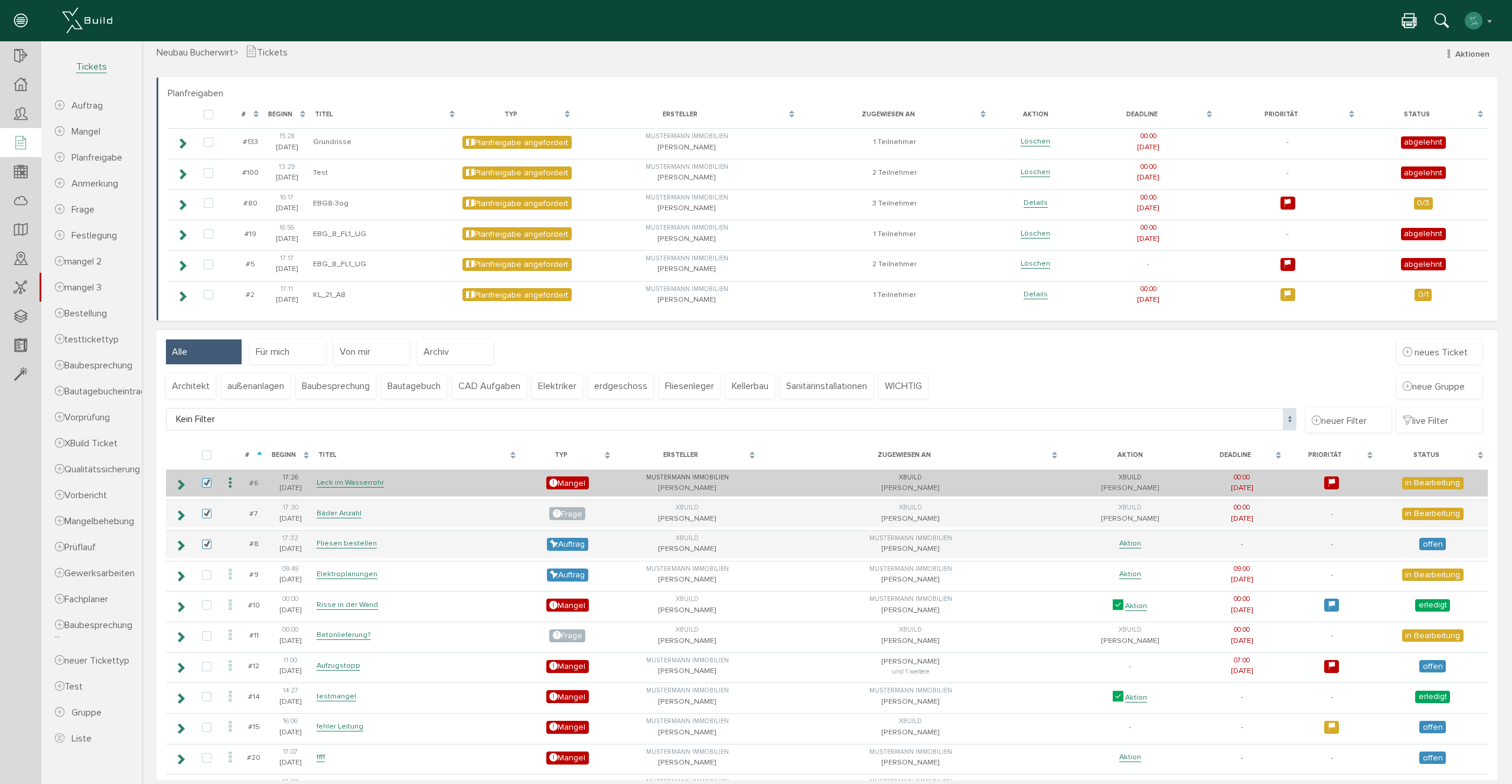
click at [206, 481] on label at bounding box center [209, 483] width 14 height 11
click at [206, 481] on input "checkbox" at bounding box center [206, 482] width 8 height 8
checkbox input "false"
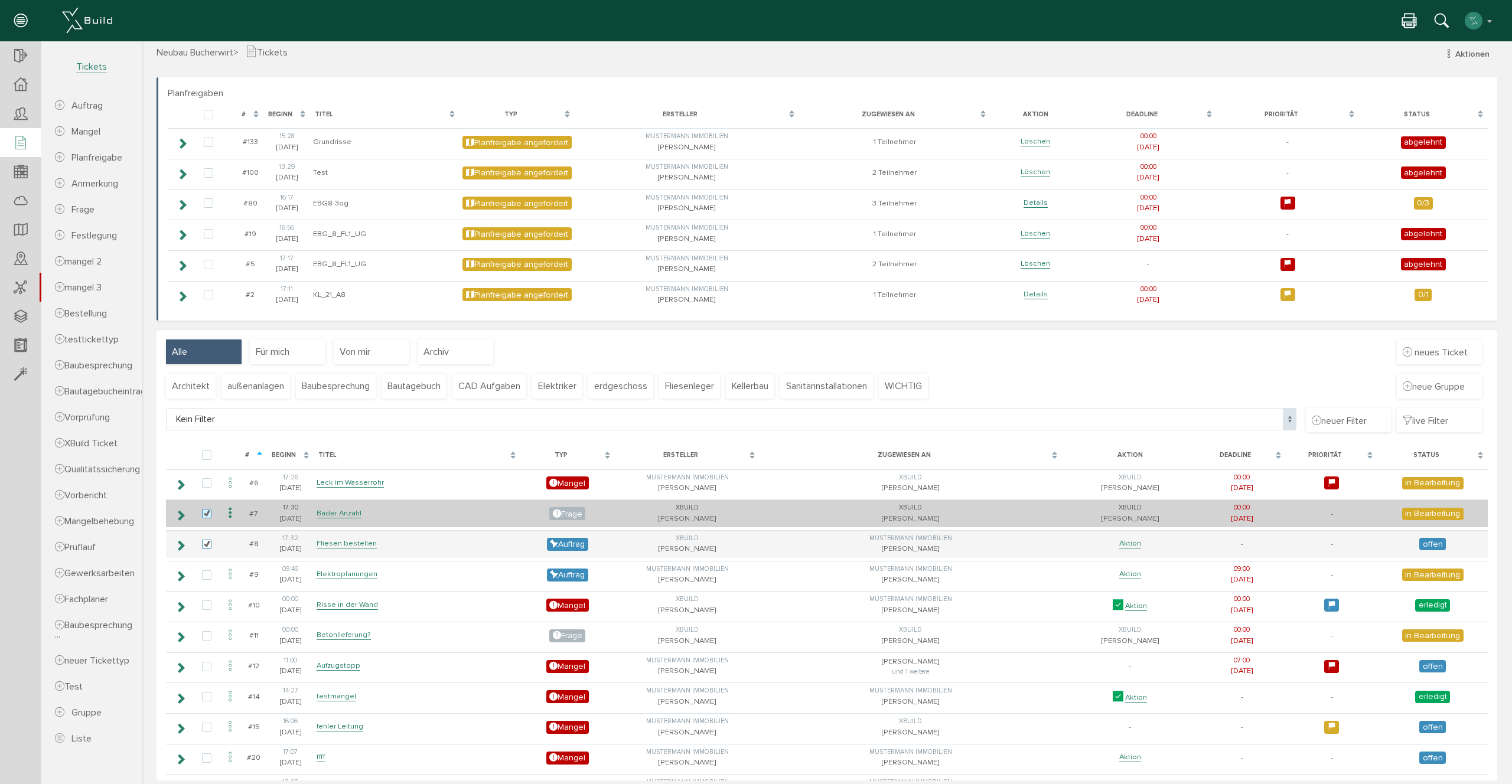
click at [203, 511] on label at bounding box center [209, 514] width 14 height 11
click at [203, 511] on input "checkbox" at bounding box center [206, 512] width 8 height 8
checkbox input "false"
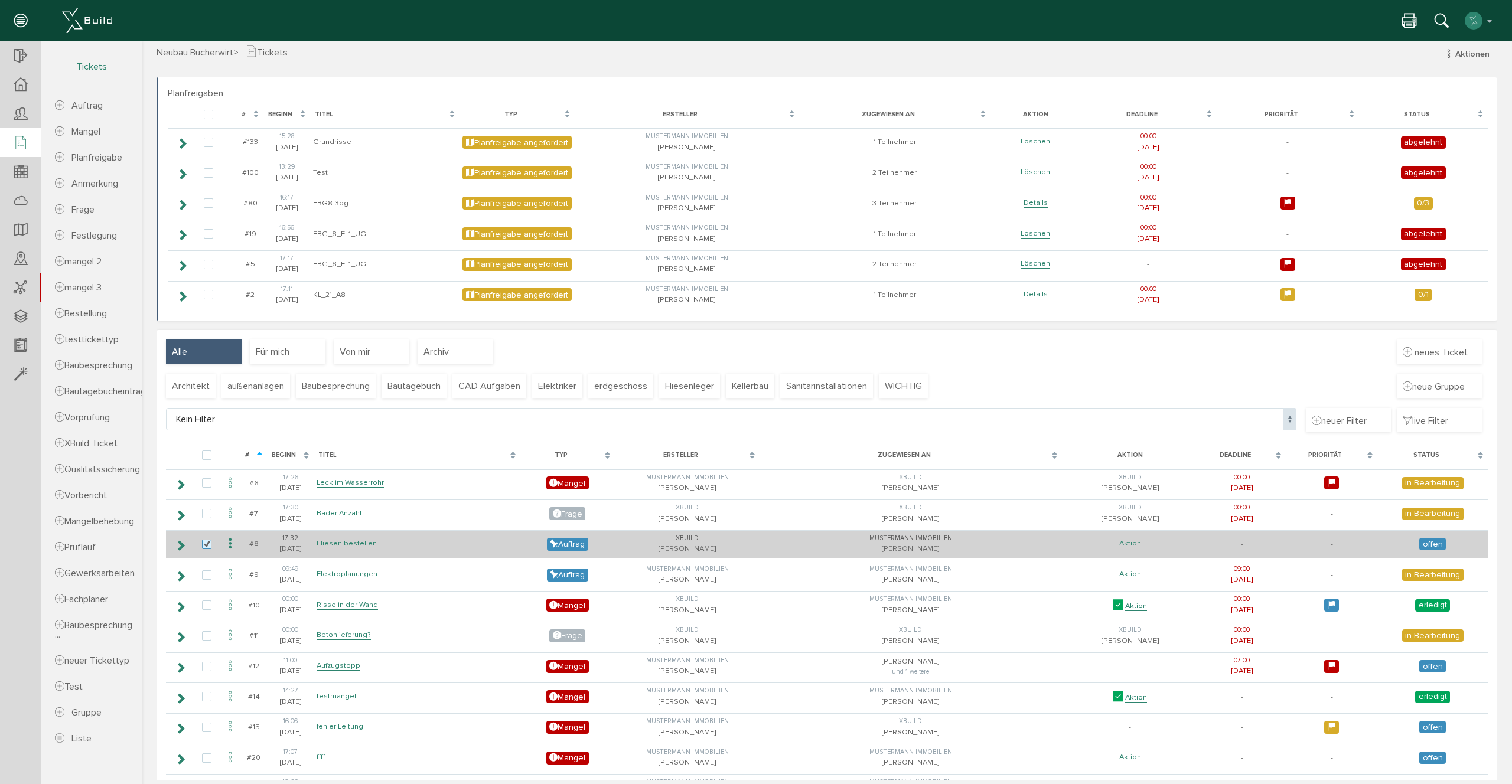
click at [204, 540] on label at bounding box center [209, 545] width 14 height 11
click at [204, 540] on input "checkbox" at bounding box center [206, 543] width 8 height 8
checkbox input "false"
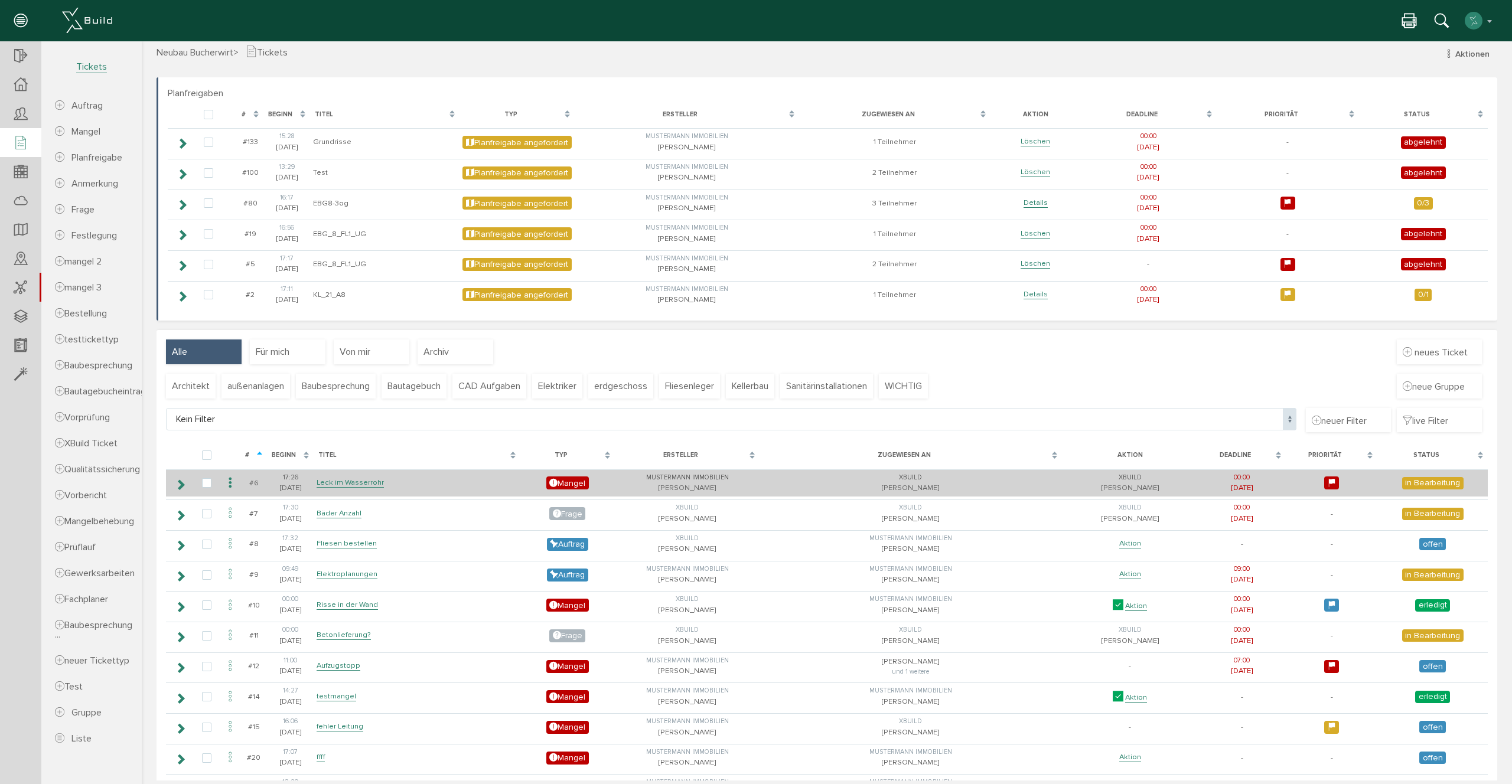
click at [176, 485] on icon at bounding box center [181, 485] width 11 height 9
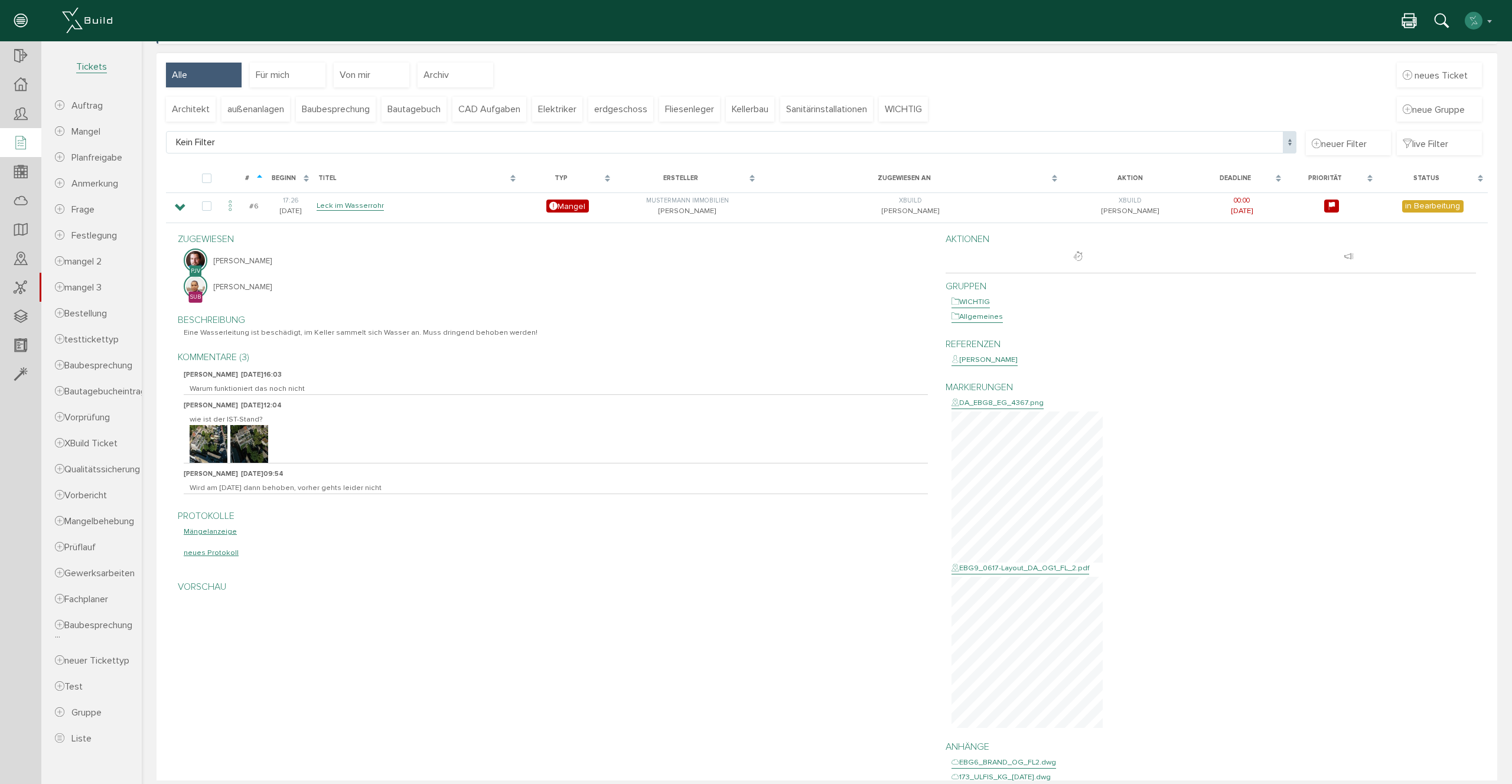
scroll to position [288, 0]
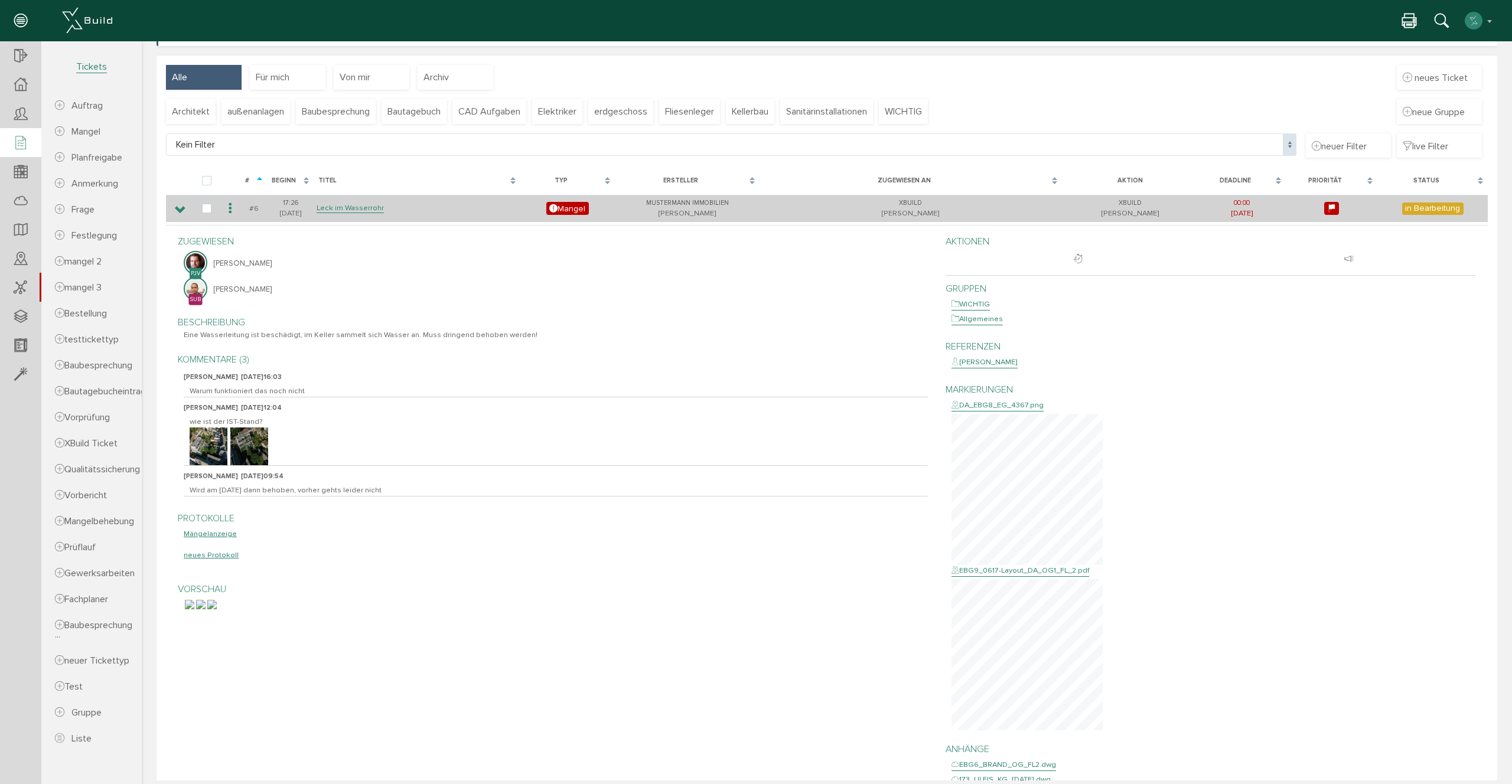
click at [183, 210] on icon at bounding box center [181, 210] width 11 height 9
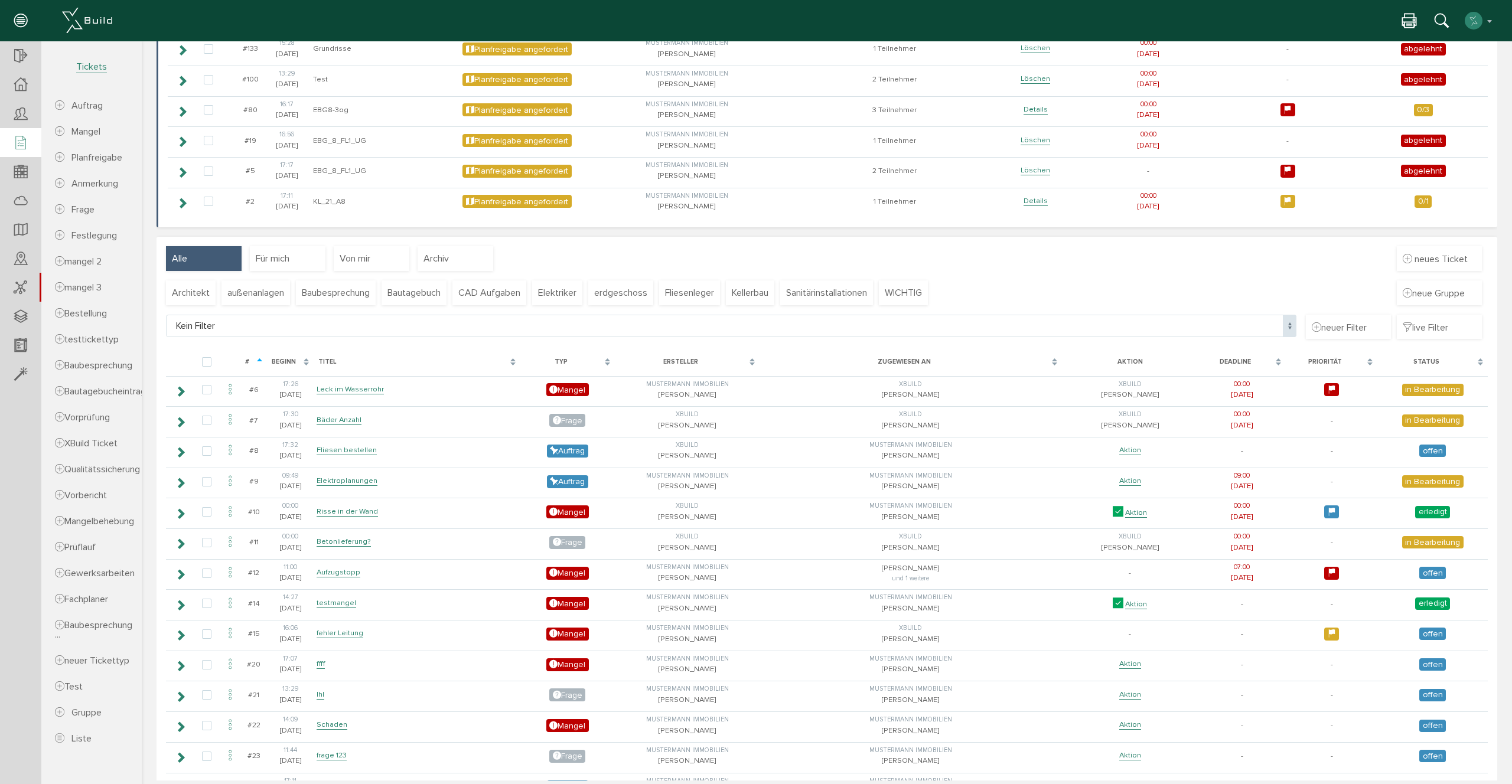
scroll to position [102, 0]
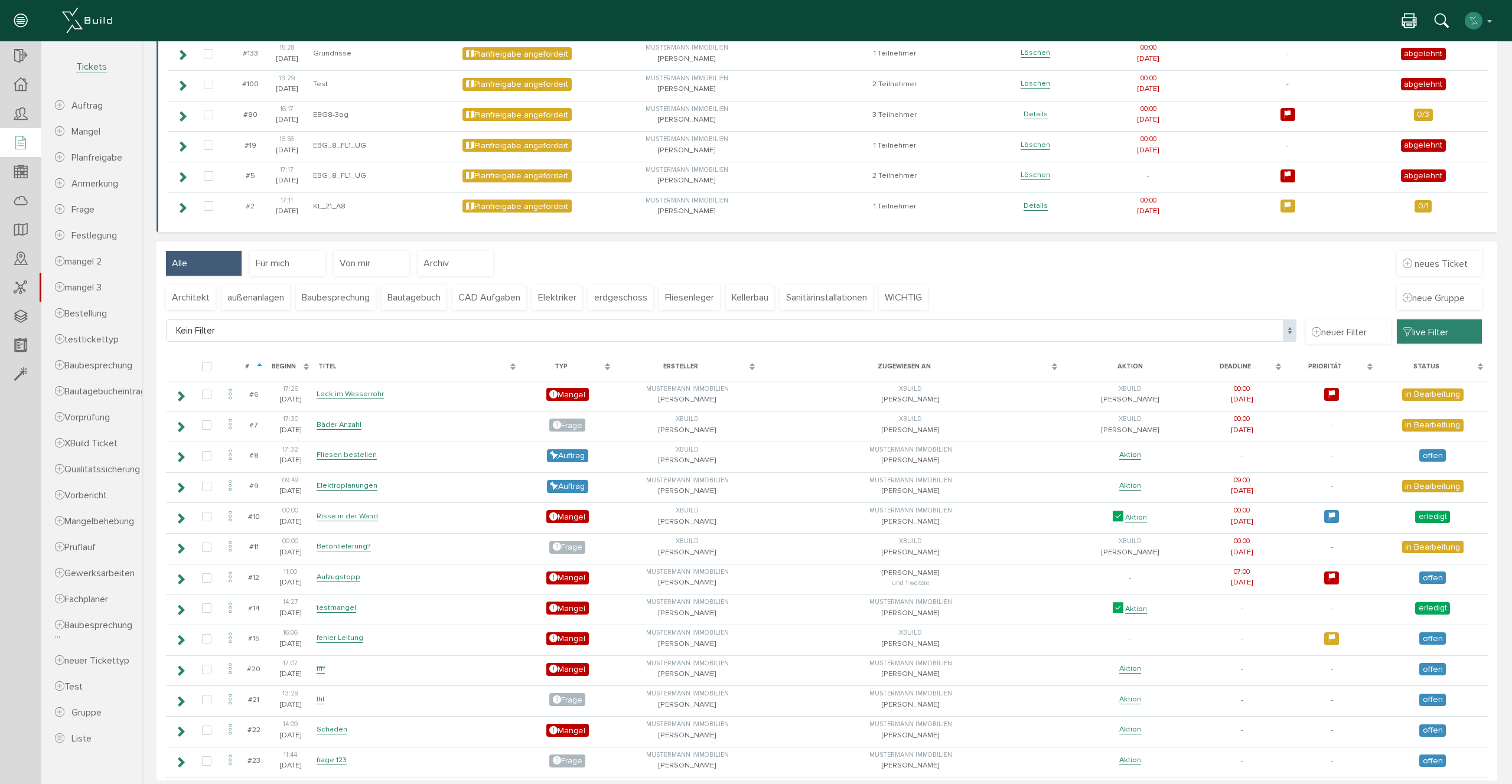
click at [1411, 329] on span "live Filter" at bounding box center [1425, 332] width 46 height 13
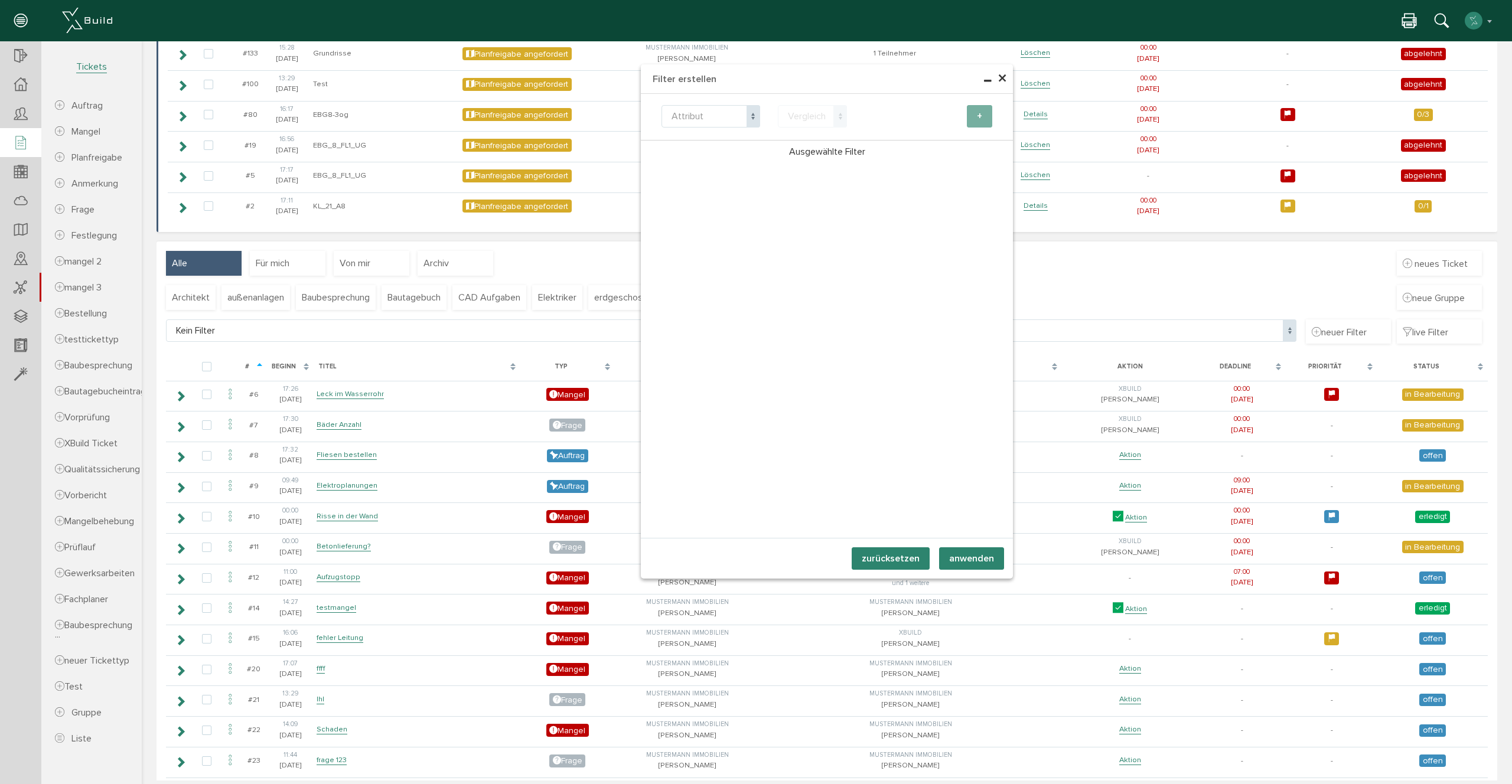
click at [704, 111] on span "Attribut" at bounding box center [710, 116] width 99 height 23
drag, startPoint x: 680, startPoint y: 157, endPoint x: 800, endPoint y: 152, distance: 120.1
select select "type"
click at [832, 123] on span "Vergleich" at bounding box center [812, 116] width 70 height 23
select select "eq"
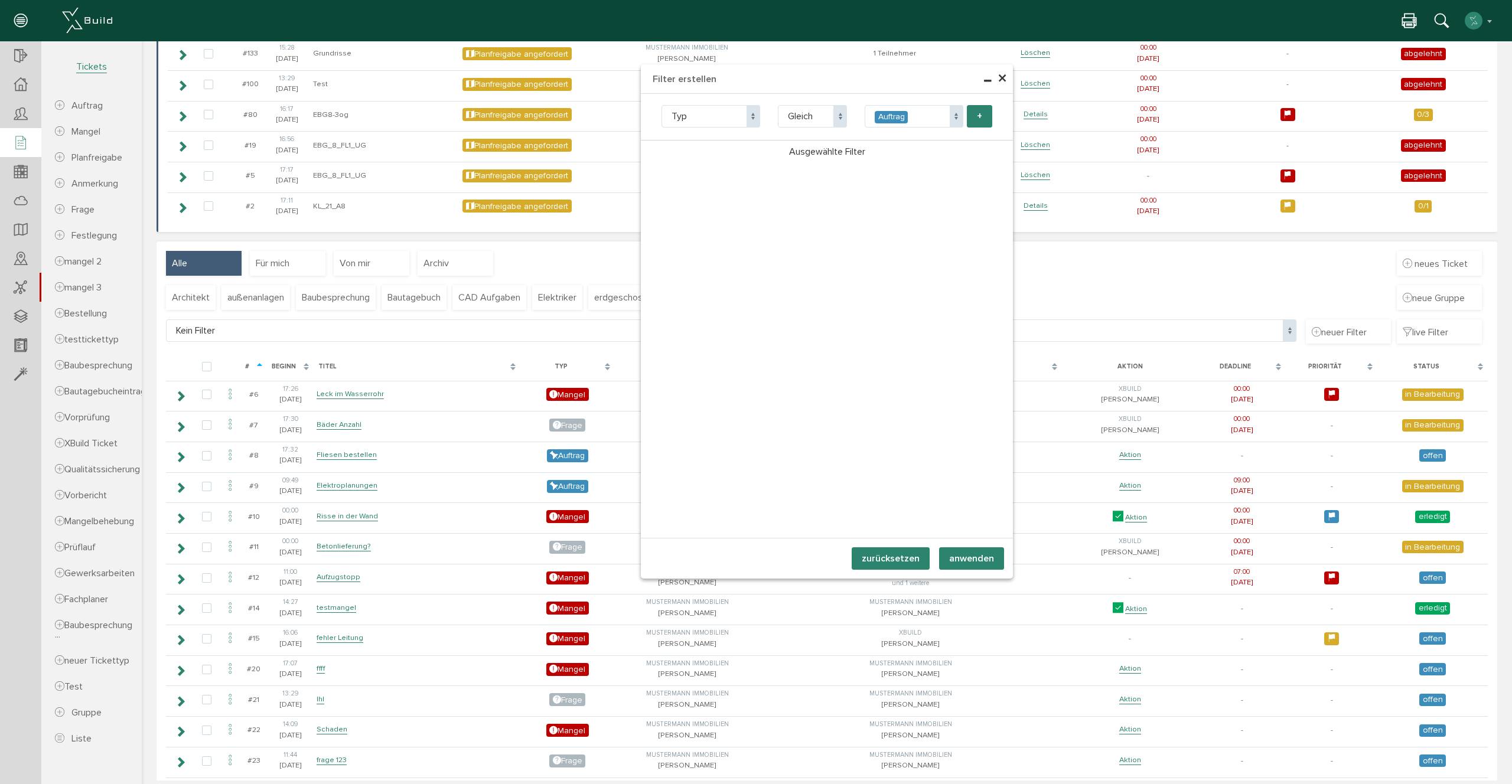
drag, startPoint x: 909, startPoint y: 115, endPoint x: 909, endPoint y: 122, distance: 7.0
click at [909, 115] on span "Auftrag" at bounding box center [914, 116] width 99 height 23
drag, startPoint x: 909, startPoint y: 140, endPoint x: 925, endPoint y: 130, distance: 18.9
select select "1"
drag, startPoint x: 977, startPoint y: 116, endPoint x: 918, endPoint y: 120, distance: 59.1
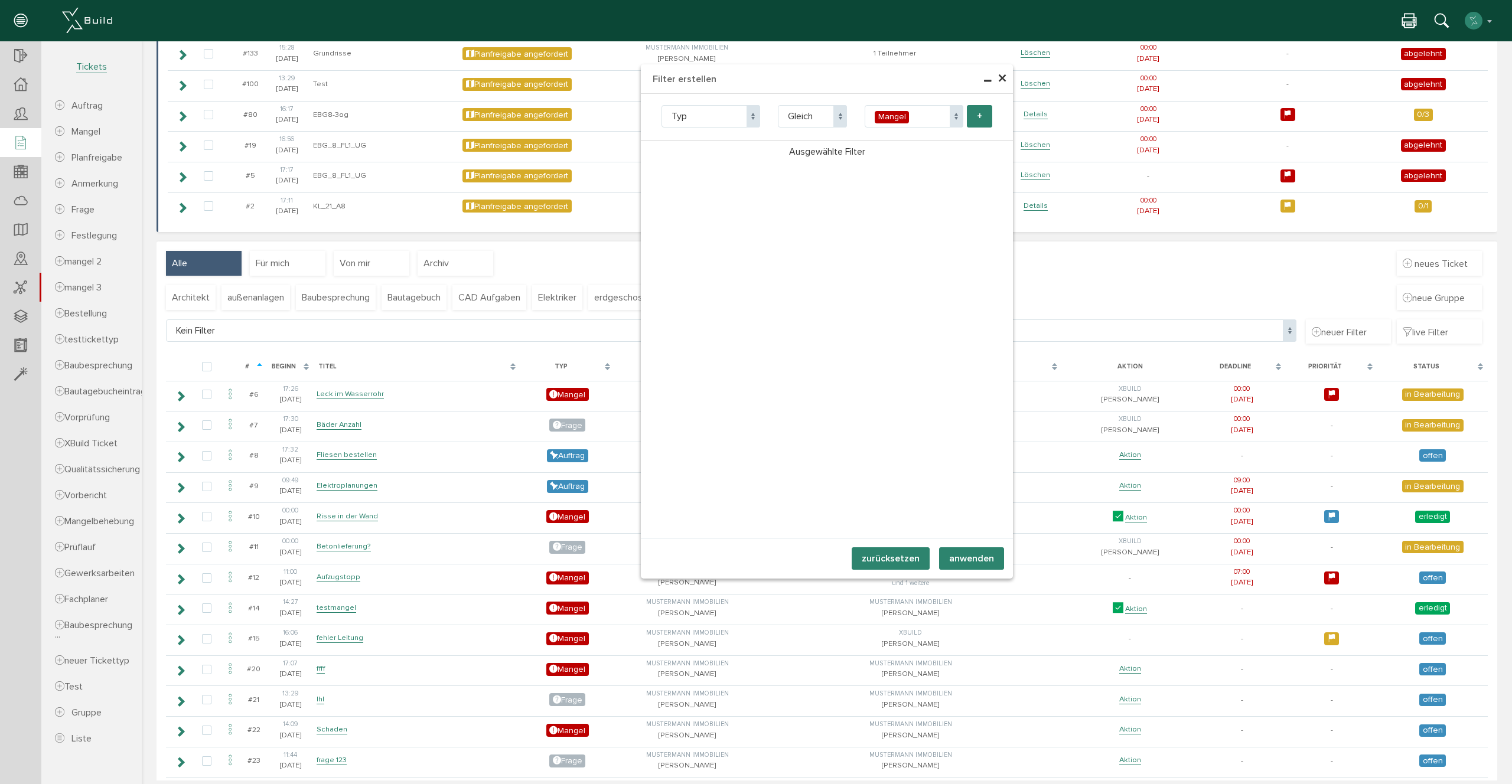
click at [976, 116] on button "+" at bounding box center [979, 116] width 25 height 23
select select "type"
select select "1"
click at [685, 124] on span "Attribut" at bounding box center [710, 116] width 99 height 23
select select "state"
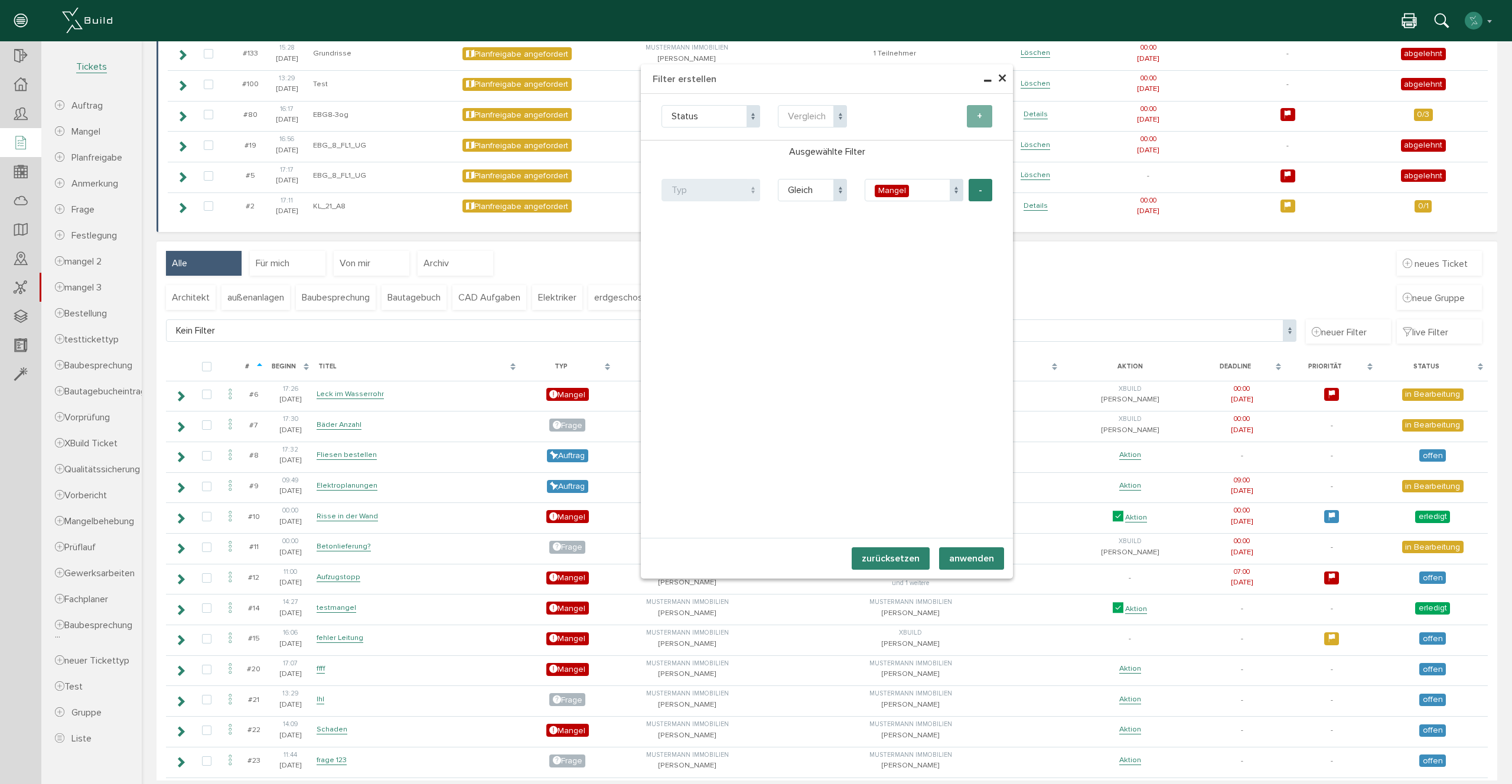
click at [808, 112] on span "Vergleich" at bounding box center [807, 116] width 38 height 12
select select "neq"
drag, startPoint x: 932, startPoint y: 108, endPoint x: 930, endPoint y: 134, distance: 26.1
click at [932, 109] on span "offen" at bounding box center [914, 116] width 99 height 23
drag, startPoint x: 905, startPoint y: 179, endPoint x: 936, endPoint y: 163, distance: 34.9
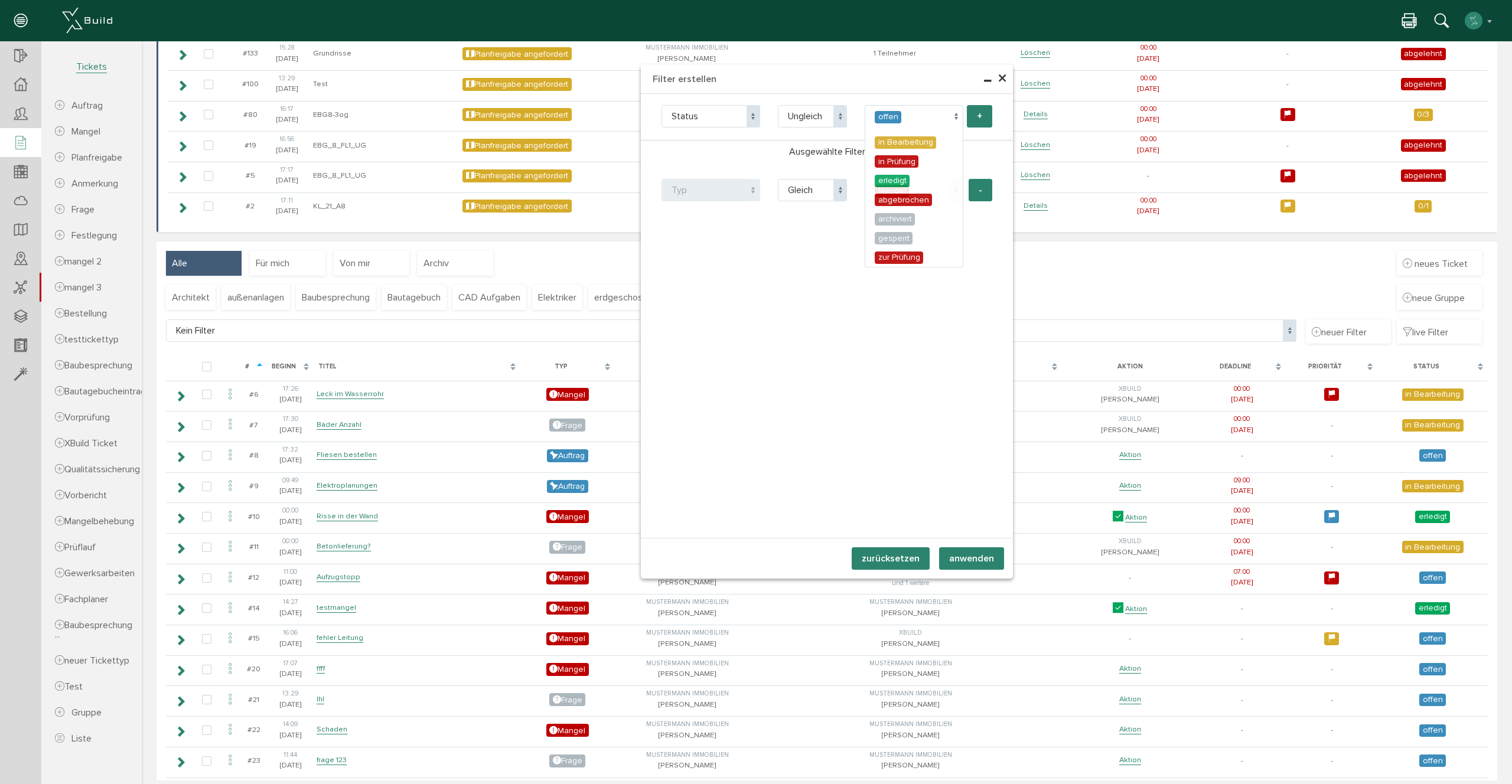
select select "1"
click at [984, 108] on button "+" at bounding box center [979, 116] width 25 height 23
select select "state"
select select "neq"
select select "1"
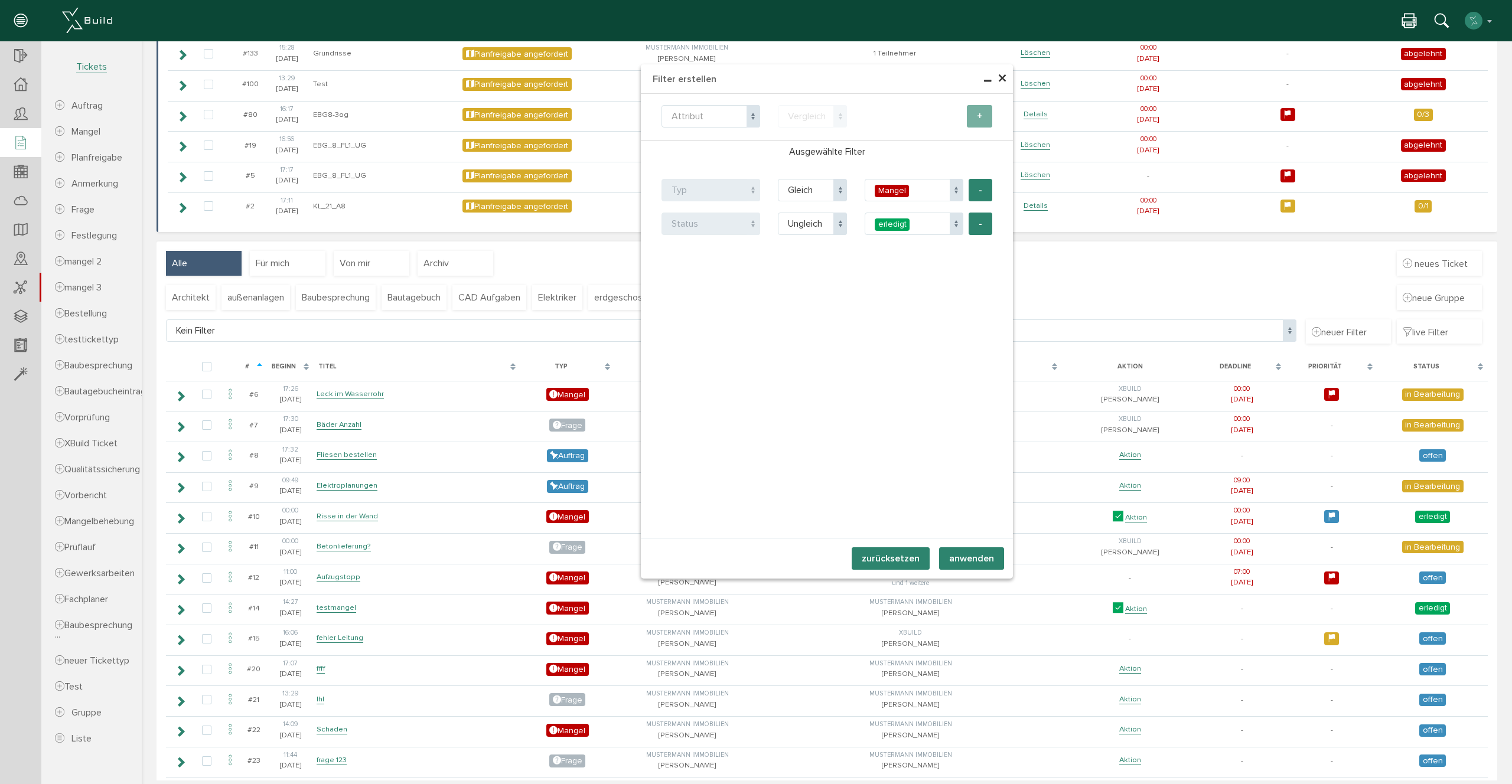
click at [984, 553] on button "anwenden" at bounding box center [972, 558] width 65 height 23
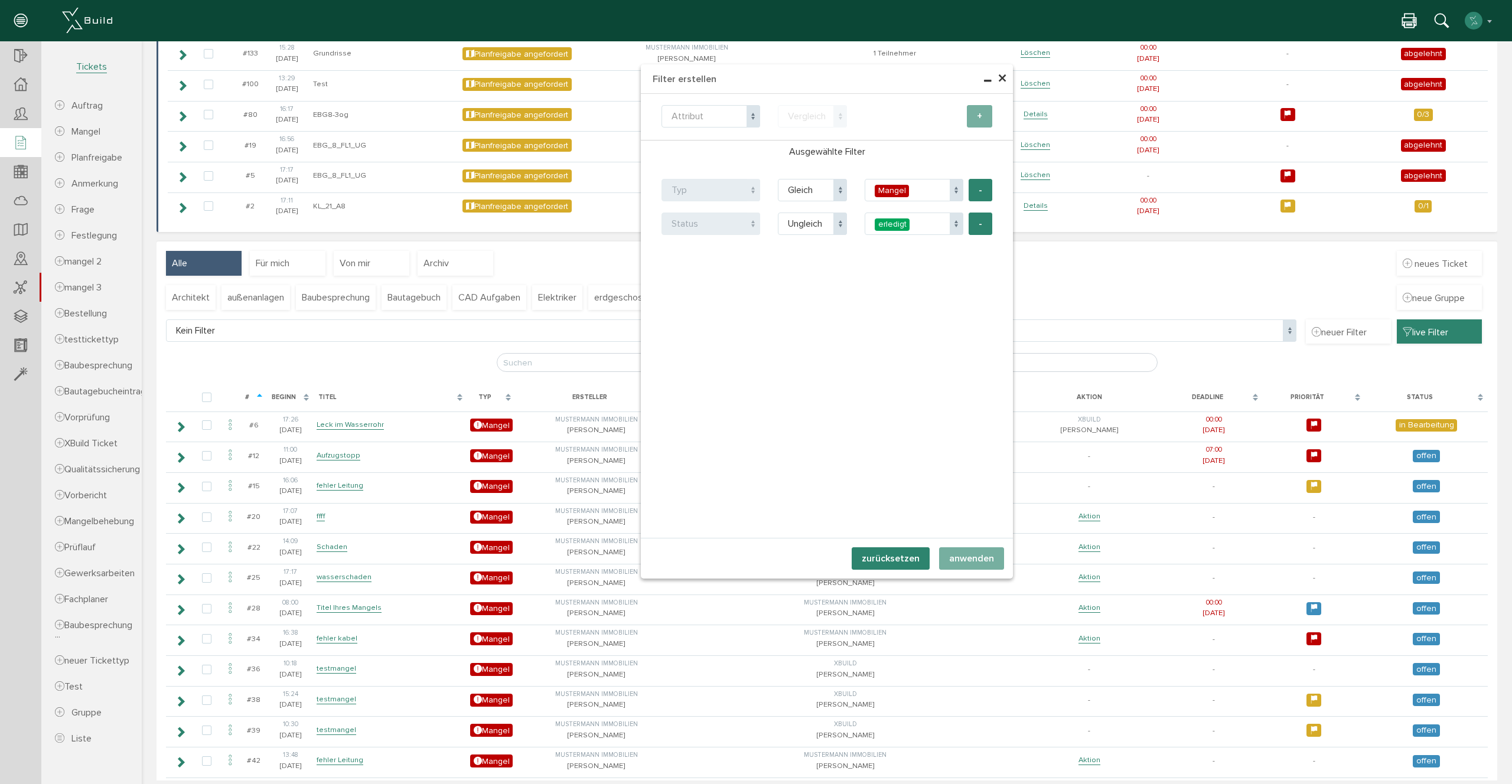
click at [1005, 75] on span "×" at bounding box center [1002, 79] width 9 height 23
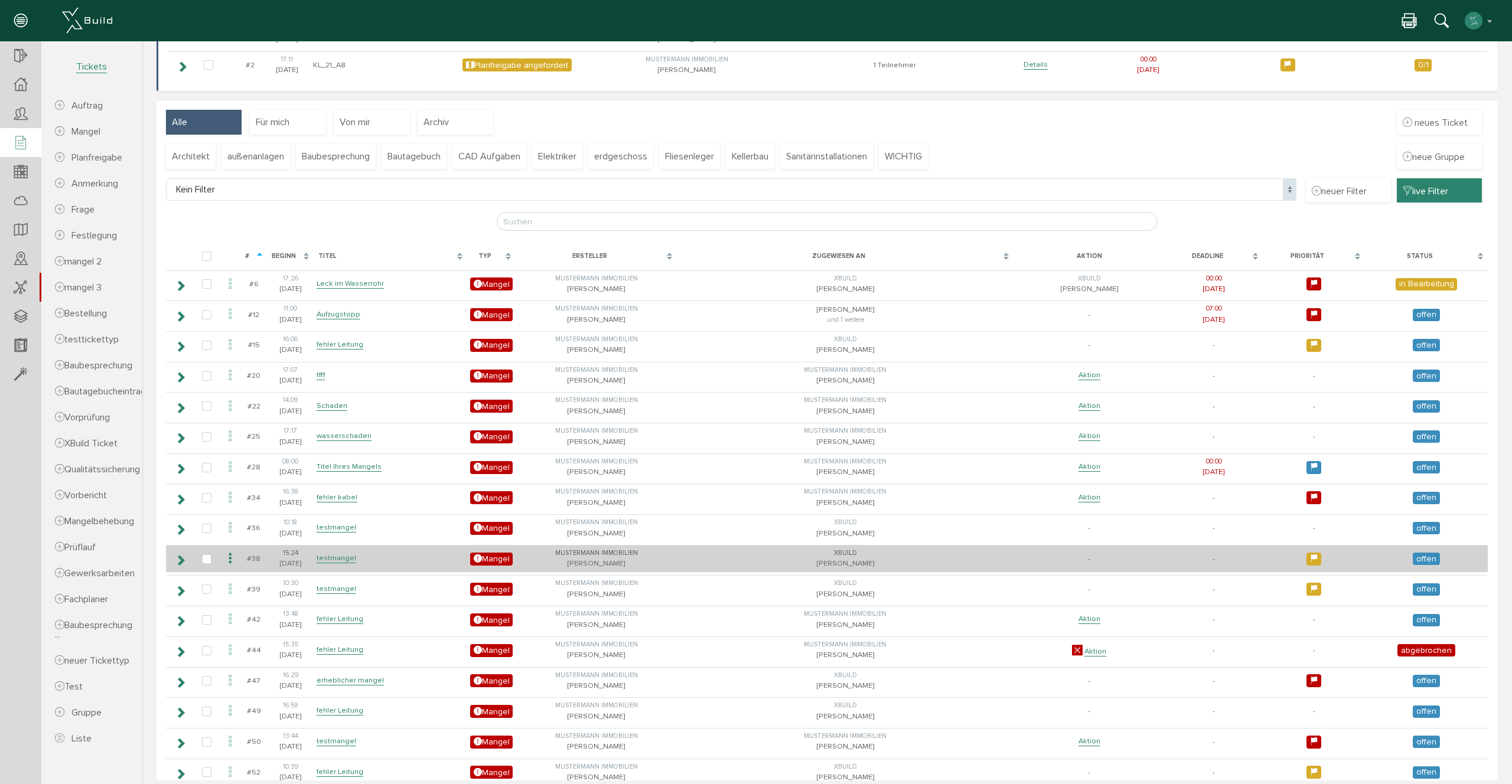
scroll to position [247, 0]
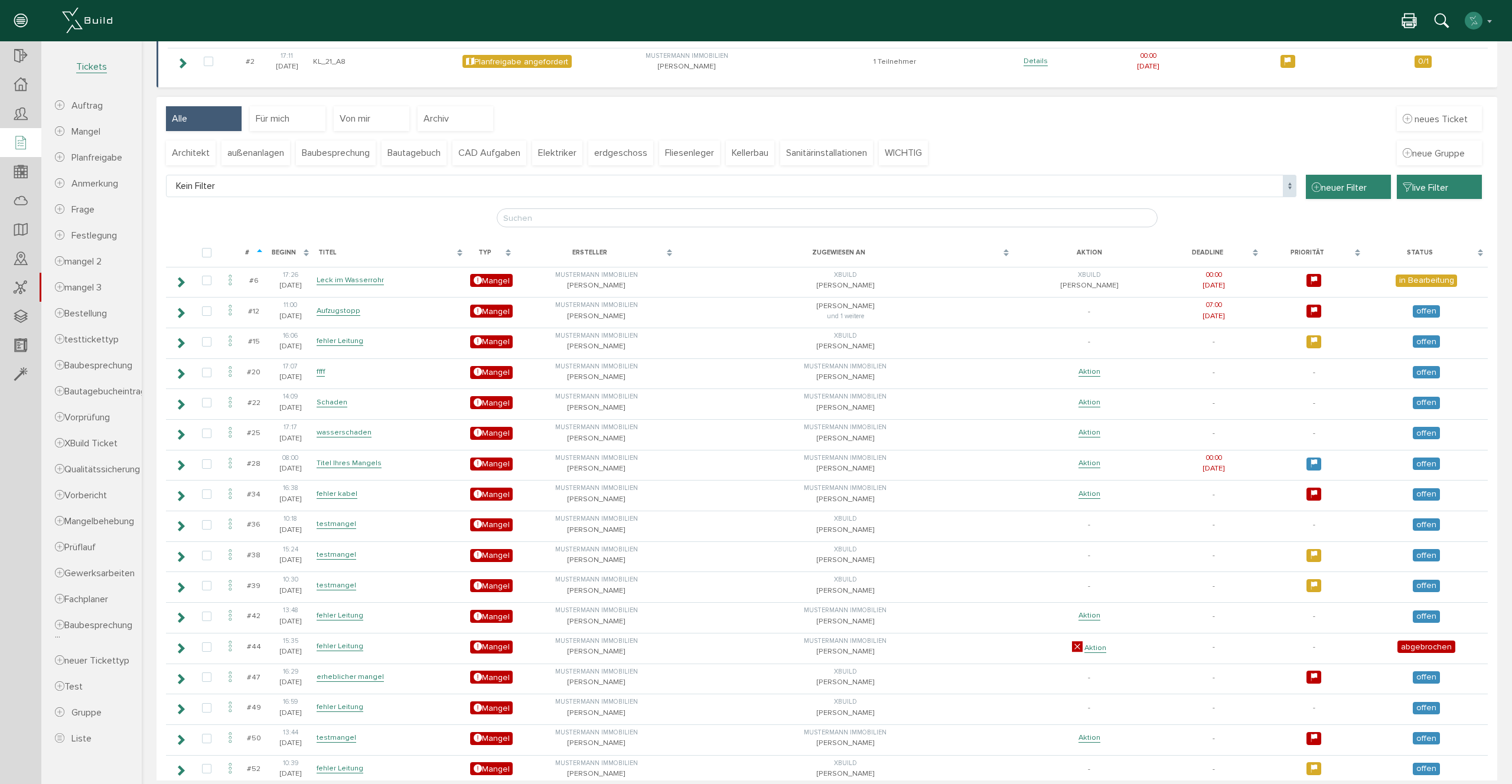
click at [1357, 185] on span "neuer Filter" at bounding box center [1339, 187] width 55 height 13
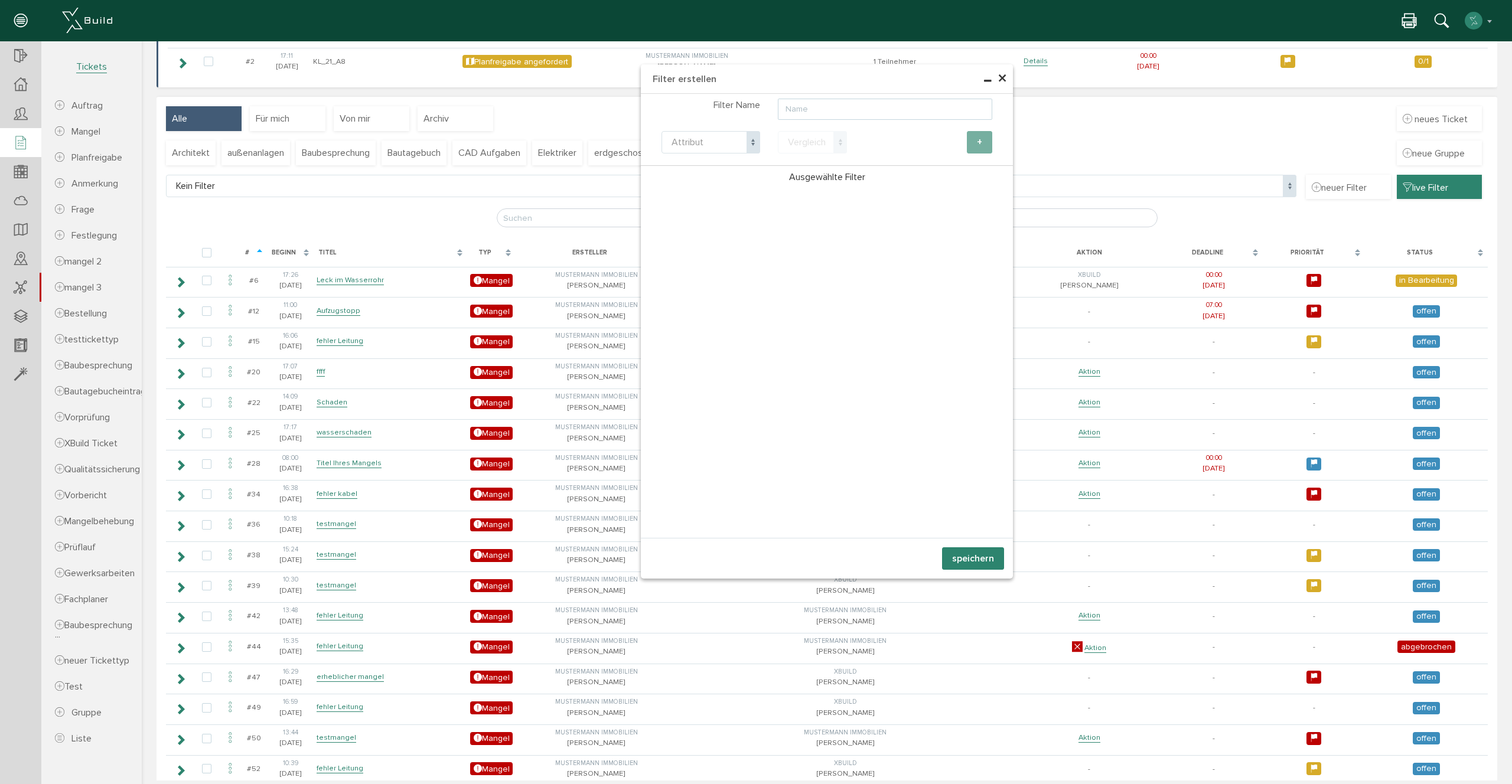
click at [848, 112] on input "text" at bounding box center [884, 109] width 214 height 21
click at [1003, 76] on span "×" at bounding box center [1002, 79] width 9 height 23
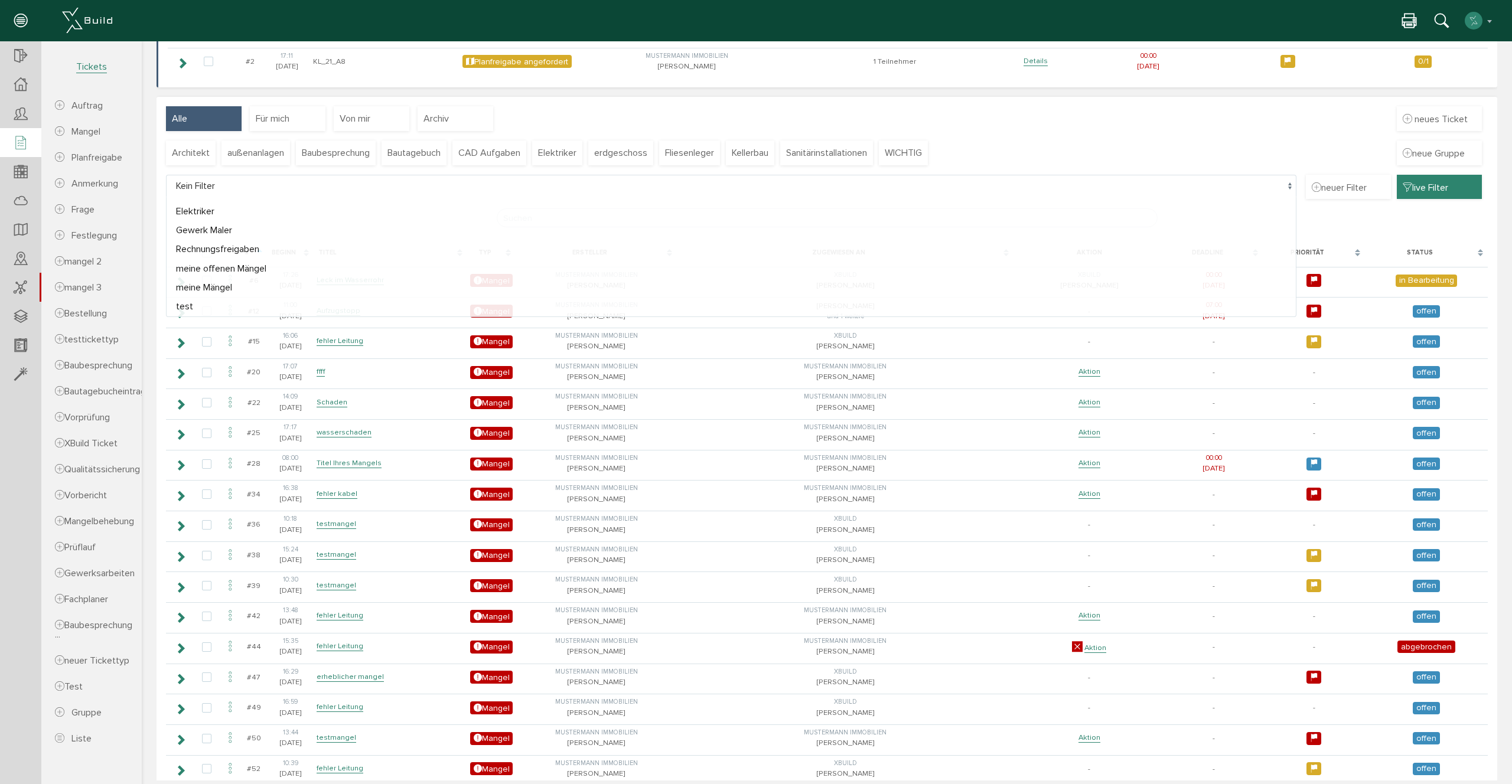
click at [1119, 185] on span "Kein Filter" at bounding box center [731, 186] width 1130 height 23
select select "FI-619cb415d56907.43264047"
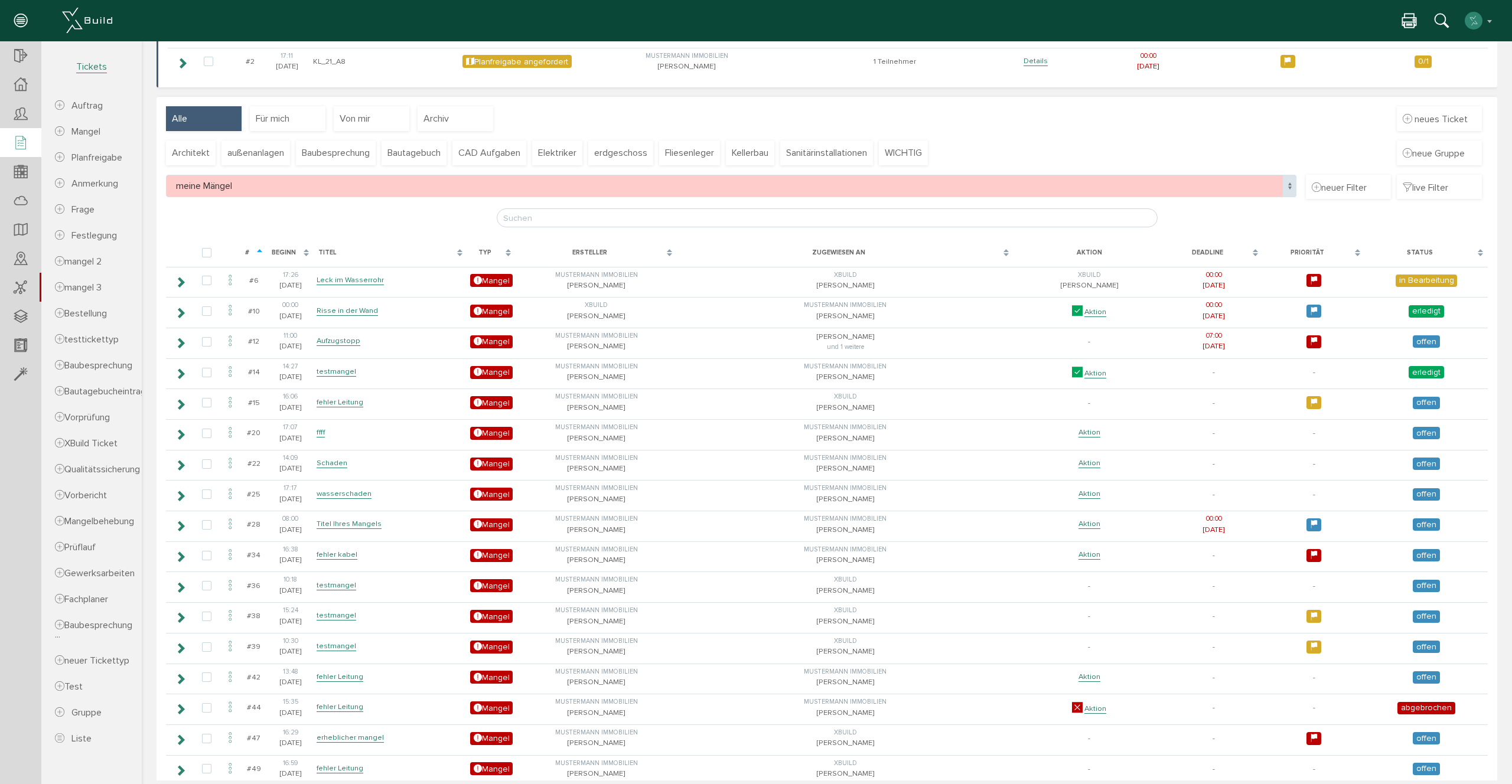
drag, startPoint x: 226, startPoint y: 175, endPoint x: 229, endPoint y: 182, distance: 7.6
click at [226, 175] on span "meine Mängel" at bounding box center [731, 186] width 1130 height 23
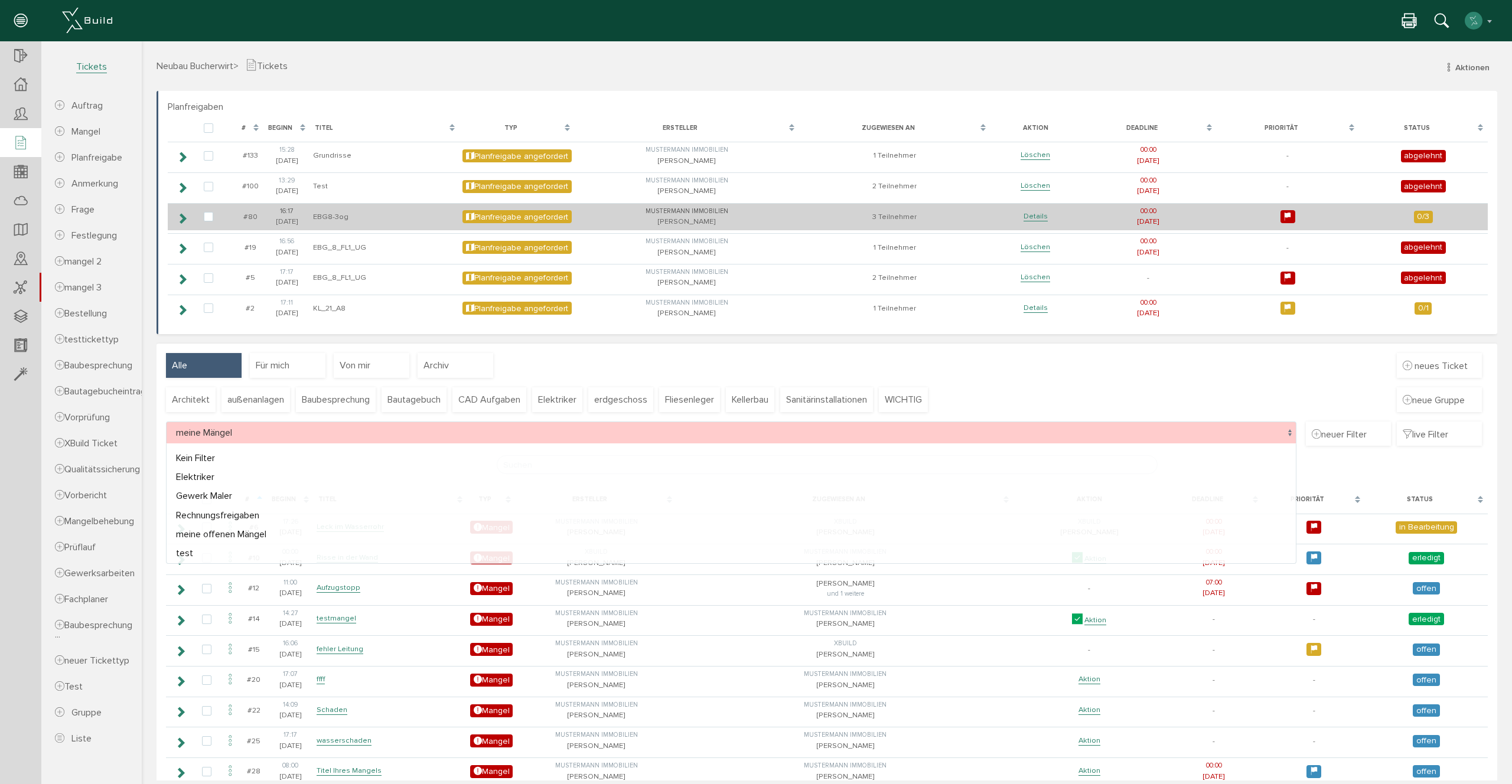
select select "FI-648053e7d42547.75505746"
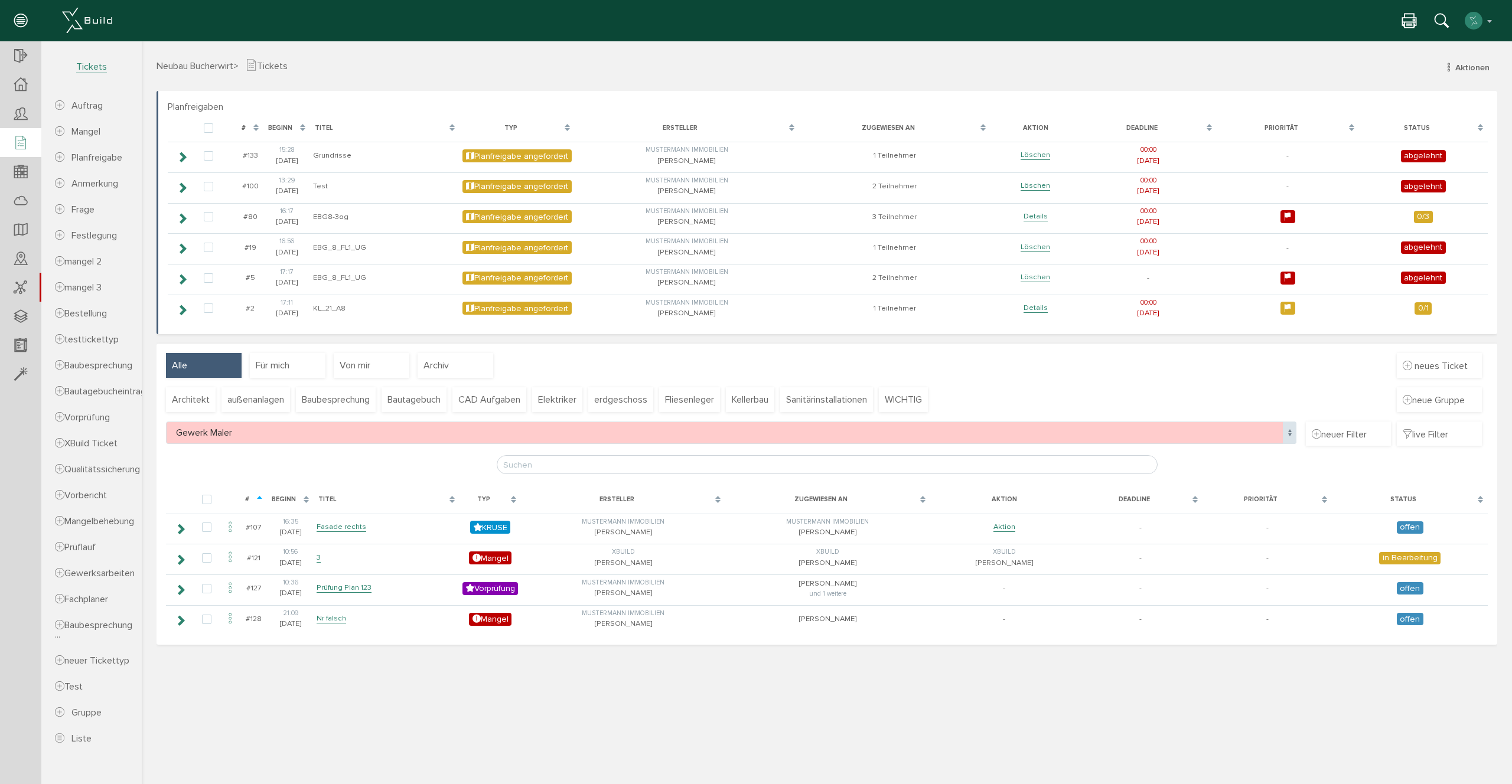
click at [283, 438] on span "Gewerk Maler" at bounding box center [731, 433] width 1130 height 23
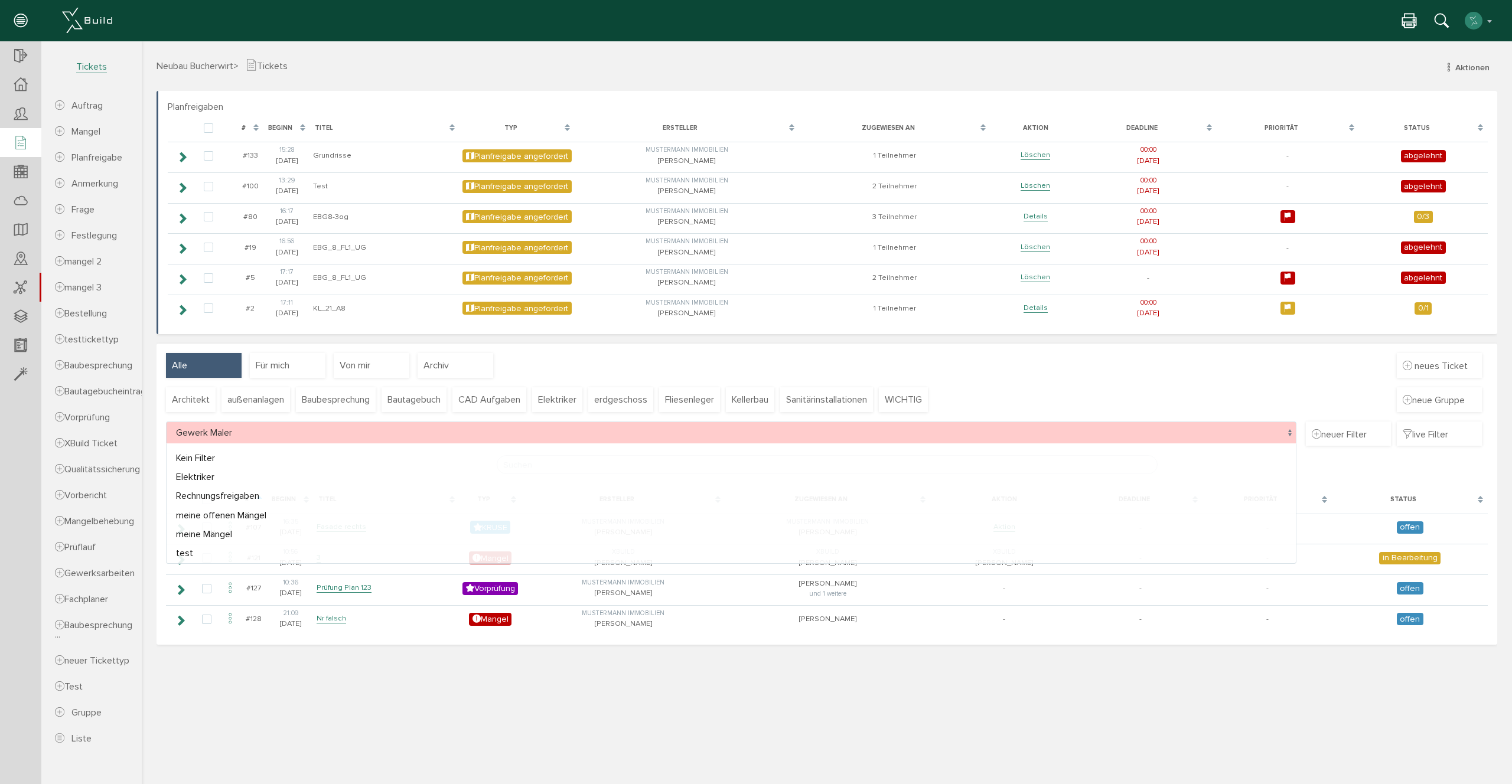
select select
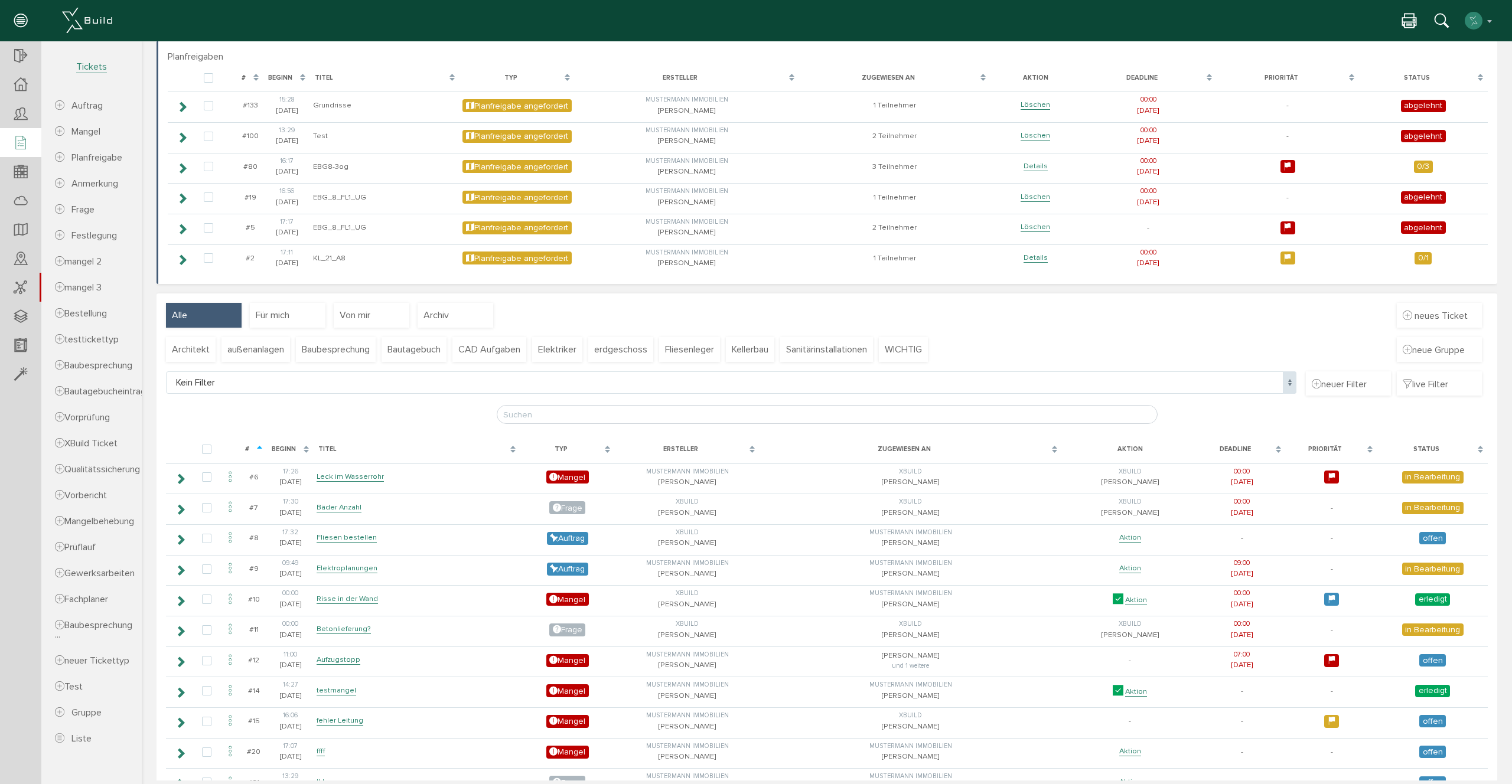
scroll to position [52, 0]
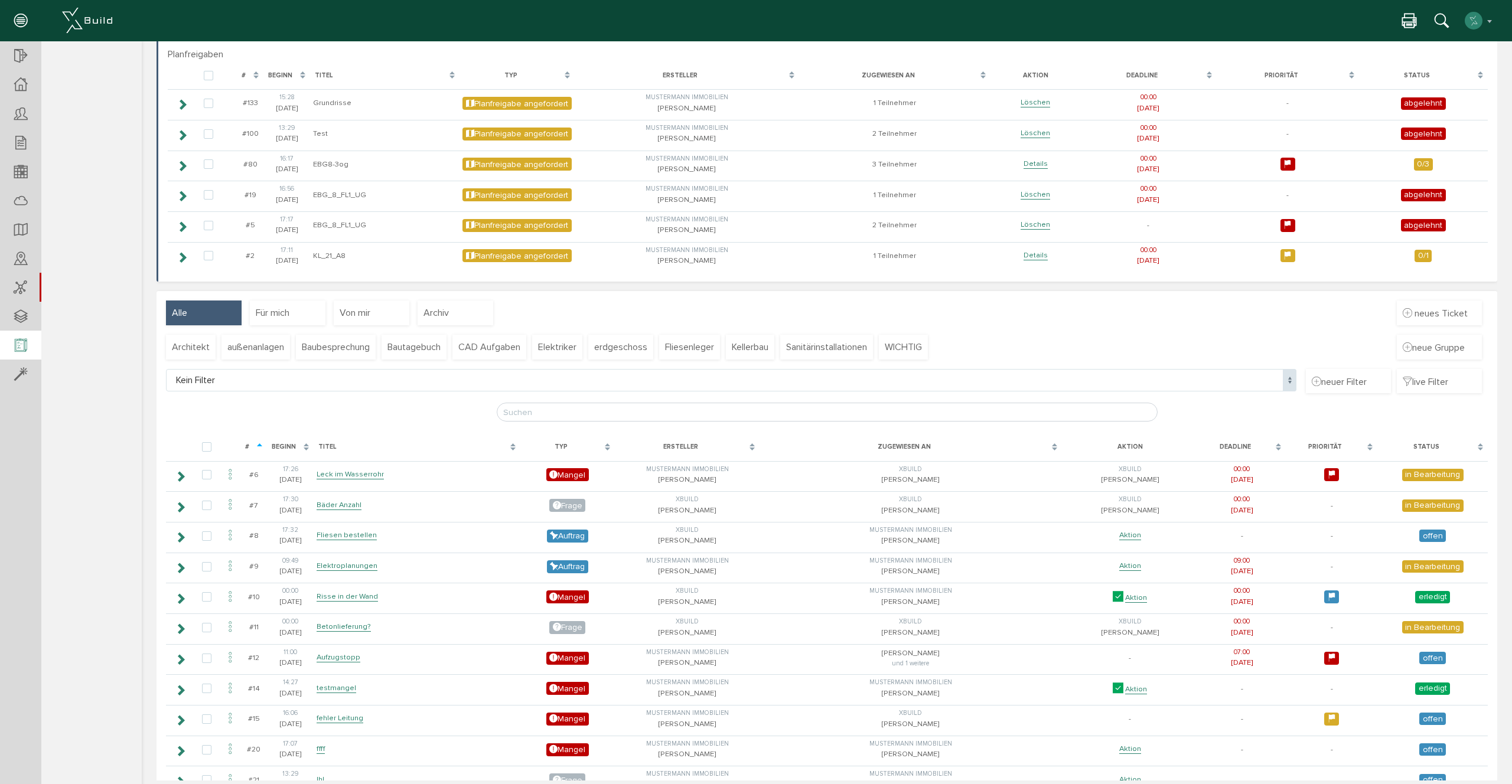
click at [18, 342] on icon at bounding box center [20, 346] width 13 height 16
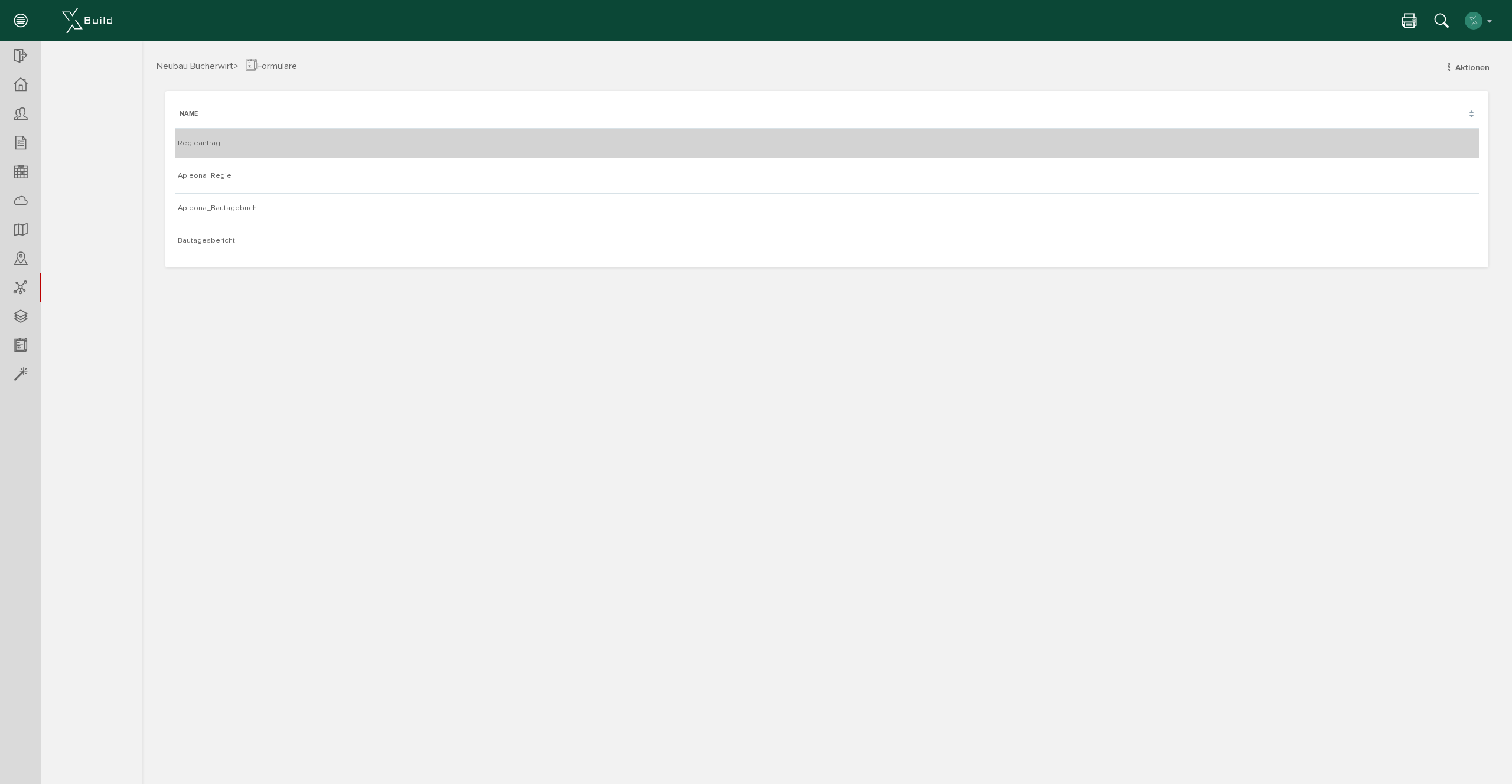
click at [240, 145] on td "Regieantrag" at bounding box center [827, 143] width 1304 height 30
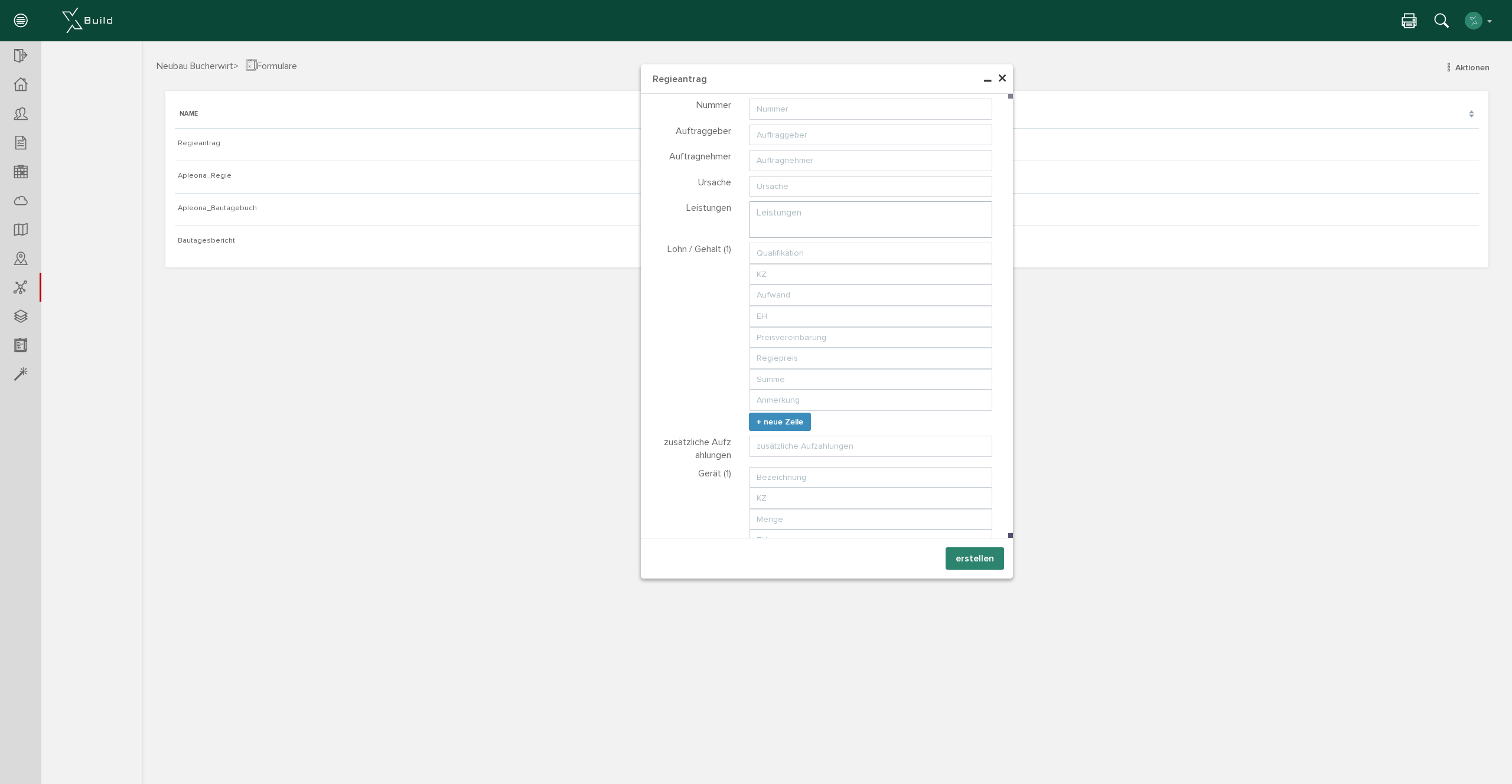
click at [979, 562] on button "erstellen" at bounding box center [975, 558] width 58 height 23
click at [142, 40] on button "OK" at bounding box center [142, 40] width 0 height 0
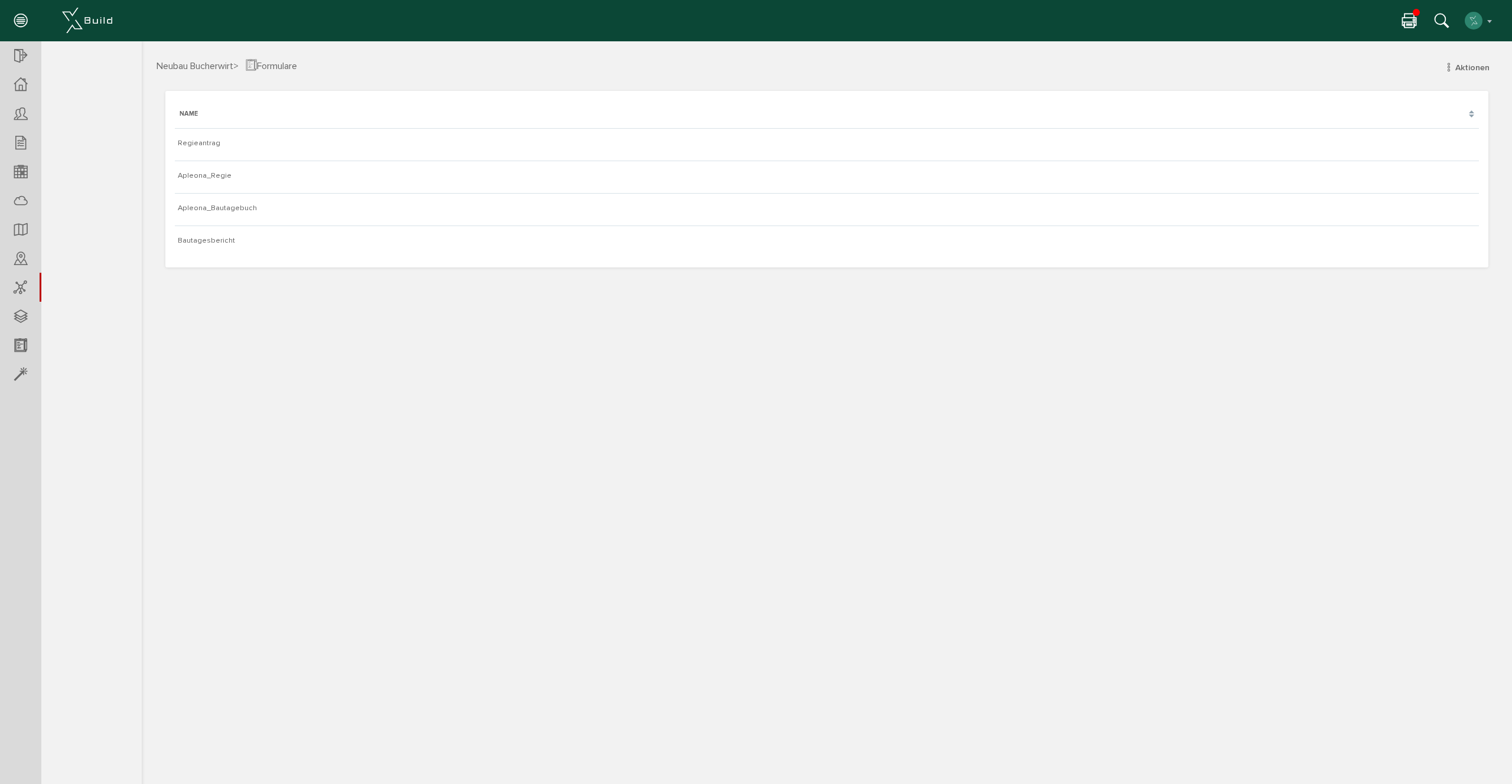
click at [1418, 4] on div "Projekte Mein Team Rechnungscenter" at bounding box center [752, 16] width 1503 height 33
click at [1414, 15] on div at bounding box center [1412, 21] width 21 height 18
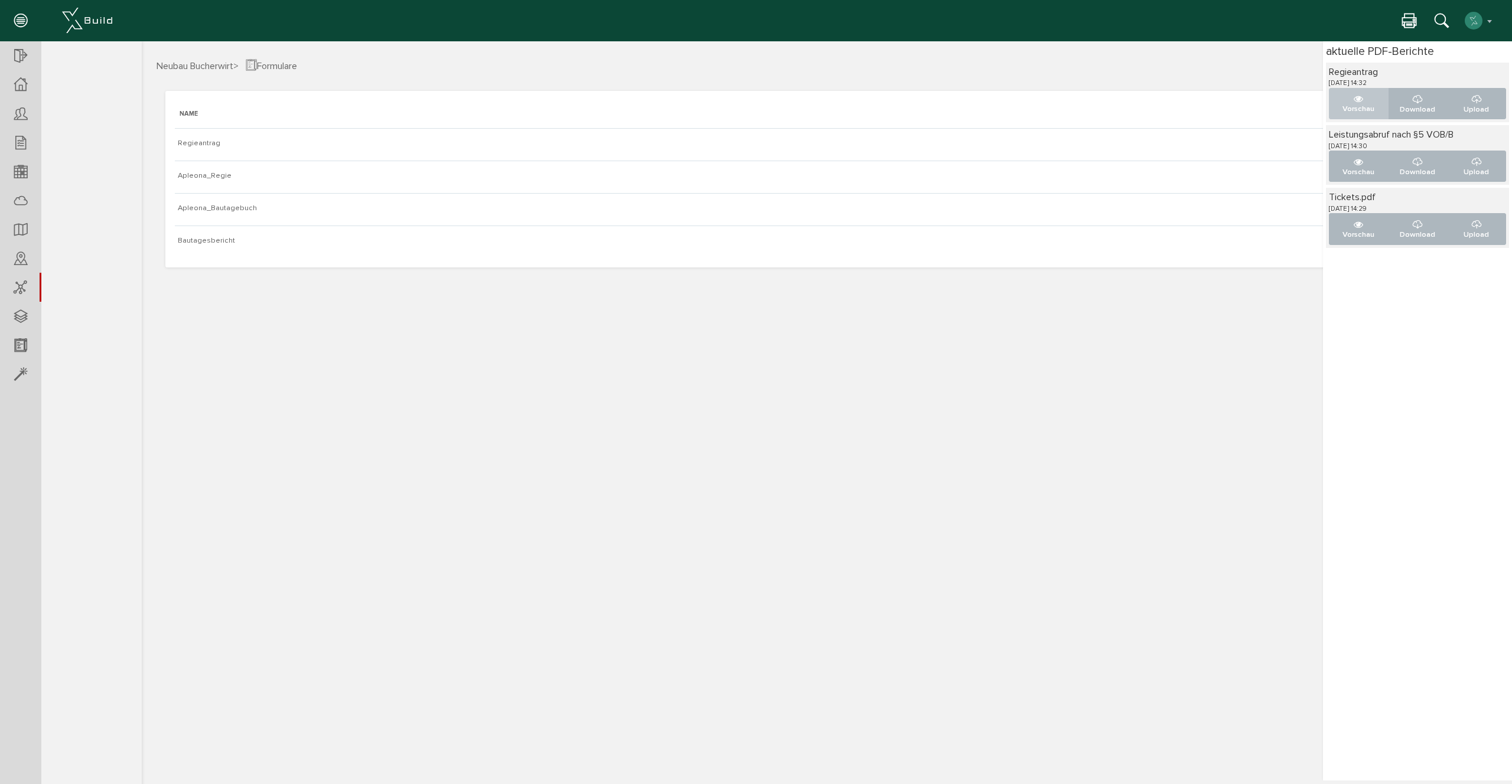
click at [1351, 112] on p "Vorschau" at bounding box center [1358, 109] width 40 height 11
click at [1411, 20] on icon at bounding box center [1409, 21] width 14 height 17
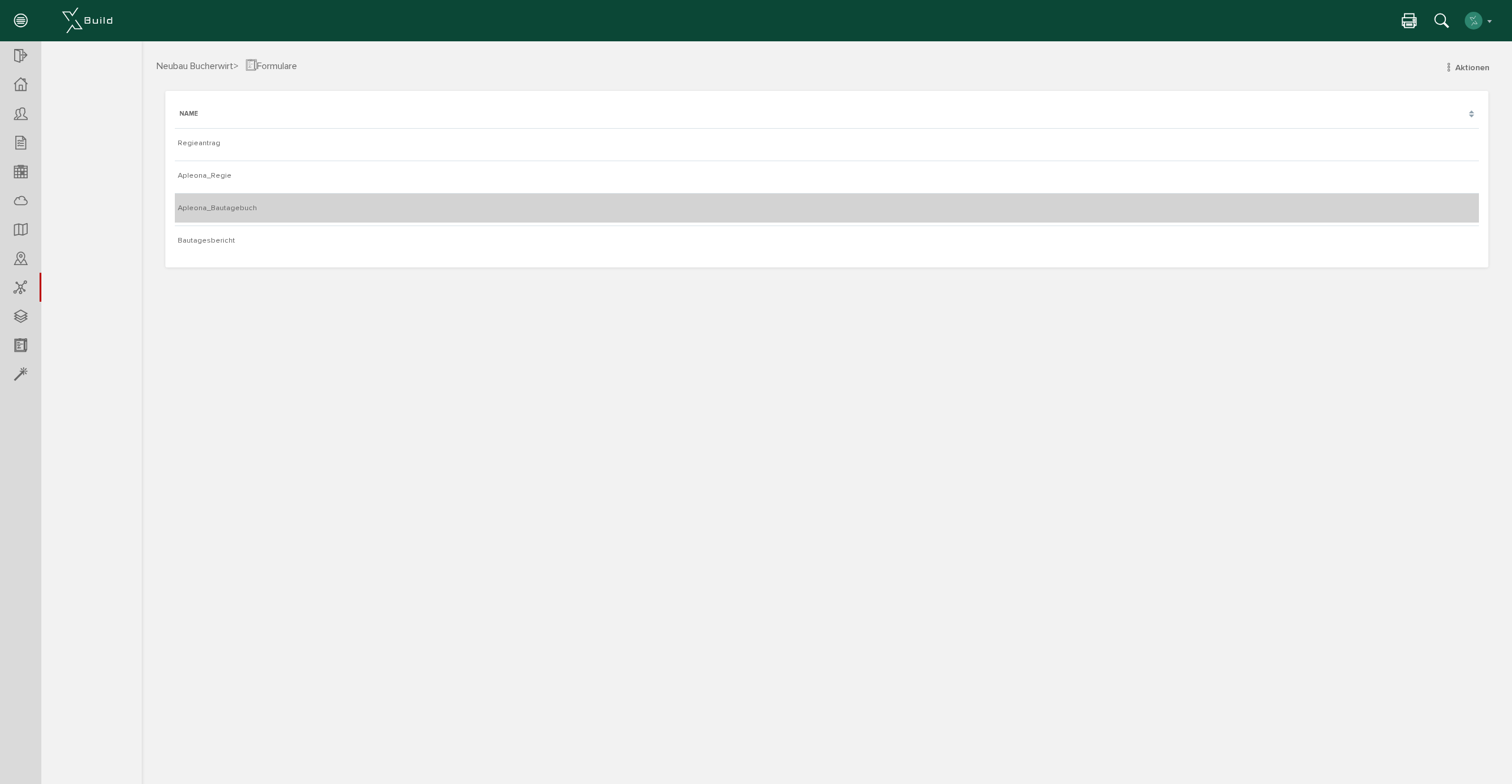
click at [259, 214] on td "Apleona_Bautagebuch" at bounding box center [827, 208] width 1304 height 30
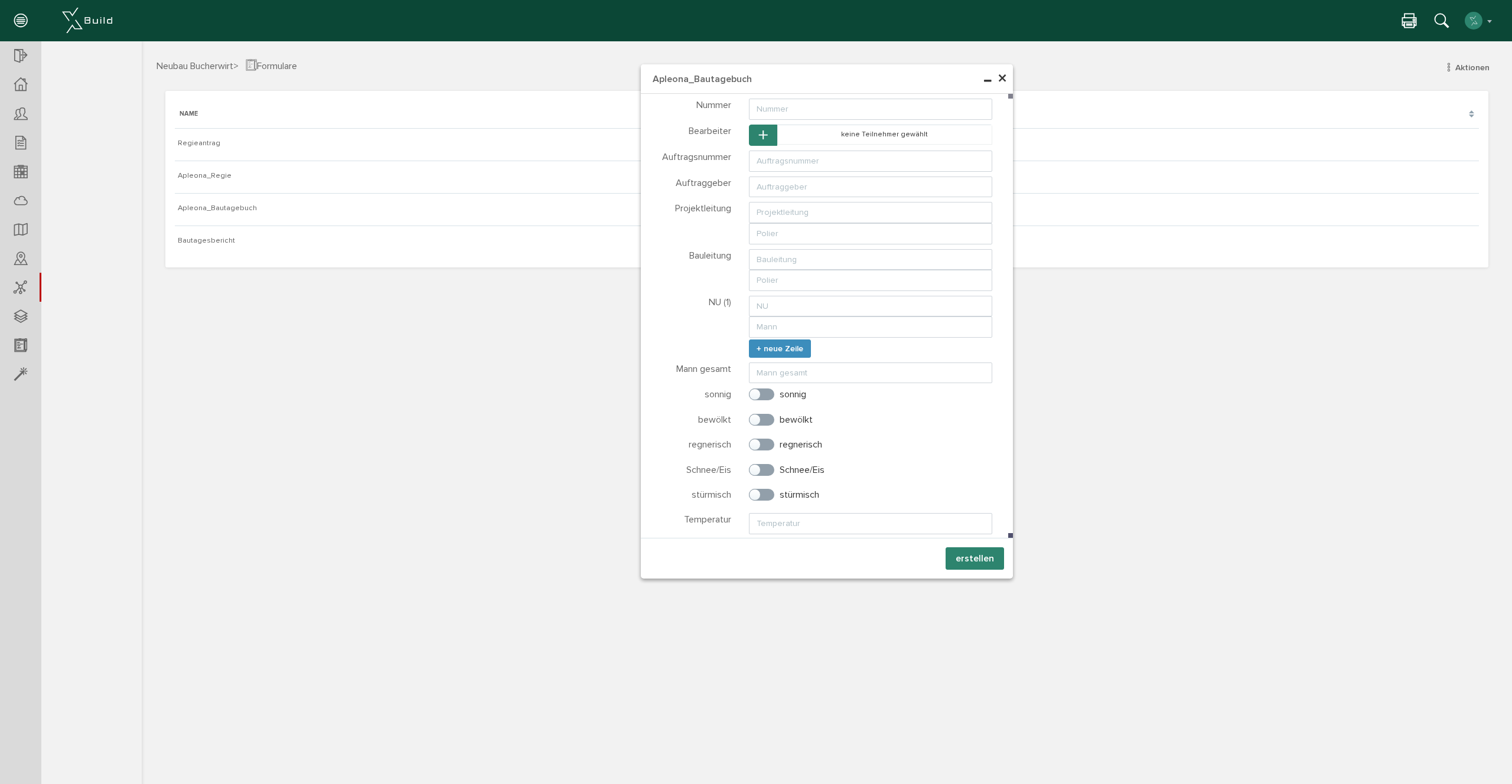
drag, startPoint x: 966, startPoint y: 561, endPoint x: 899, endPoint y: 473, distance: 110.6
click at [966, 562] on button "erstellen" at bounding box center [975, 558] width 58 height 23
click at [142, 40] on button "OK" at bounding box center [142, 40] width 0 height 0
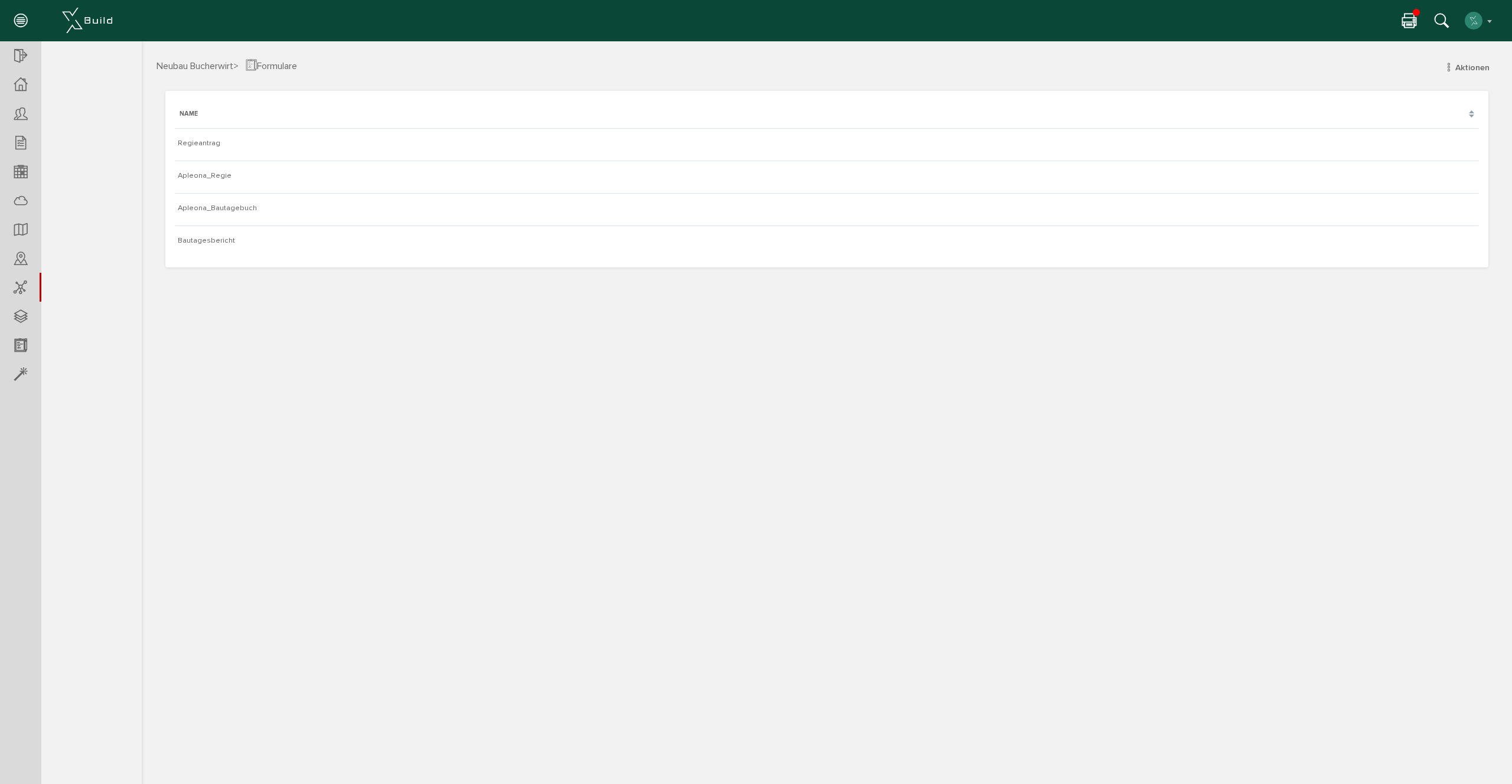
click at [1406, 21] on icon at bounding box center [1409, 21] width 14 height 17
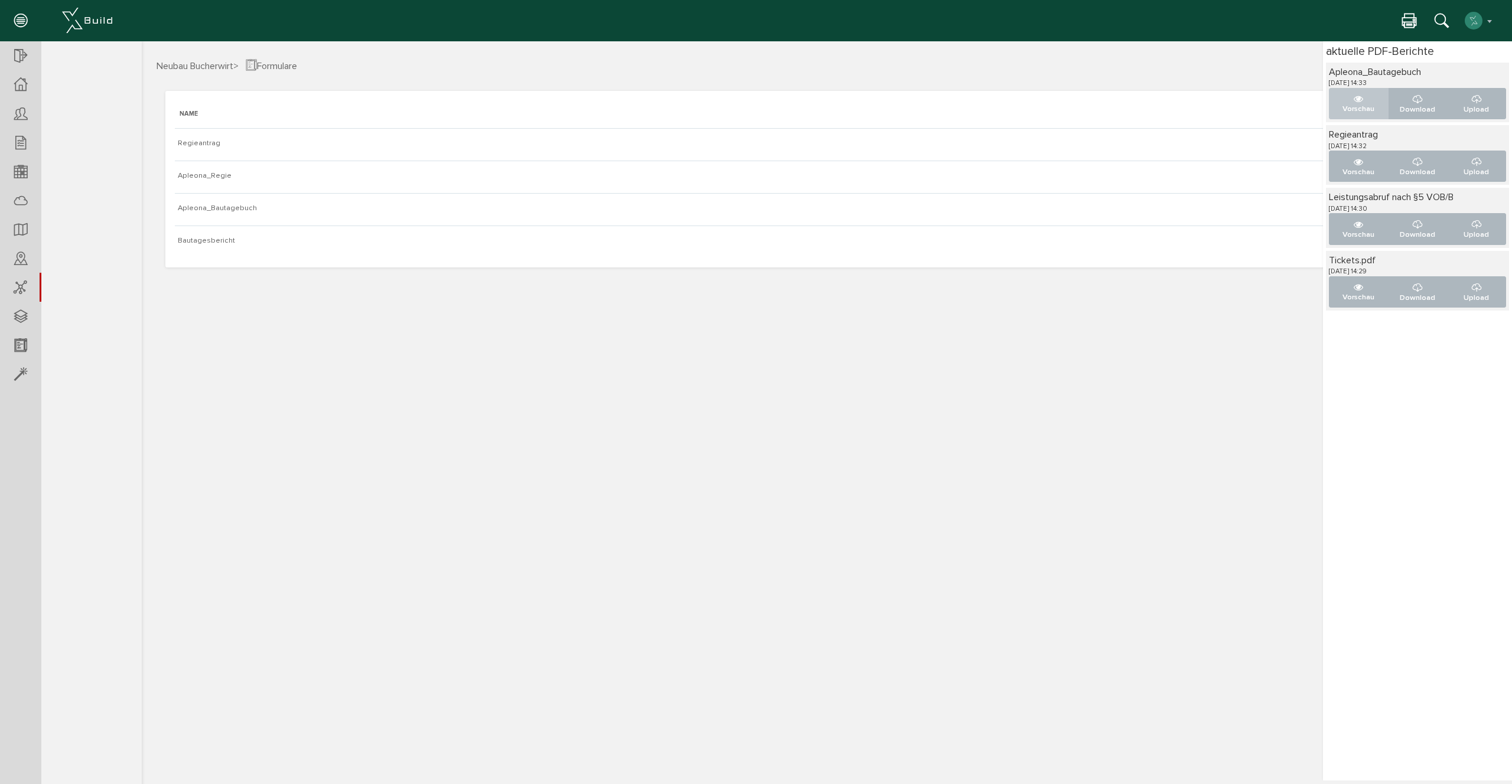
click at [1365, 94] on button "Vorschau" at bounding box center [1358, 104] width 59 height 32
click at [1411, 20] on icon at bounding box center [1409, 21] width 14 height 17
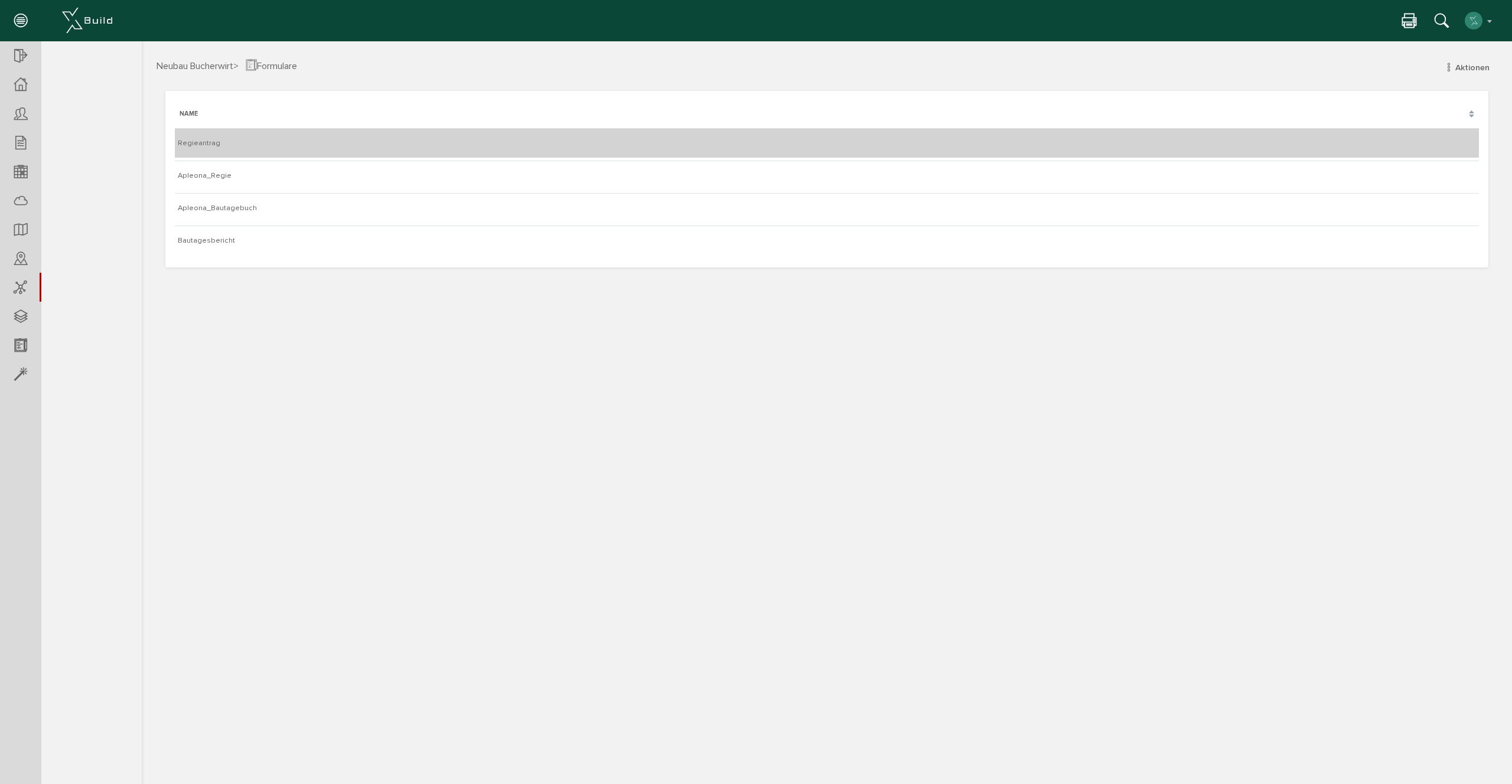
click at [224, 146] on td "Regieantrag" at bounding box center [827, 143] width 1304 height 30
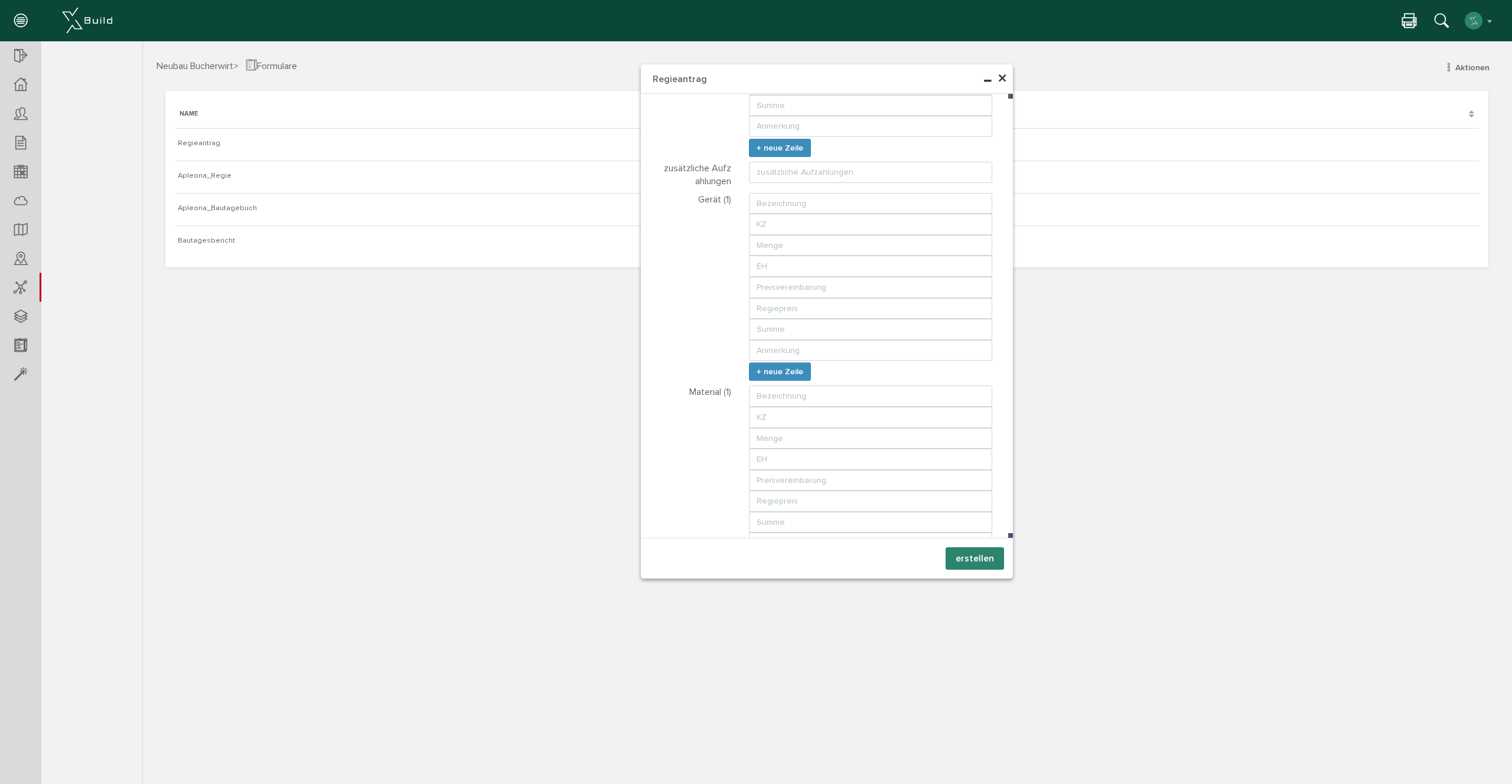
click at [1001, 76] on span "×" at bounding box center [1002, 79] width 9 height 23
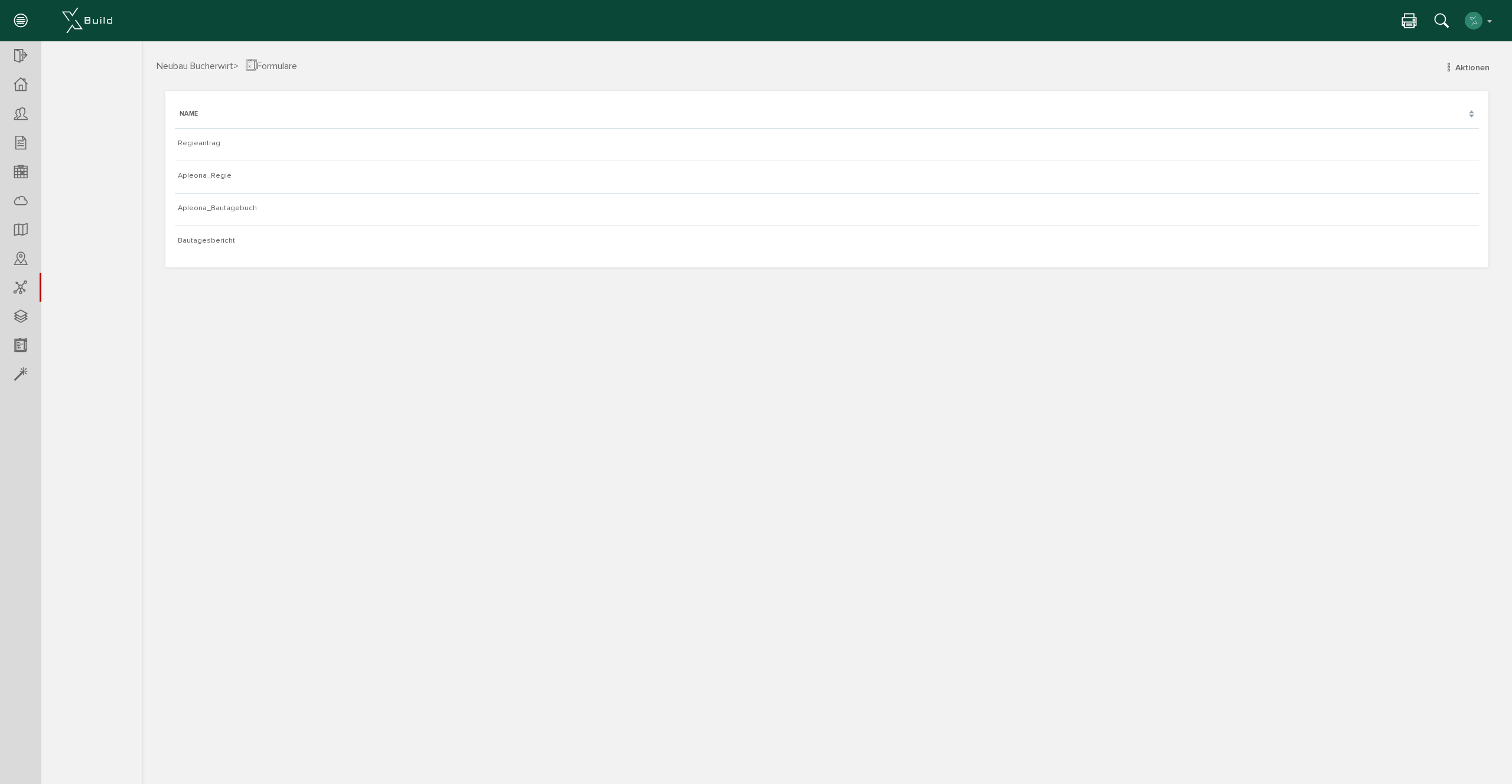
click at [293, 342] on div "Neubau Bucherwirt > Formulare Aktionen neuer Auftrag neuer Mangel neue Planfrei…" at bounding box center [827, 419] width 1370 height 722
click at [9, 196] on div at bounding box center [20, 201] width 41 height 30
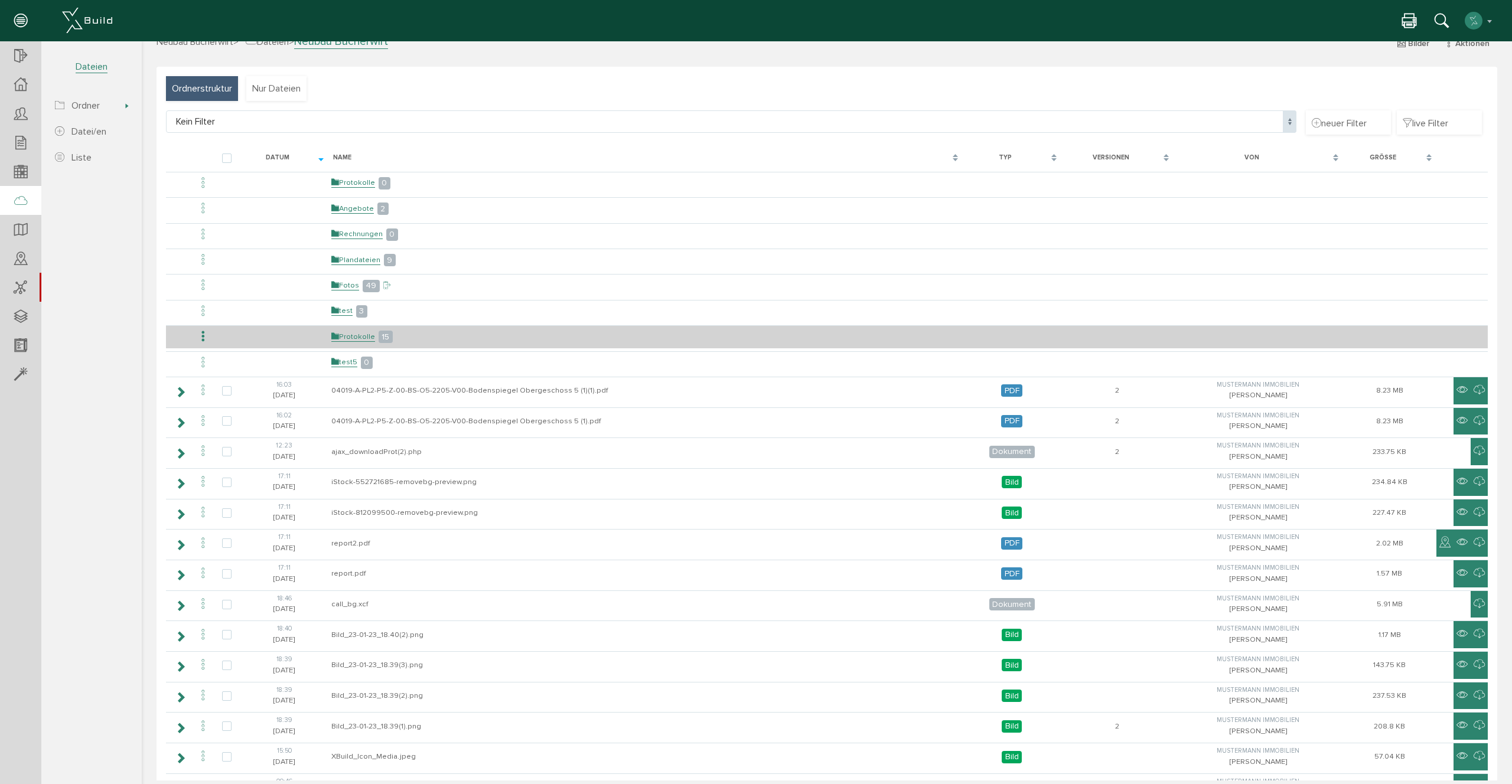
scroll to position [49, 0]
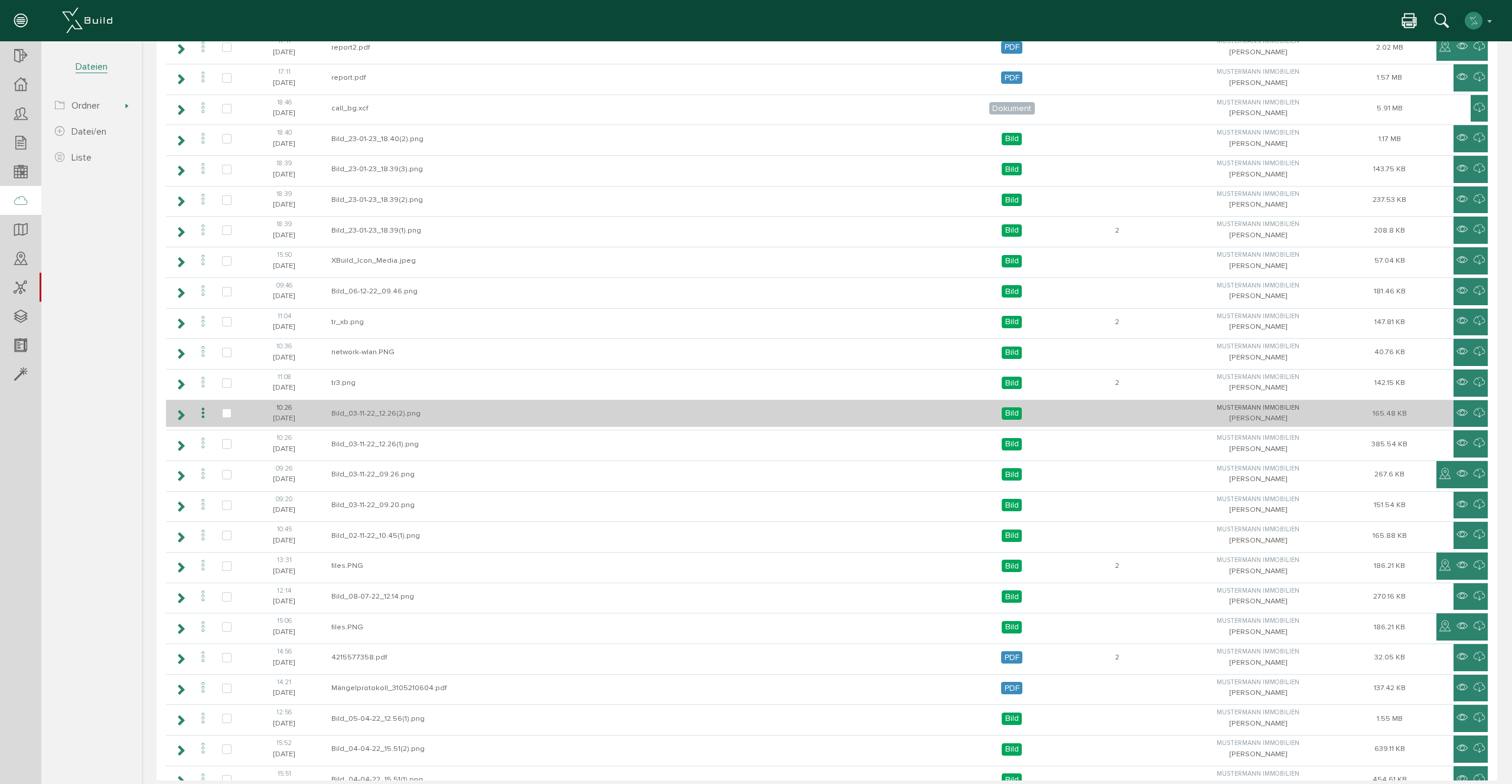
drag, startPoint x: 1026, startPoint y: 391, endPoint x: 1018, endPoint y: 395, distance: 8.9
click at [1021, 393] on td "Bild" at bounding box center [1011, 383] width 98 height 28
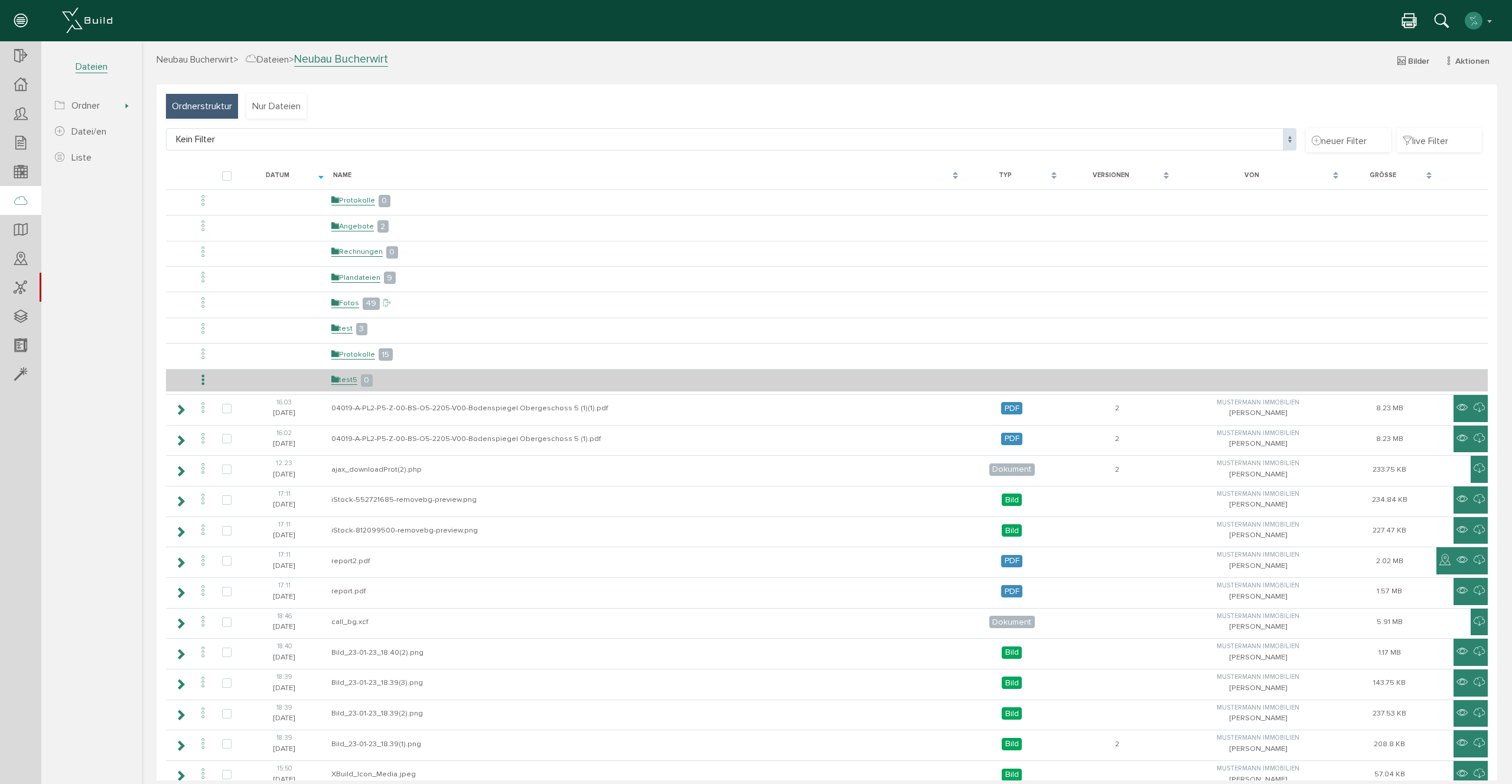
scroll to position [0, 0]
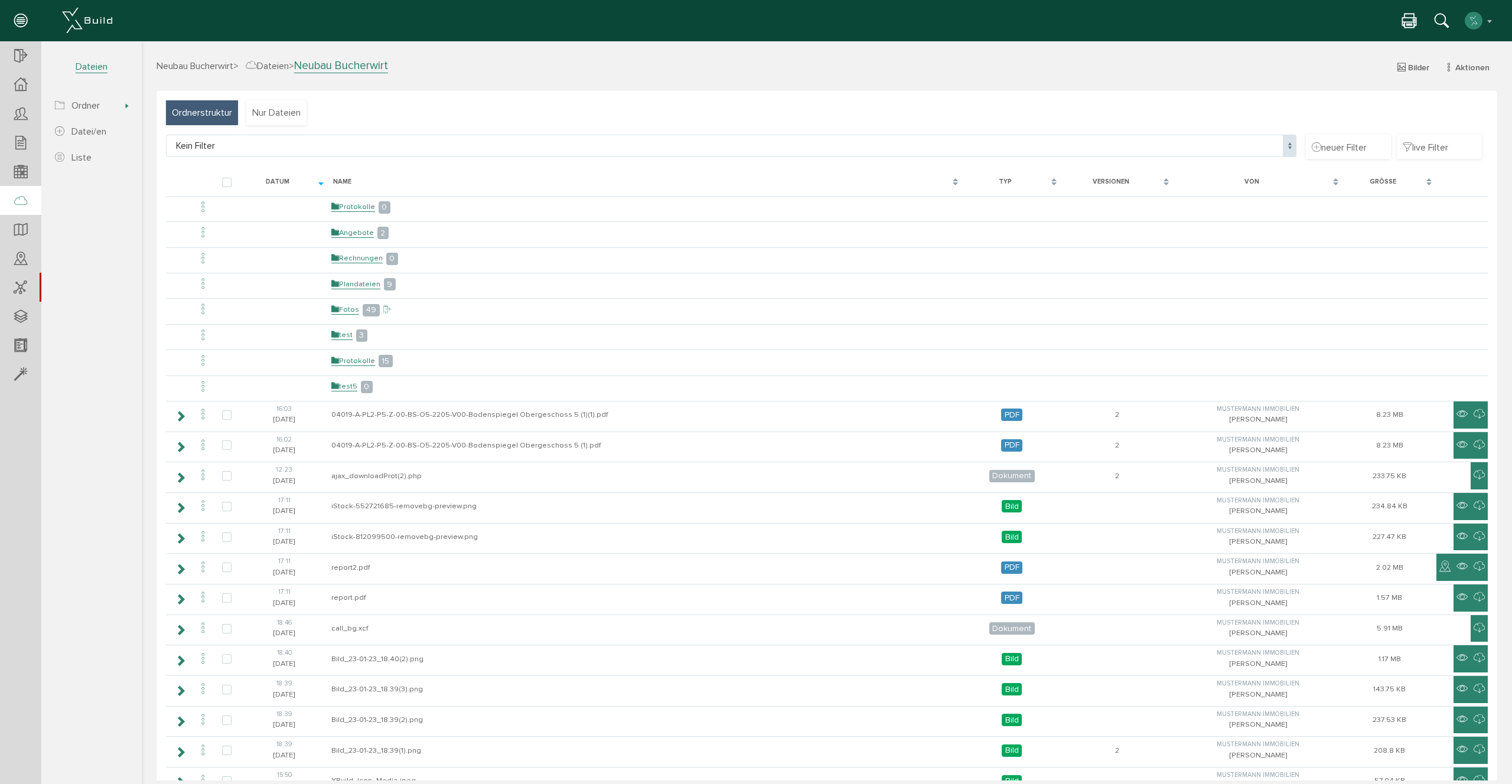
click at [360, 260] on link "Rechnungen" at bounding box center [357, 258] width 51 height 10
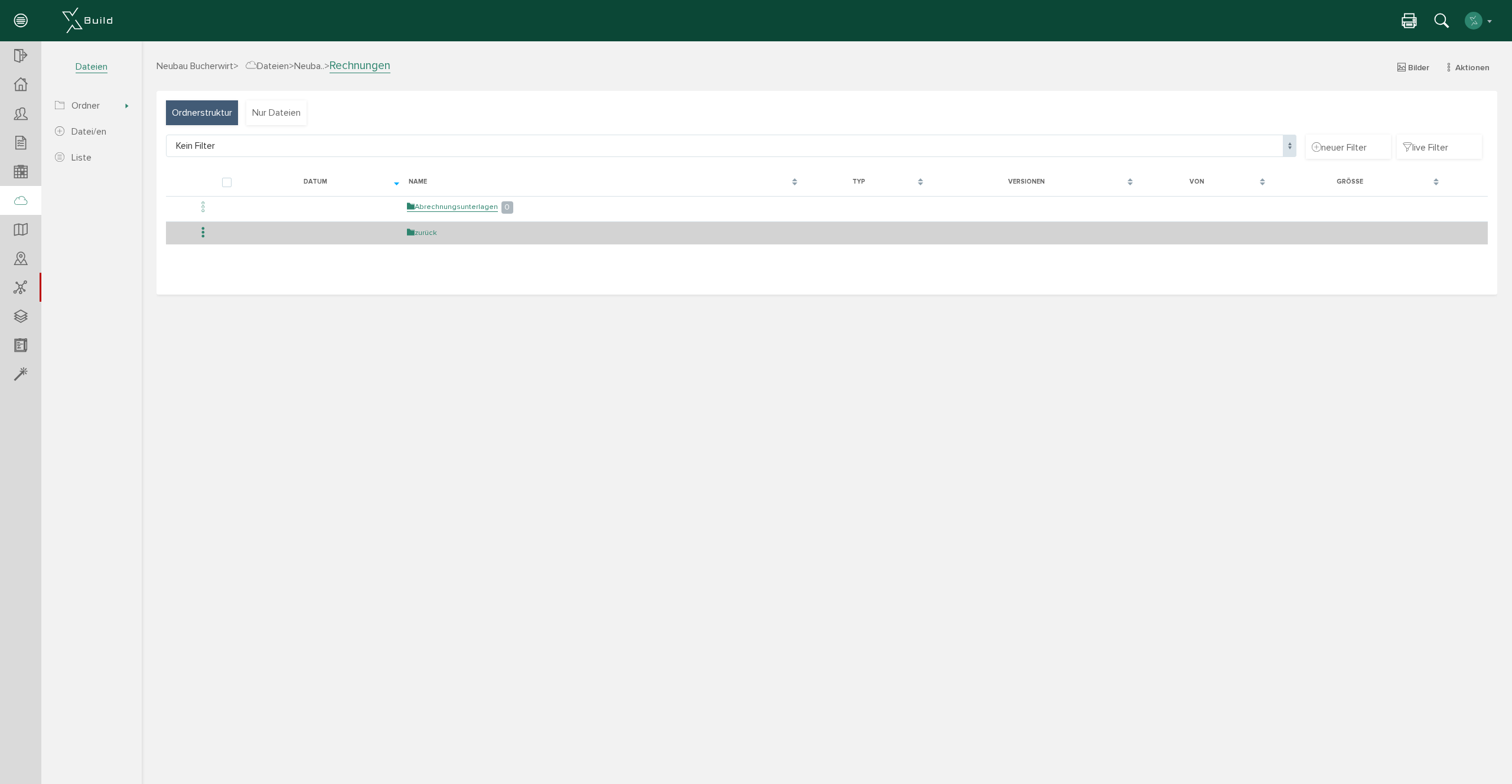
click at [419, 235] on link "zurück" at bounding box center [422, 233] width 30 height 10
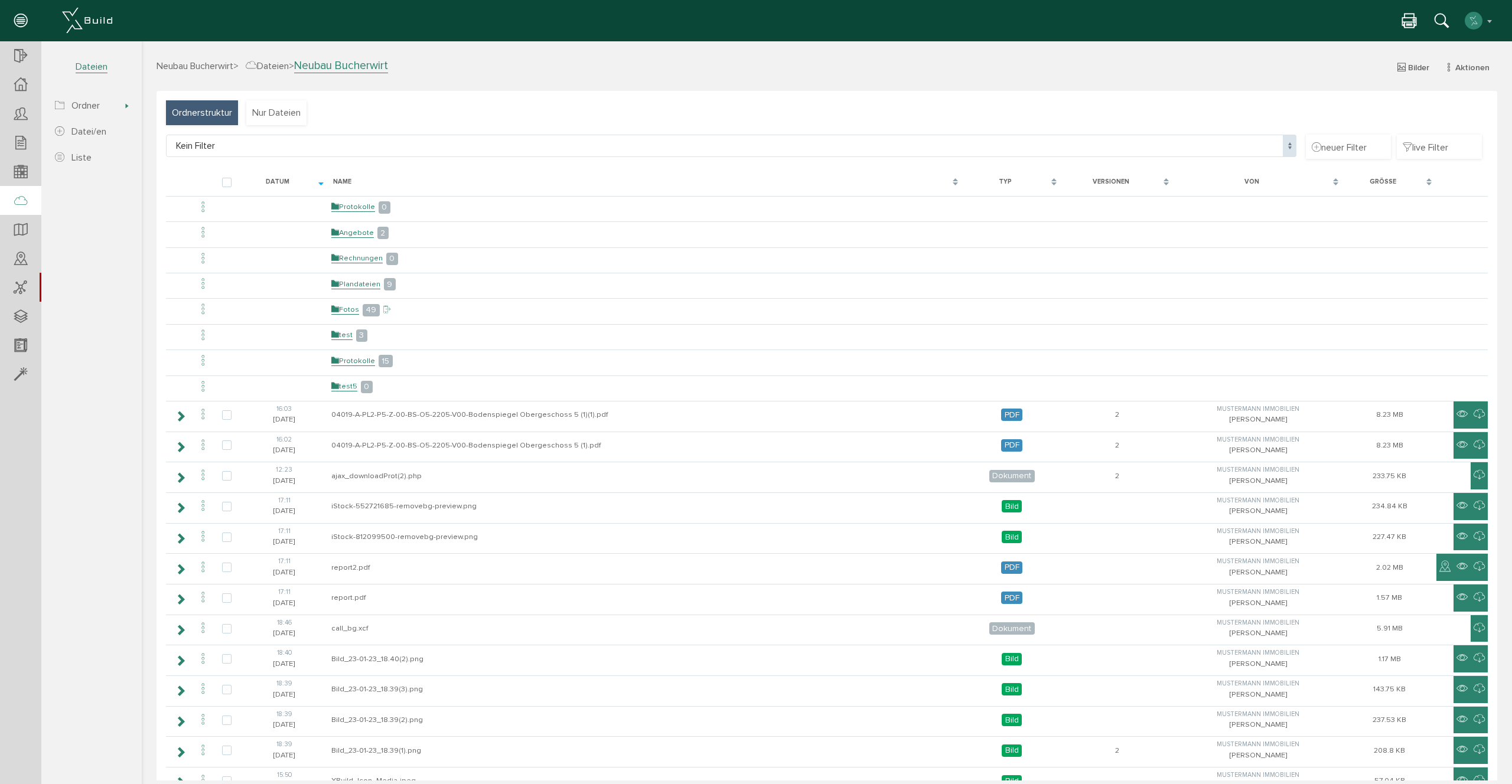
click at [90, 481] on section "Neubau Bucherwirt Übersicht Teilnehmer Teilnehmer öffnen neuer Teilnehmer Teiln…" at bounding box center [71, 401] width 142 height 719
click at [1414, 72] on span "Bilder" at bounding box center [1418, 68] width 21 height 10
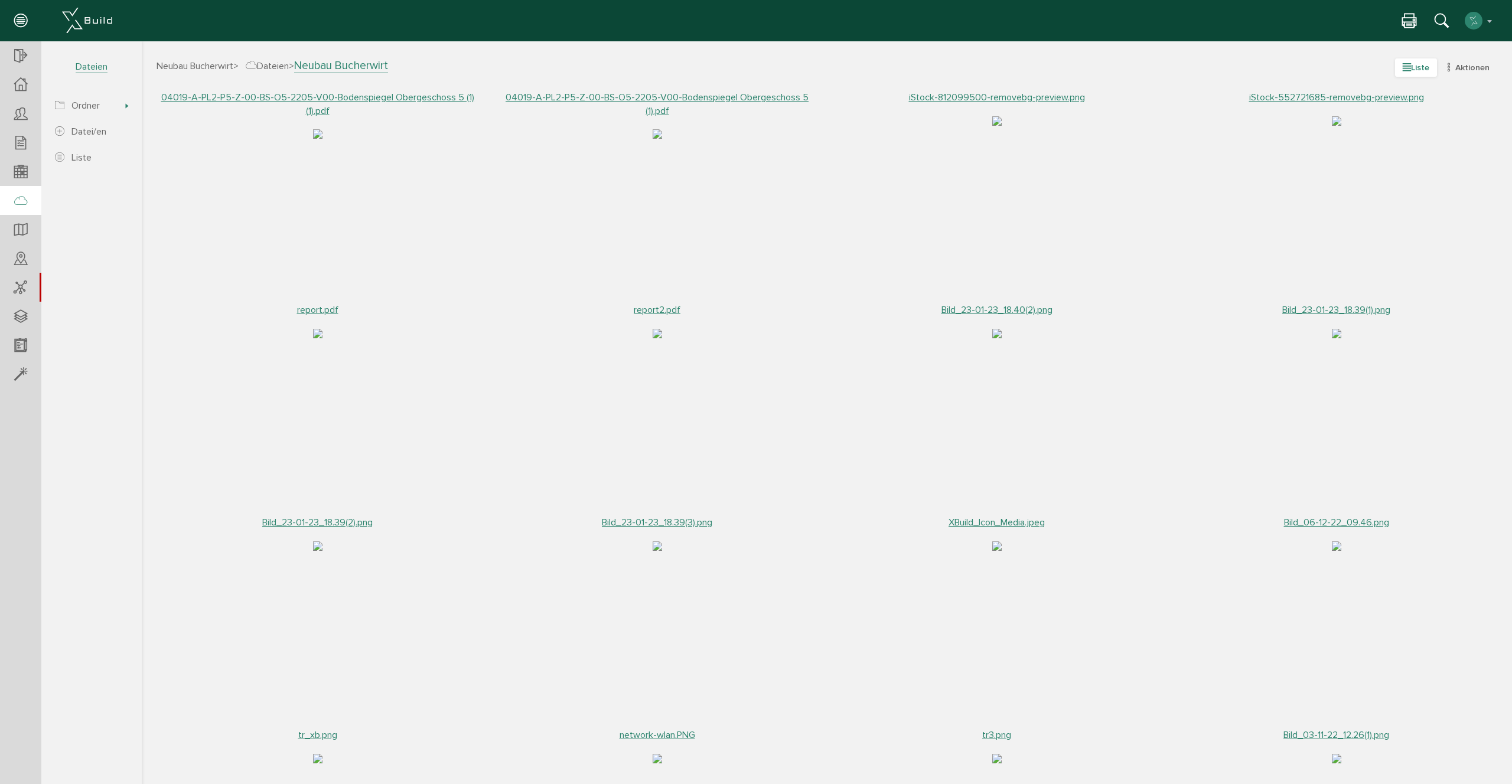
click at [1417, 63] on span "Liste" at bounding box center [1416, 67] width 42 height 18
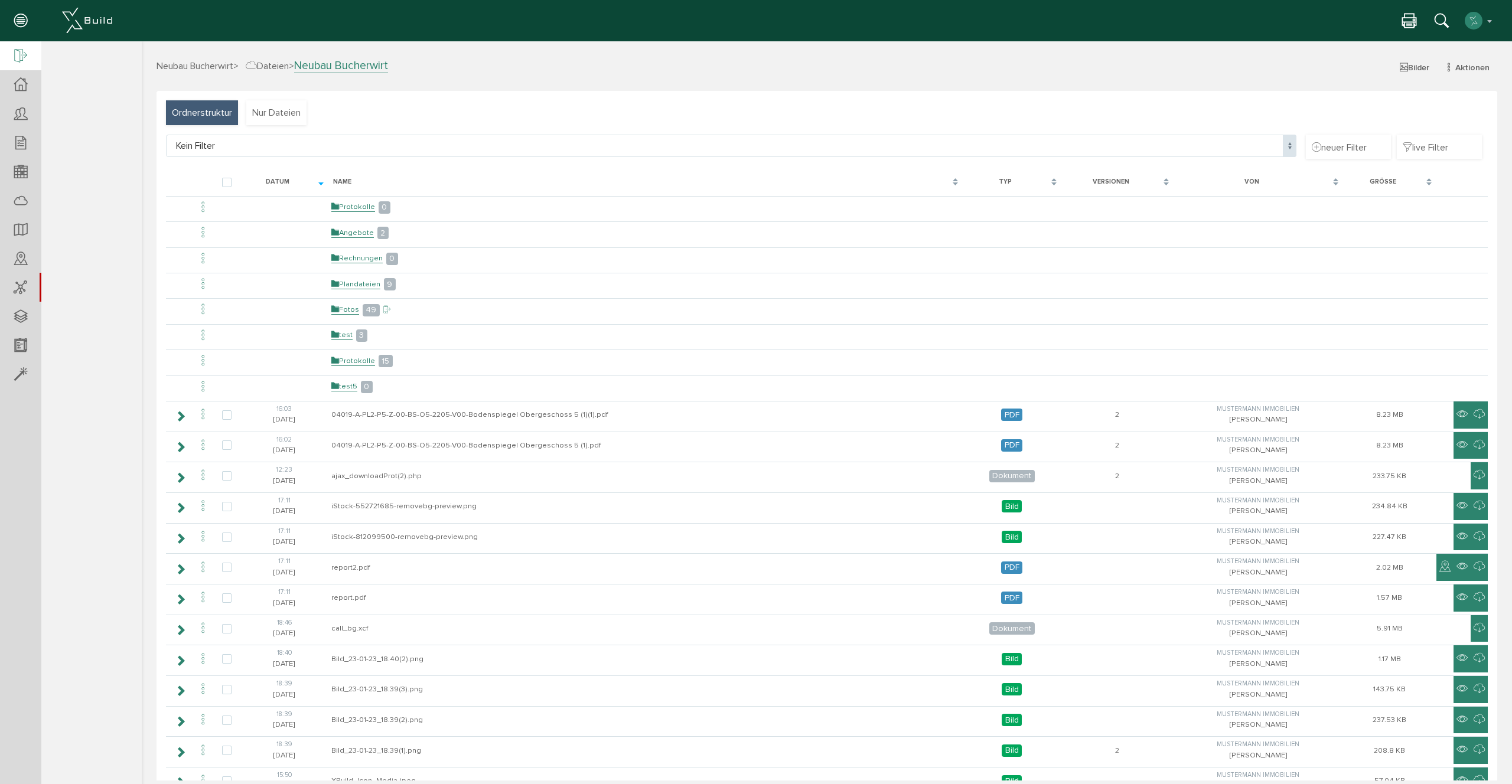
click at [11, 52] on div at bounding box center [20, 56] width 41 height 30
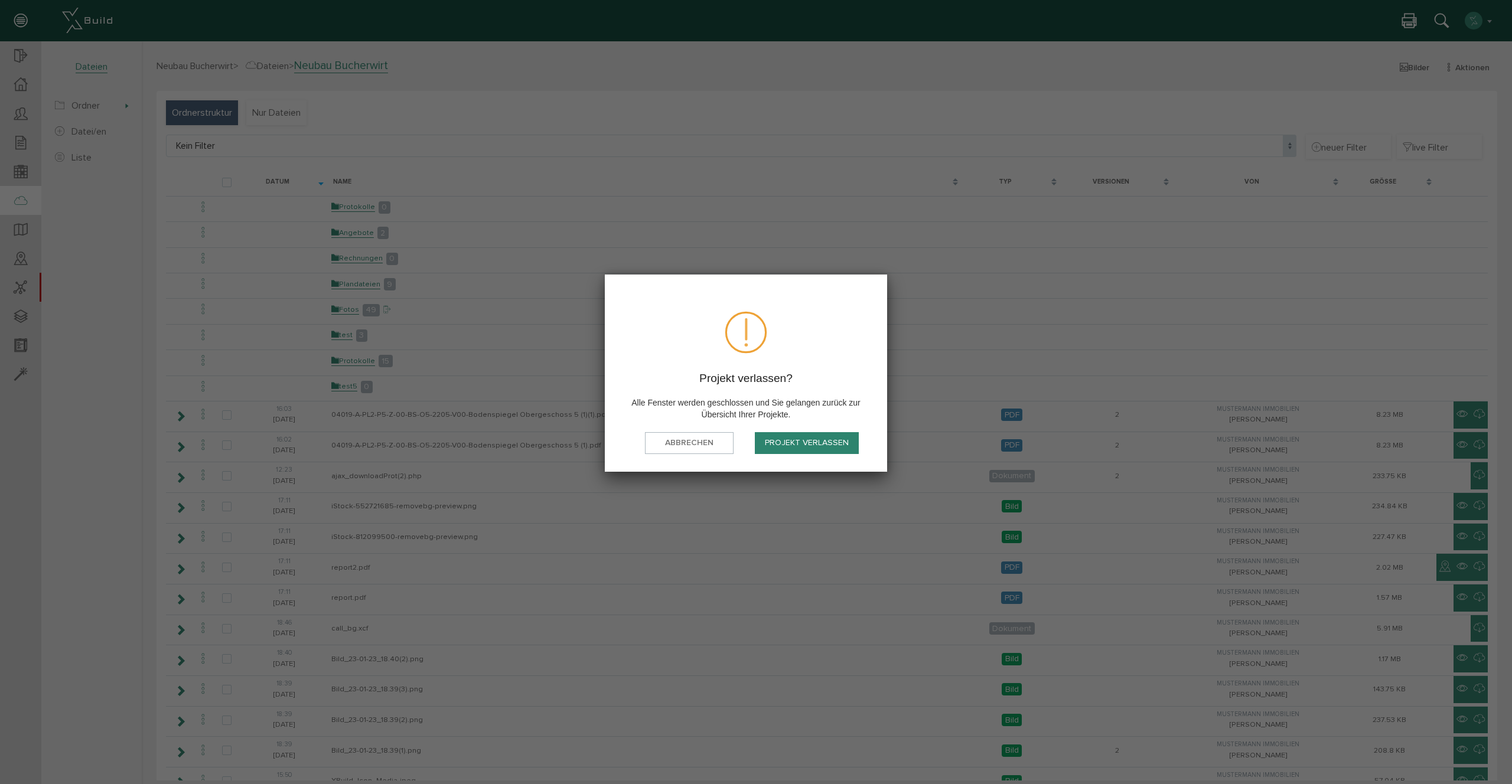
click at [805, 445] on button "Projekt verlassen" at bounding box center [807, 443] width 104 height 22
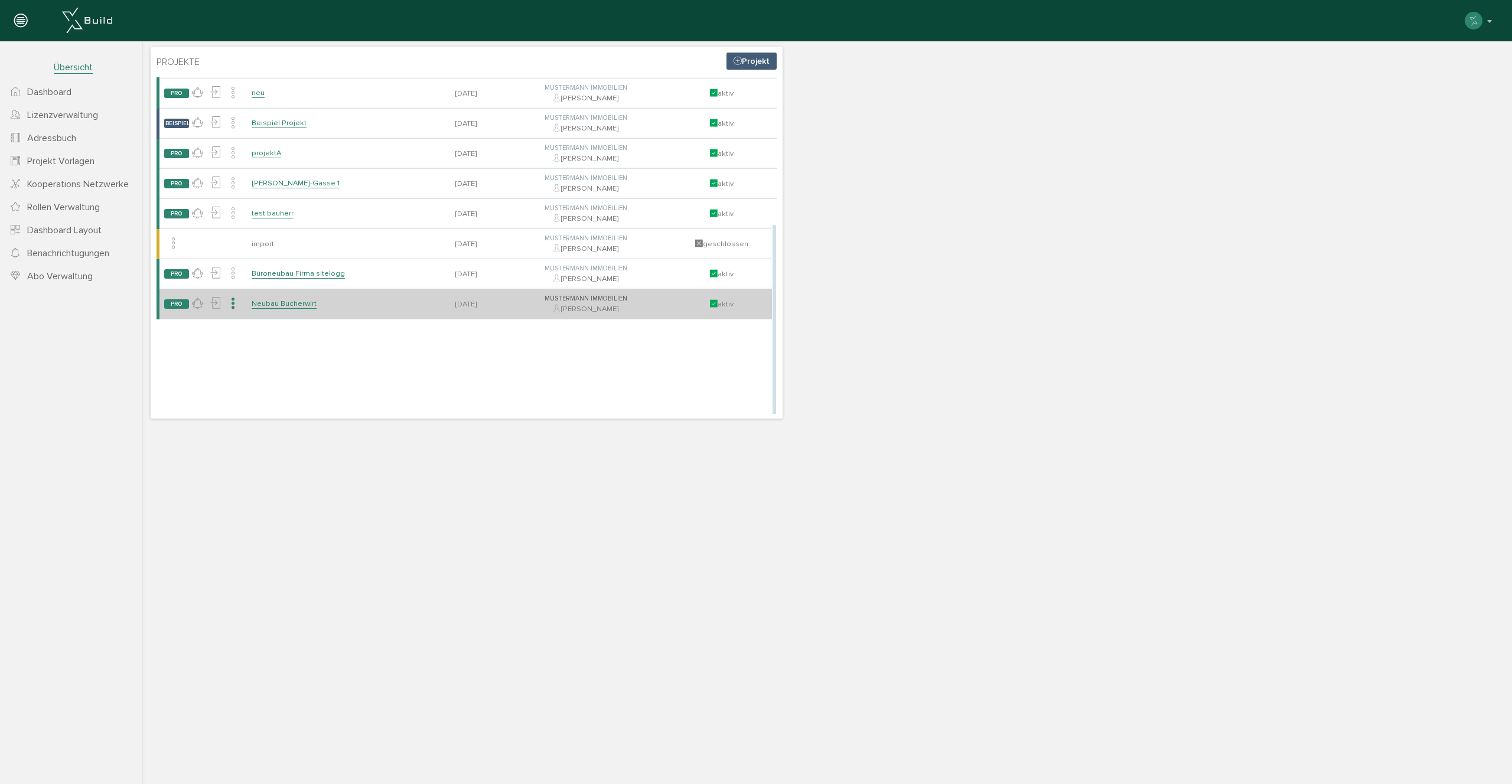
click at [231, 301] on icon at bounding box center [233, 303] width 11 height 17
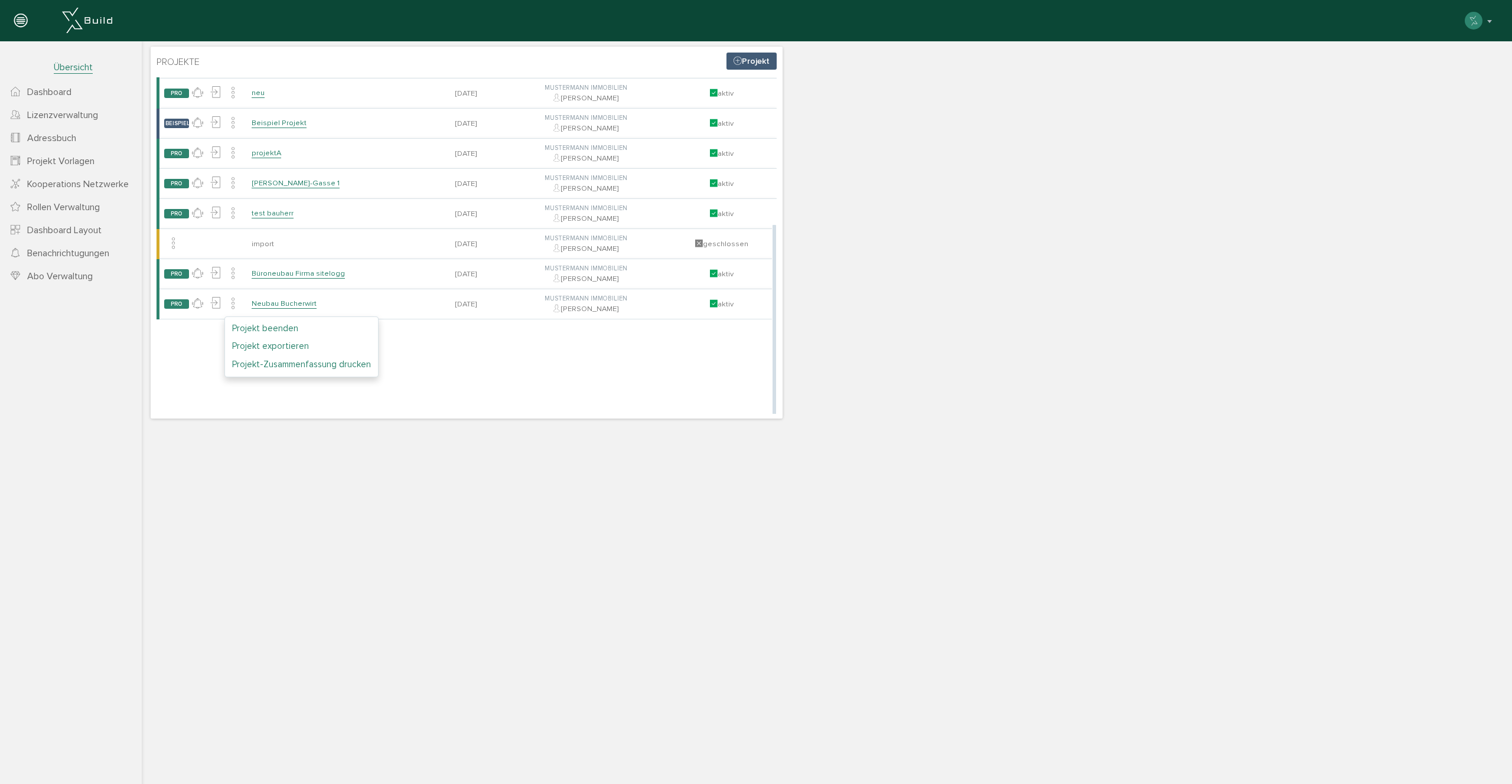
click at [639, 376] on td at bounding box center [586, 366] width 161 height 94
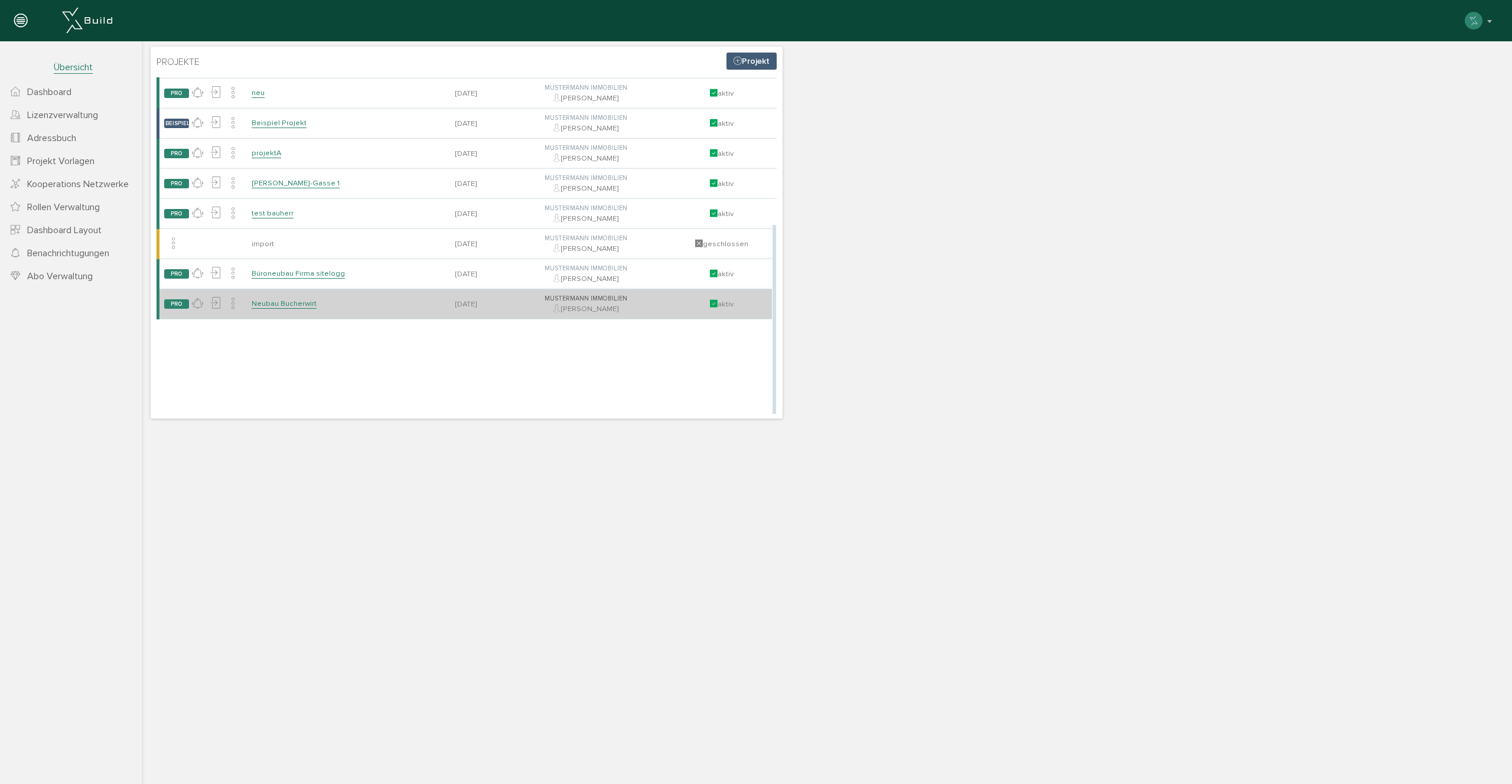
click at [274, 302] on link "Neubau Bucherwirt" at bounding box center [284, 304] width 65 height 10
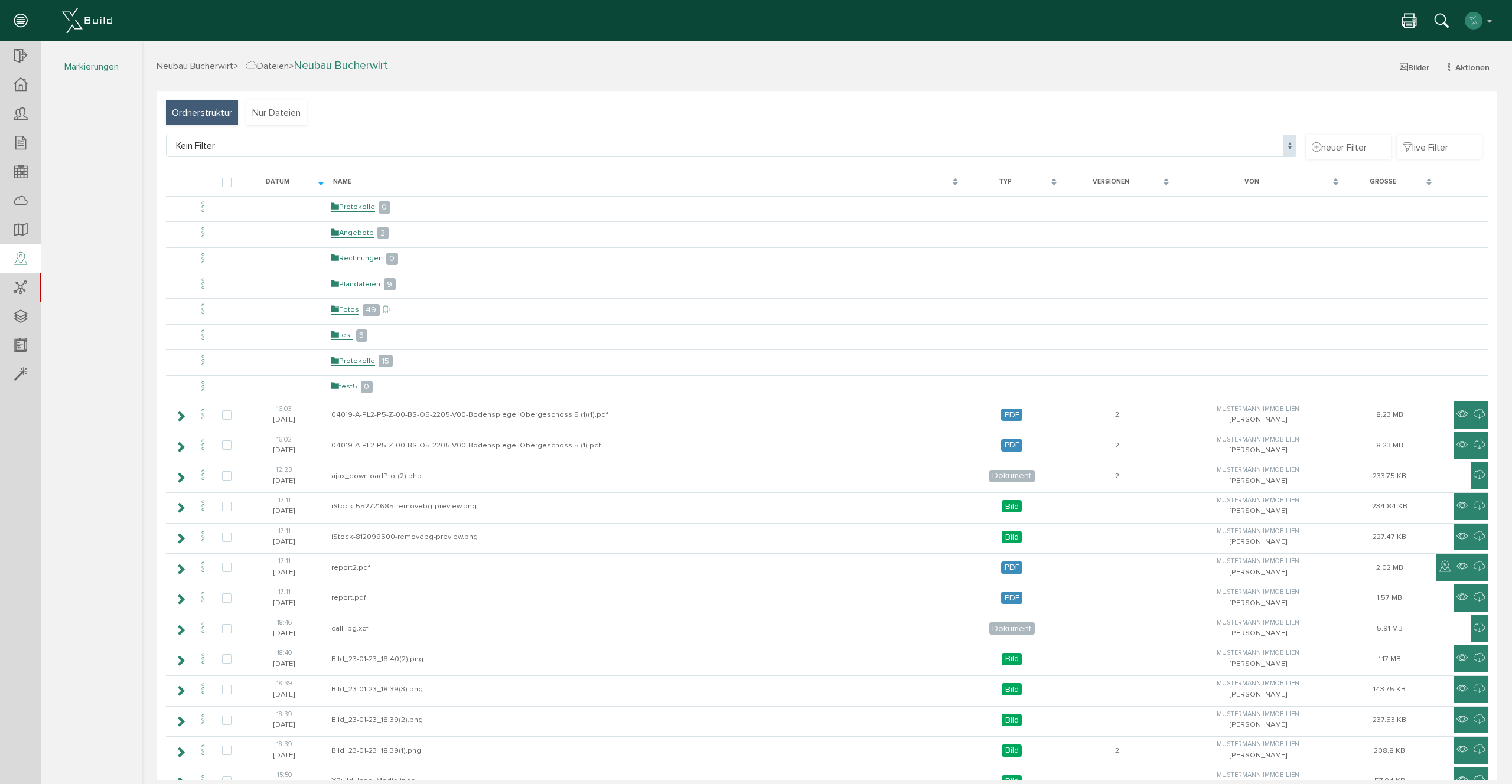
click at [23, 263] on icon at bounding box center [20, 259] width 13 height 16
click at [21, 238] on div at bounding box center [20, 230] width 41 height 30
click at [93, 112] on link "Plansatz" at bounding box center [93, 106] width 97 height 23
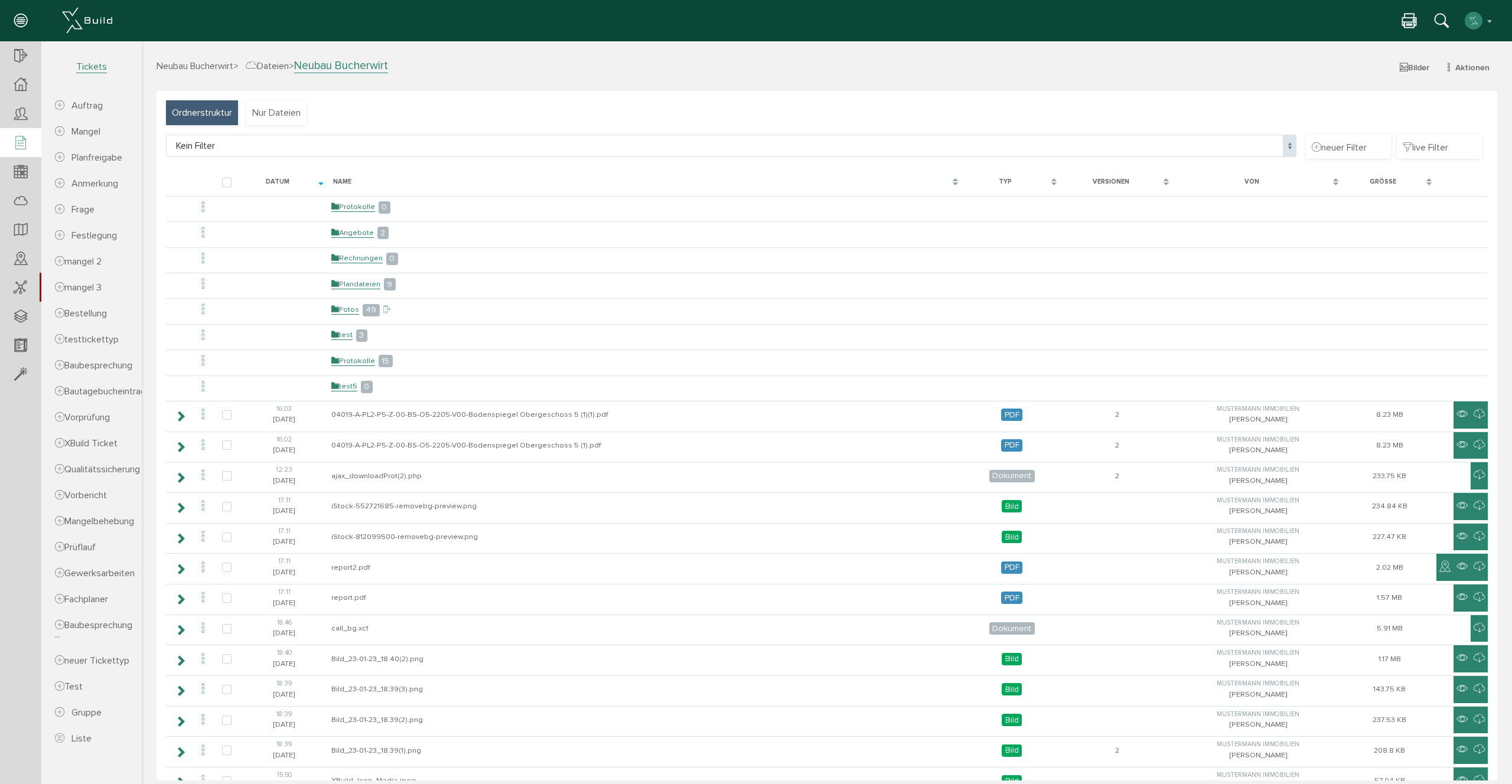
click at [25, 142] on icon at bounding box center [20, 143] width 13 height 16
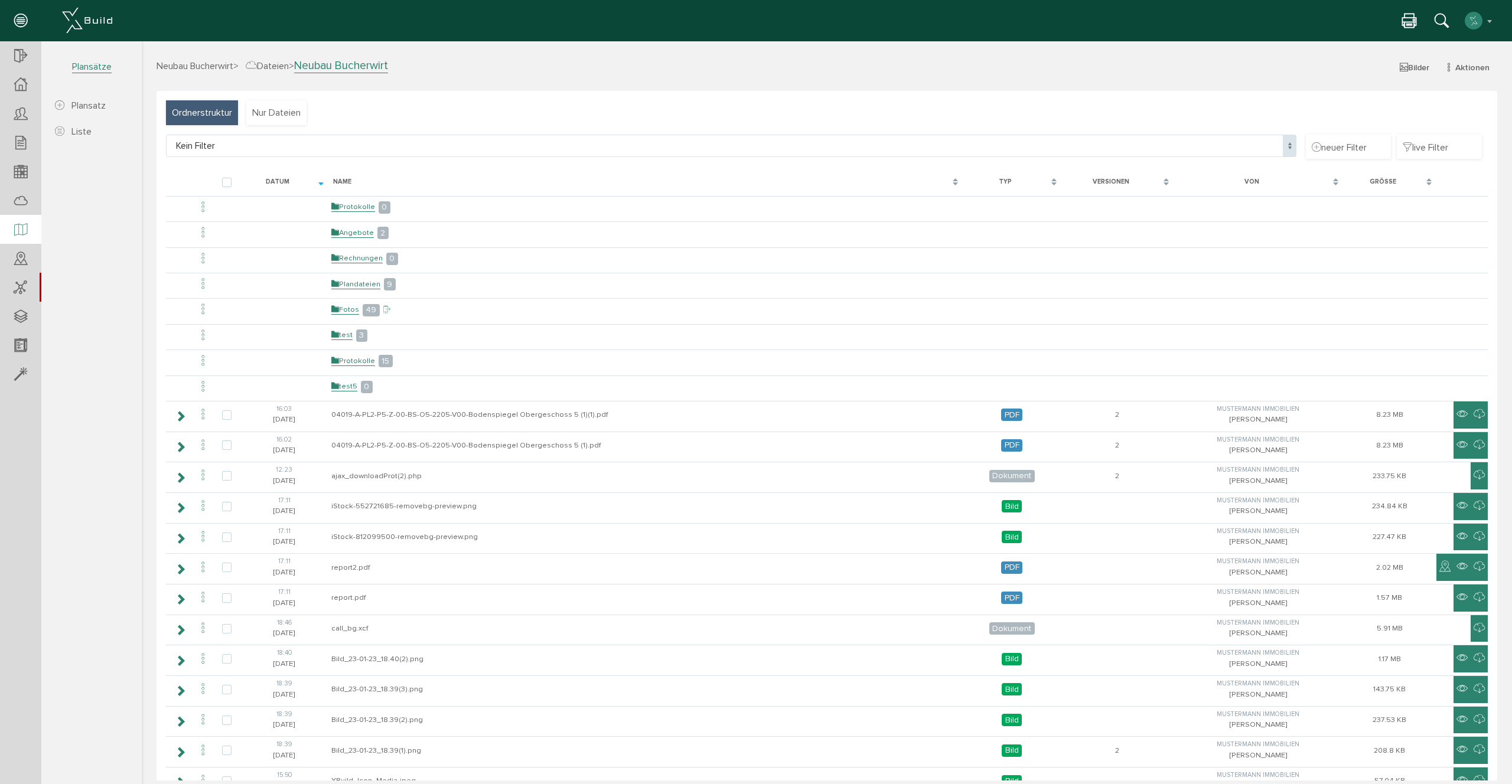
click at [13, 224] on div at bounding box center [20, 230] width 41 height 30
click at [65, 107] on span "Plansatz" at bounding box center [80, 106] width 51 height 12
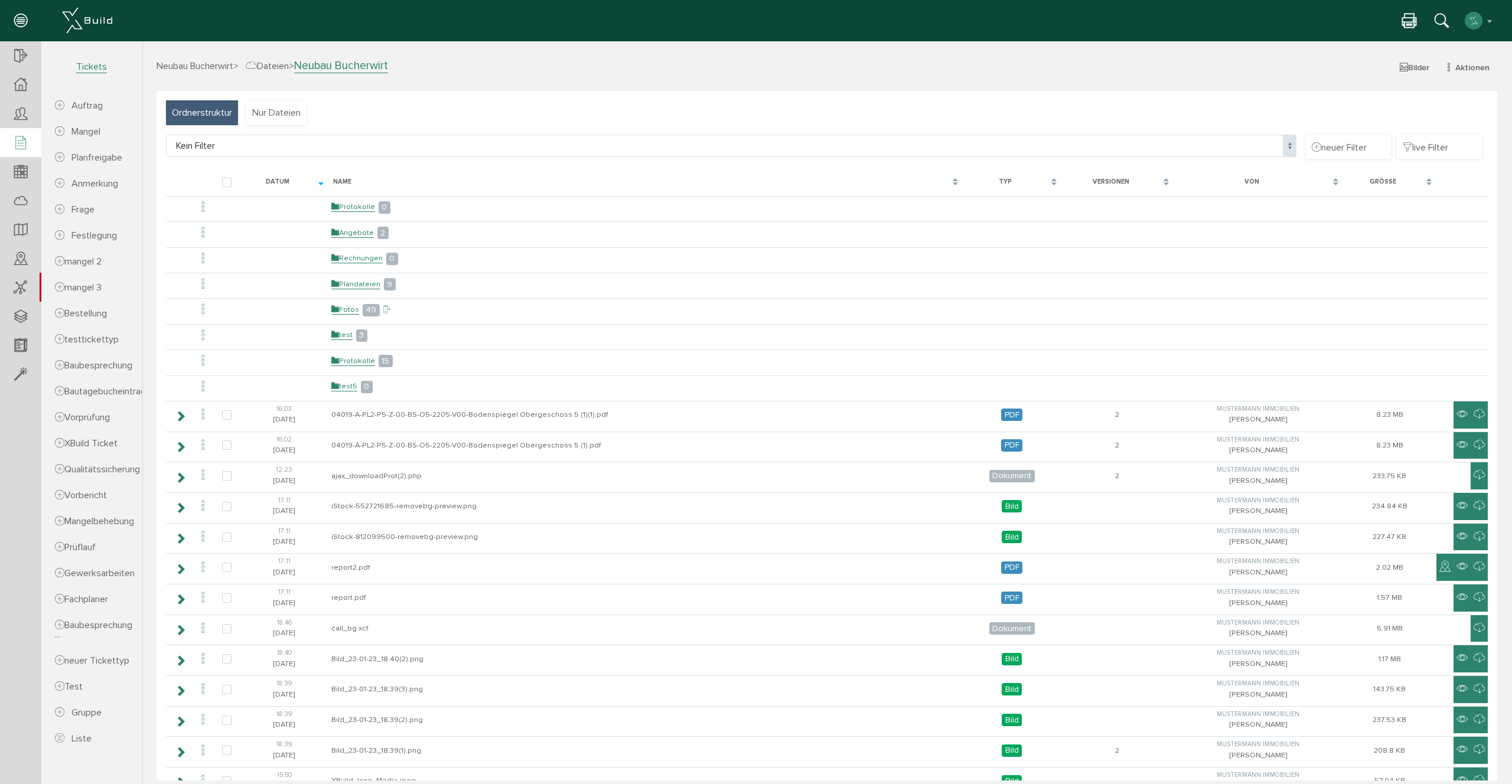
click at [19, 147] on icon at bounding box center [20, 143] width 13 height 16
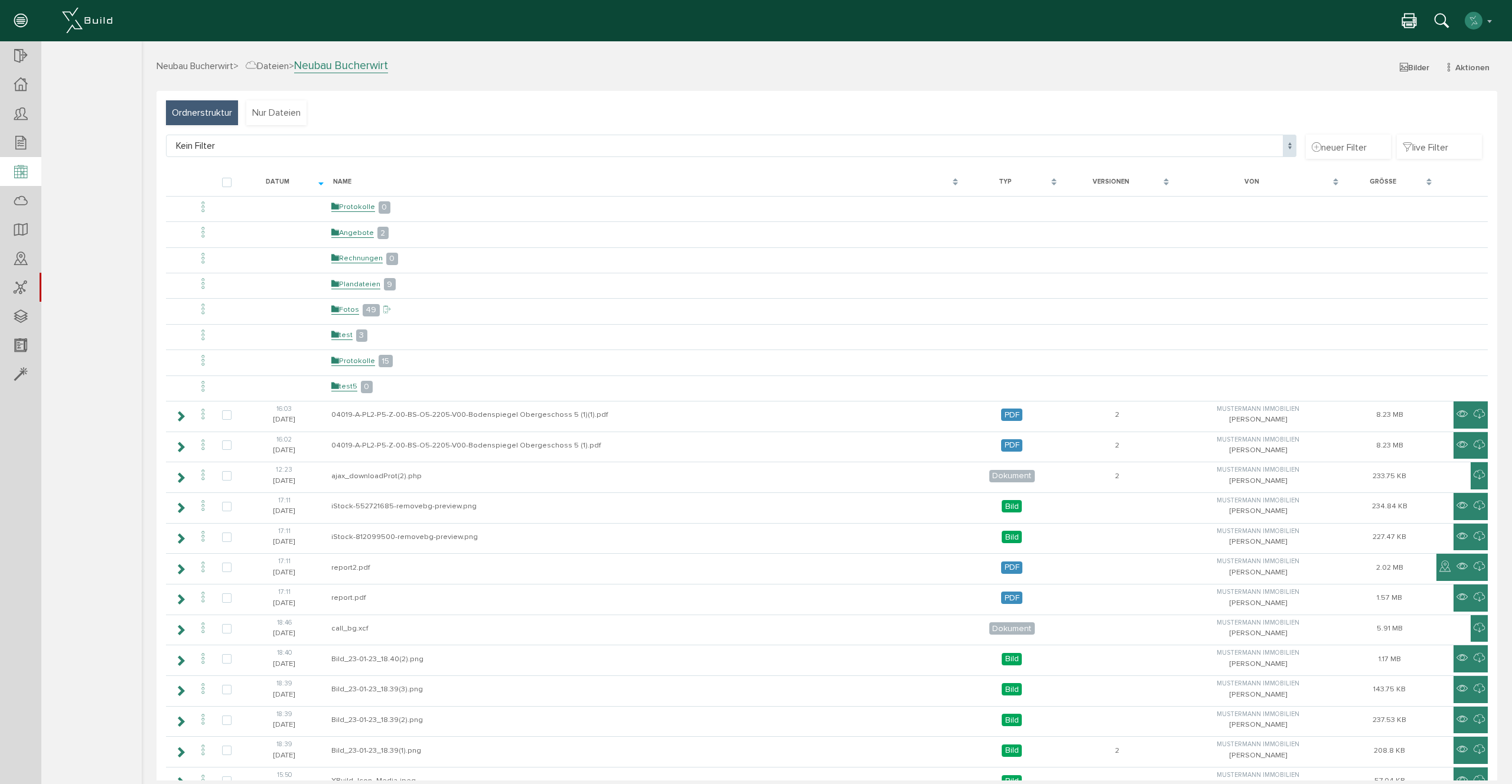
click at [18, 176] on icon at bounding box center [20, 172] width 13 height 16
click at [13, 370] on div at bounding box center [20, 375] width 41 height 30
click at [26, 167] on icon at bounding box center [20, 172] width 13 height 16
click at [17, 51] on icon at bounding box center [20, 57] width 13 height 16
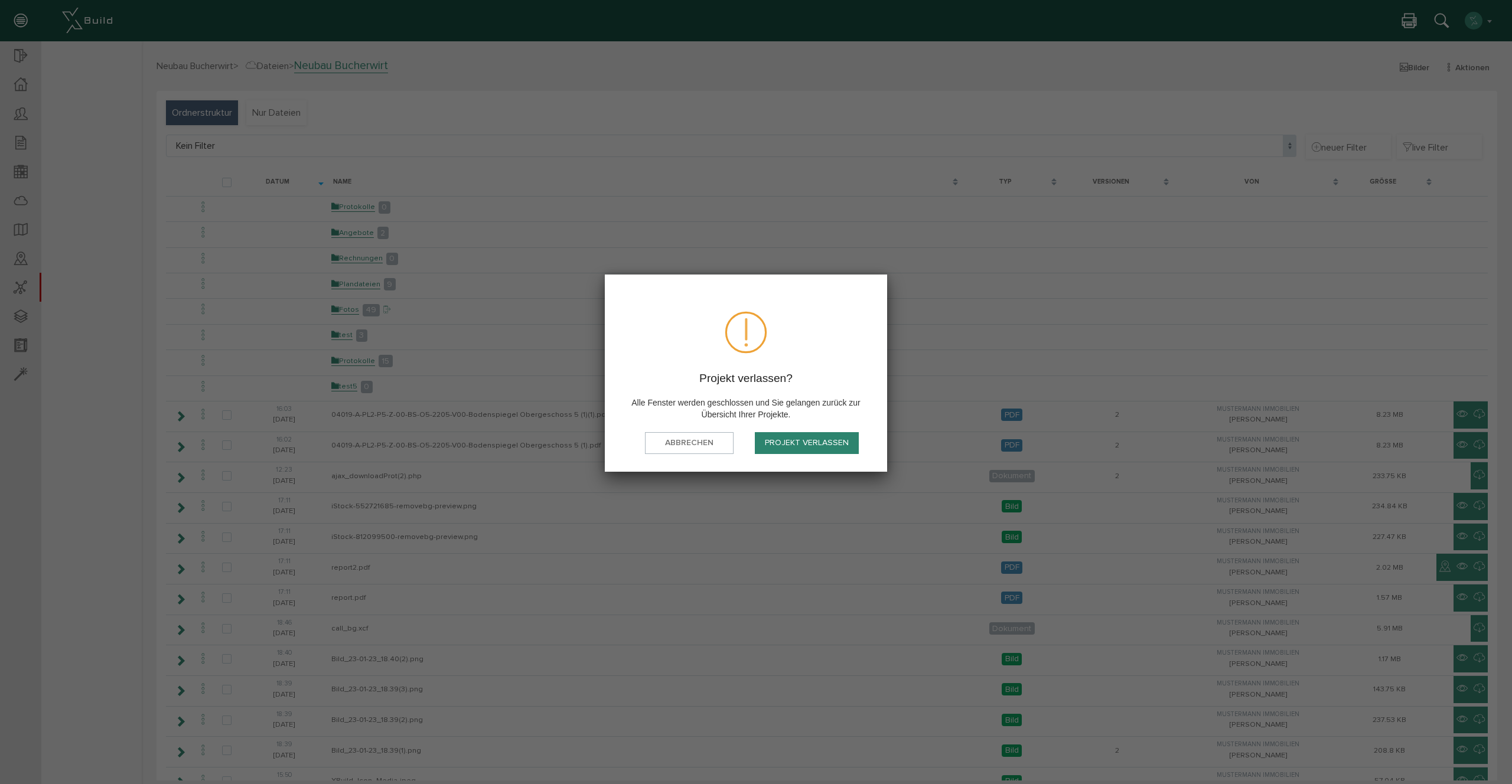
click at [767, 445] on button "Projekt verlassen" at bounding box center [807, 443] width 104 height 22
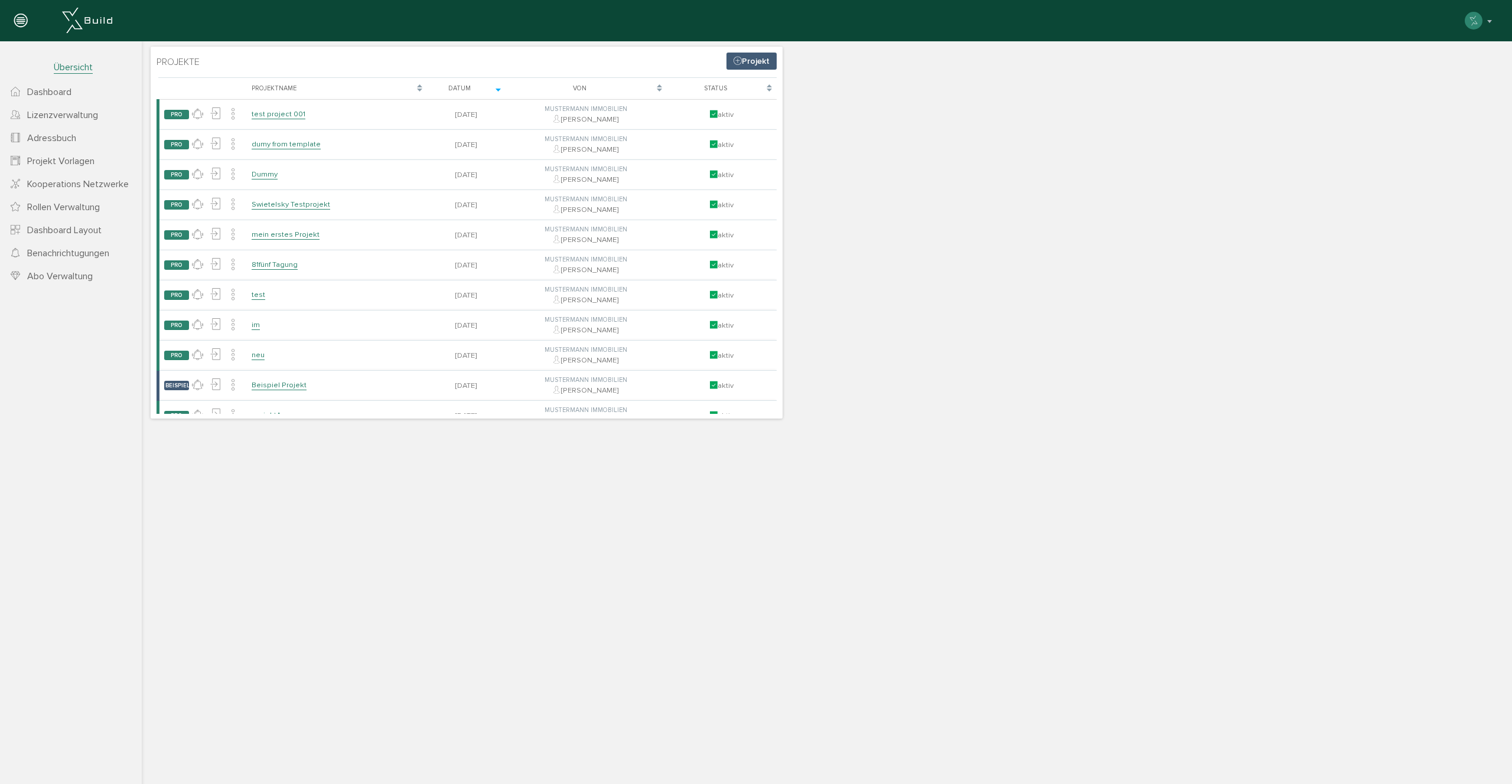
click at [70, 251] on span "Benachrichtugungen" at bounding box center [68, 253] width 82 height 12
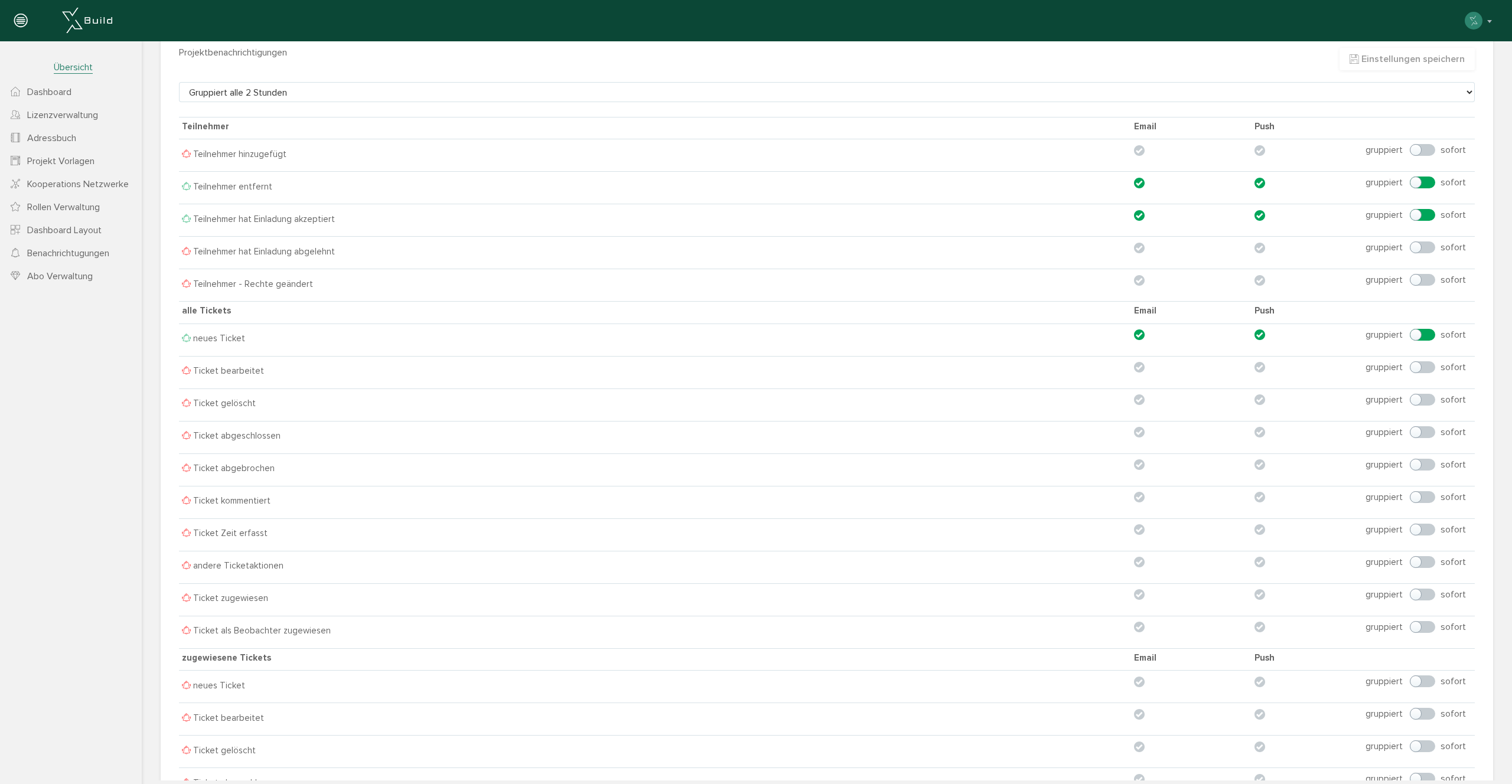
scroll to position [10, 0]
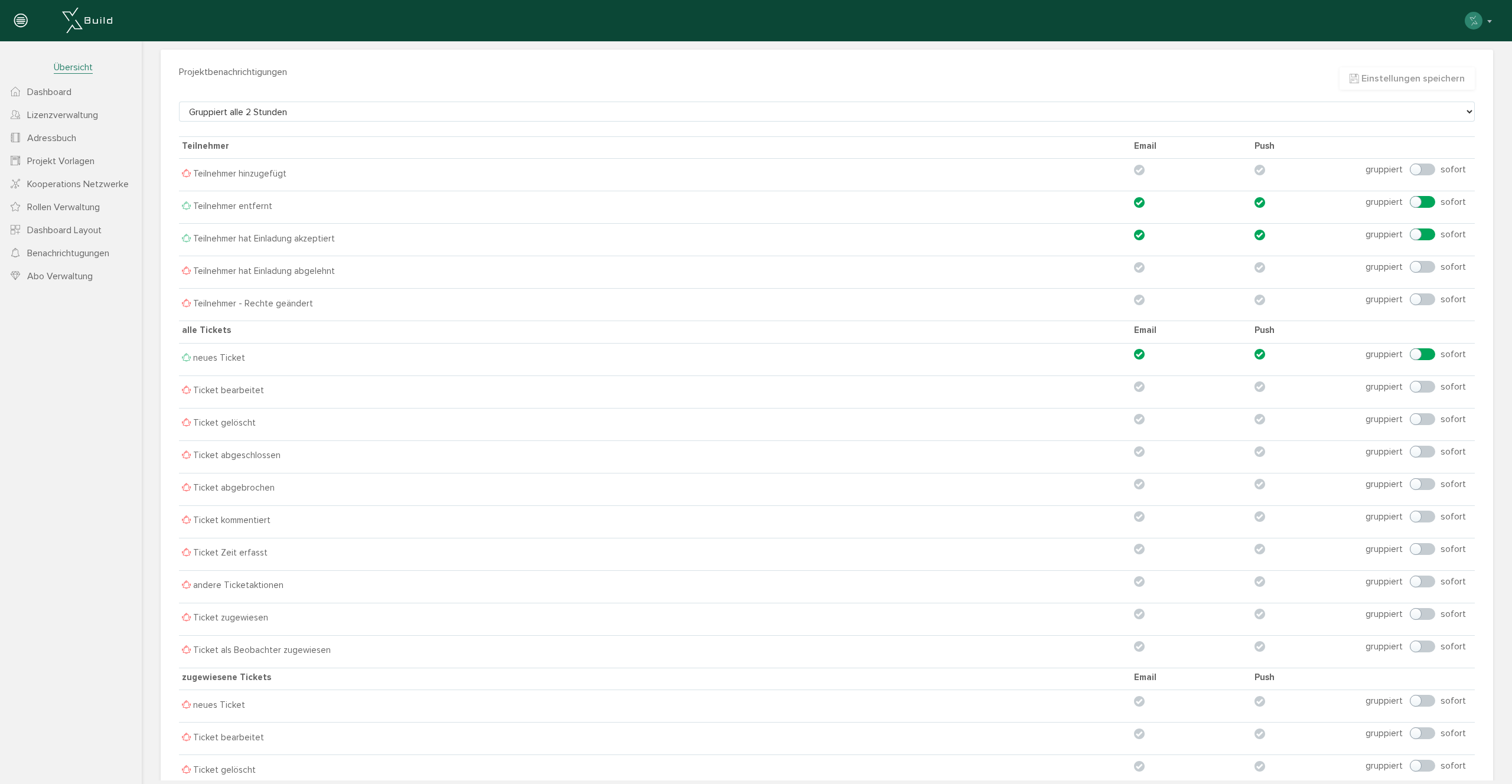
drag, startPoint x: 1141, startPoint y: 167, endPoint x: 1150, endPoint y: 172, distance: 10.3
click at [1141, 167] on label at bounding box center [1192, 170] width 115 height 12
click at [1141, 167] on input "checkbox" at bounding box center [1138, 170] width 8 height 8
checkbox input "true"
click at [1257, 167] on label at bounding box center [1307, 170] width 105 height 12
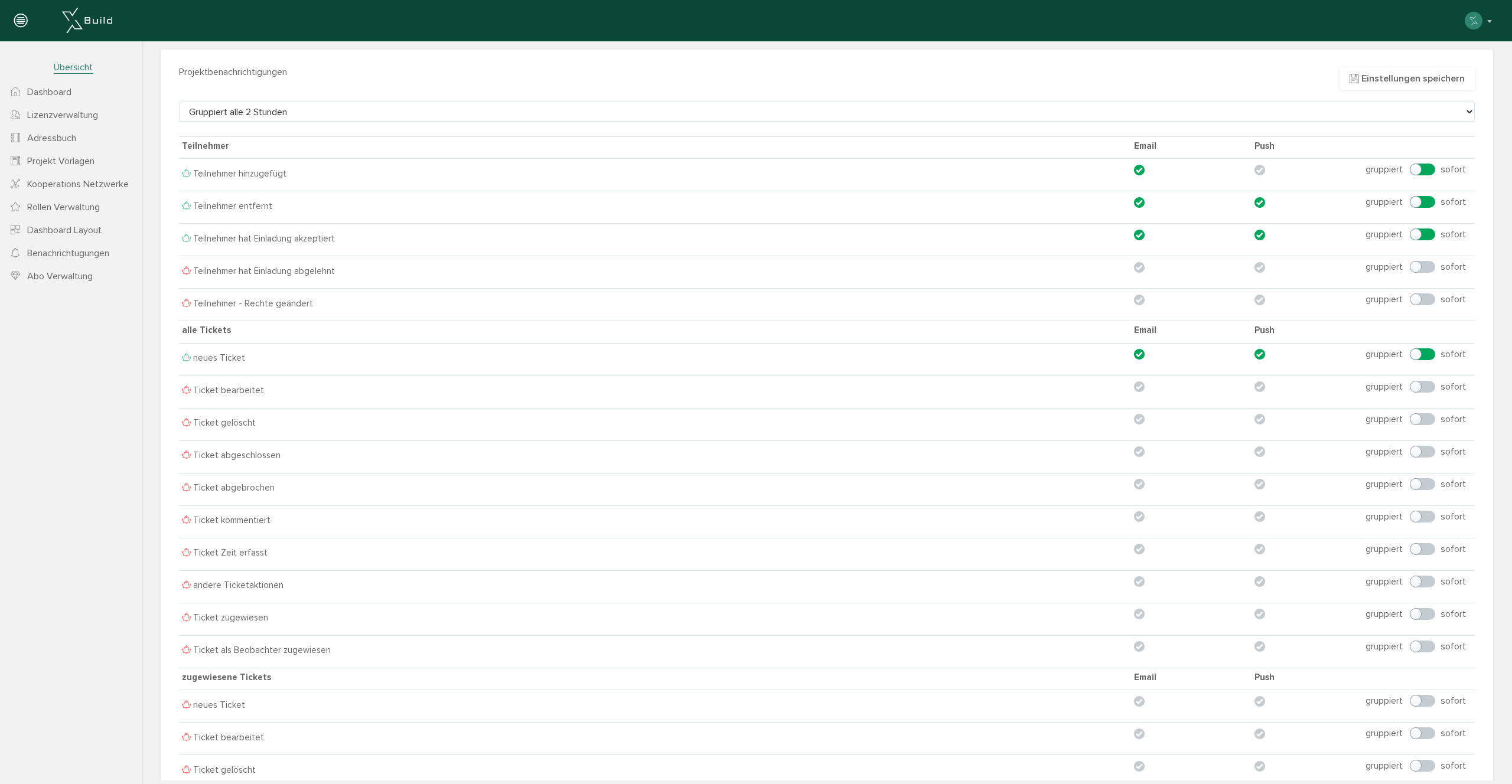
click at [1257, 167] on input "checkbox" at bounding box center [1258, 170] width 8 height 8
checkbox input "true"
click at [287, 108] on select "Benachrichtigung zum Ereigniszeitpunkt Gruppiert jede Stunde Gruppiert alle 2 S…" at bounding box center [827, 112] width 1296 height 20
select select "12"
click at [179, 102] on select "Benachrichtigung zum Ereigniszeitpunkt Gruppiert jede Stunde Gruppiert alle 2 S…" at bounding box center [827, 112] width 1296 height 20
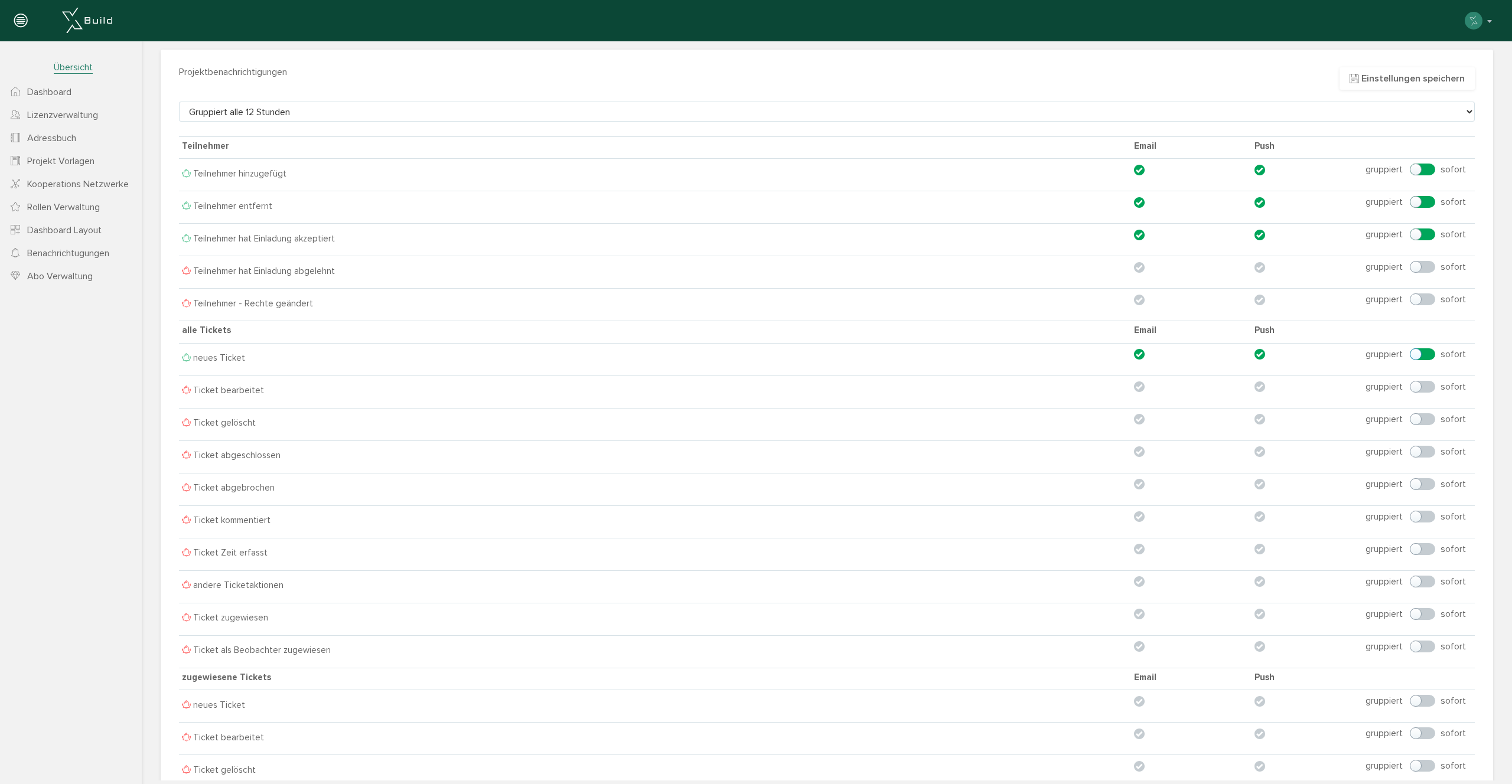
click at [1417, 351] on label "sofort" at bounding box center [1437, 354] width 56 height 11
click at [1417, 351] on input "sofort" at bounding box center [1413, 354] width 8 height 8
checkbox input "true"
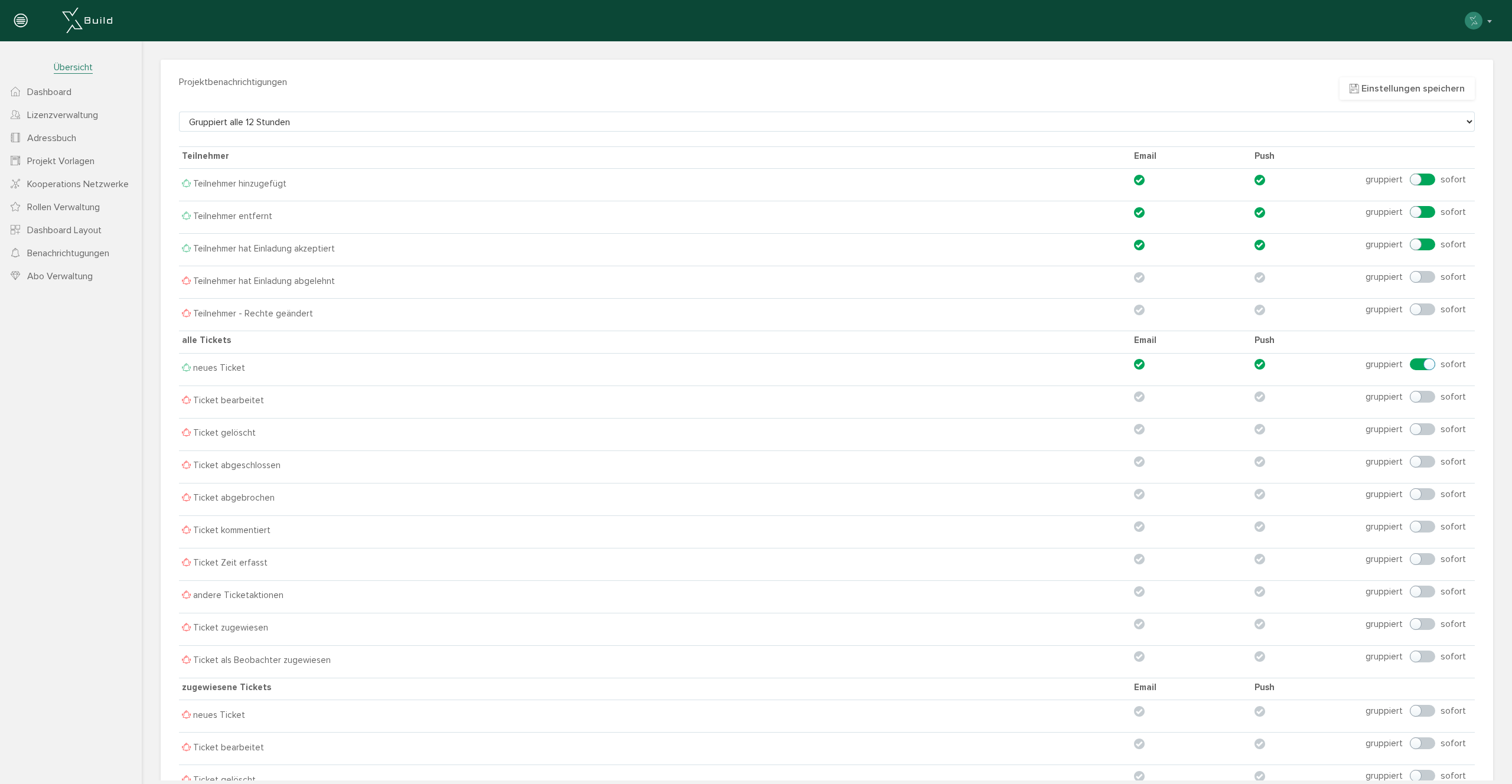
click at [49, 92] on span "Dashboard" at bounding box center [49, 92] width 44 height 12
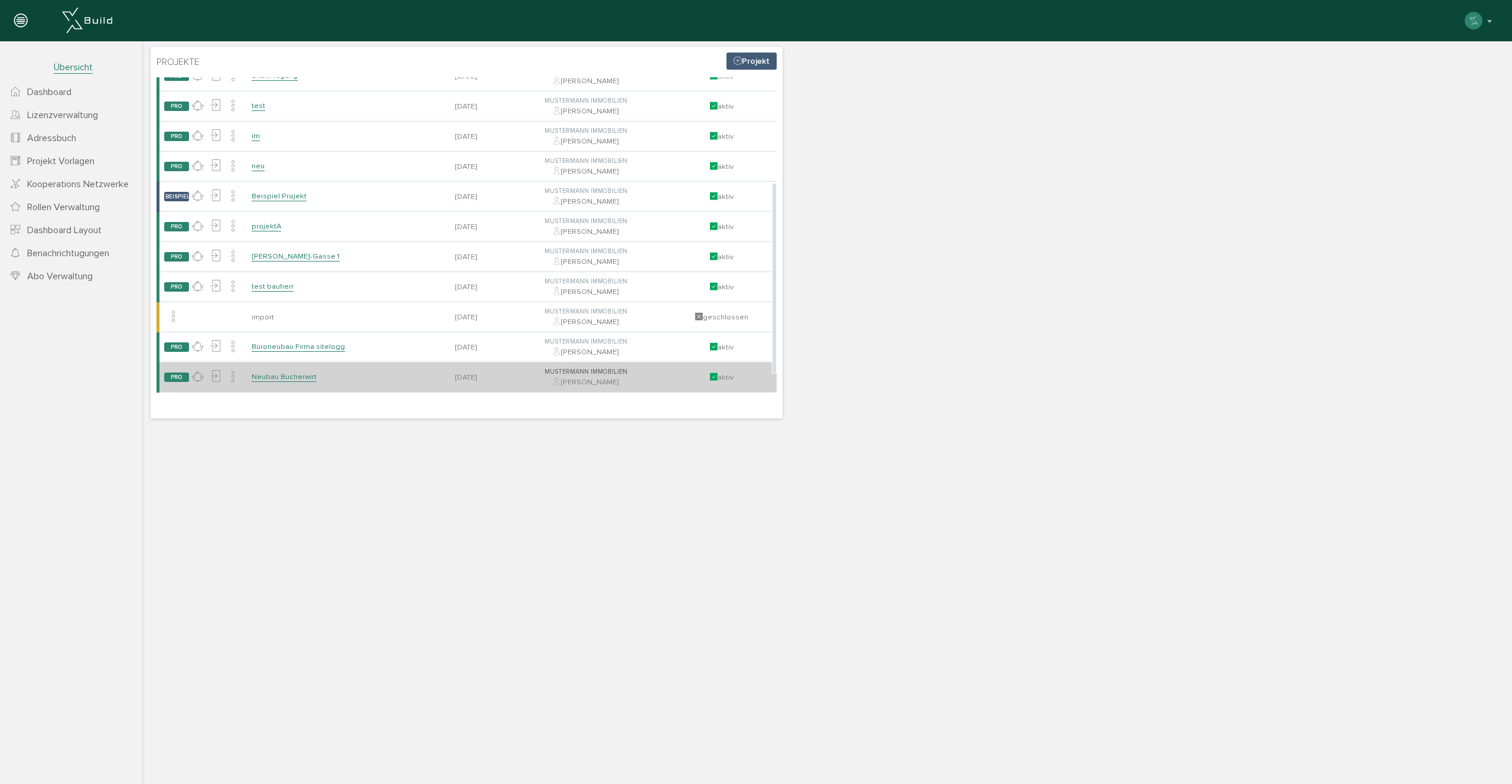
click at [296, 371] on td "Neubau Bucherwirt" at bounding box center [337, 377] width 180 height 30
click at [296, 376] on link "Neubau Bucherwirt" at bounding box center [284, 377] width 65 height 10
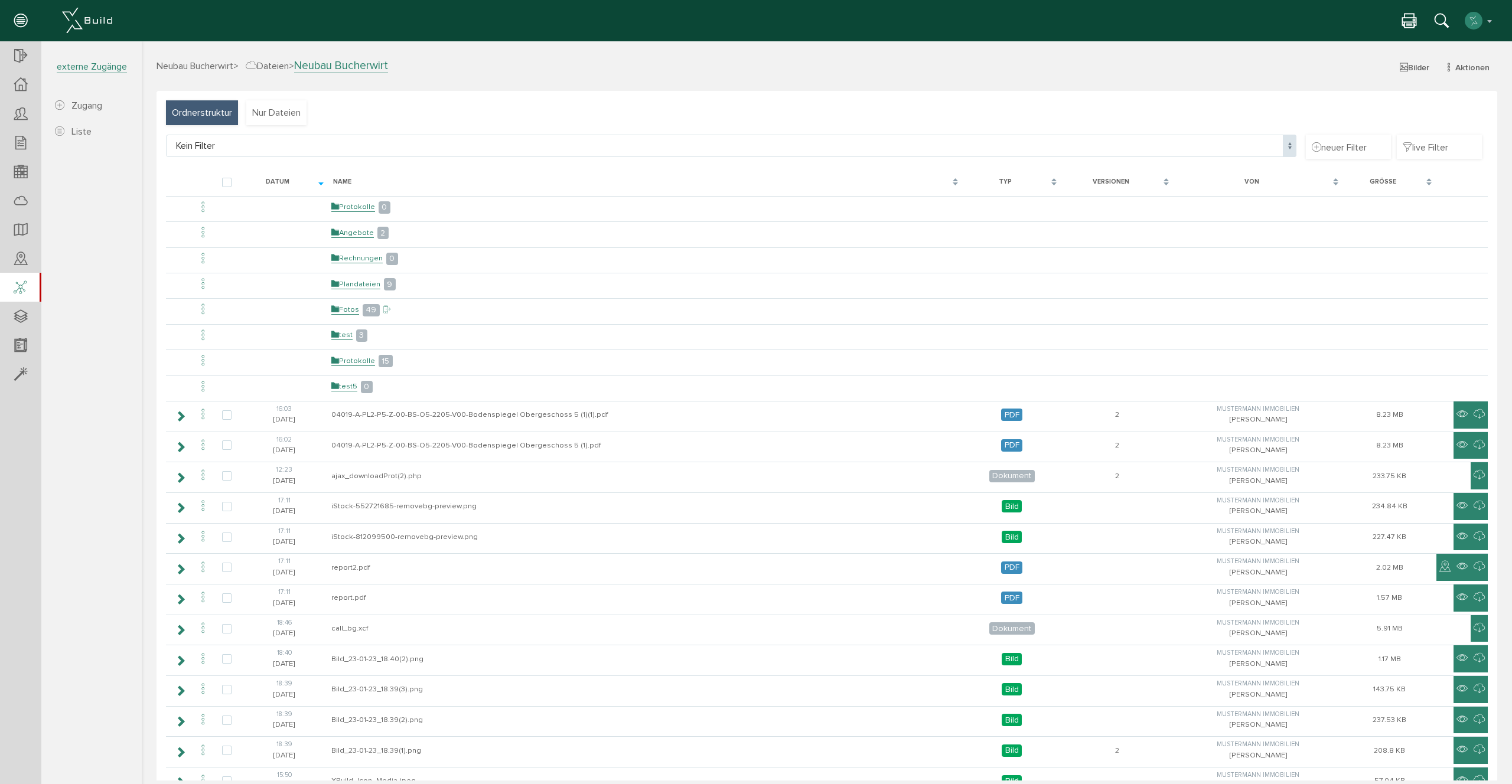
click at [21, 290] on icon at bounding box center [20, 288] width 13 height 16
click at [20, 119] on icon at bounding box center [20, 114] width 13 height 16
click at [22, 287] on icon at bounding box center [20, 288] width 13 height 16
click at [11, 210] on div at bounding box center [20, 201] width 41 height 30
click at [13, 283] on div at bounding box center [20, 288] width 40 height 30
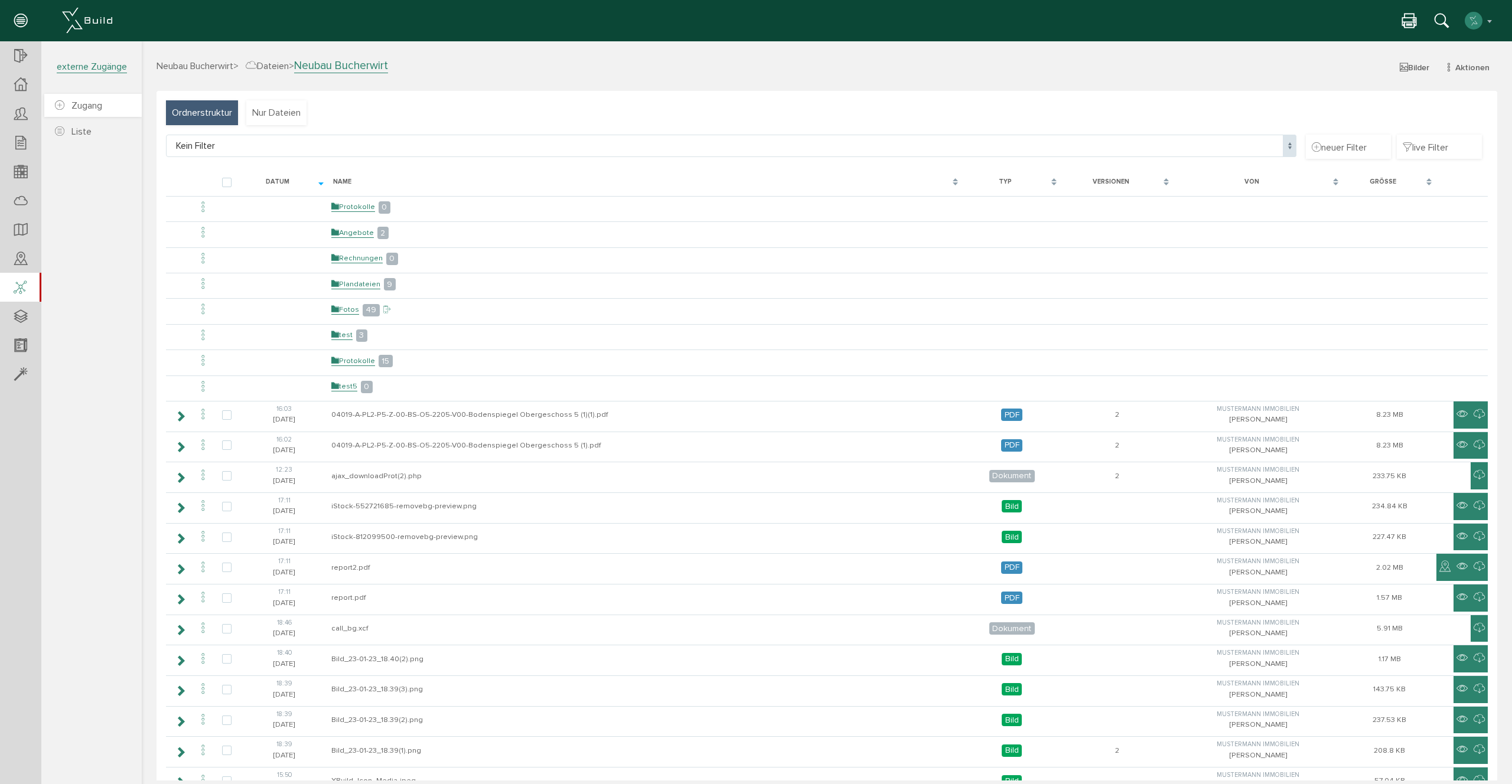
click at [85, 108] on span "Zugang" at bounding box center [87, 106] width 31 height 12
click at [101, 107] on span "Zugang" at bounding box center [87, 106] width 31 height 12
click at [25, 200] on icon at bounding box center [20, 202] width 13 height 16
click at [26, 286] on icon at bounding box center [20, 288] width 13 height 16
click at [97, 106] on span "Zugang" at bounding box center [87, 106] width 31 height 12
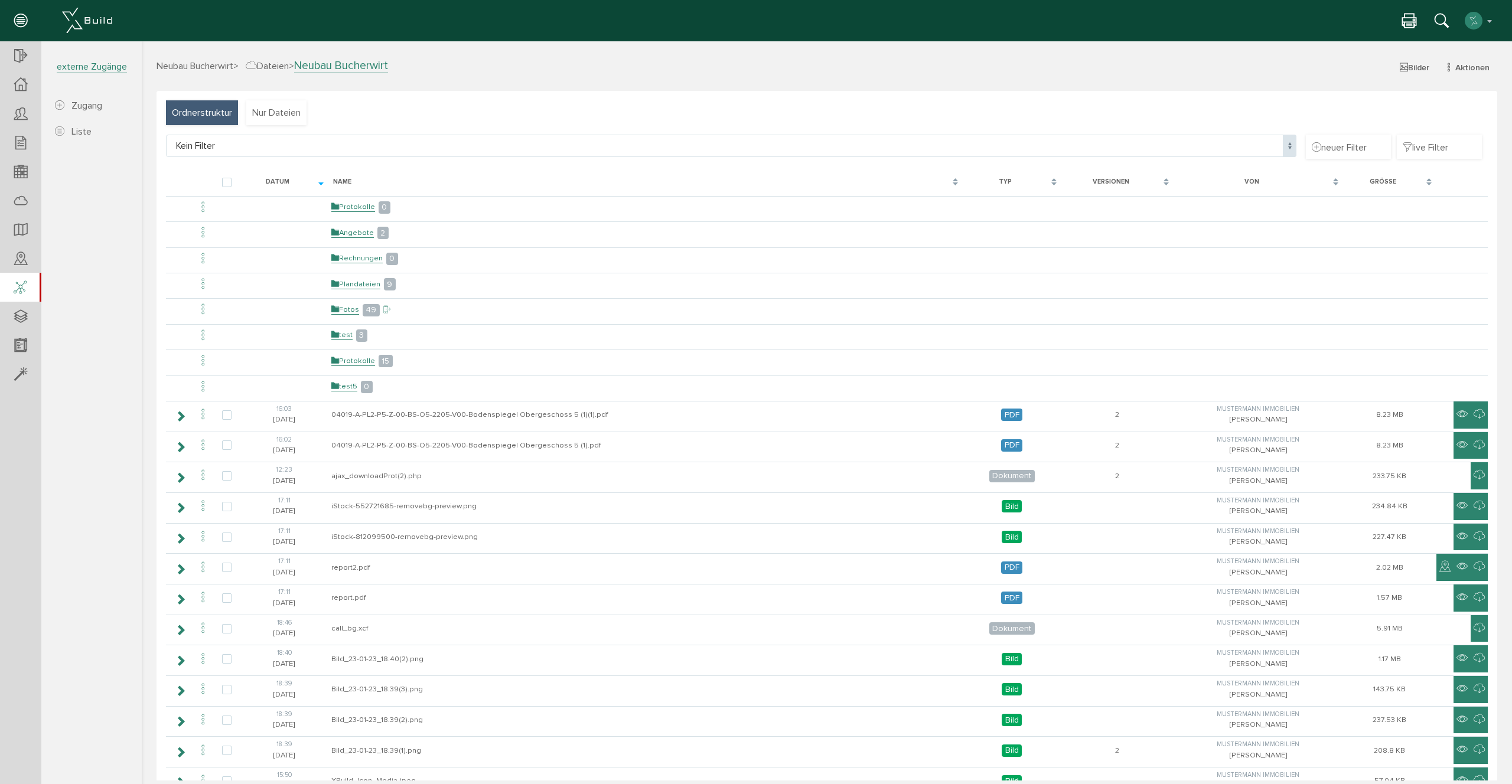
drag, startPoint x: 9, startPoint y: 279, endPoint x: 39, endPoint y: 292, distance: 32.7
click at [9, 279] on div at bounding box center [20, 288] width 40 height 30
click at [28, 55] on div at bounding box center [20, 56] width 41 height 30
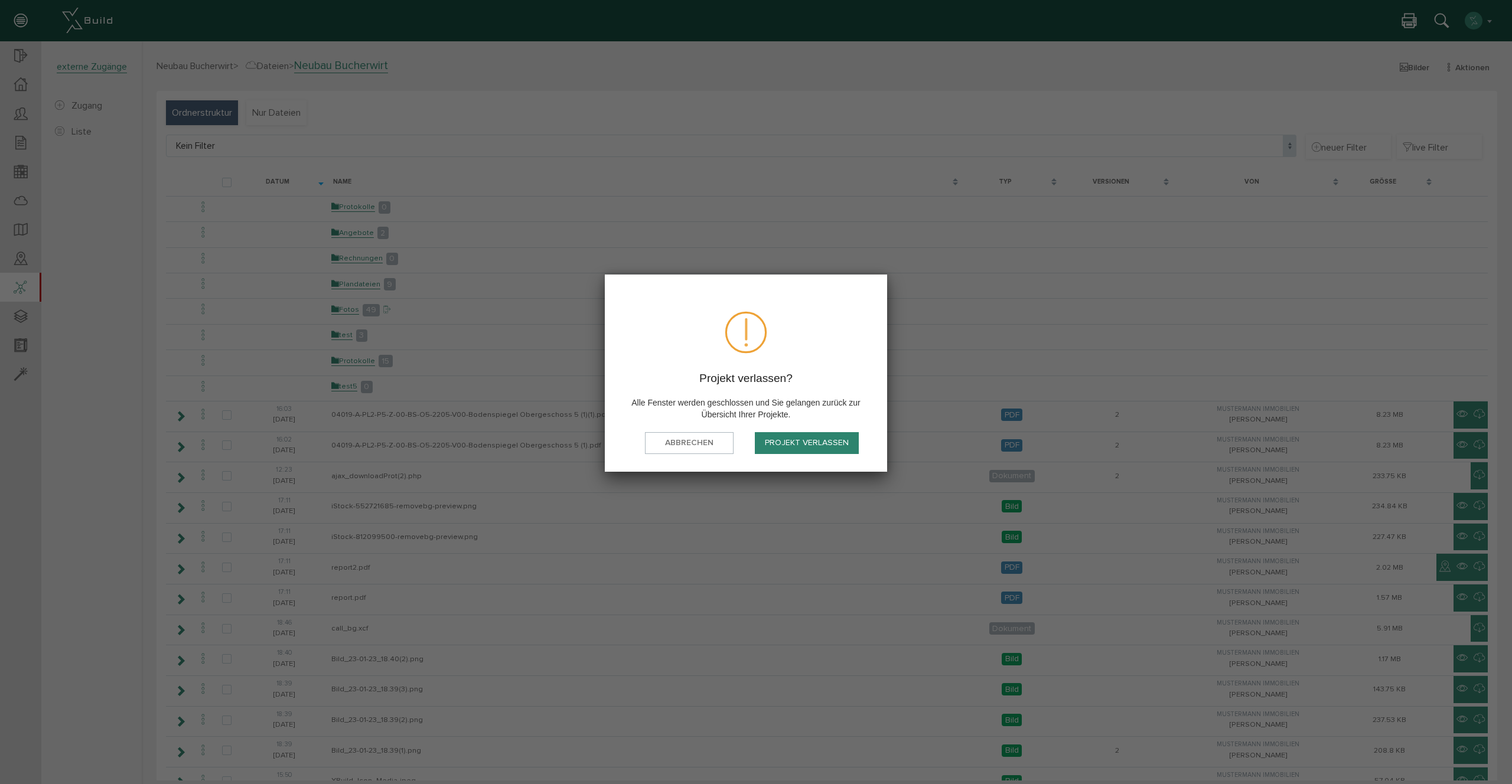
click at [820, 444] on button "Projekt verlassen" at bounding box center [807, 443] width 104 height 22
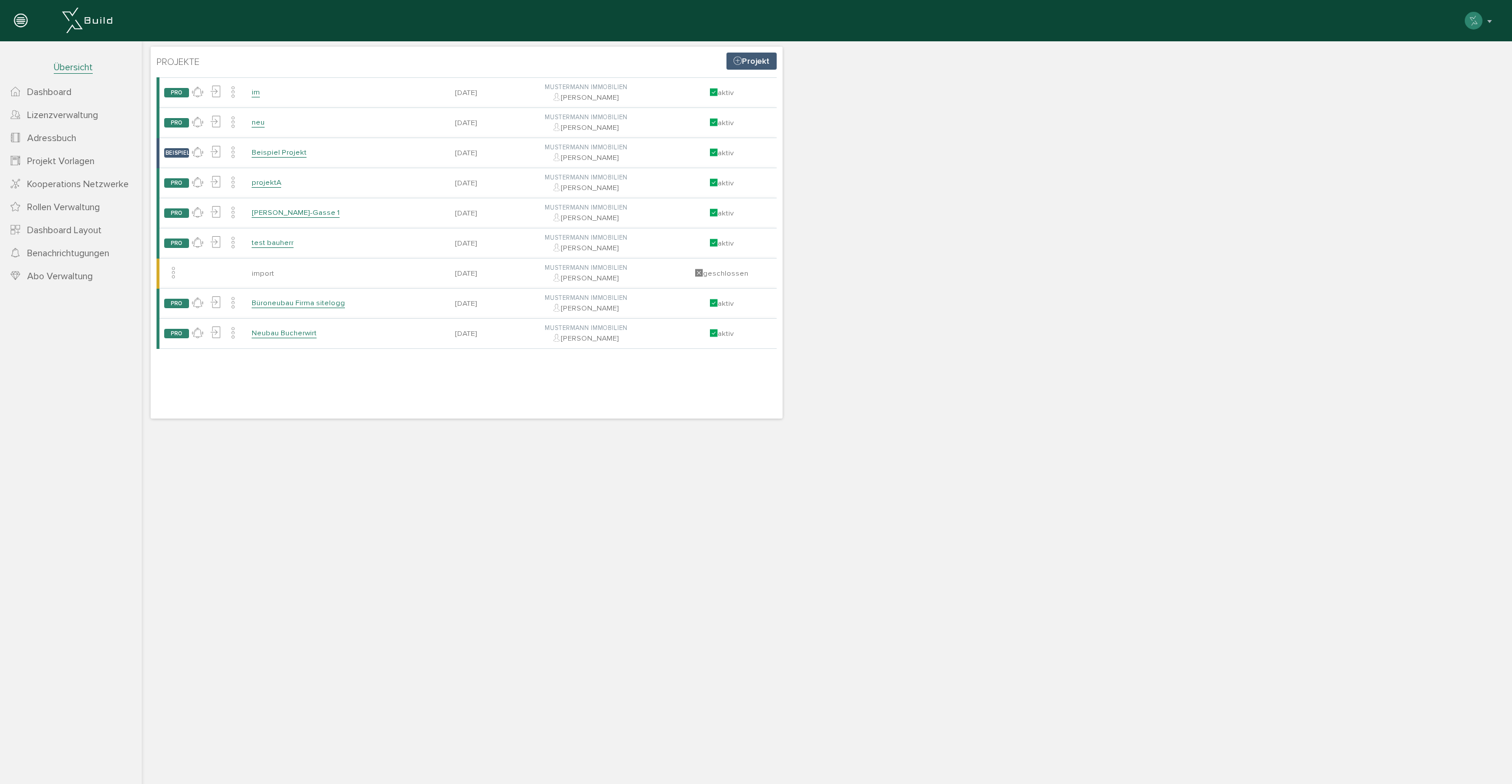
click at [58, 160] on span "Projekt Vorlagen" at bounding box center [61, 161] width 68 height 12
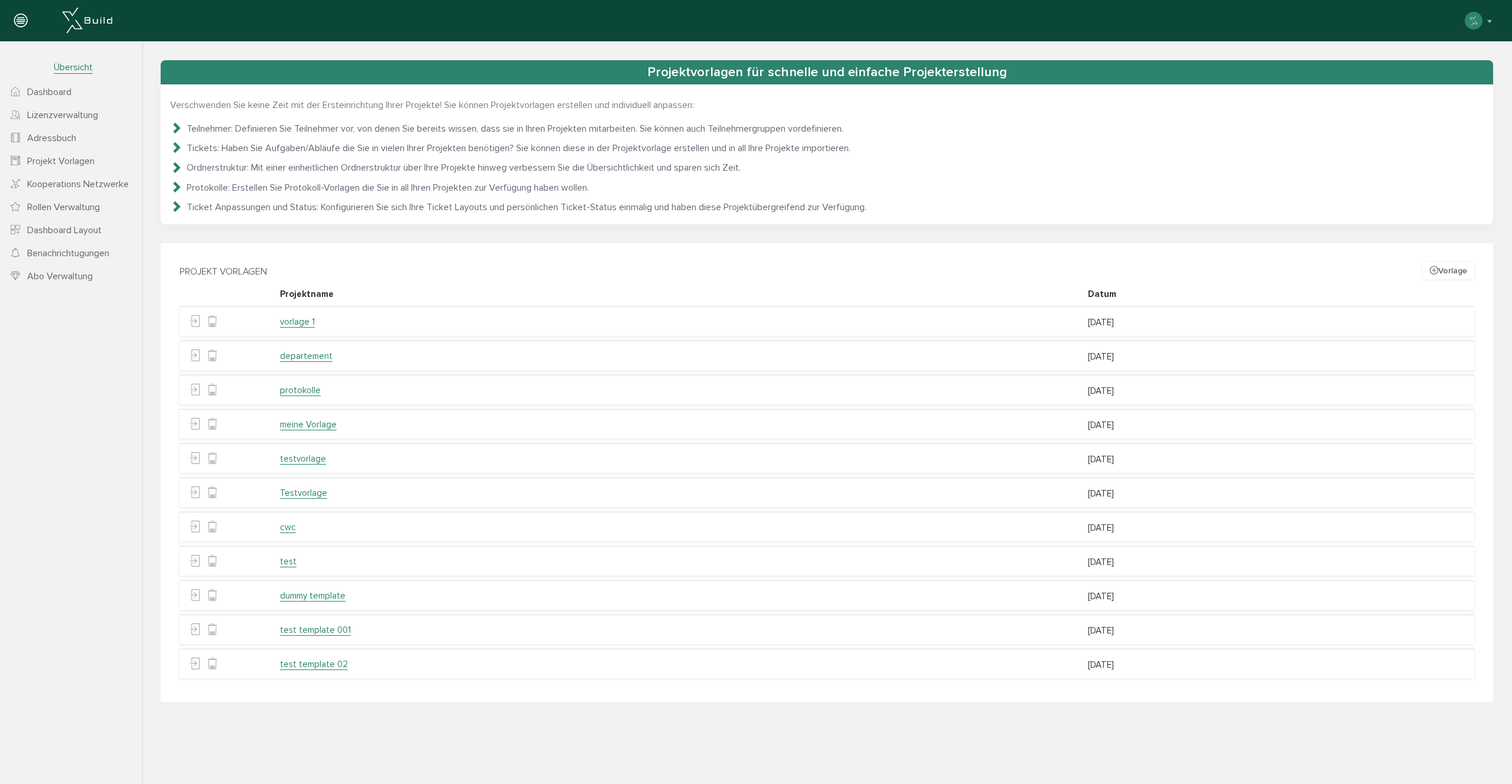
click at [310, 325] on link "vorlage 1" at bounding box center [297, 322] width 35 height 11
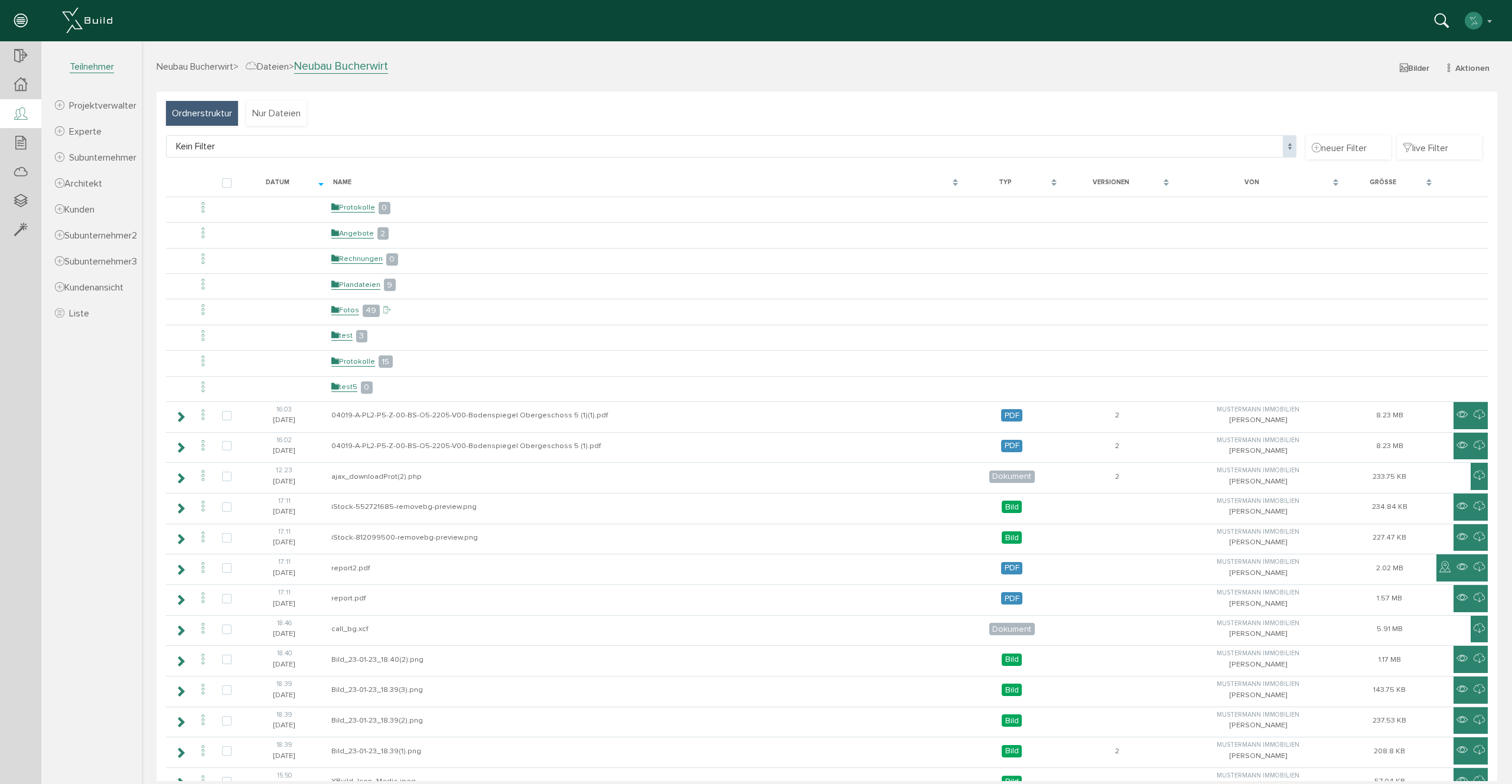
click at [23, 109] on icon at bounding box center [20, 114] width 13 height 16
click at [13, 145] on div at bounding box center [20, 143] width 41 height 30
click at [34, 240] on div at bounding box center [20, 230] width 41 height 30
click at [21, 178] on icon at bounding box center [20, 172] width 13 height 16
click at [16, 51] on icon at bounding box center [20, 57] width 13 height 16
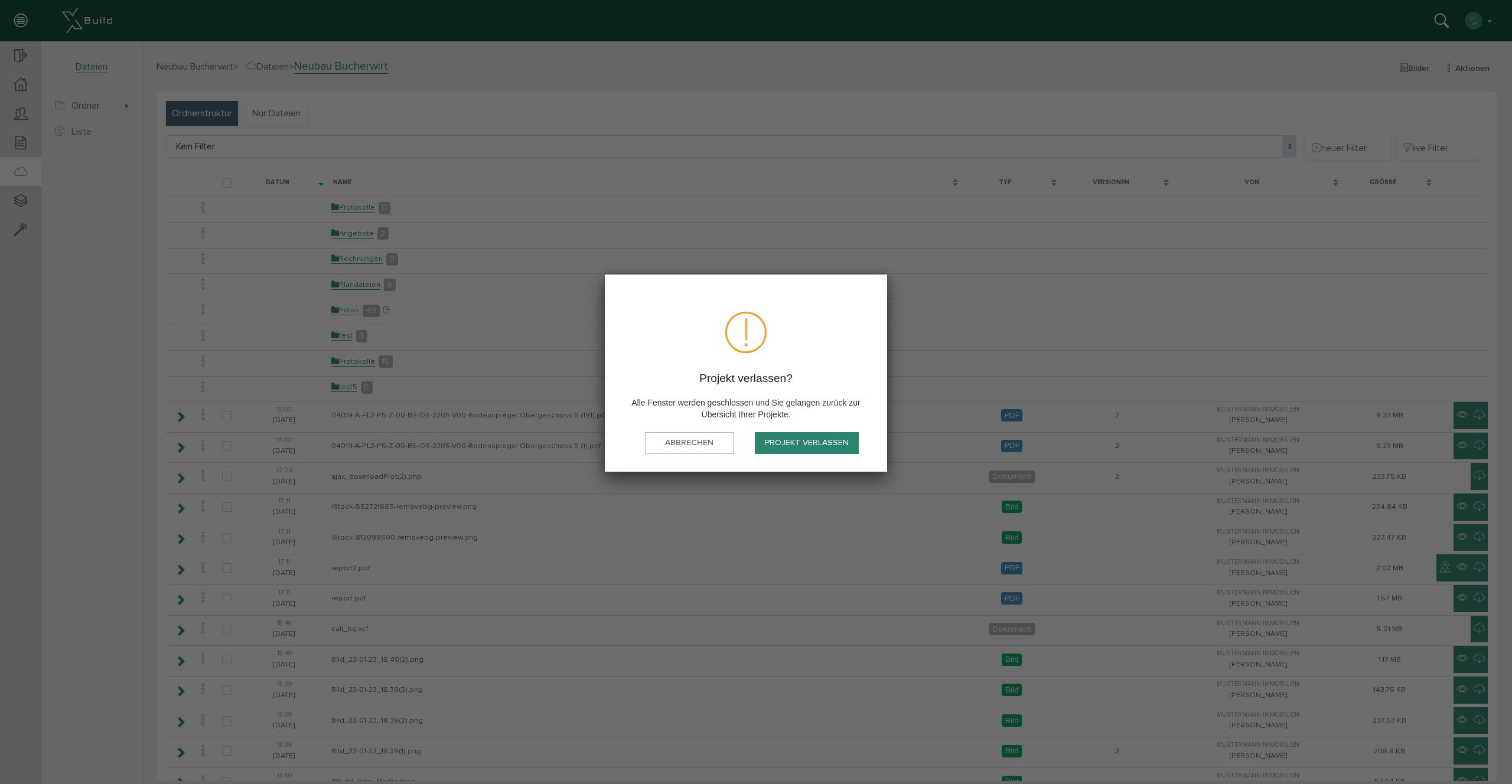
click at [845, 435] on button "Projekt verlassen" at bounding box center [807, 443] width 104 height 22
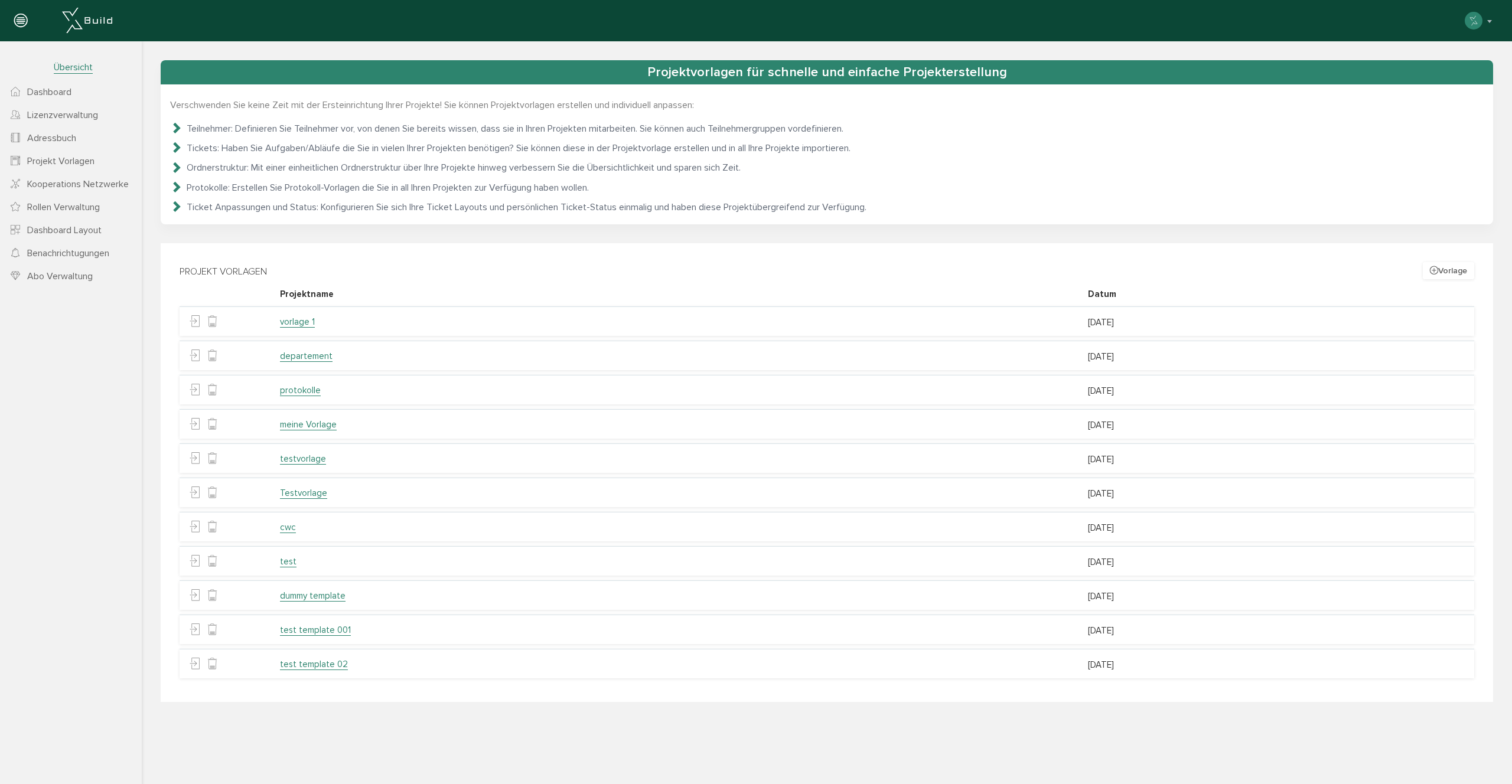
click at [58, 86] on span "Dashboard" at bounding box center [49, 92] width 44 height 12
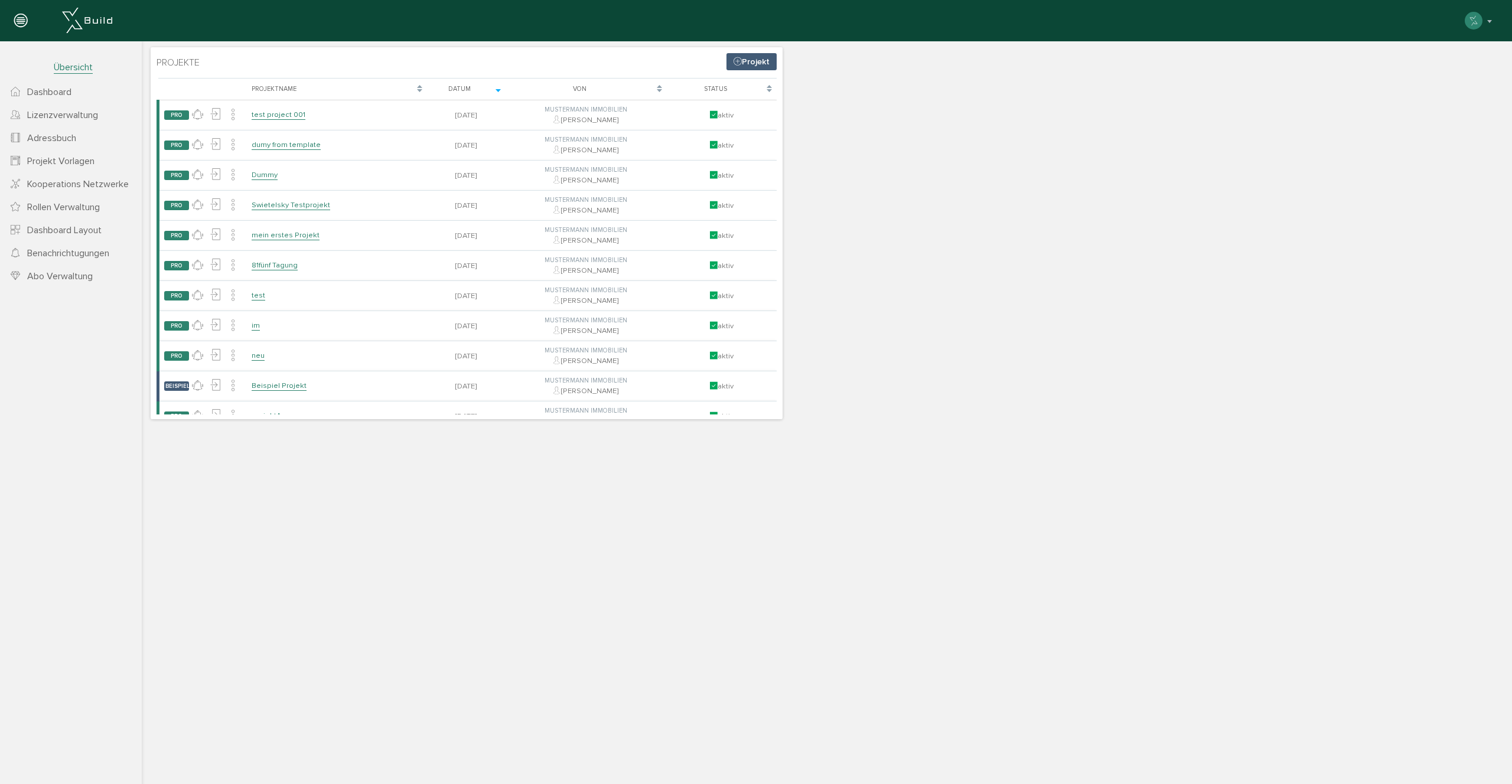
click at [752, 63] on link "Projekt" at bounding box center [751, 61] width 50 height 17
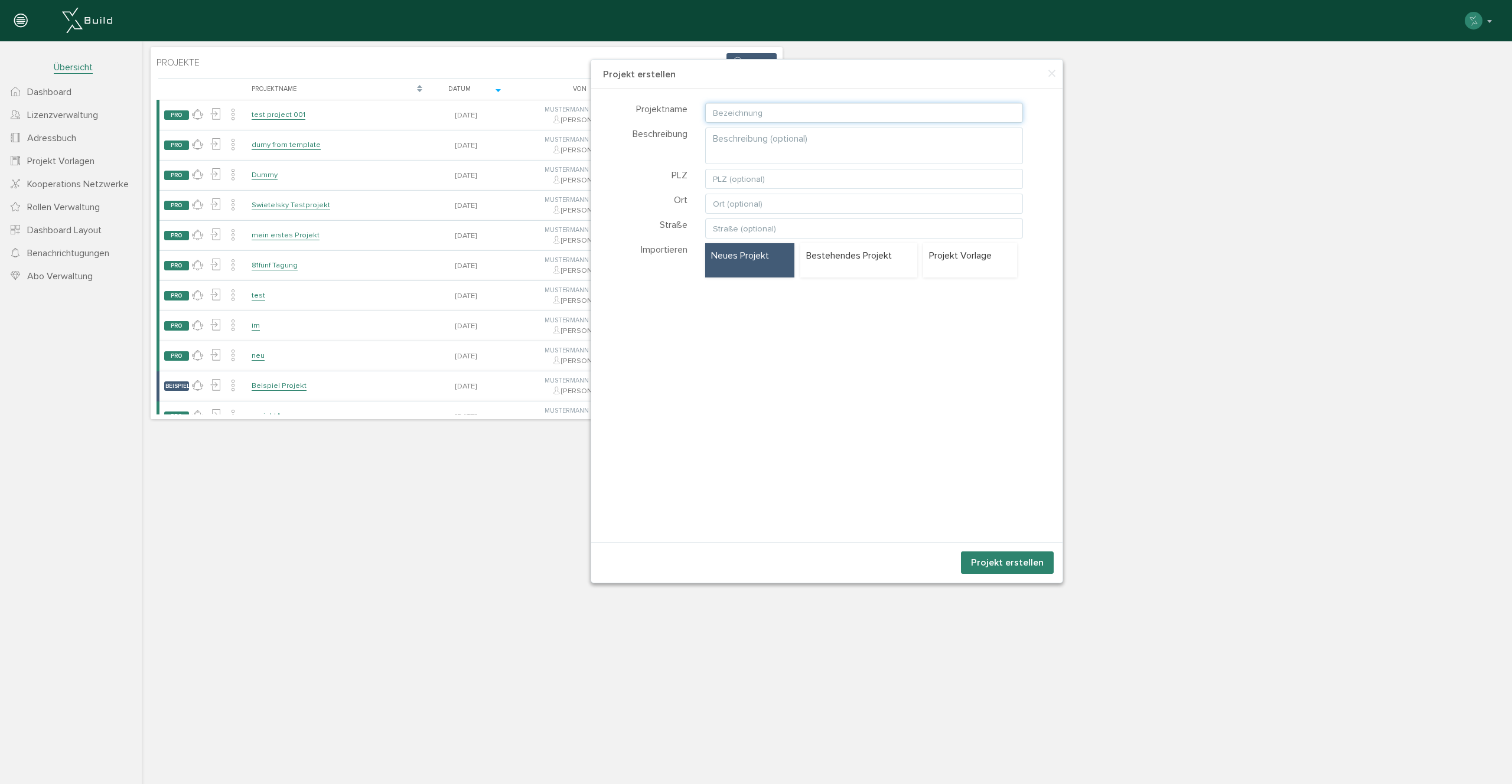
click at [767, 113] on input "text" at bounding box center [865, 113] width 319 height 20
click at [970, 260] on p "Projekt Vorlage" at bounding box center [970, 255] width 82 height 13
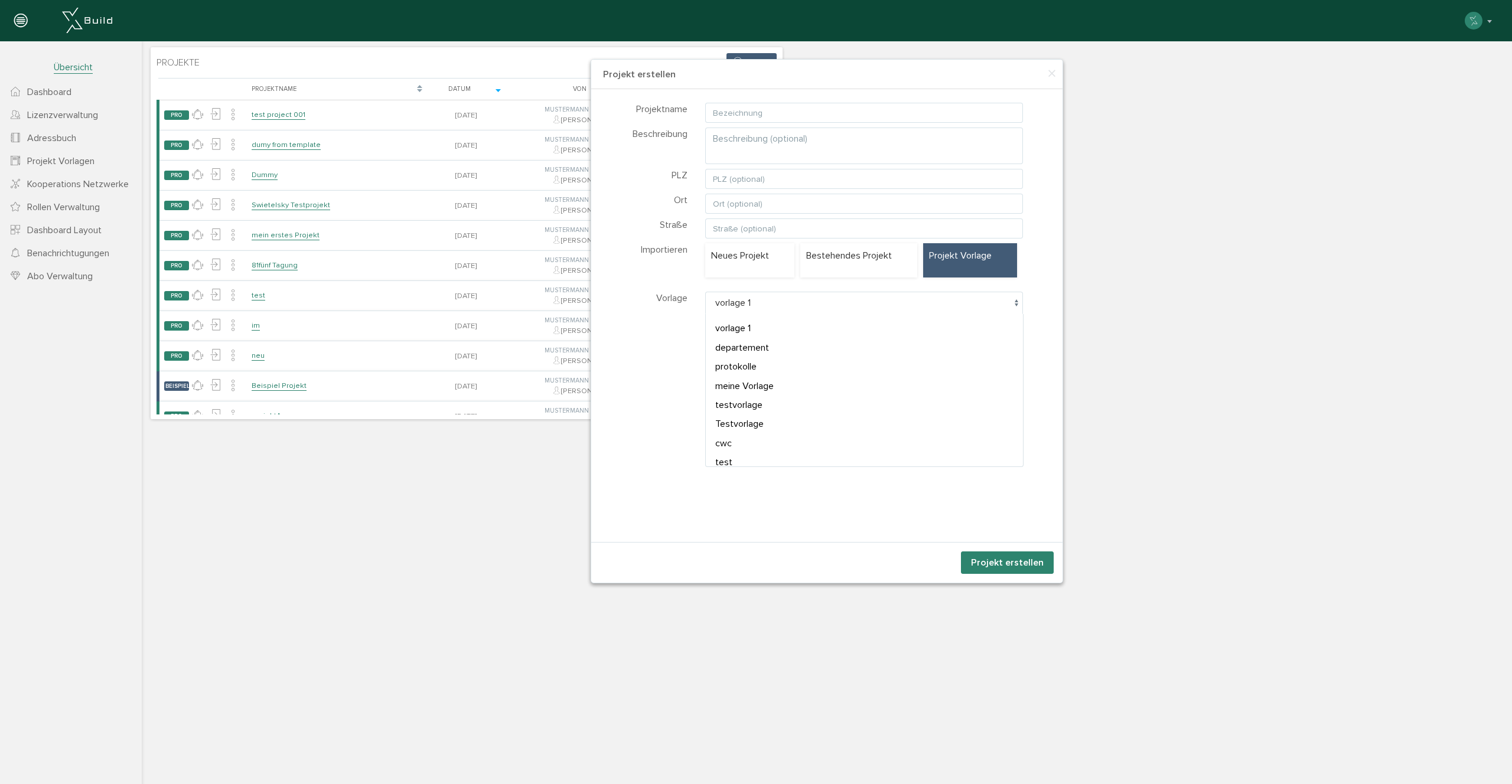
click at [898, 296] on span "vorlage 1" at bounding box center [865, 303] width 319 height 23
click at [646, 347] on div "Projektname Beschreibung PLZ Ort Straße Importieren Neues Projekt Projekt Vorla…" at bounding box center [827, 311] width 472 height 444
click at [1052, 69] on span "×" at bounding box center [1051, 74] width 9 height 23
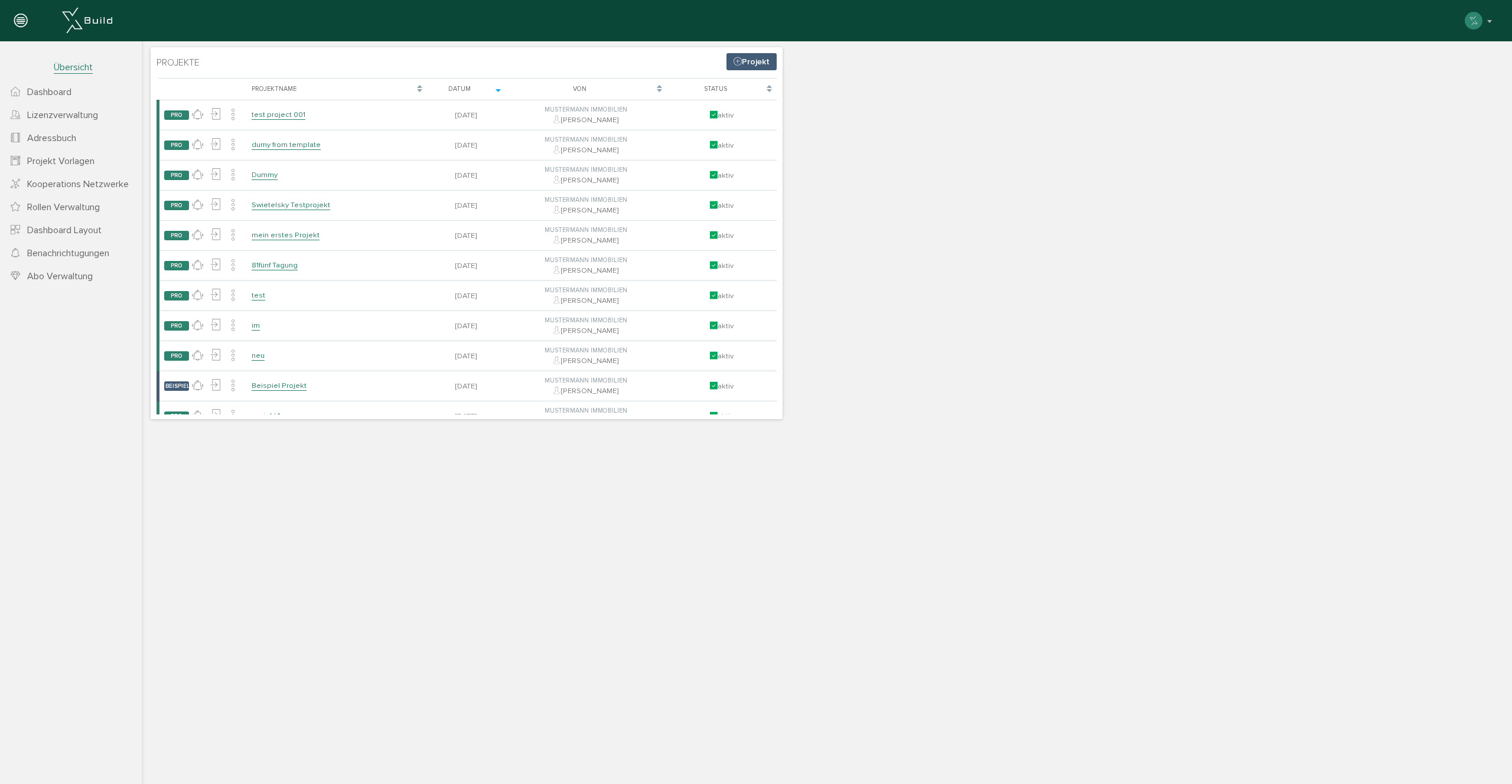
click at [68, 231] on span "Dashboard Layout" at bounding box center [64, 230] width 75 height 12
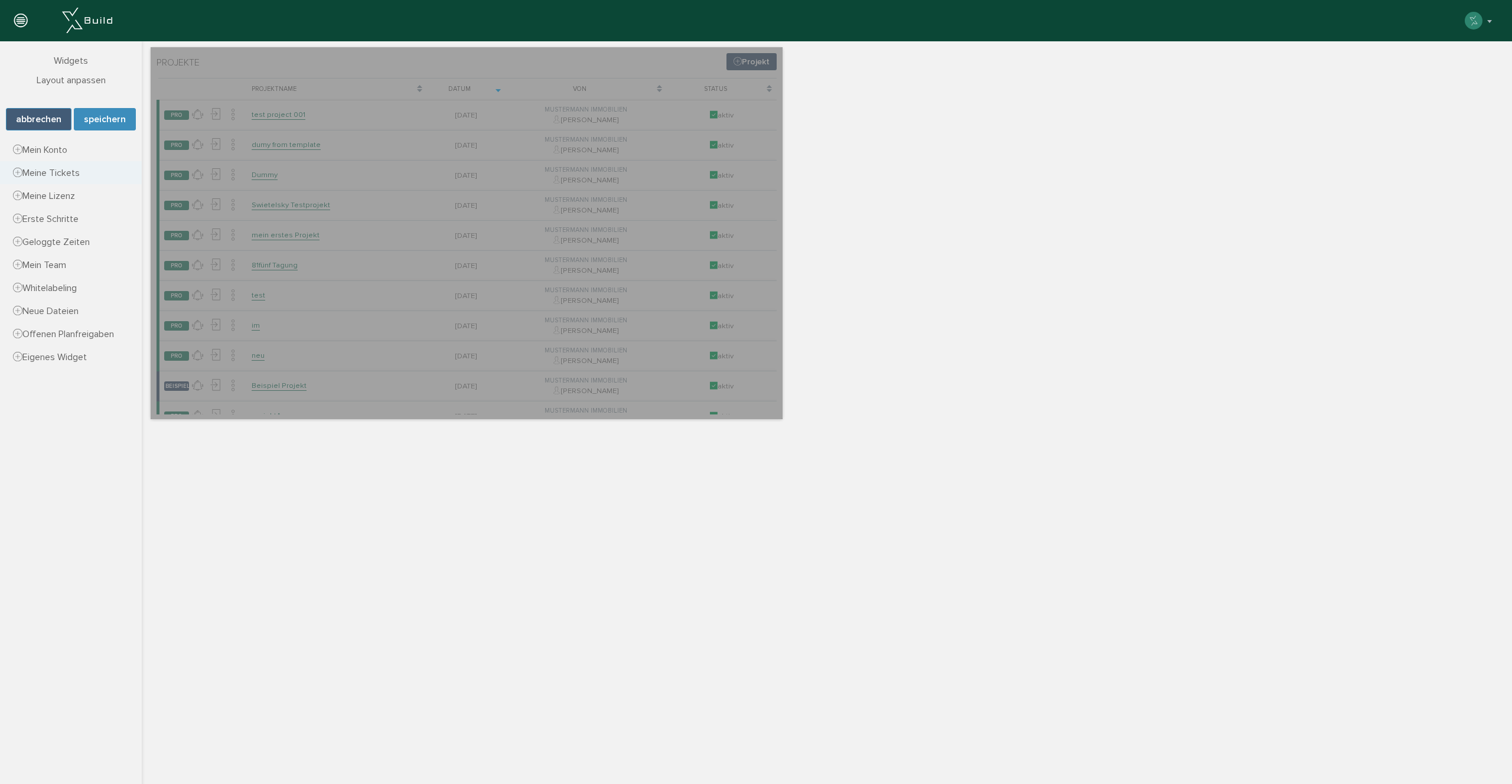
click at [65, 150] on span "Mein Konto" at bounding box center [40, 150] width 54 height 12
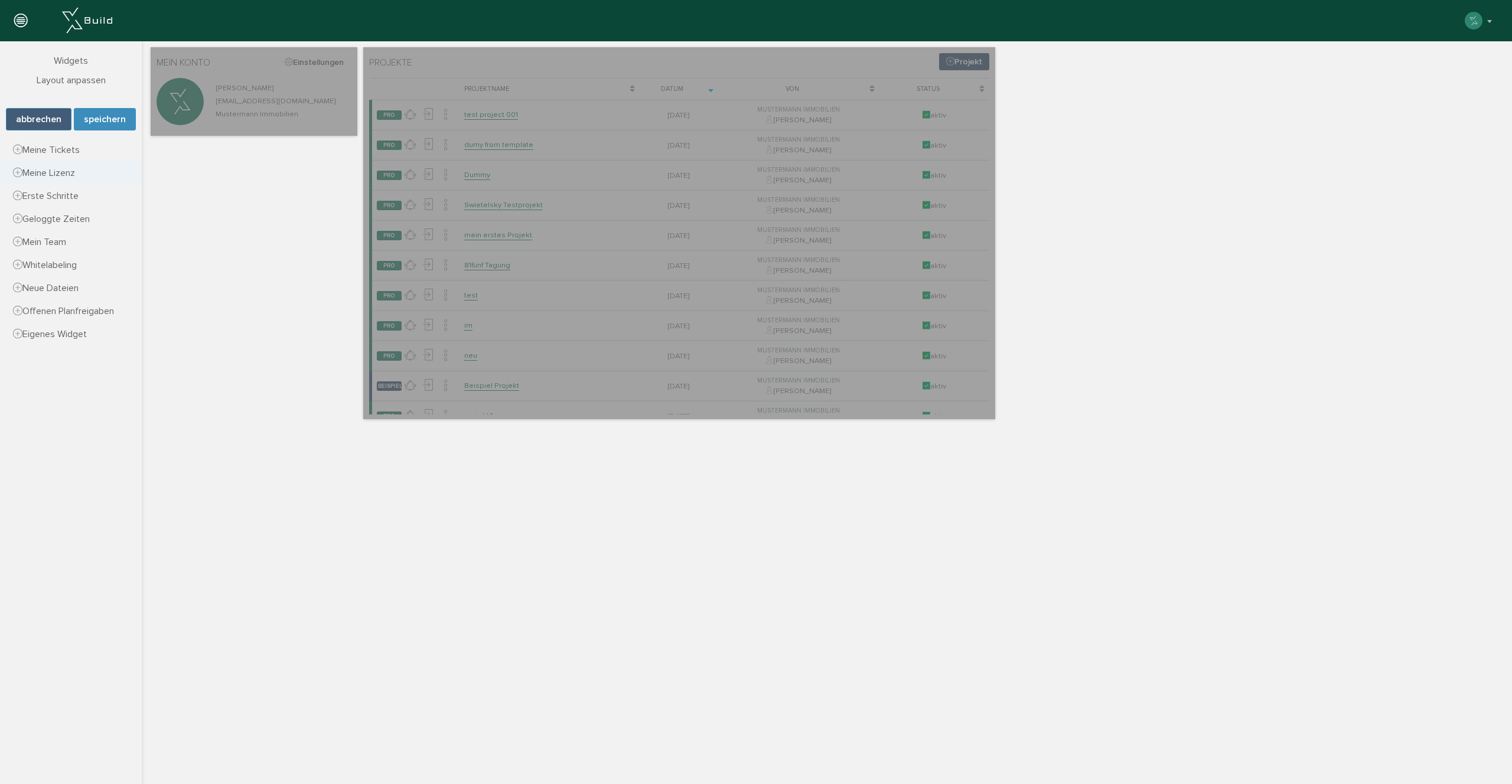
click at [66, 172] on span "Meine Lizenz" at bounding box center [44, 172] width 62 height 12
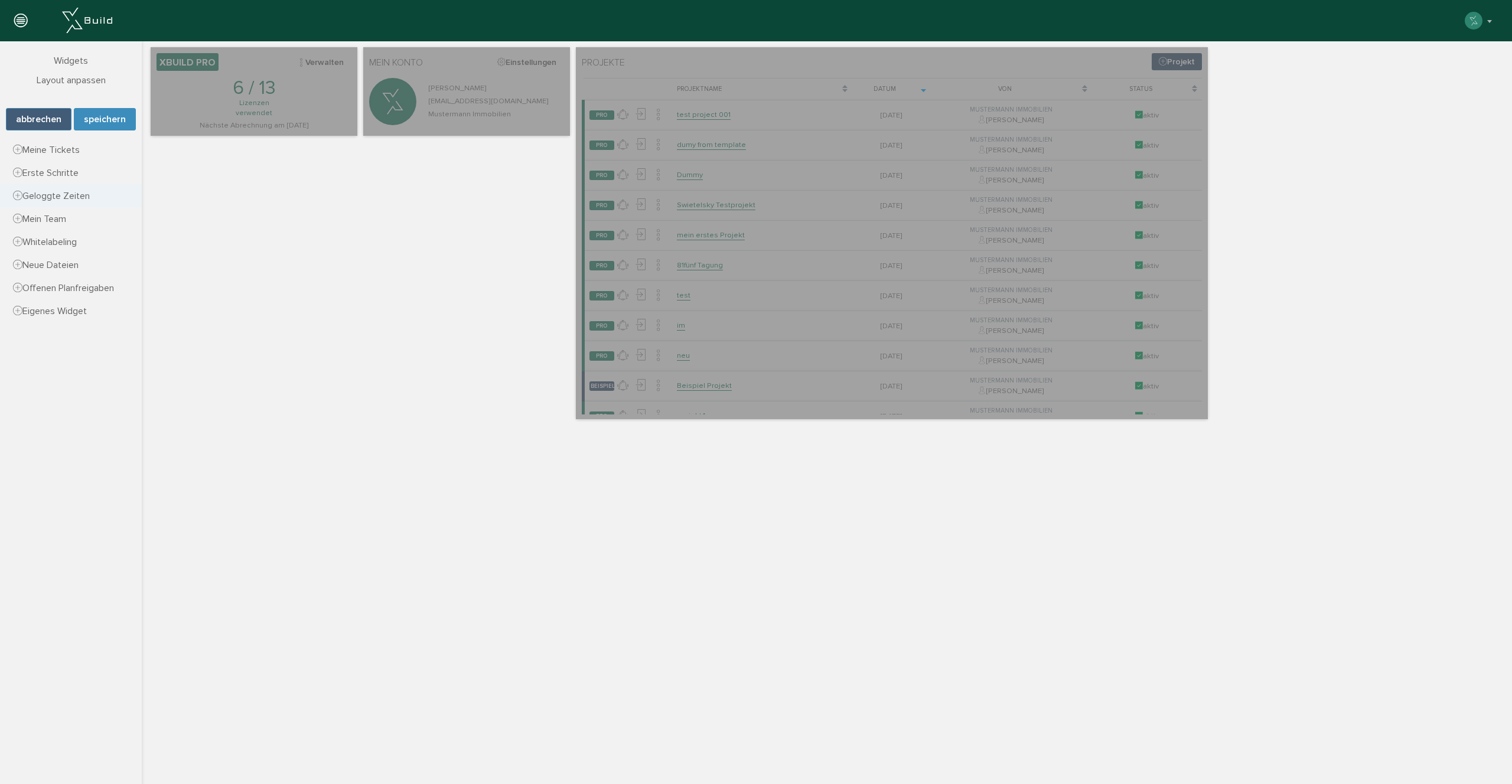
click at [66, 195] on span "Geloggte Zeiten" at bounding box center [51, 196] width 76 height 12
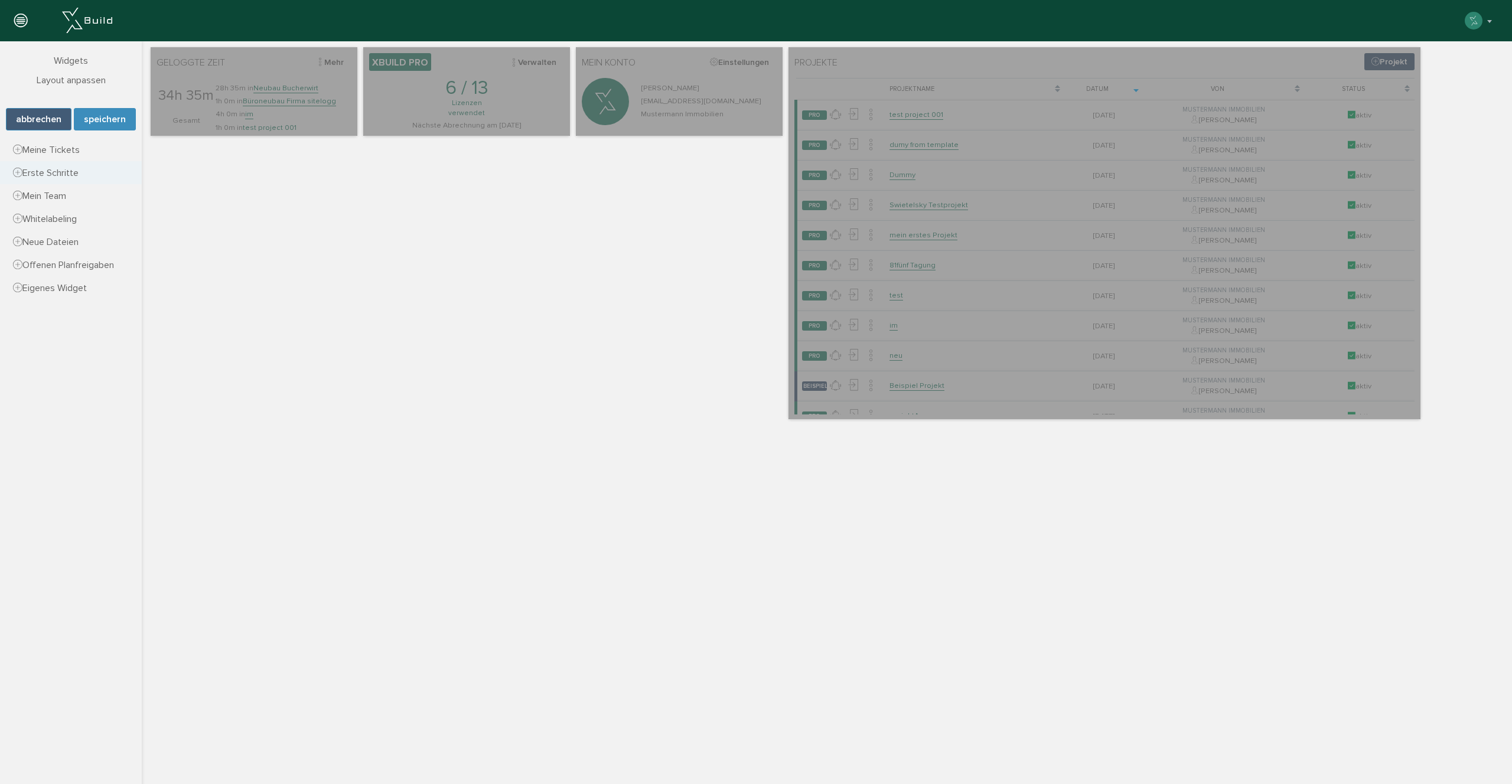
click at [54, 162] on link "Erste Schritte" at bounding box center [71, 172] width 142 height 23
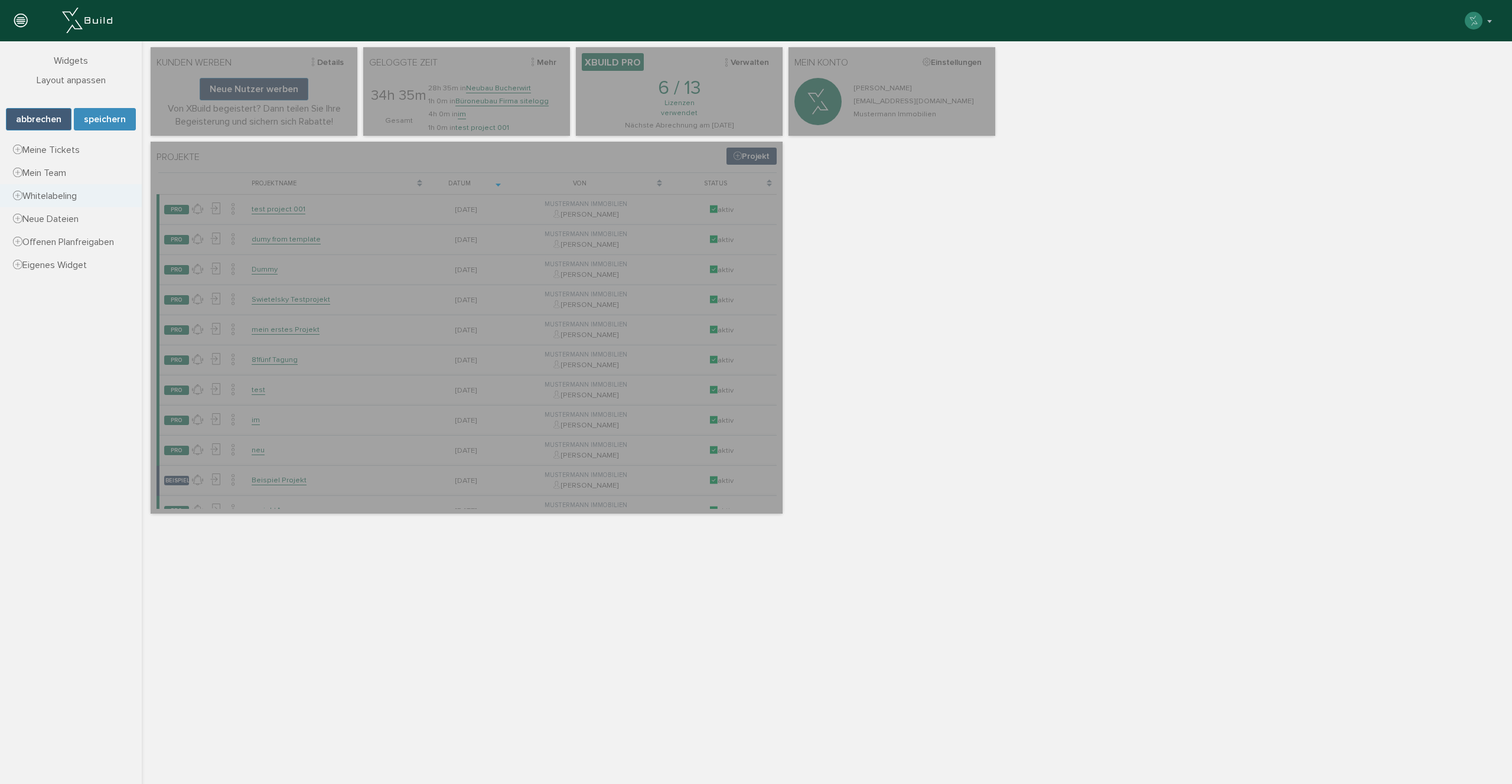
click at [61, 193] on span "Whitelabeling" at bounding box center [45, 196] width 64 height 12
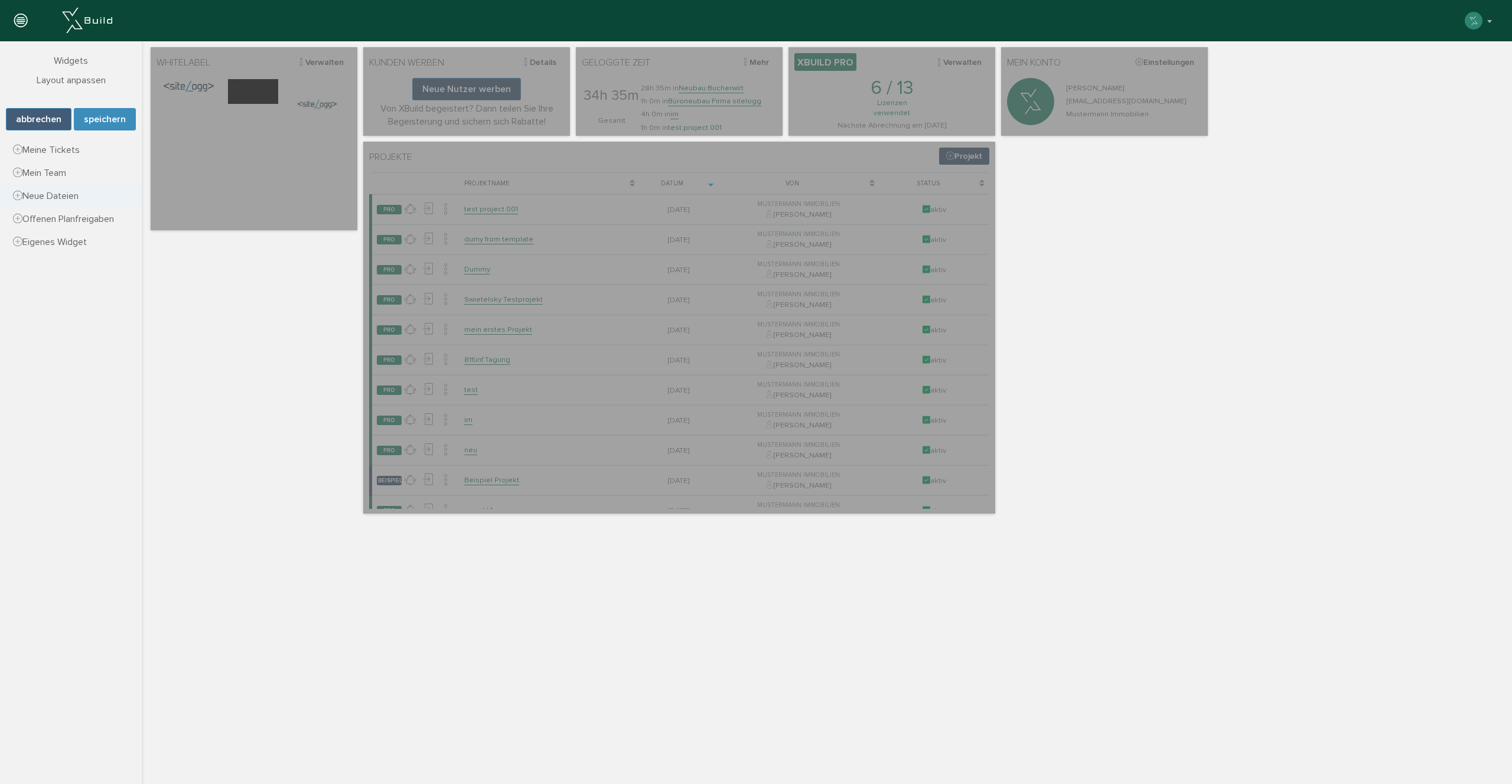
click at [68, 202] on span "Neue Dateien" at bounding box center [46, 196] width 66 height 12
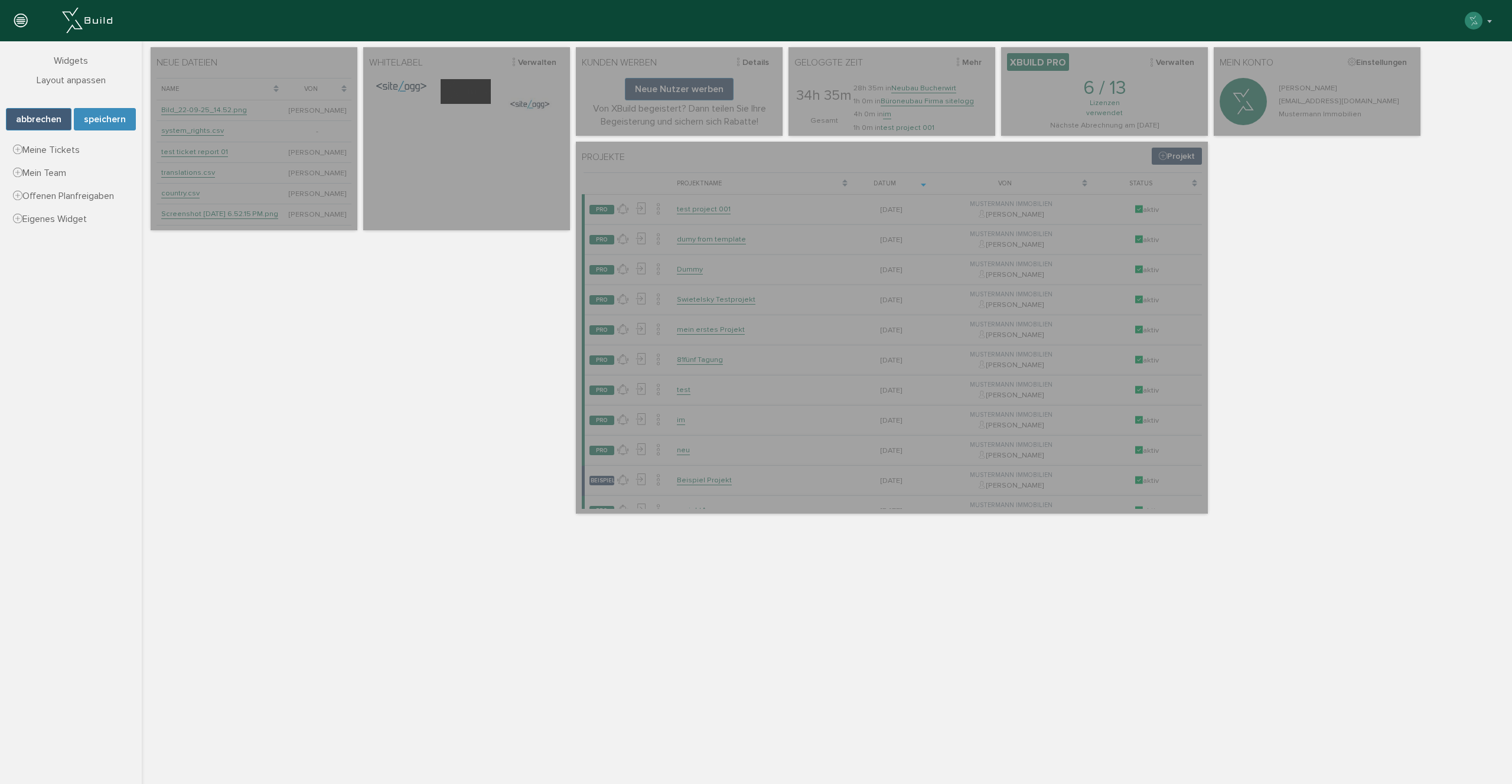
click at [68, 239] on nav "Übersicht Dashboard Lizenzverwaltung Adressbuch Projekt Vorlagen Kooperations N…" at bounding box center [71, 433] width 142 height 784
click at [777, 52] on icon at bounding box center [779, 50] width 16 height 16
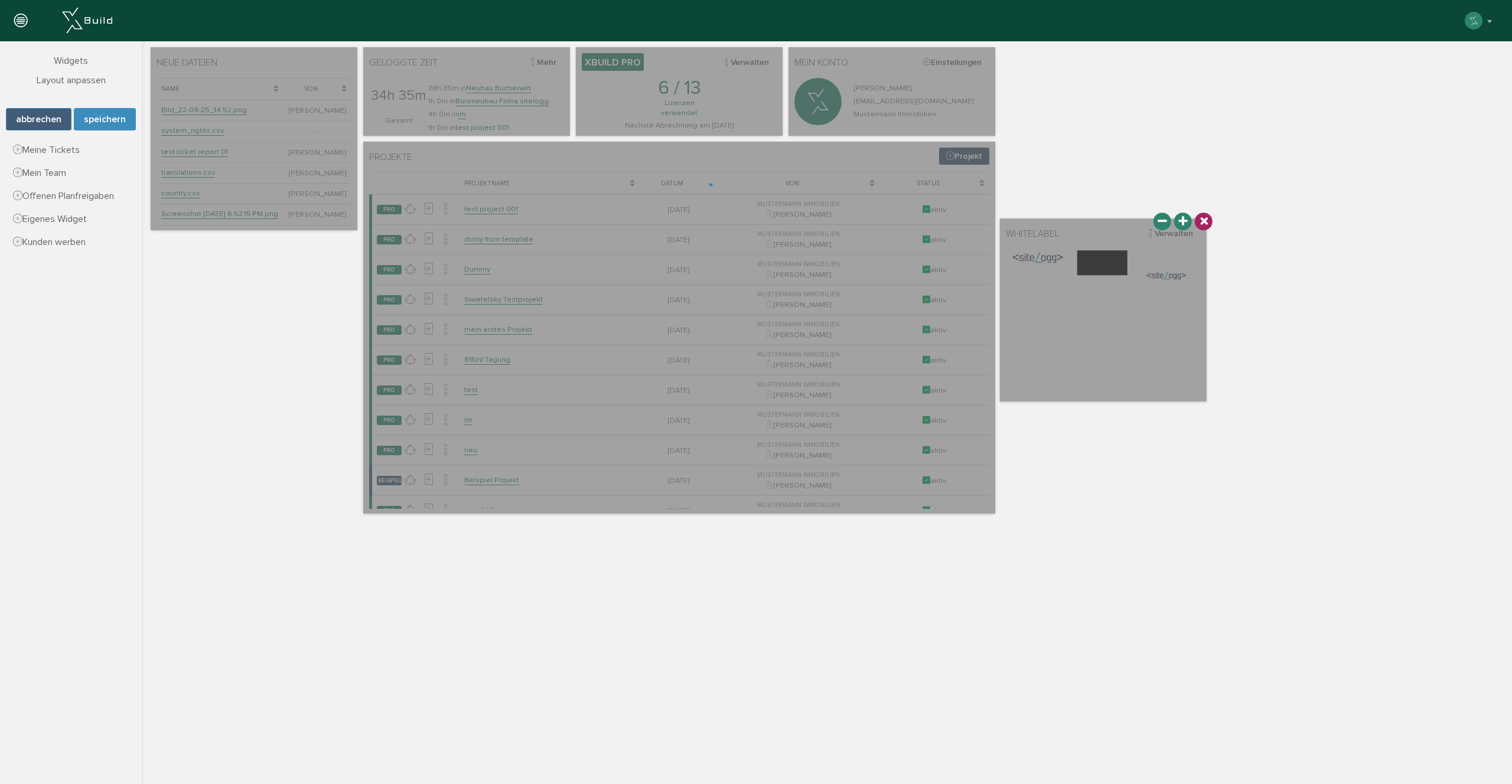
drag, startPoint x: 458, startPoint y: 118, endPoint x: 1096, endPoint y: 283, distance: 659.0
click at [1096, 283] on div at bounding box center [1103, 310] width 207 height 183
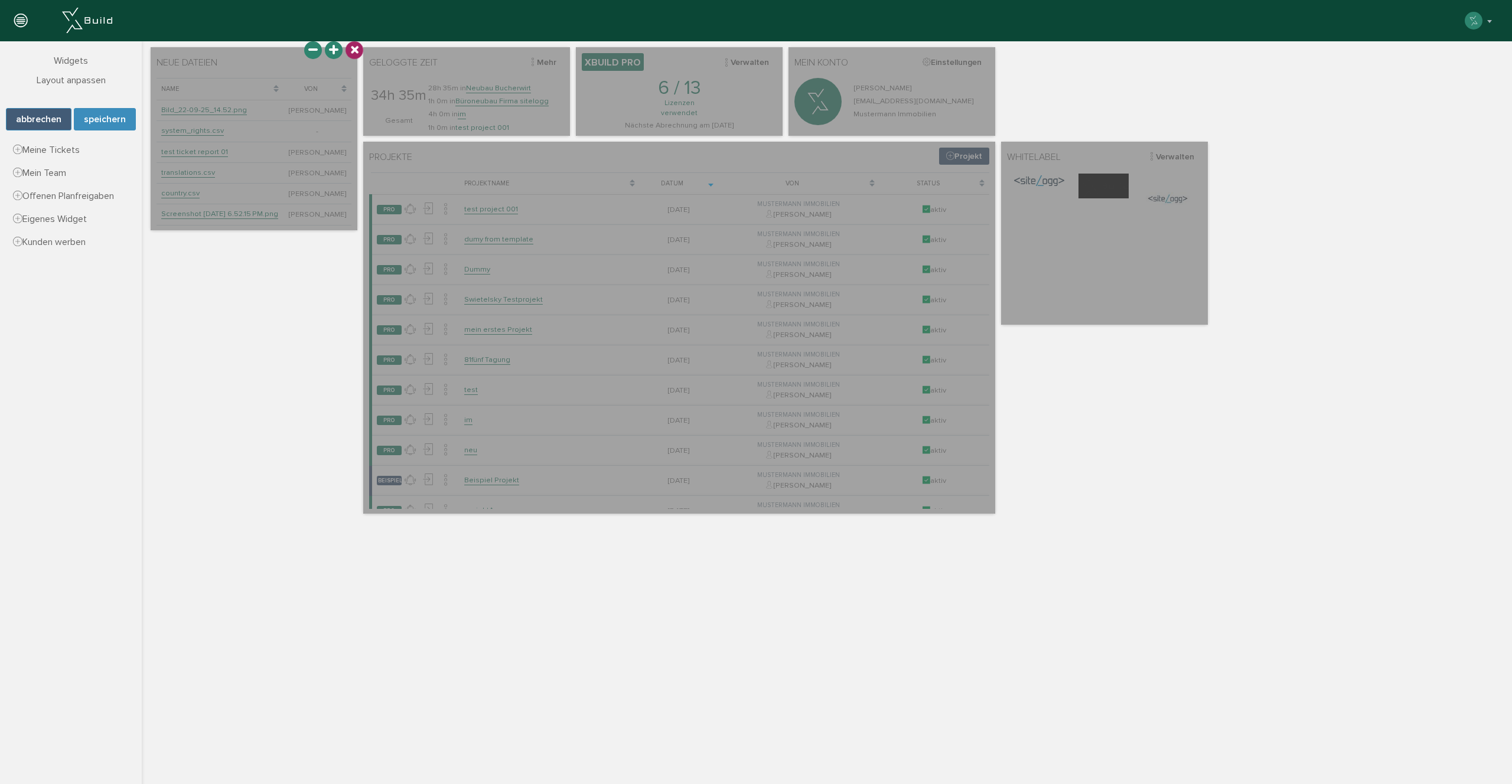
click at [350, 52] on icon at bounding box center [354, 50] width 16 height 16
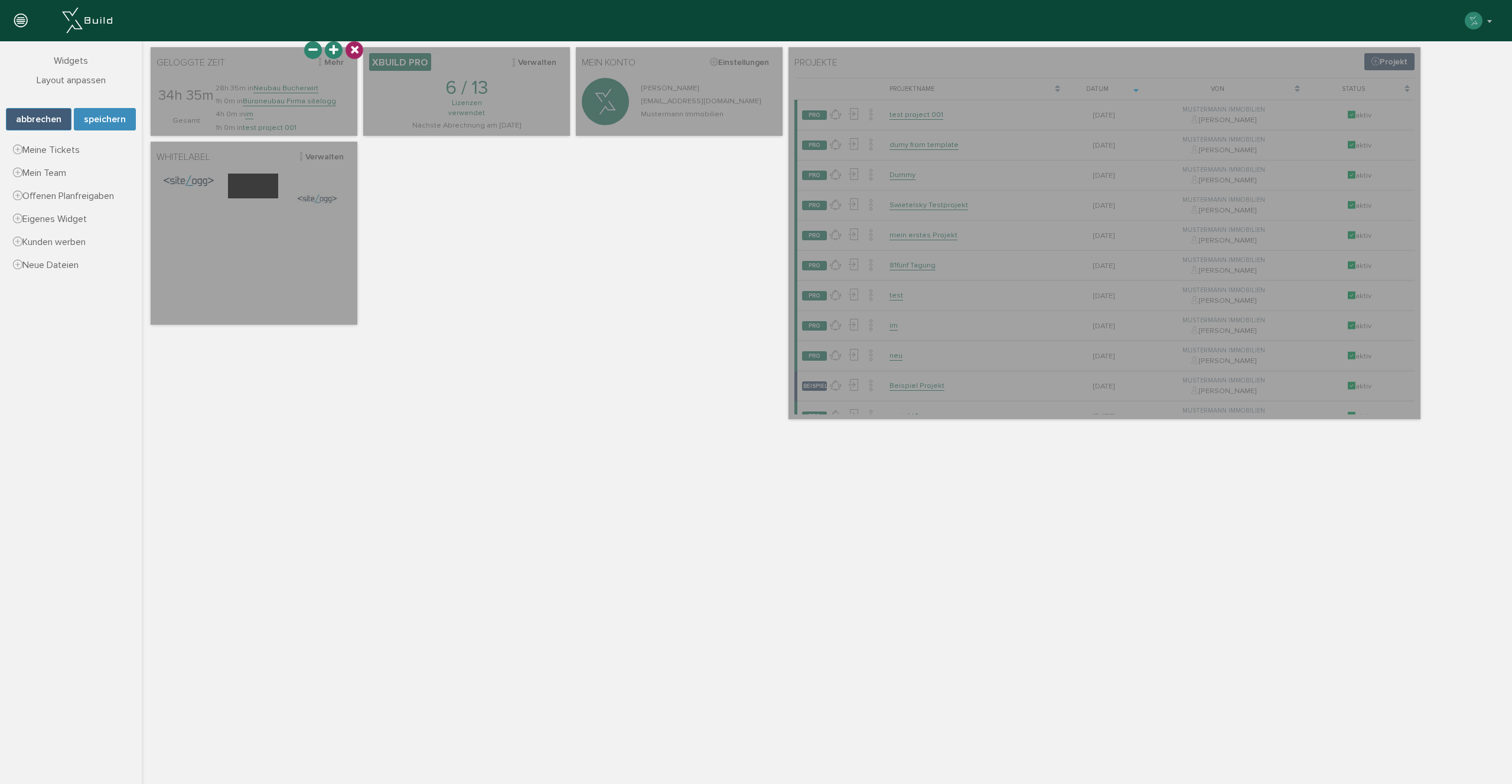
click at [352, 45] on icon at bounding box center [354, 50] width 16 height 16
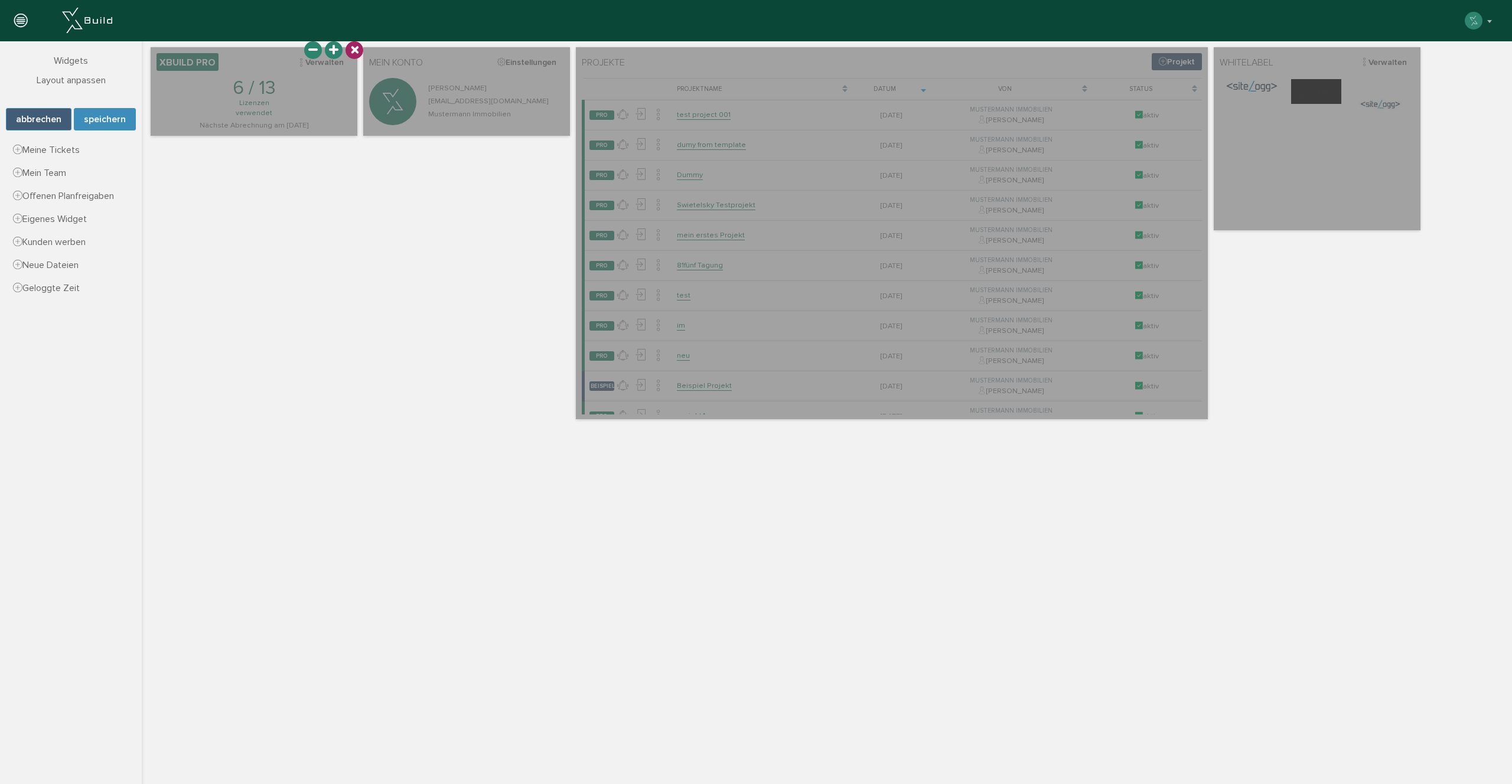
click at [354, 49] on icon at bounding box center [354, 50] width 16 height 16
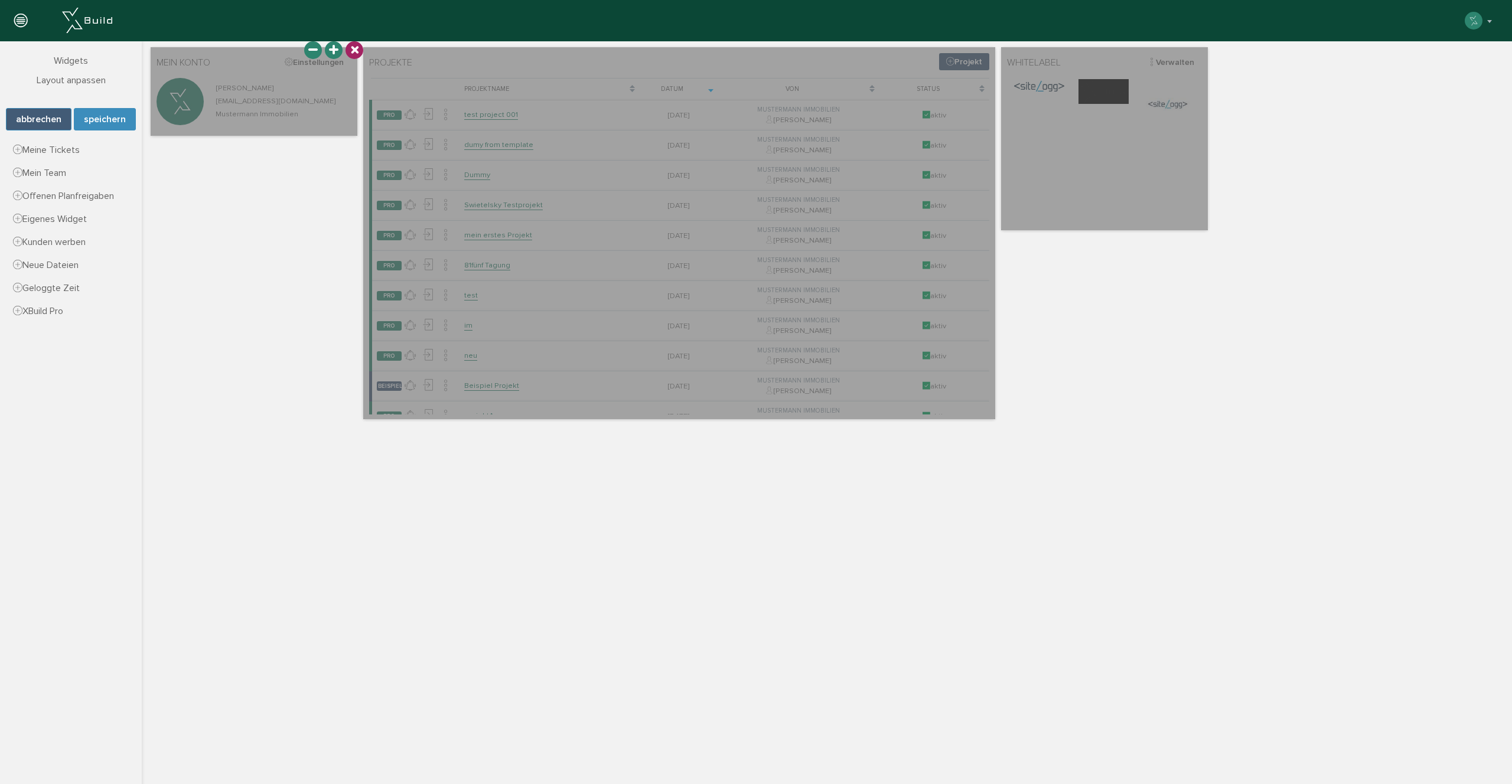
click at [358, 47] on icon at bounding box center [354, 50] width 16 height 16
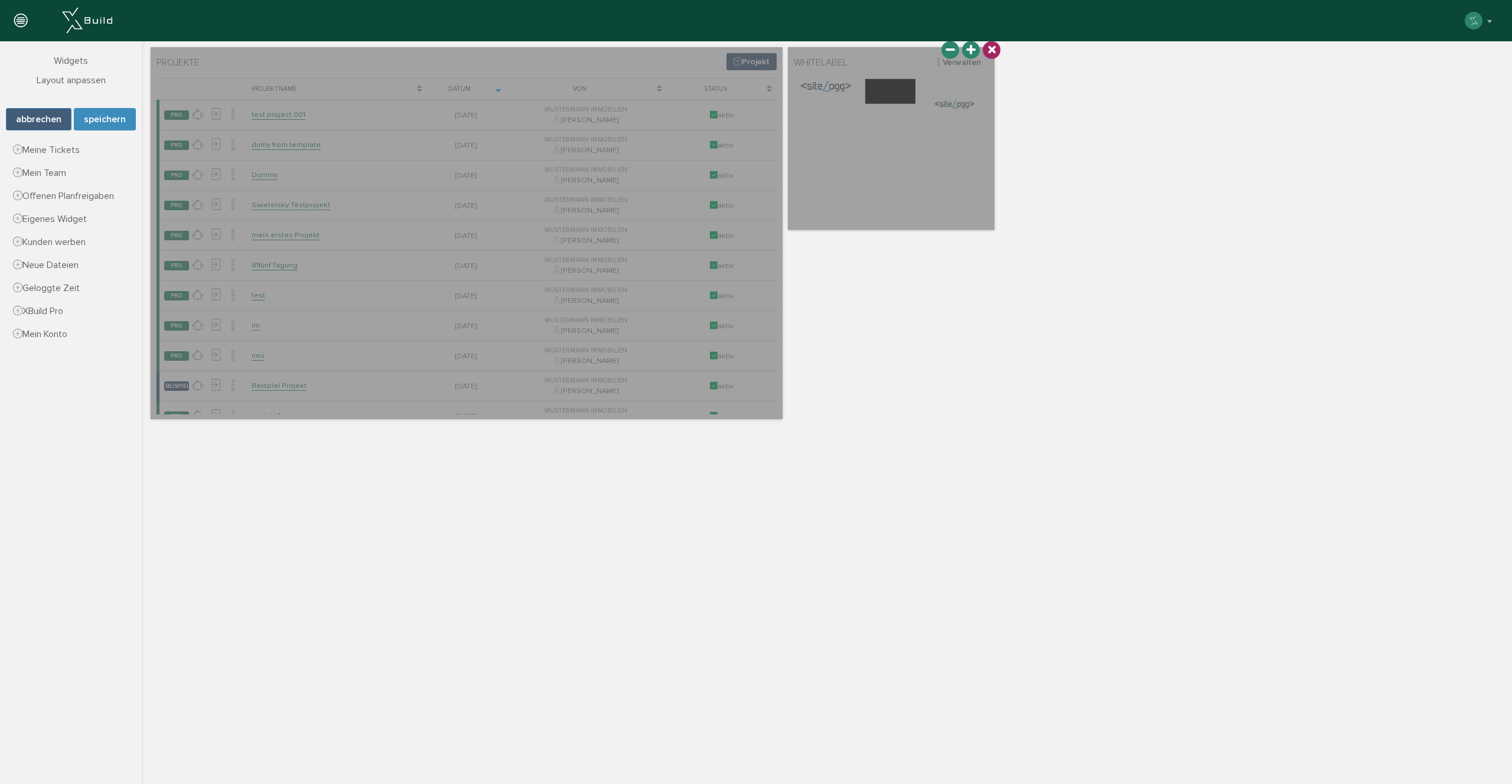
click at [995, 47] on icon at bounding box center [992, 50] width 16 height 16
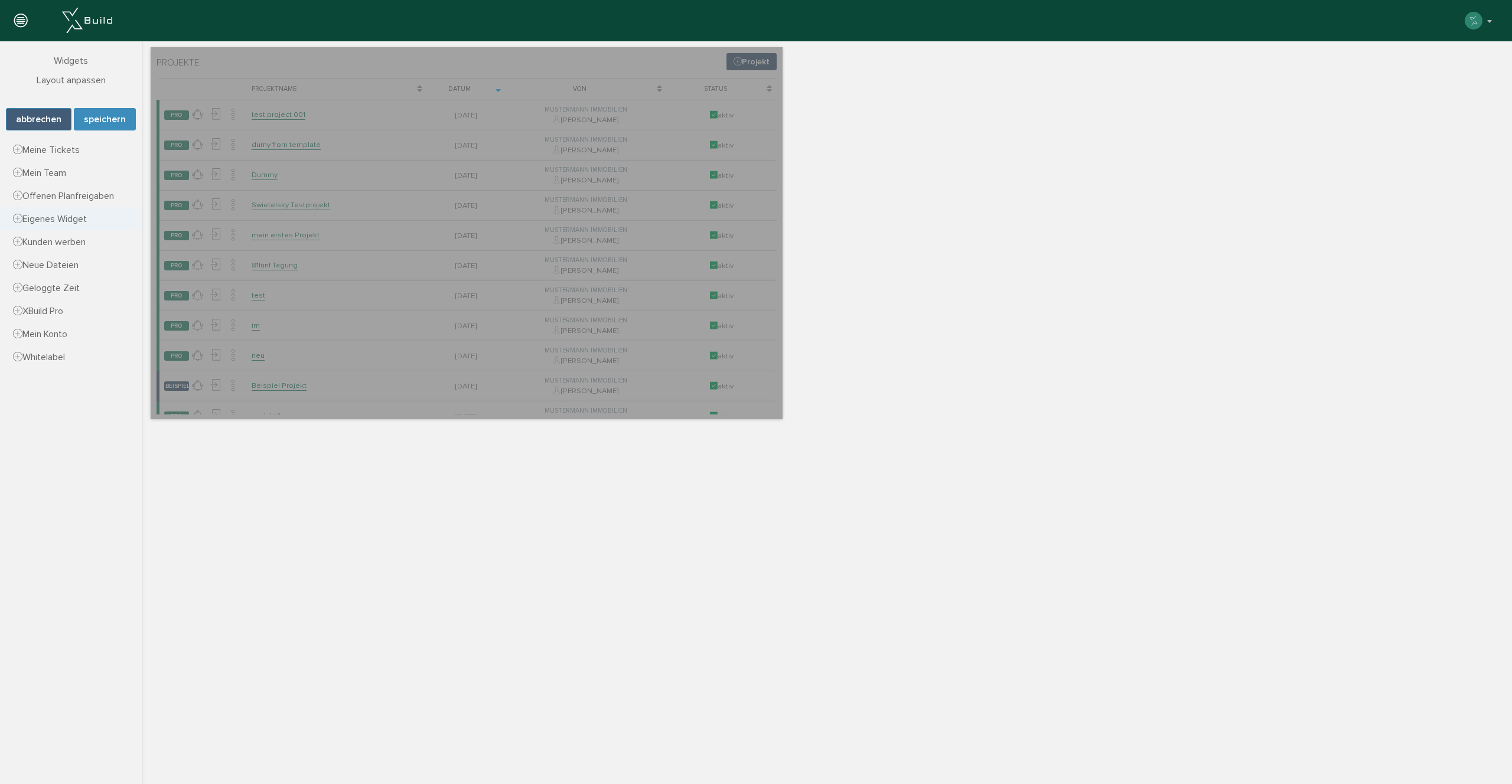
click at [61, 217] on span "Eigenes Widget" at bounding box center [50, 219] width 74 height 12
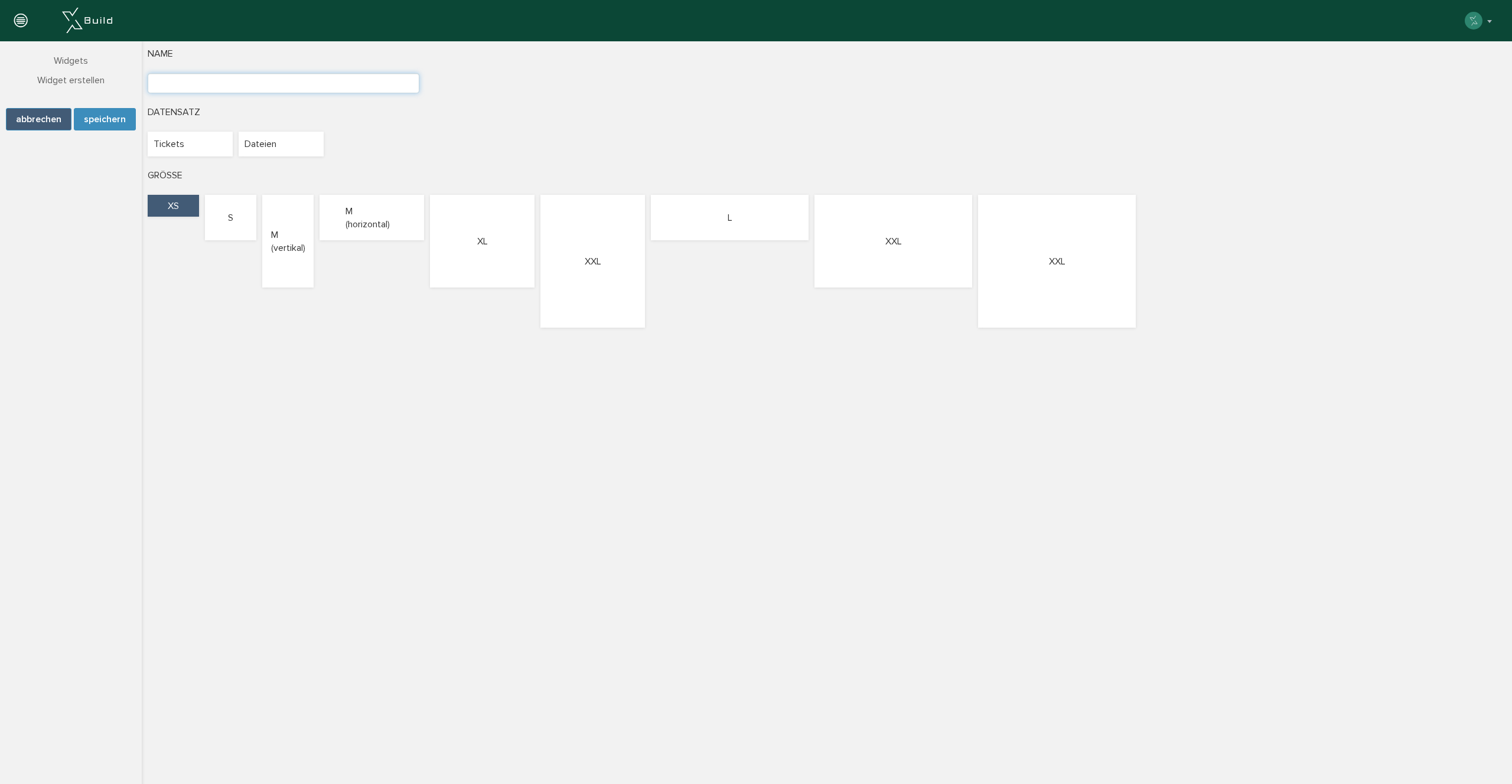
click at [214, 76] on input "text" at bounding box center [284, 83] width 272 height 20
type input "alle Projekte offene Mängel"
click at [181, 147] on div "Tickets" at bounding box center [190, 143] width 85 height 25
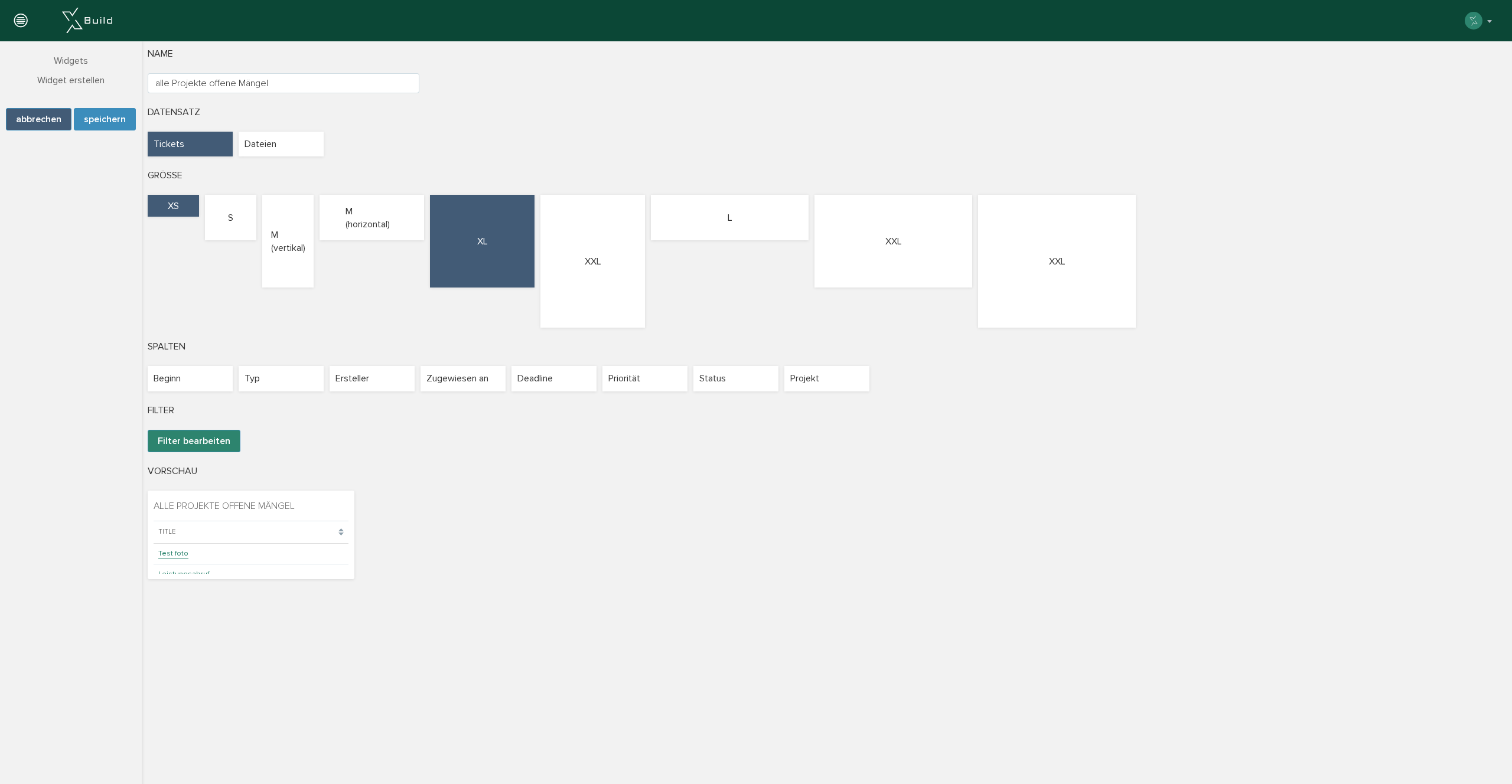
click at [484, 259] on div "XL" at bounding box center [482, 241] width 104 height 93
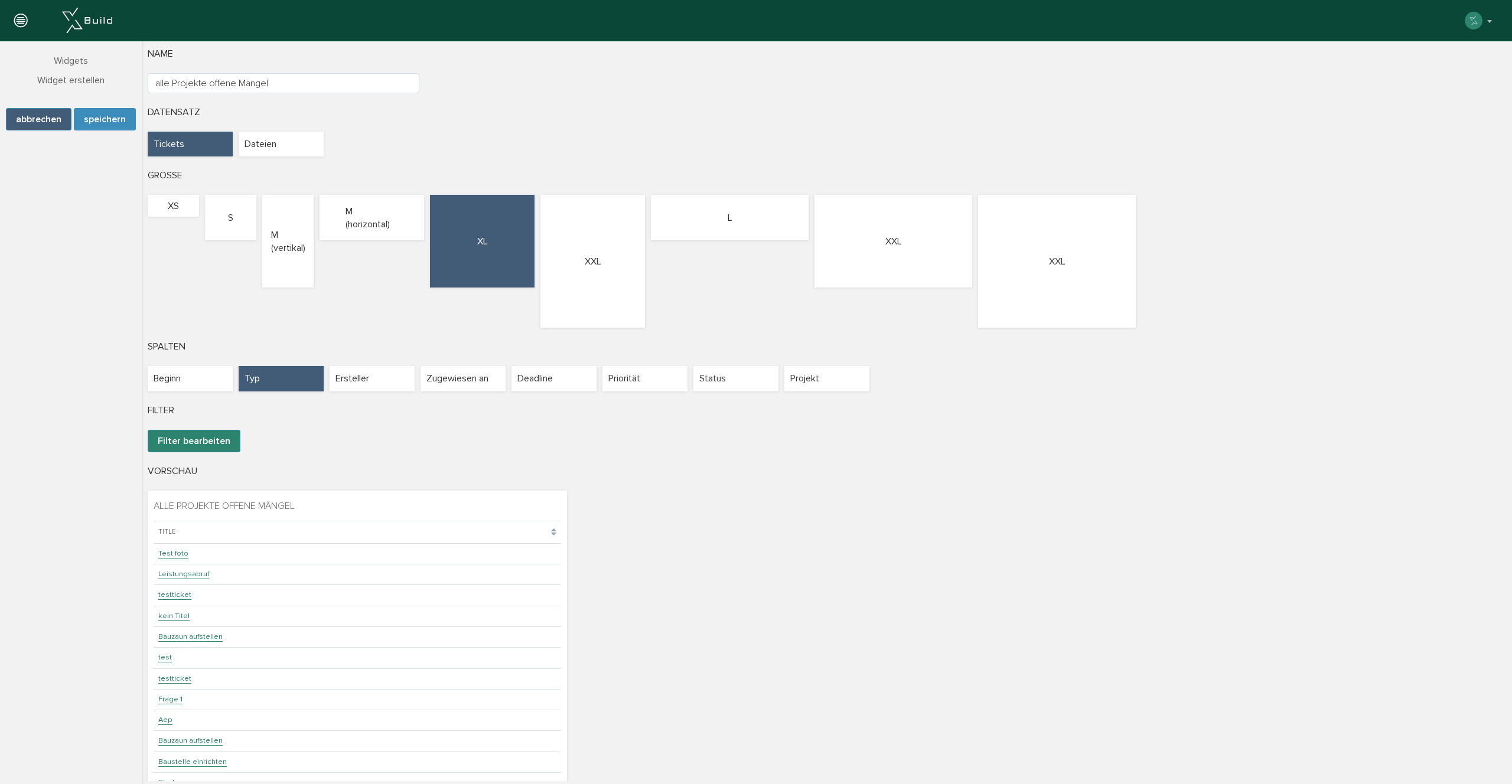
click at [273, 377] on div "Typ" at bounding box center [281, 378] width 85 height 25
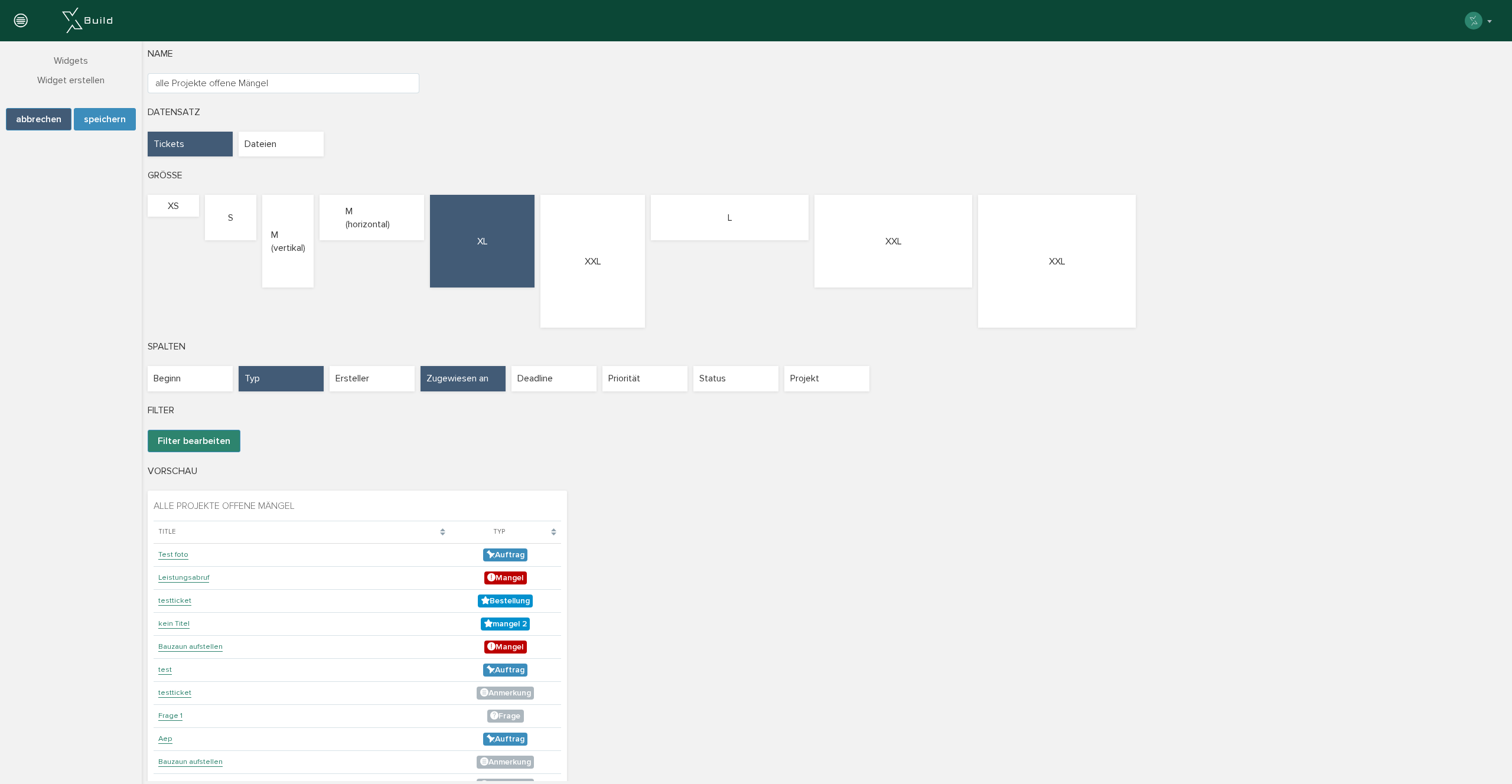
click at [470, 377] on div "Zugewiesen an" at bounding box center [463, 378] width 85 height 25
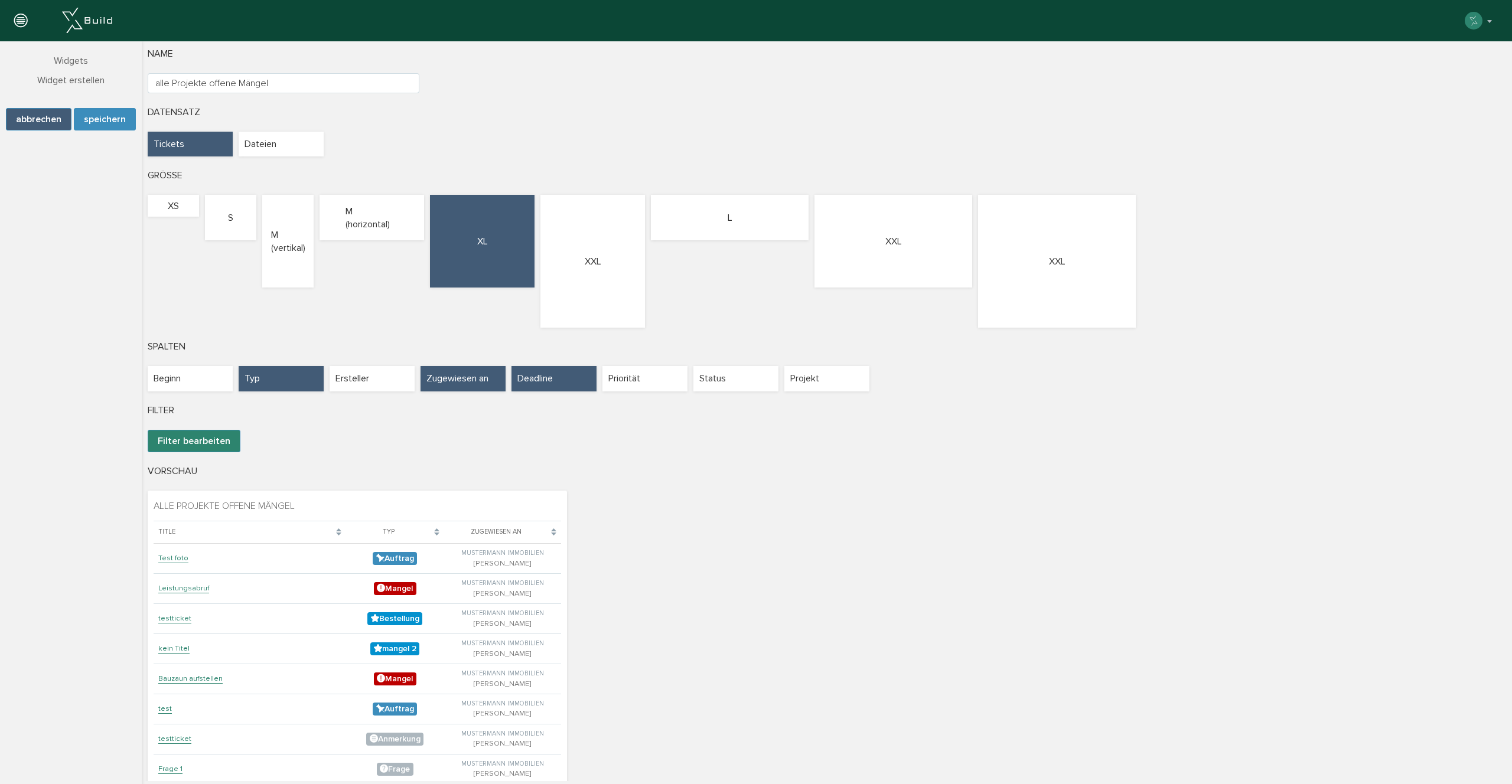
click at [566, 380] on div "Deadline" at bounding box center [554, 378] width 85 height 25
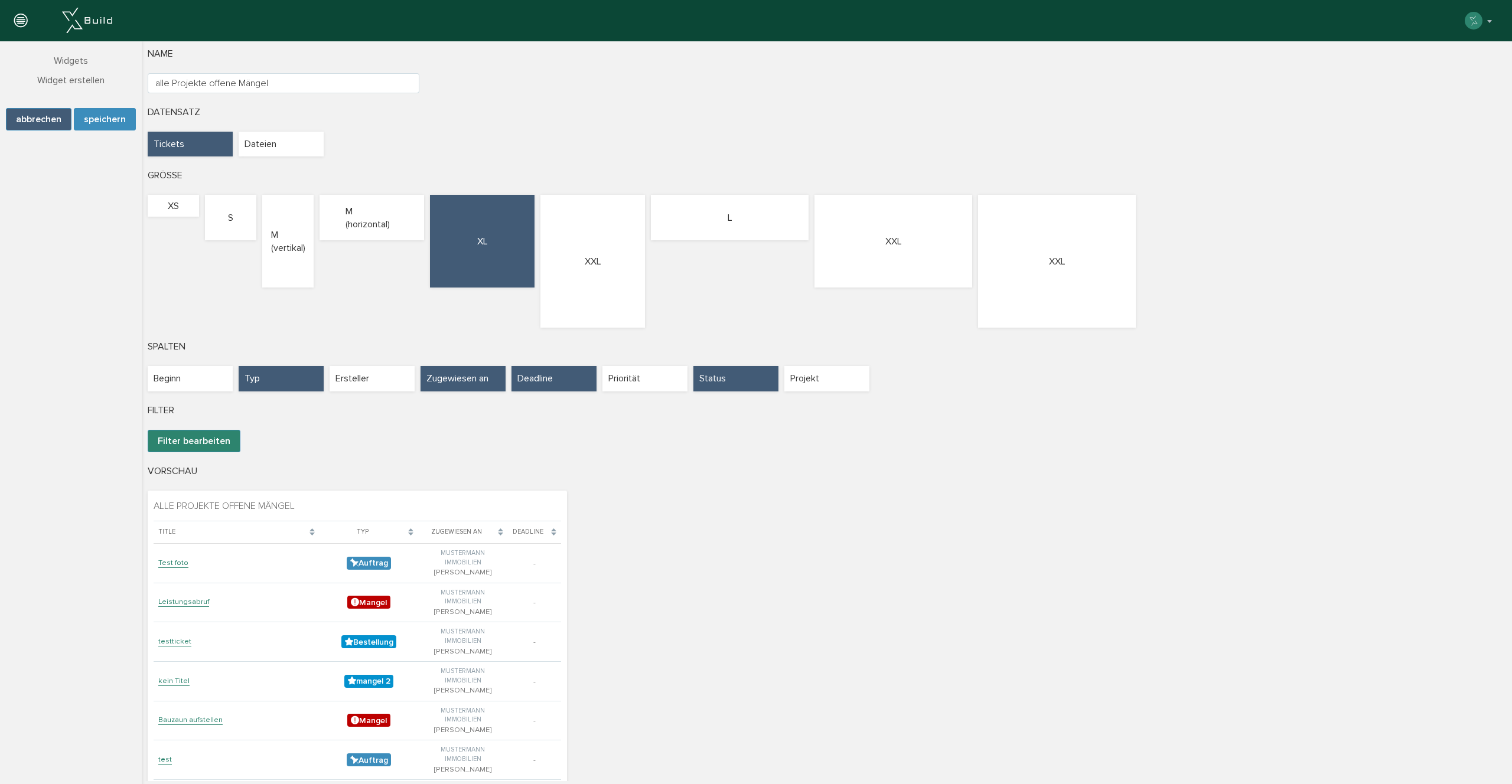
click at [726, 379] on div "Status" at bounding box center [736, 378] width 85 height 25
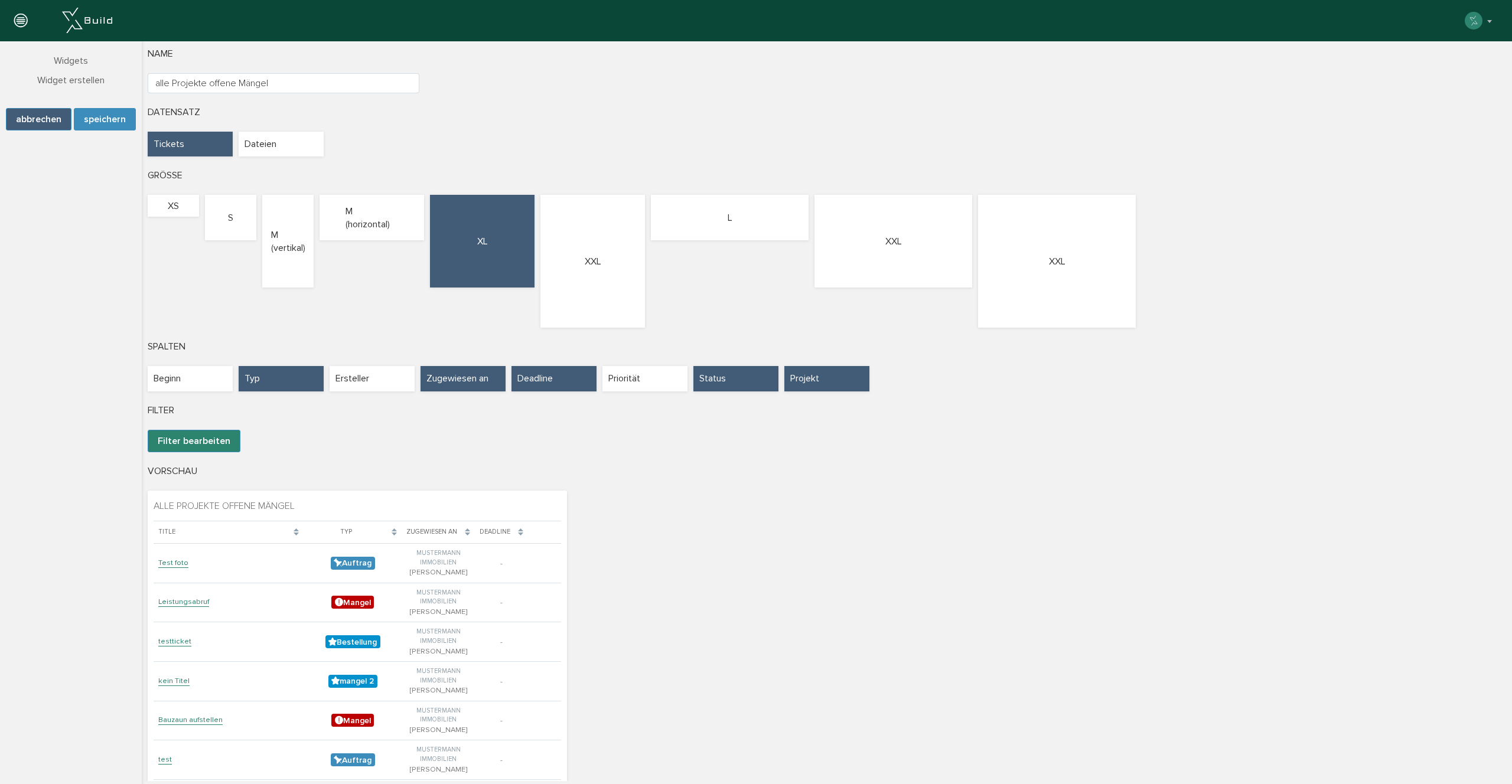
click at [846, 386] on div "Projekt" at bounding box center [827, 378] width 85 height 25
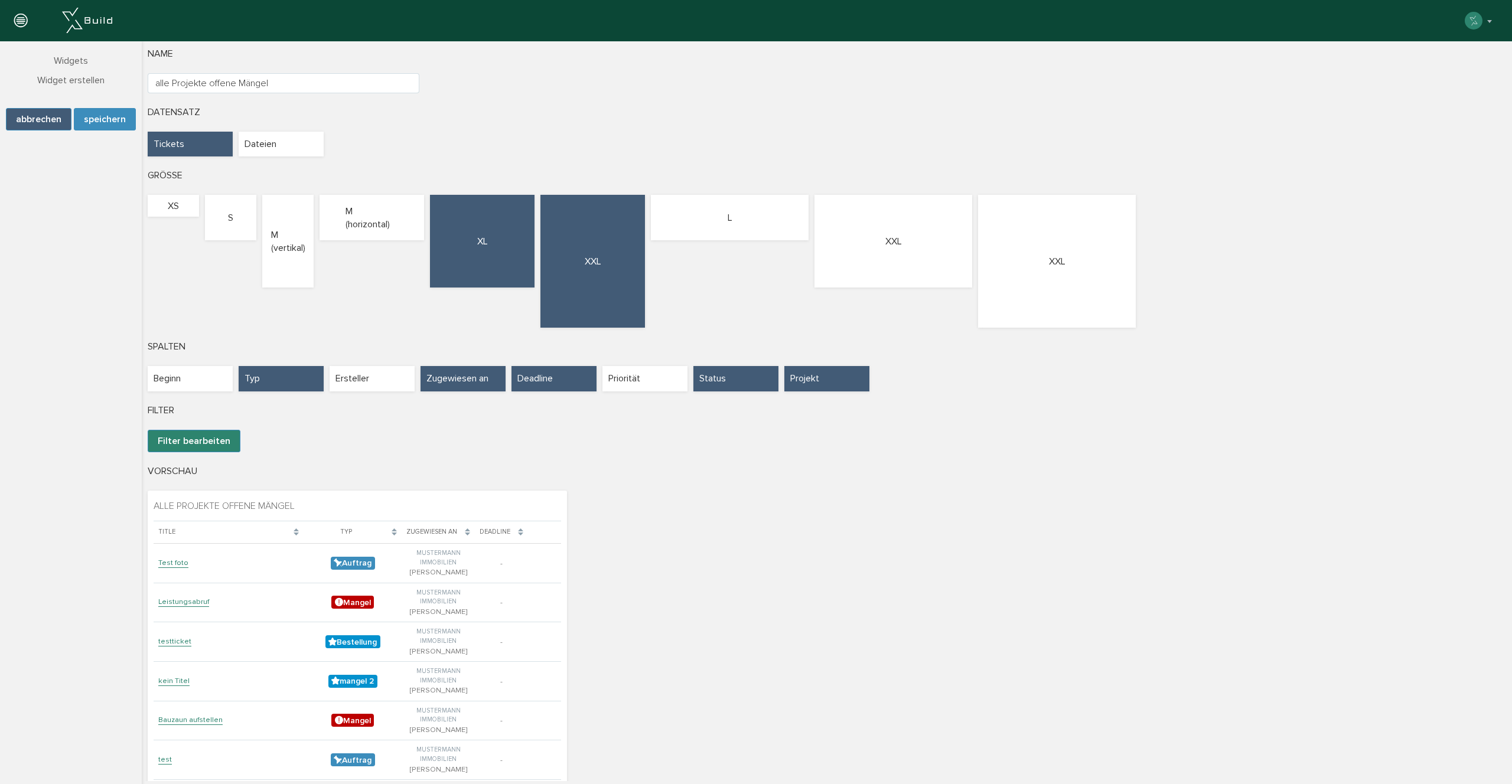
click at [580, 234] on div "XXL" at bounding box center [592, 261] width 104 height 133
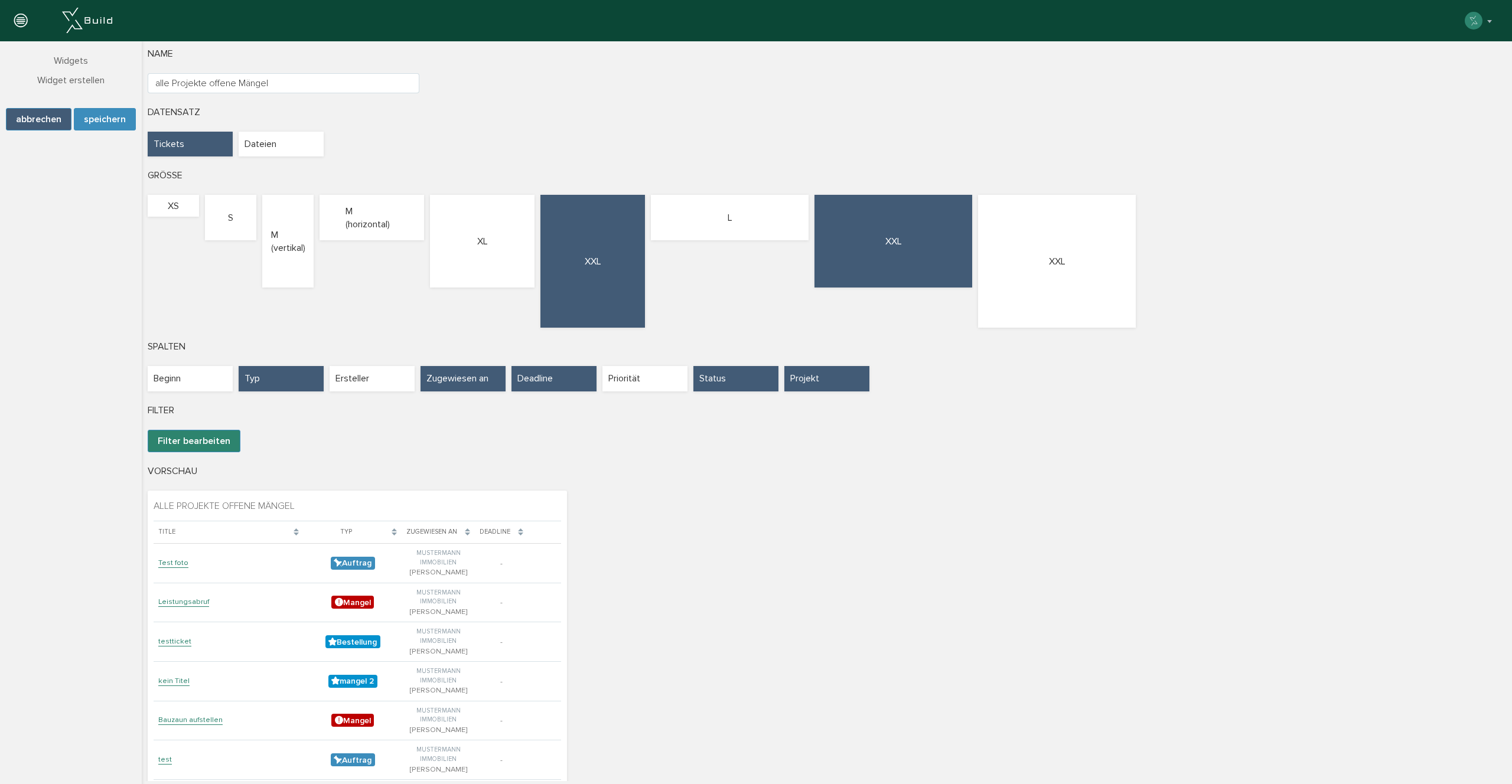
click at [867, 229] on div "XXL" at bounding box center [893, 241] width 157 height 93
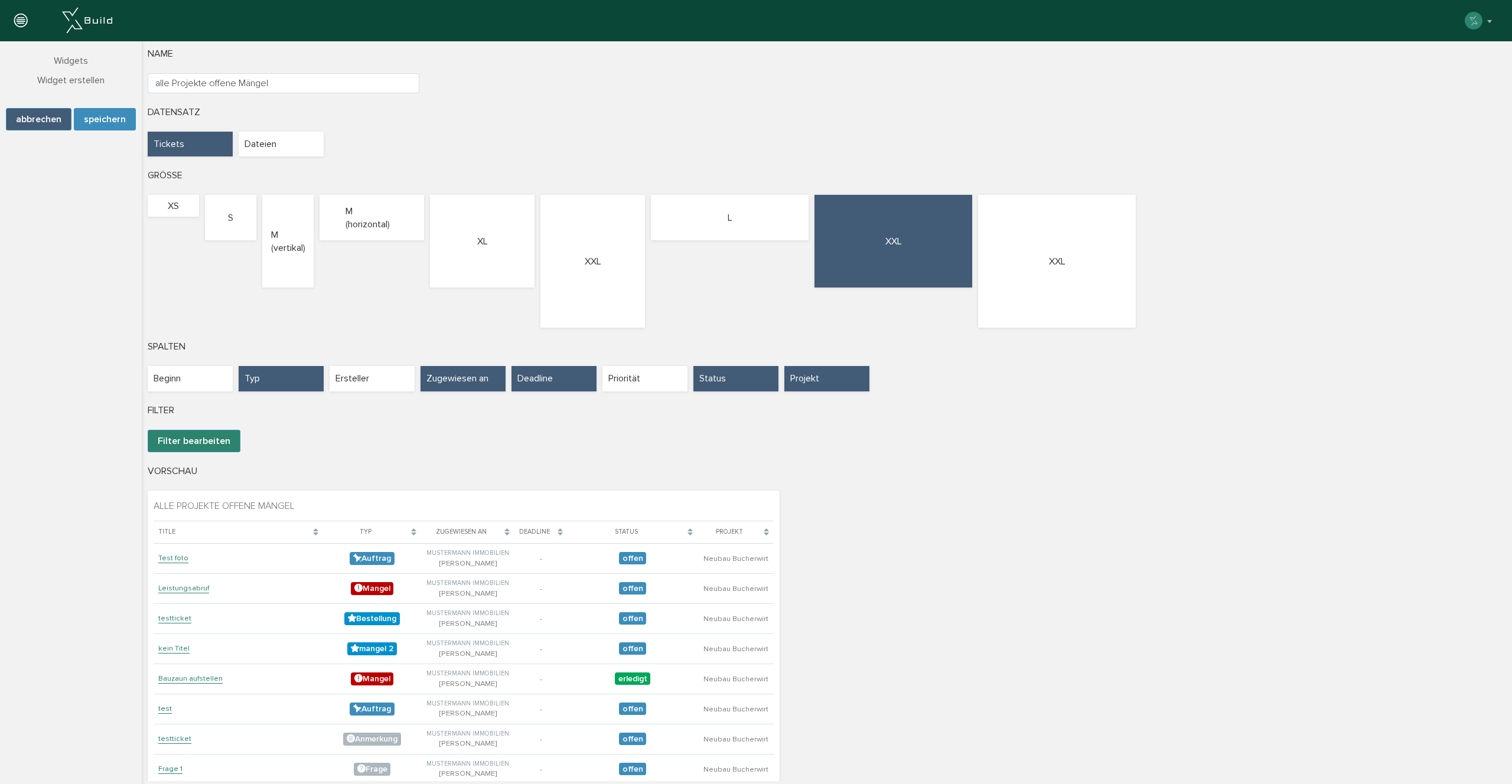
scroll to position [100, 0]
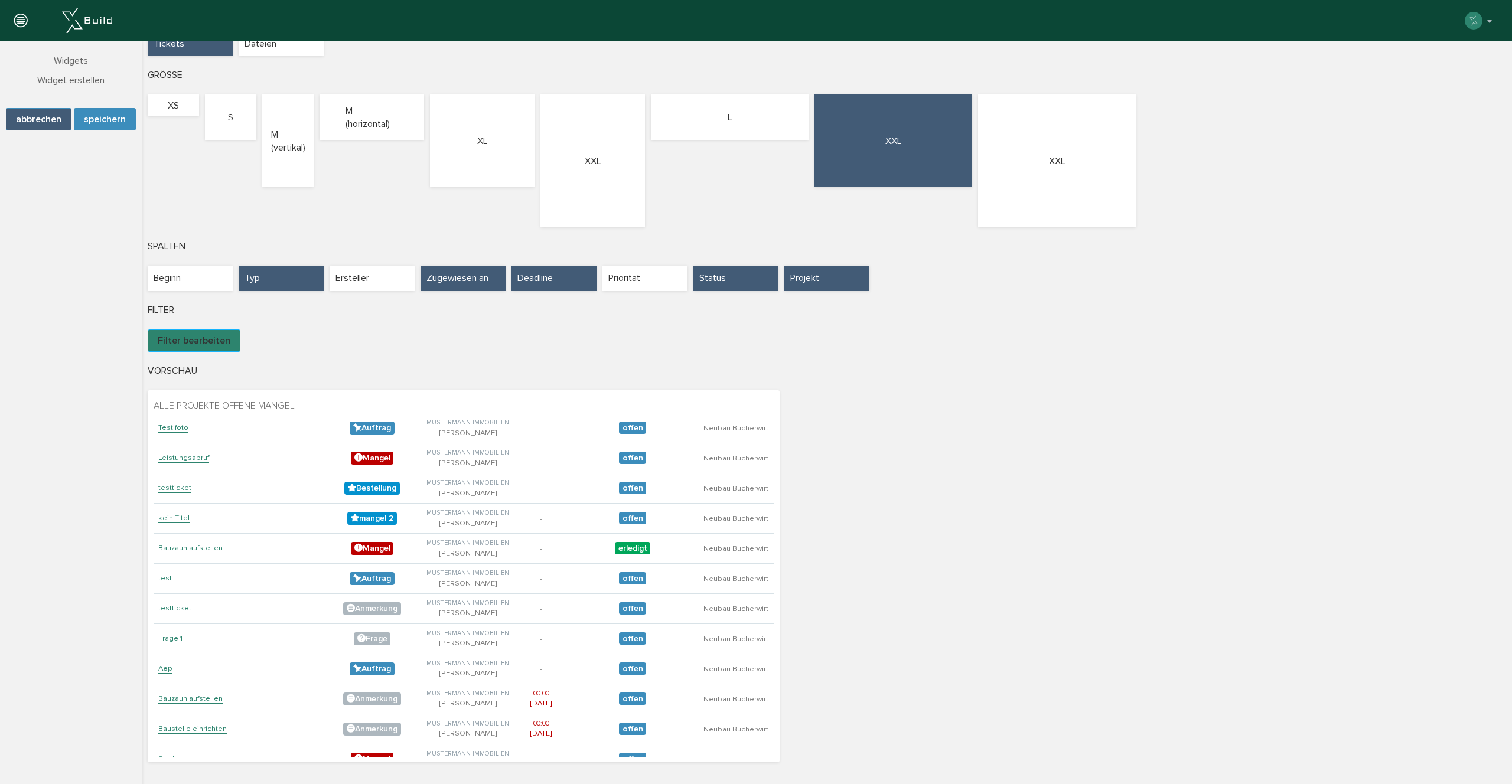
click at [213, 345] on button "Filter bearbeiten" at bounding box center [194, 341] width 93 height 23
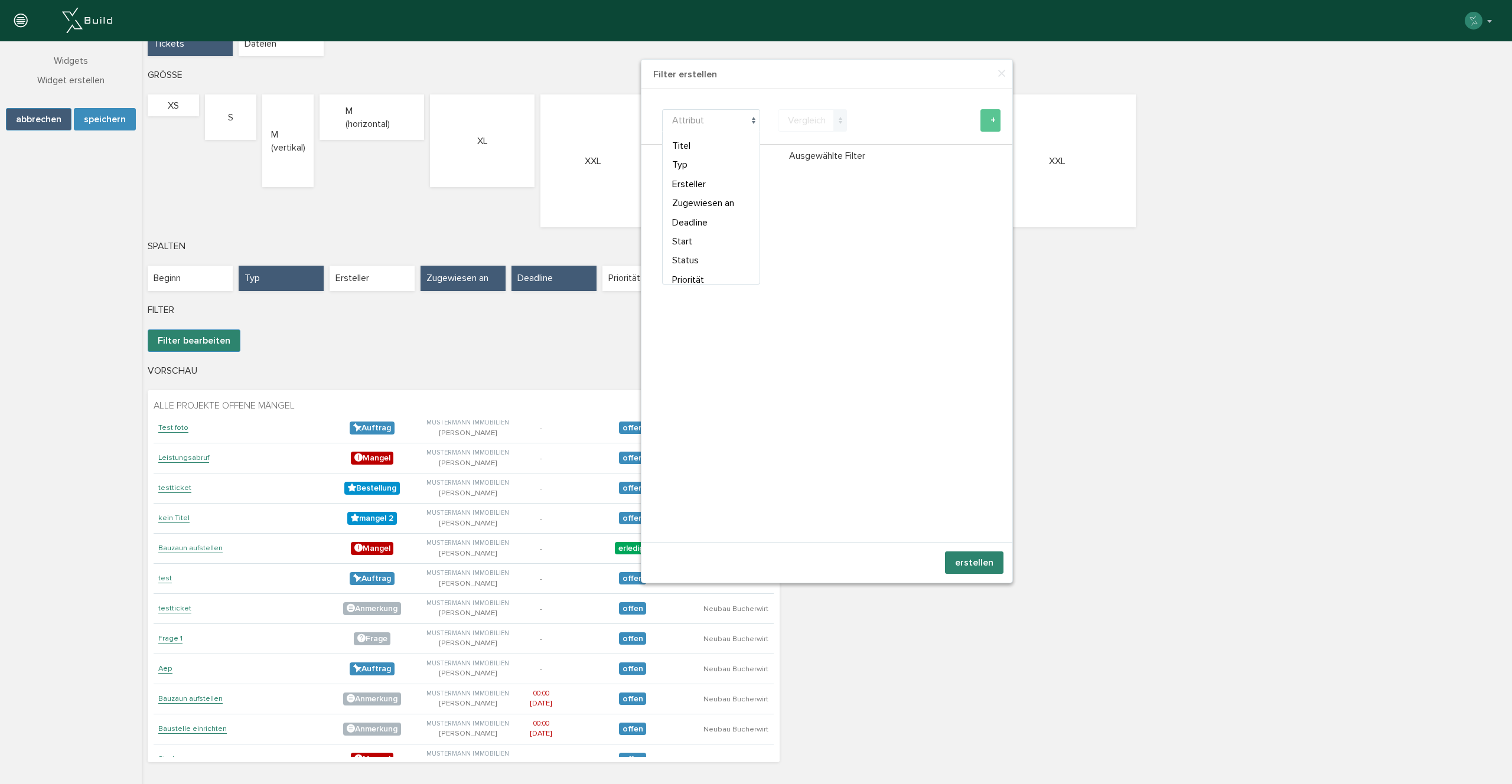
click at [692, 121] on span "Attribut" at bounding box center [688, 120] width 32 height 12
select select "type"
drag, startPoint x: 821, startPoint y: 116, endPoint x: 818, endPoint y: 128, distance: 12.4
click at [820, 116] on span "Vergleich" at bounding box center [807, 120] width 38 height 12
select select "eq"
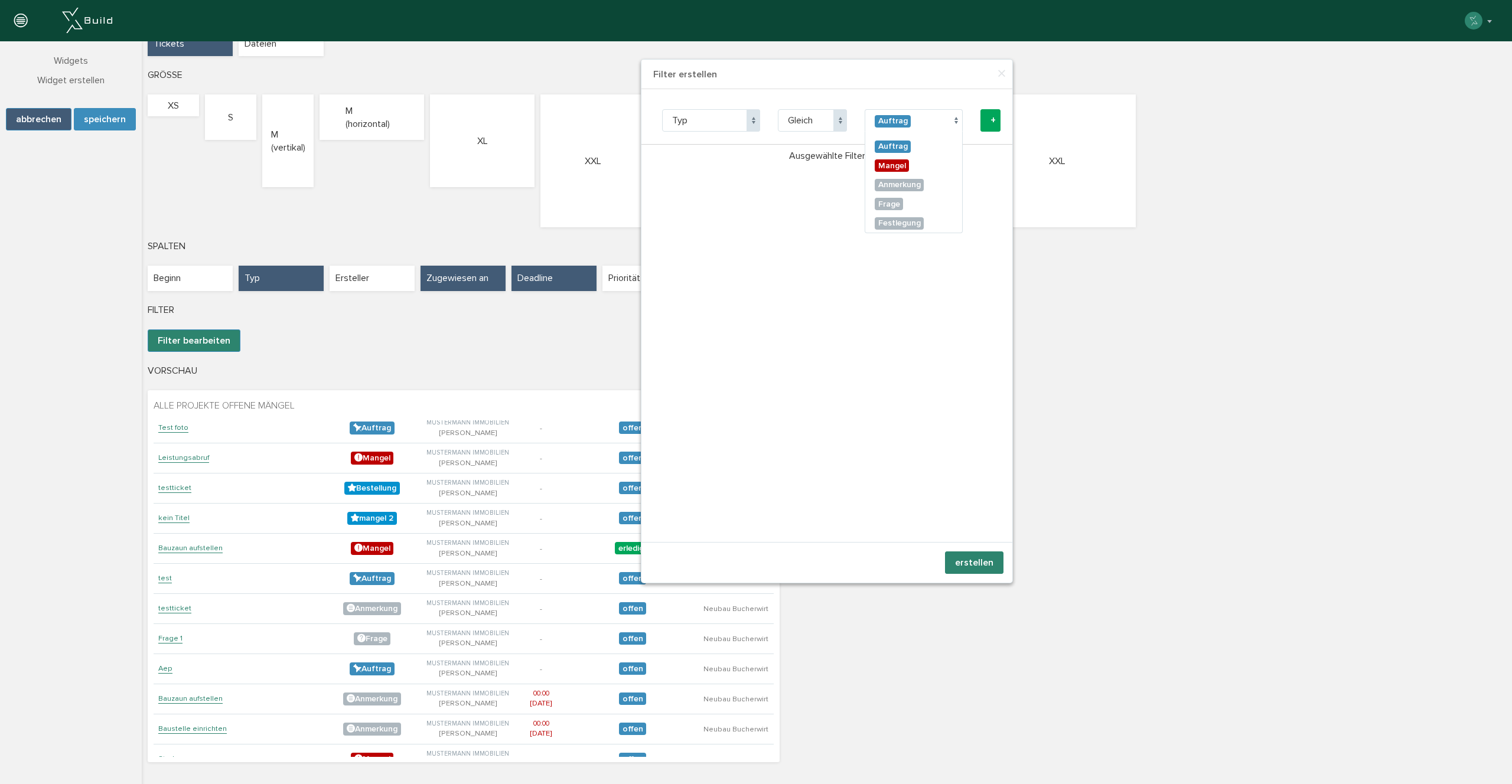
drag, startPoint x: 898, startPoint y: 120, endPoint x: 918, endPoint y: 142, distance: 29.7
click at [900, 120] on div "Auftrag" at bounding box center [893, 121] width 36 height 13
select select "1"
click at [984, 117] on button "+" at bounding box center [991, 121] width 20 height 23
select select "type"
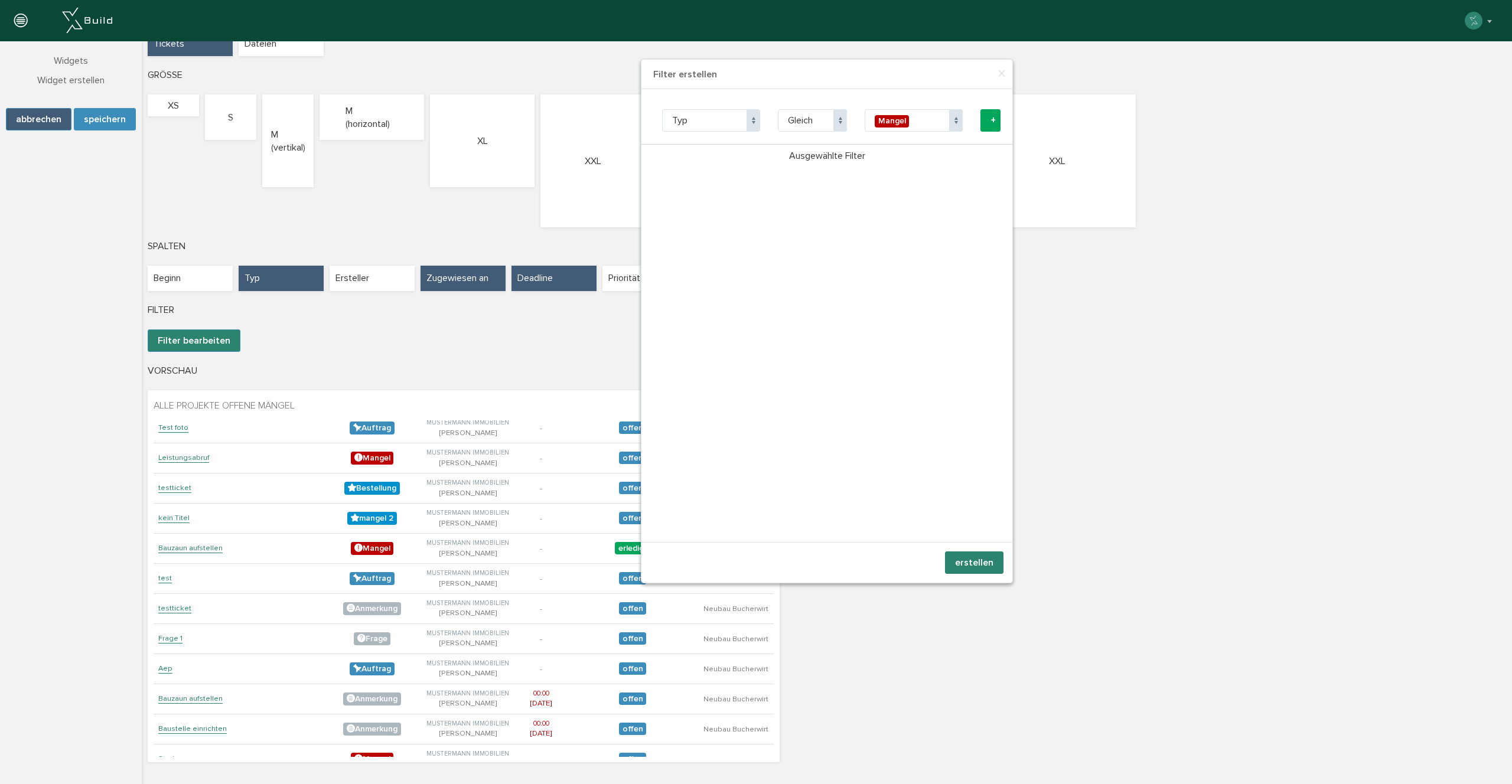
select select "1"
click at [701, 115] on span "Attribut" at bounding box center [688, 120] width 32 height 12
select select "state"
click at [809, 118] on span "Vergleich" at bounding box center [807, 120] width 38 height 12
select select "neq"
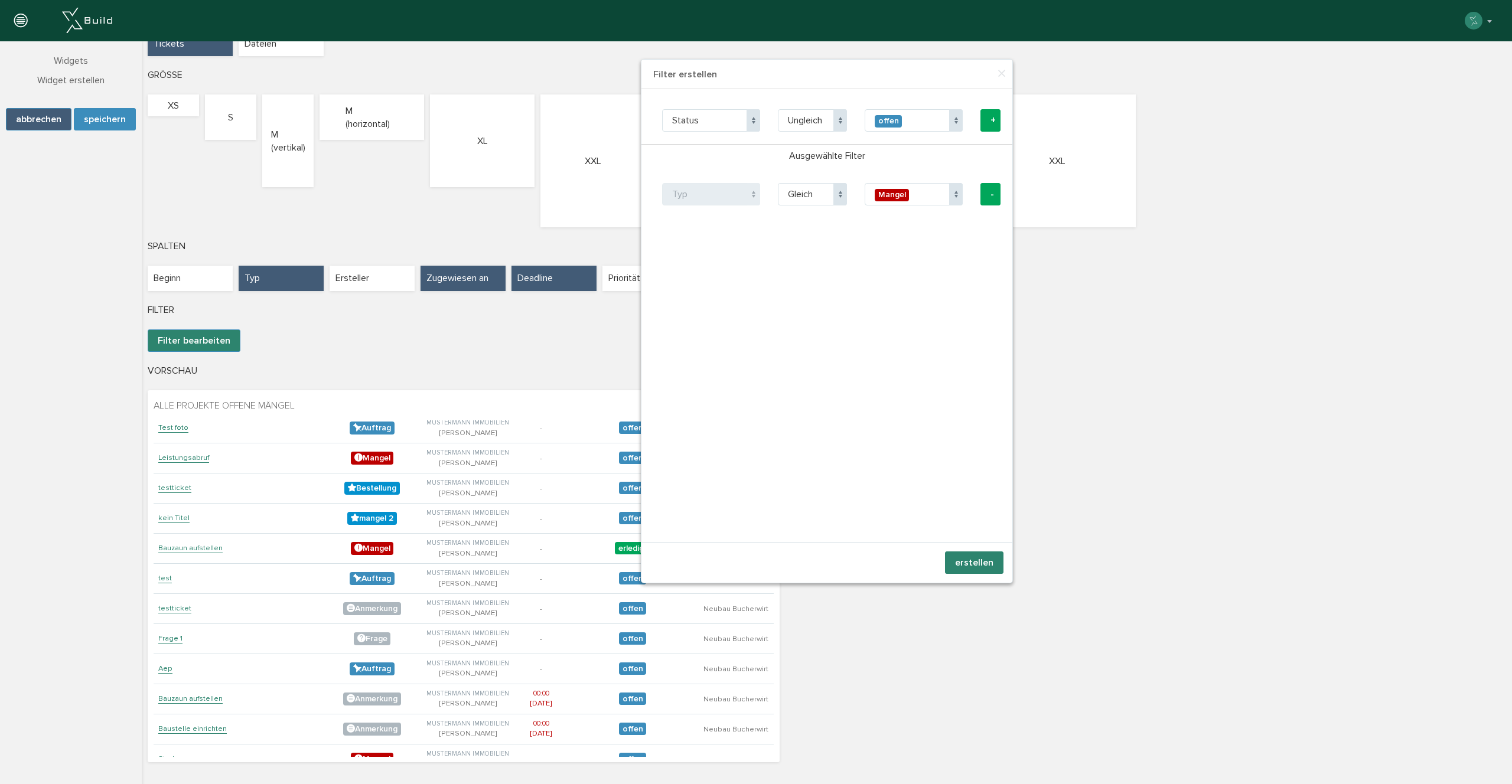
click at [891, 121] on div "offen" at bounding box center [888, 121] width 27 height 13
select select "1"
click at [992, 117] on button "+" at bounding box center [991, 121] width 20 height 23
select select "state"
select select "neq"
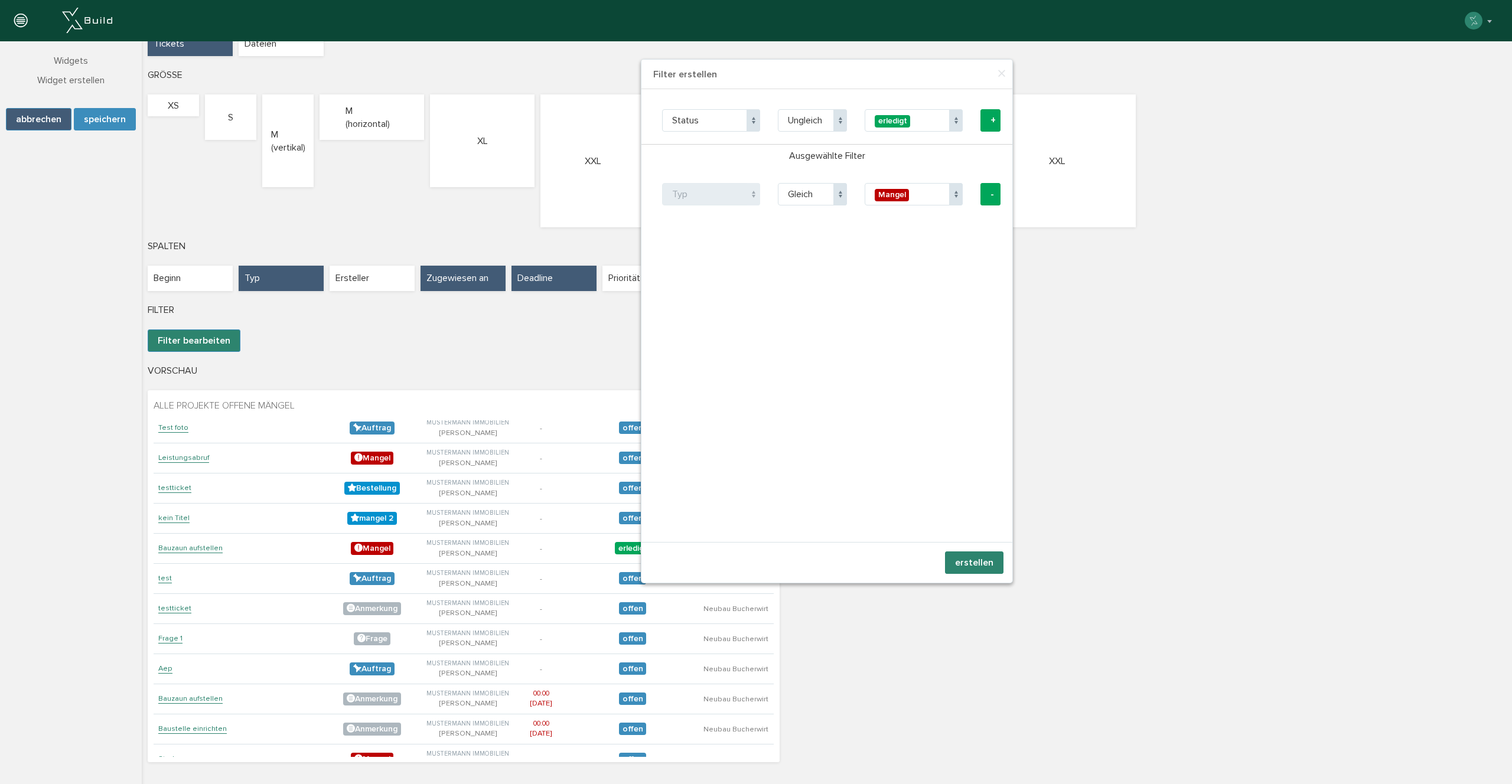
select select "1"
click at [962, 561] on button "erstellen" at bounding box center [974, 563] width 58 height 23
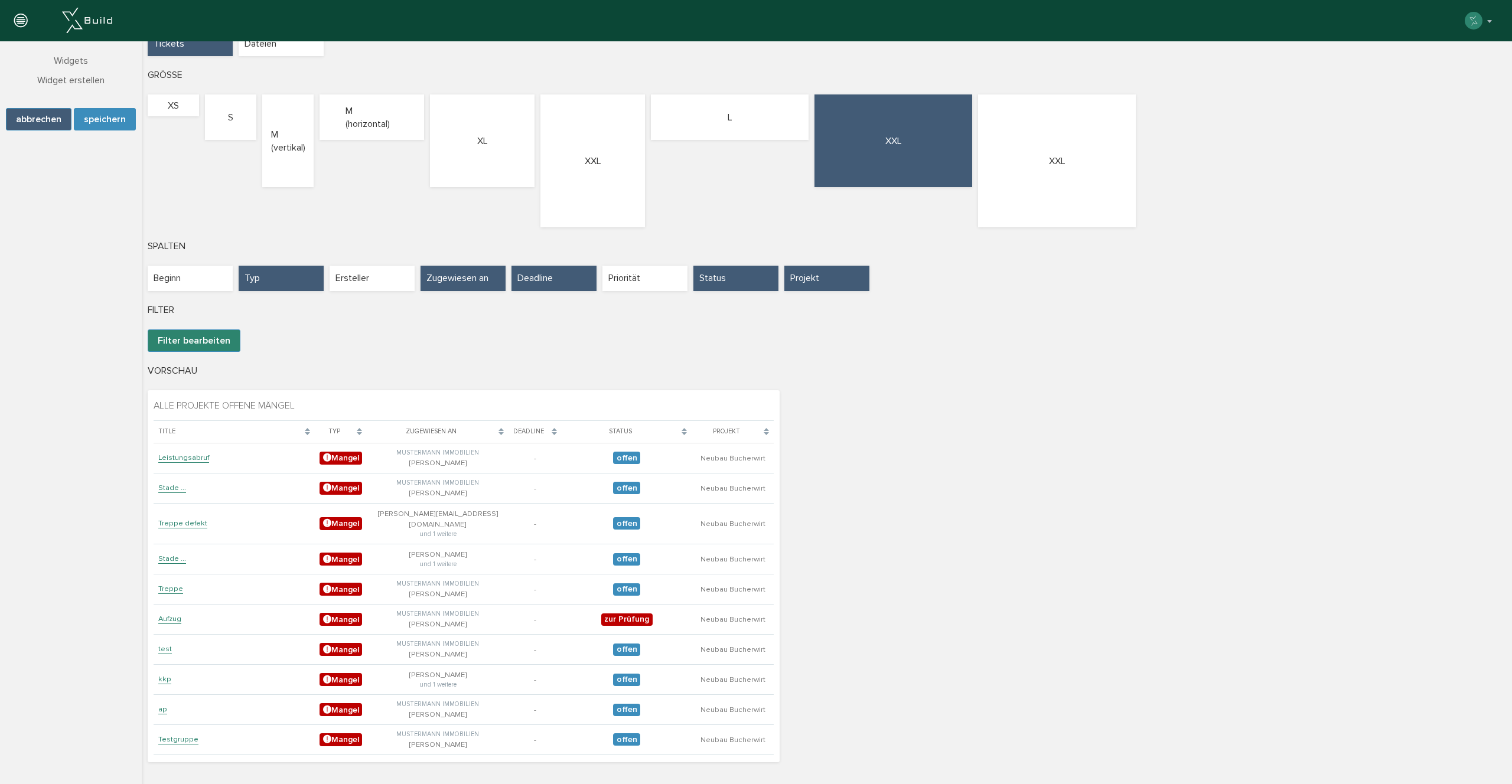
scroll to position [0, 0]
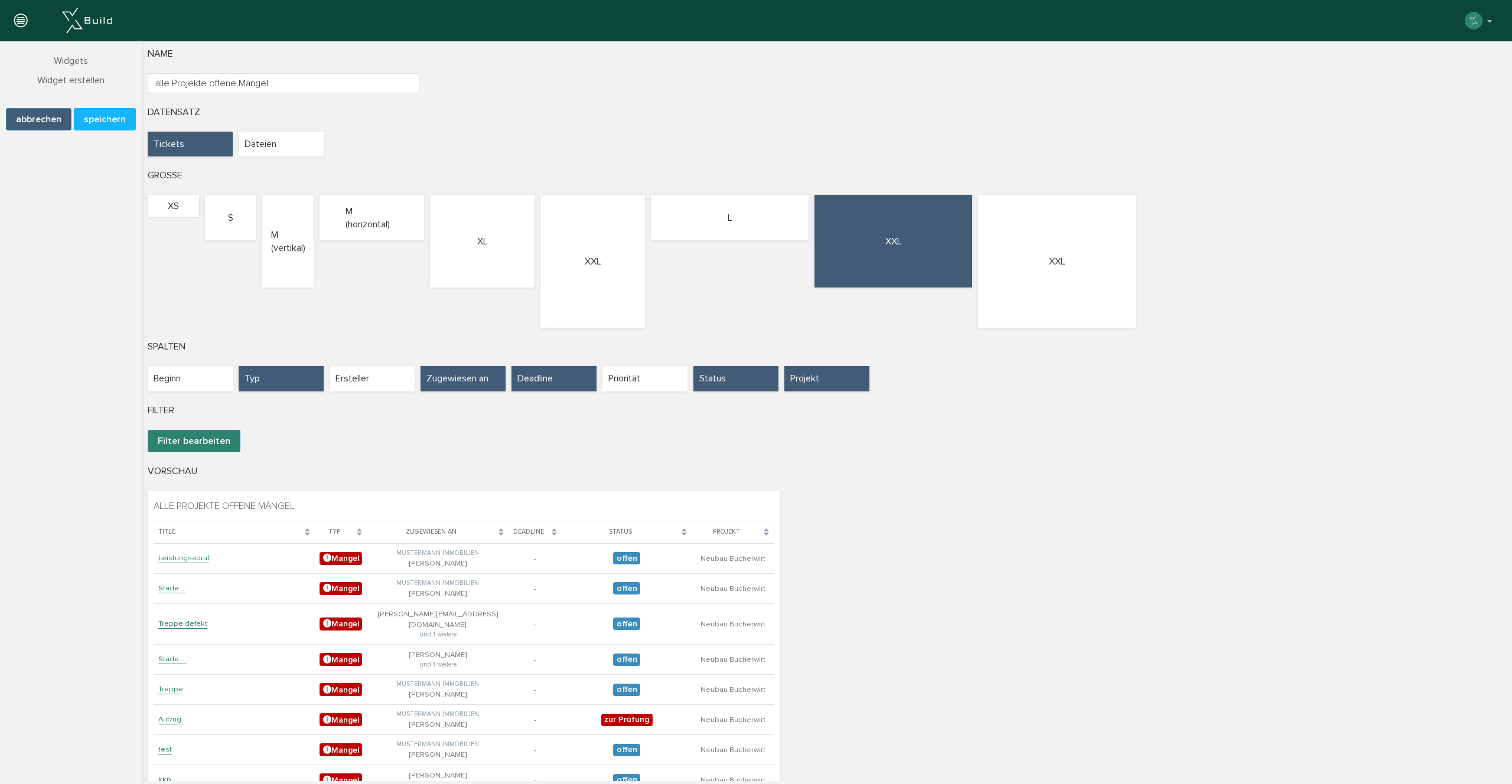
click at [102, 127] on button "speichern" at bounding box center [105, 119] width 62 height 23
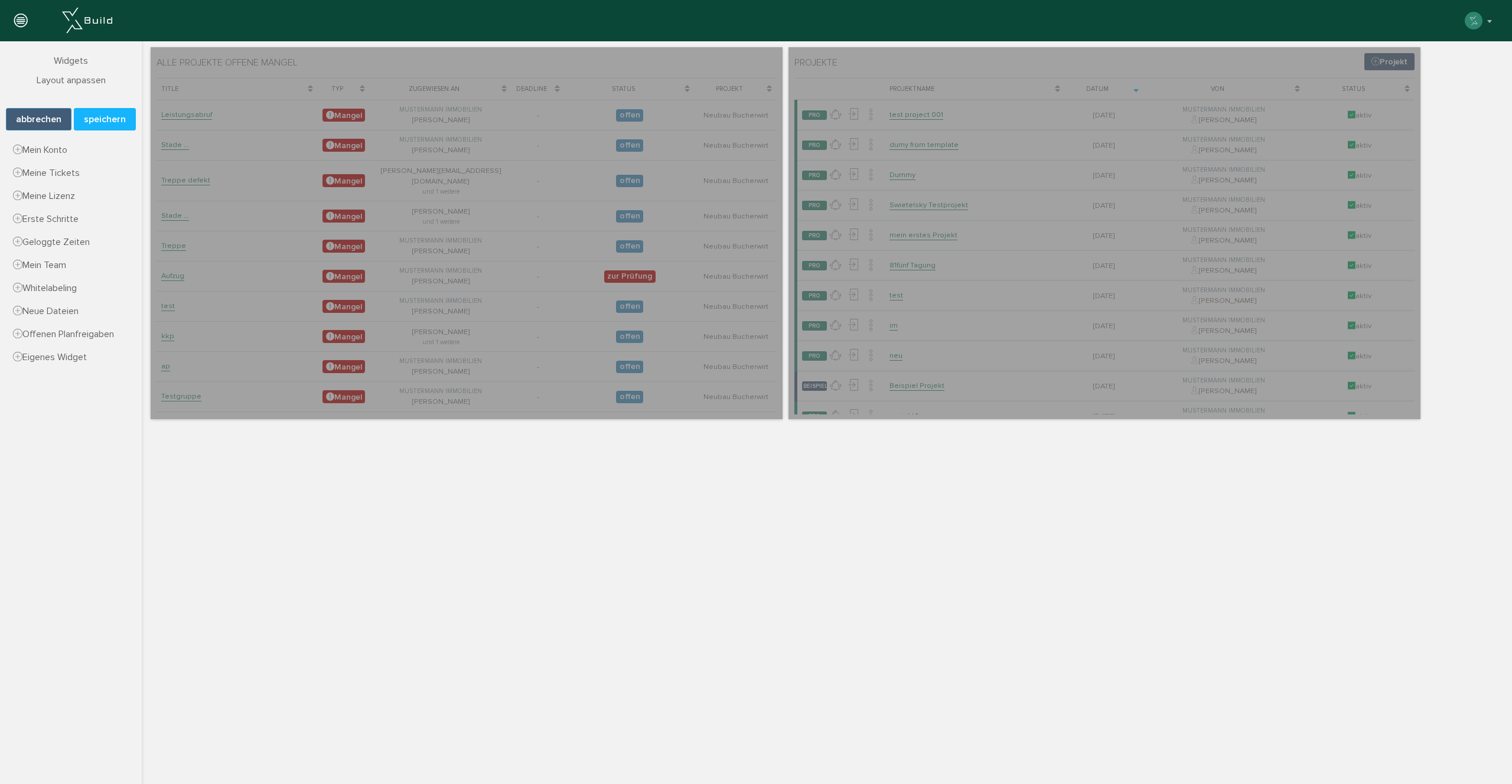
click at [106, 121] on button "speichern" at bounding box center [105, 119] width 62 height 23
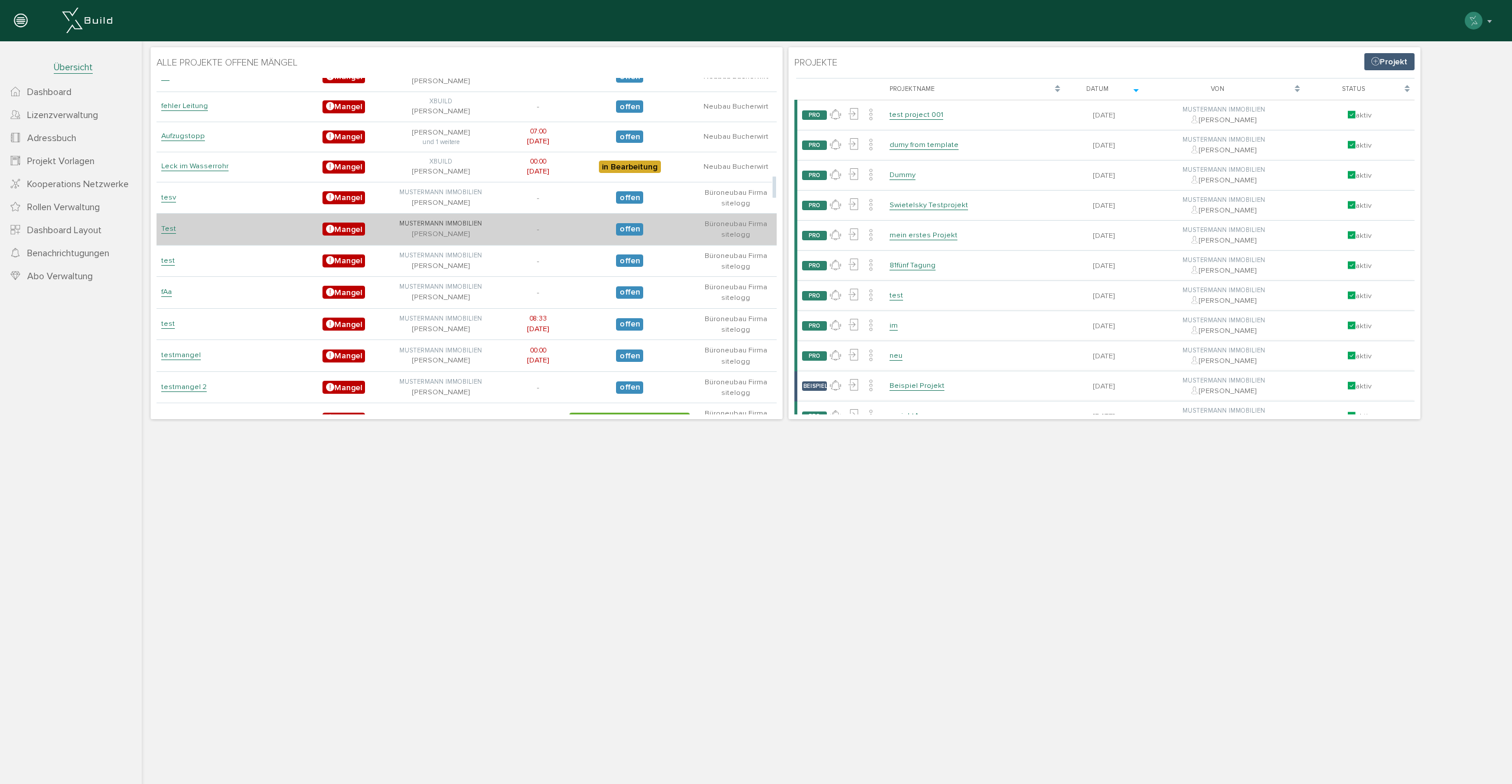
click at [166, 224] on link "Test" at bounding box center [168, 229] width 15 height 10
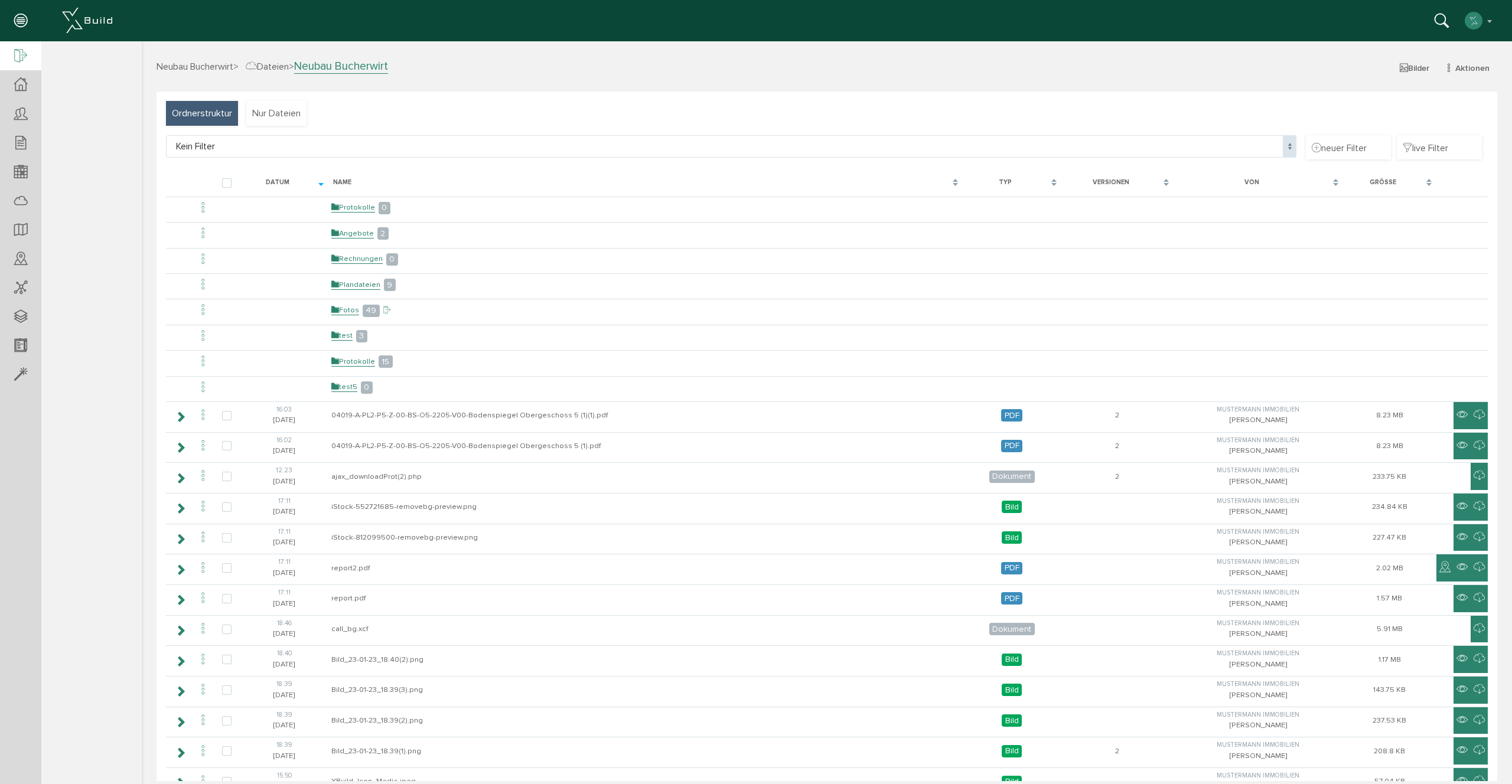
click at [16, 58] on icon at bounding box center [20, 57] width 13 height 16
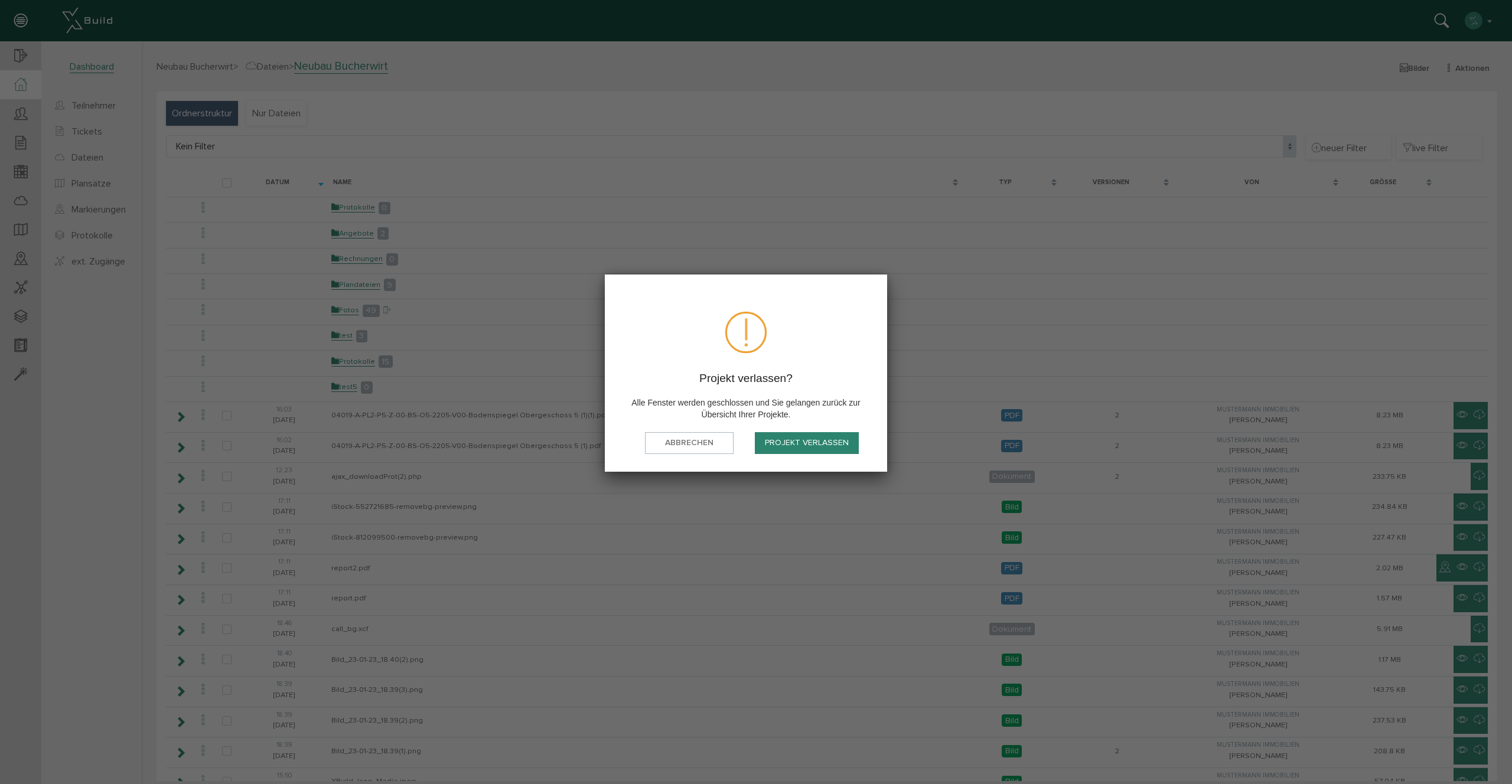
click at [853, 438] on button "Projekt verlassen" at bounding box center [807, 443] width 104 height 22
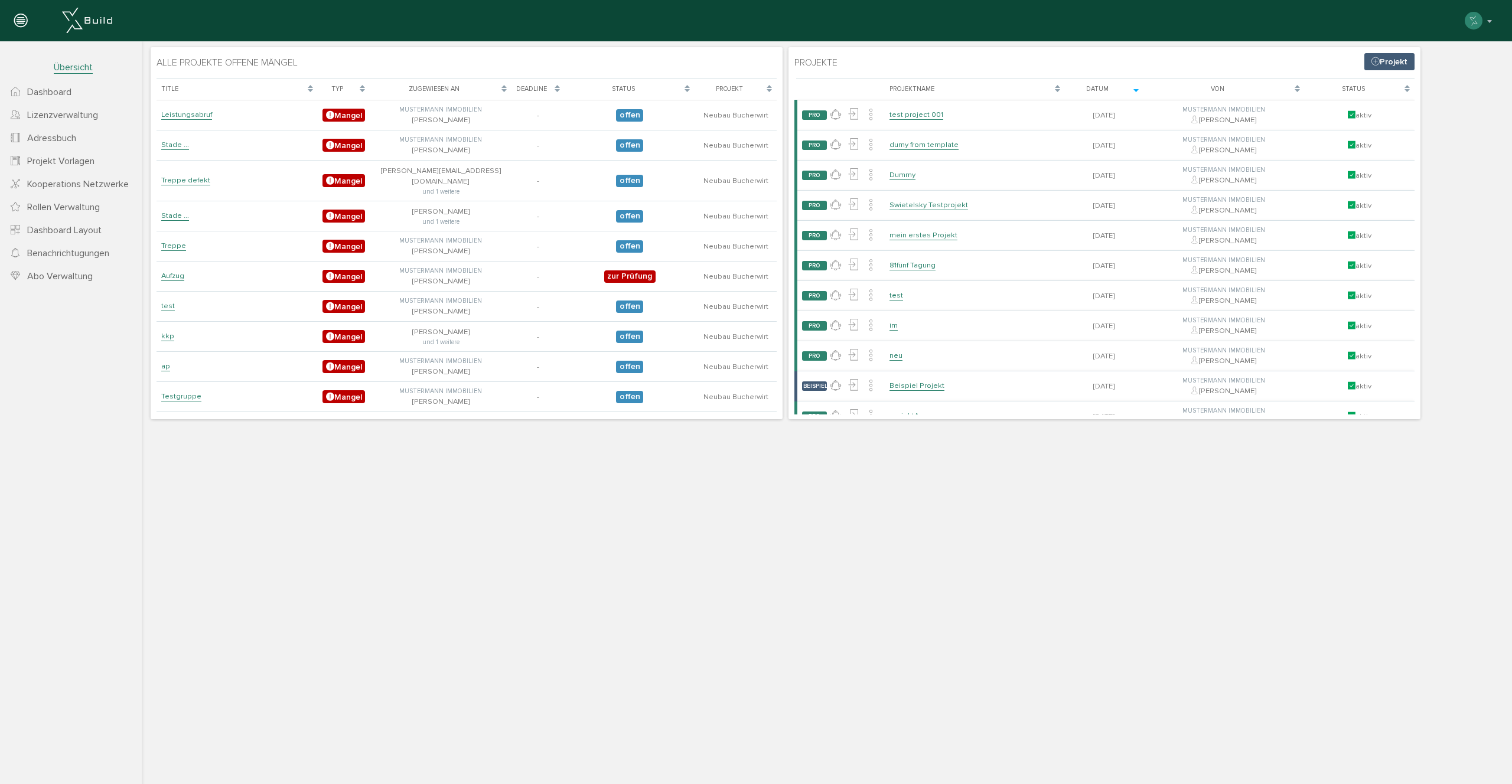
click at [60, 229] on span "Dashboard Layout" at bounding box center [64, 230] width 75 height 12
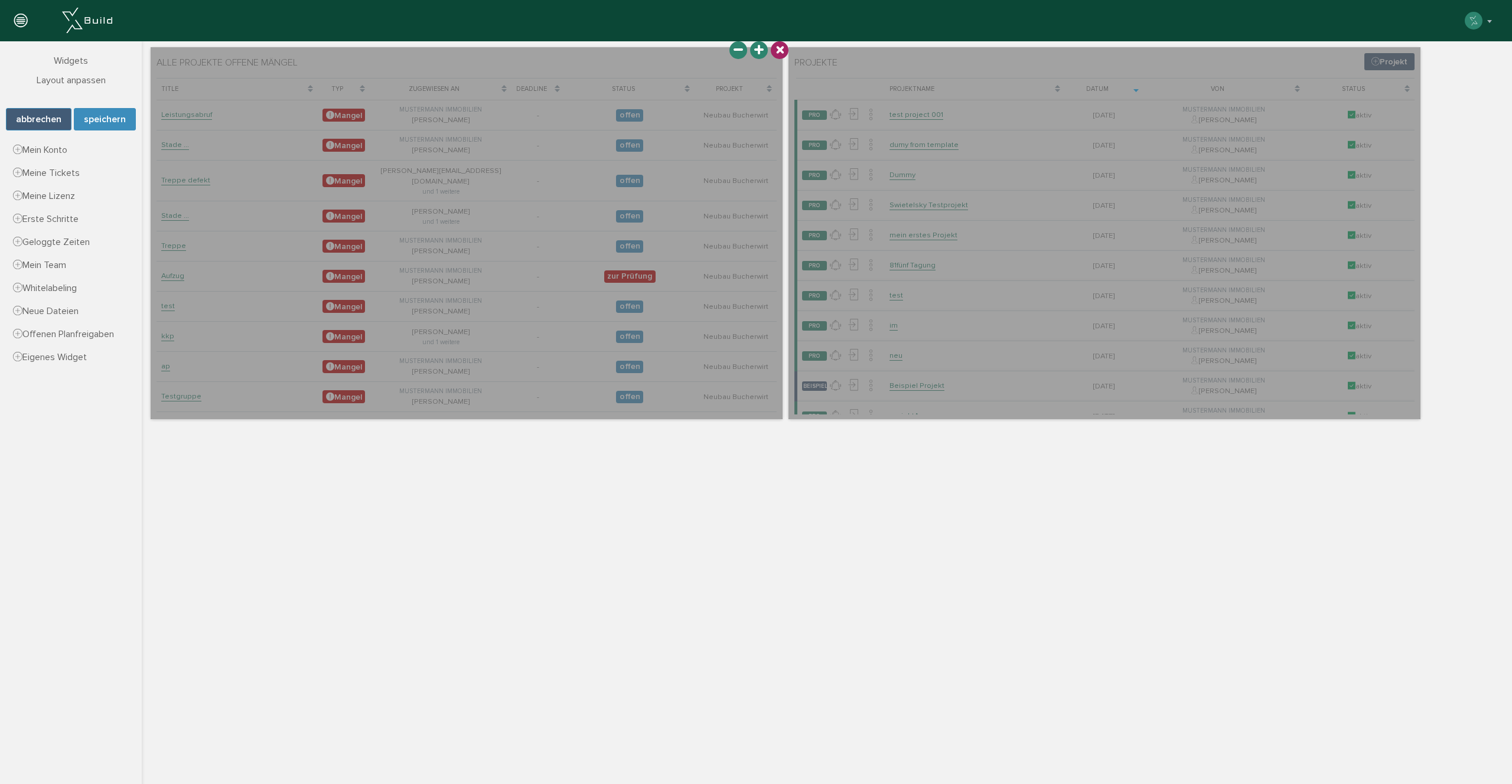
click at [782, 48] on icon at bounding box center [779, 50] width 16 height 16
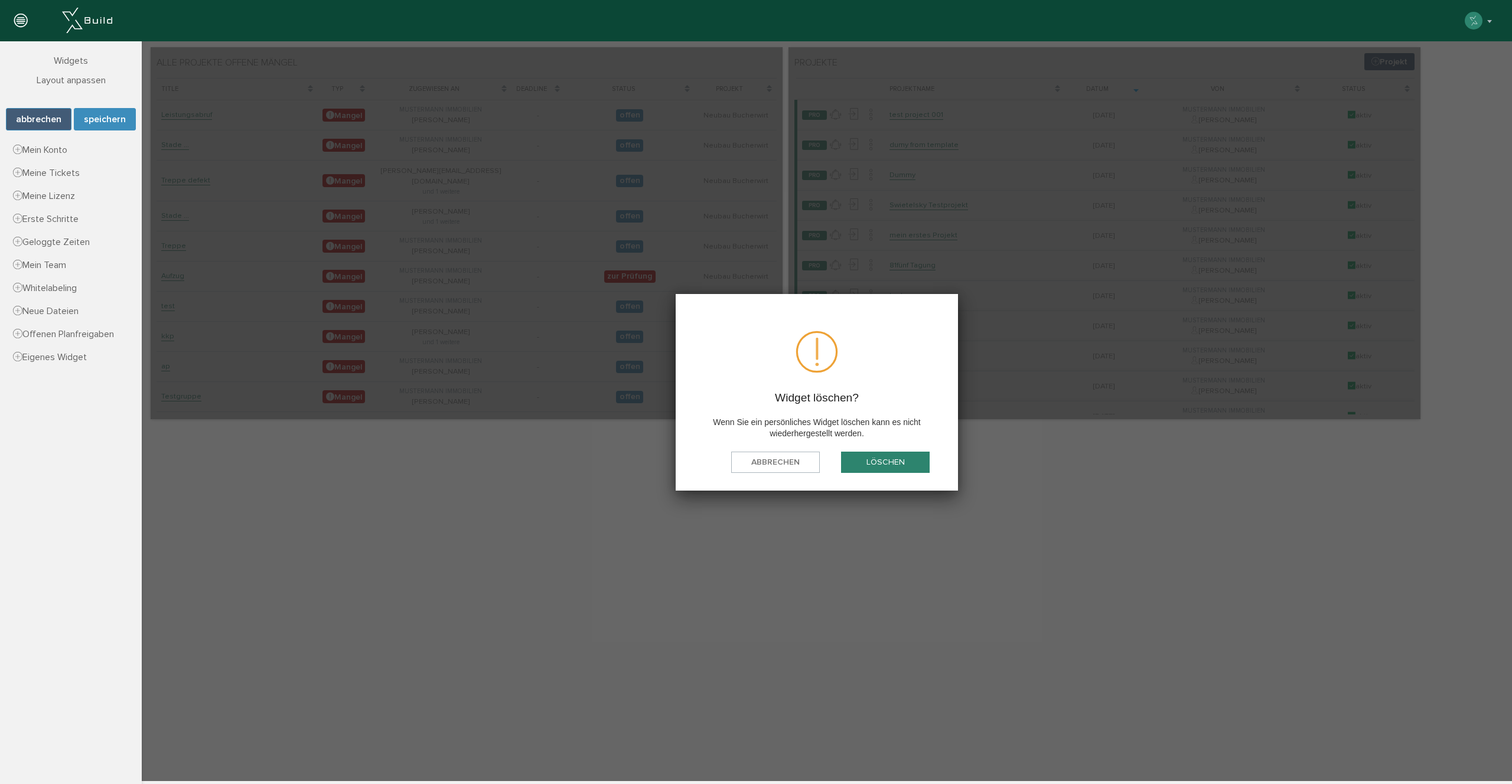
click at [889, 455] on button "Löschen" at bounding box center [885, 462] width 88 height 22
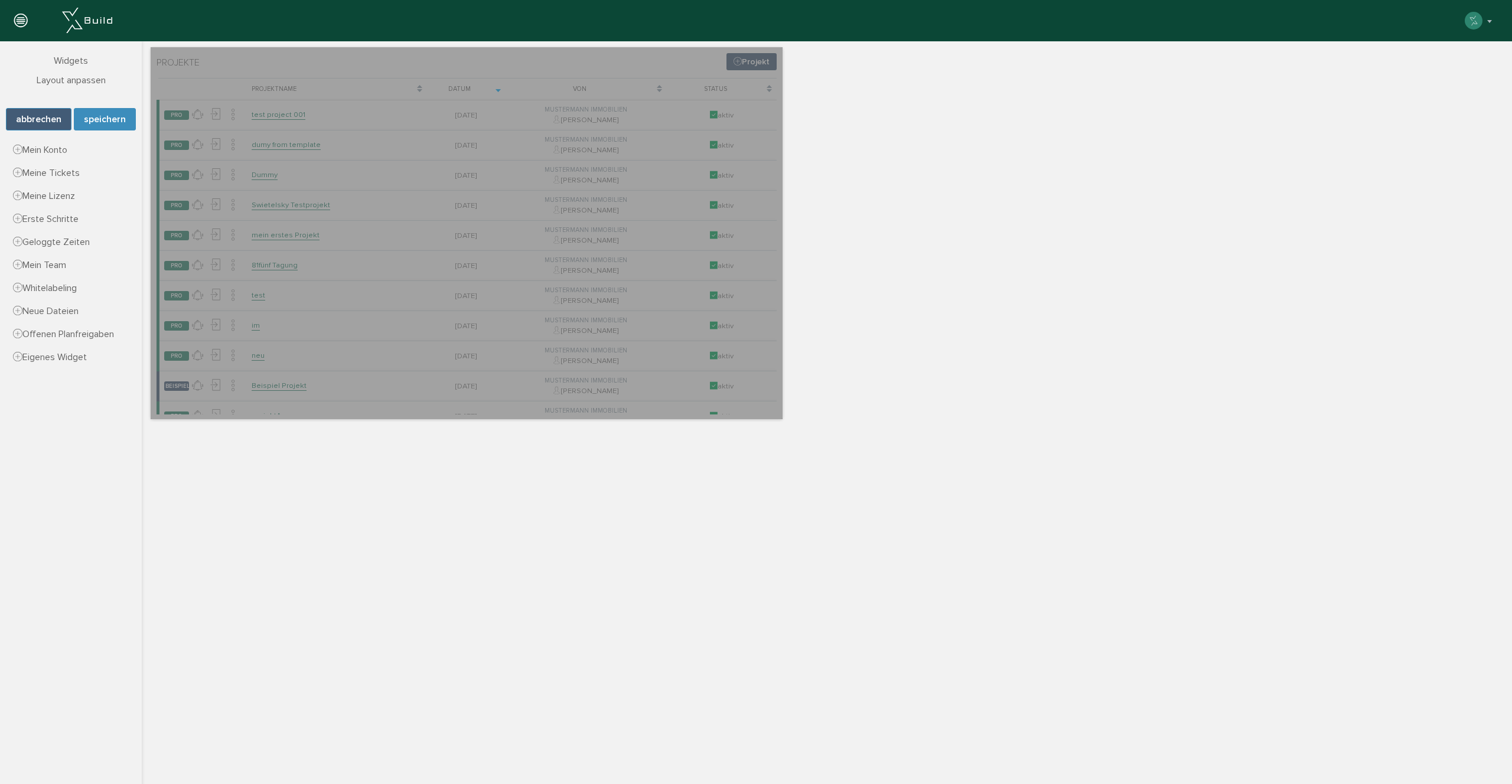
click at [513, 601] on html "Name alle Projekte offene Mängel Datensatz Tickets Dateien Größe XS S M (vertik…" at bounding box center [827, 411] width 1370 height 740
click at [107, 118] on button "speichern" at bounding box center [105, 119] width 62 height 23
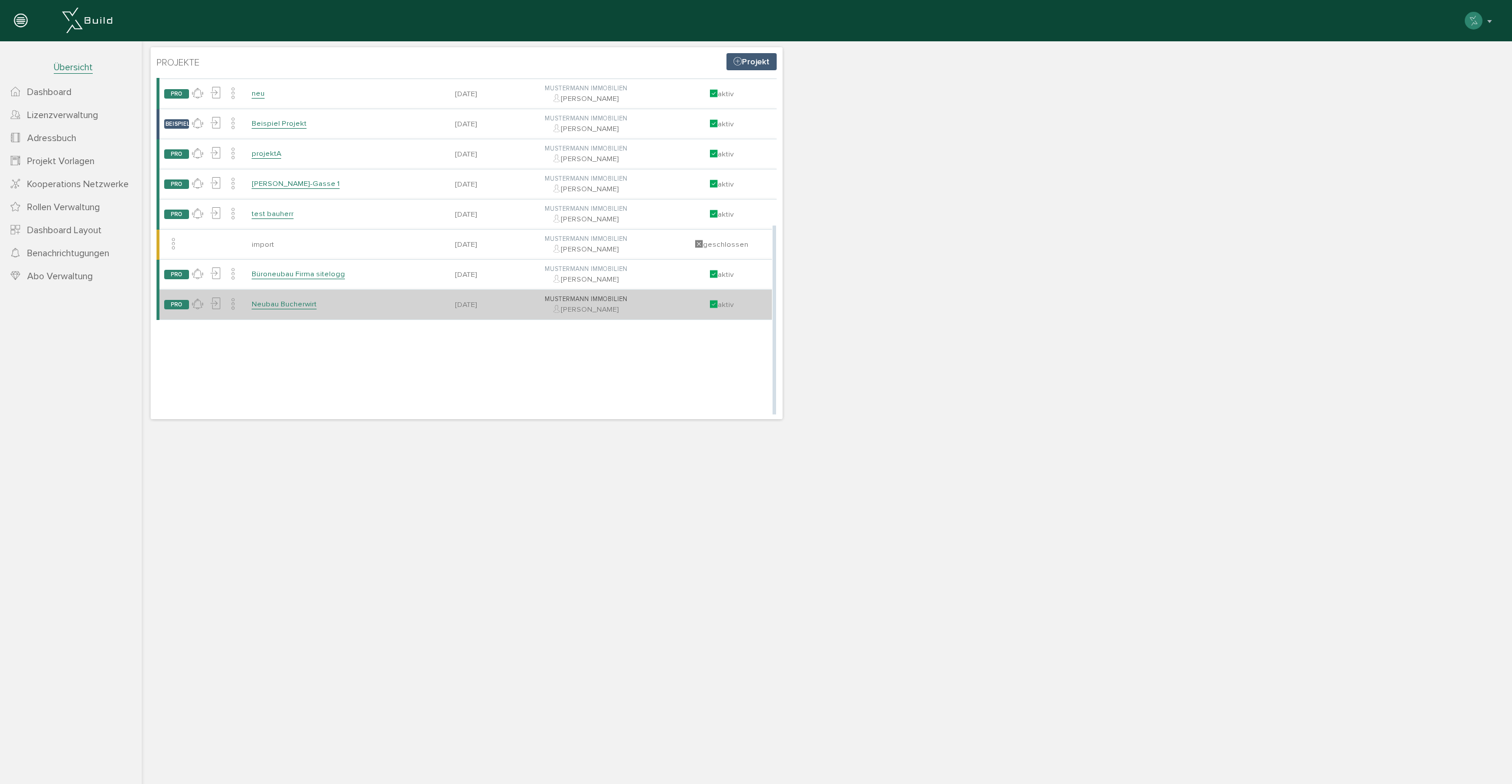
click at [283, 305] on link "Neubau Bucherwirt" at bounding box center [284, 305] width 65 height 10
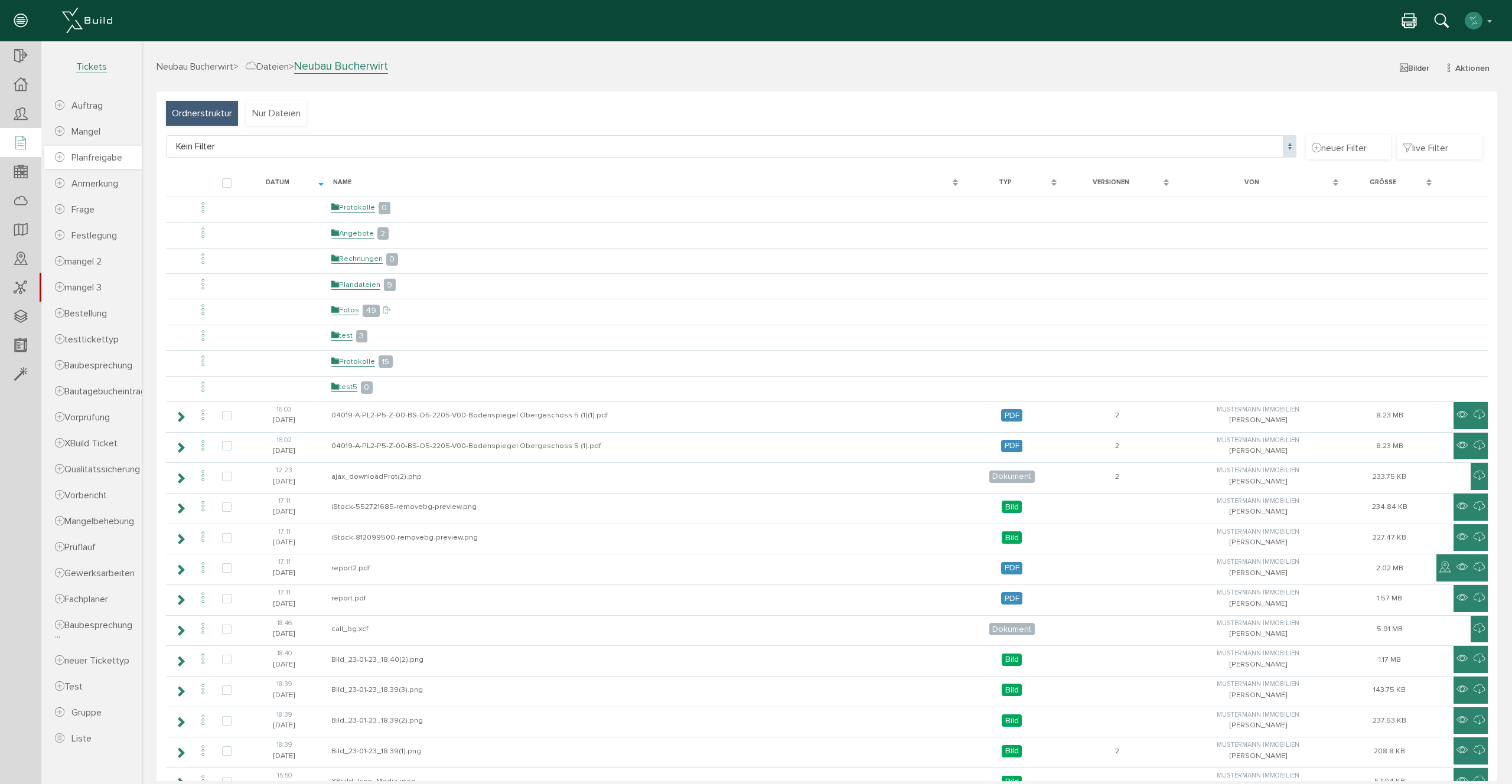
drag, startPoint x: 23, startPoint y: 142, endPoint x: 57, endPoint y: 159, distance: 38.0
click at [24, 142] on icon at bounding box center [20, 143] width 13 height 16
